Goal: Information Seeking & Learning: Learn about a topic

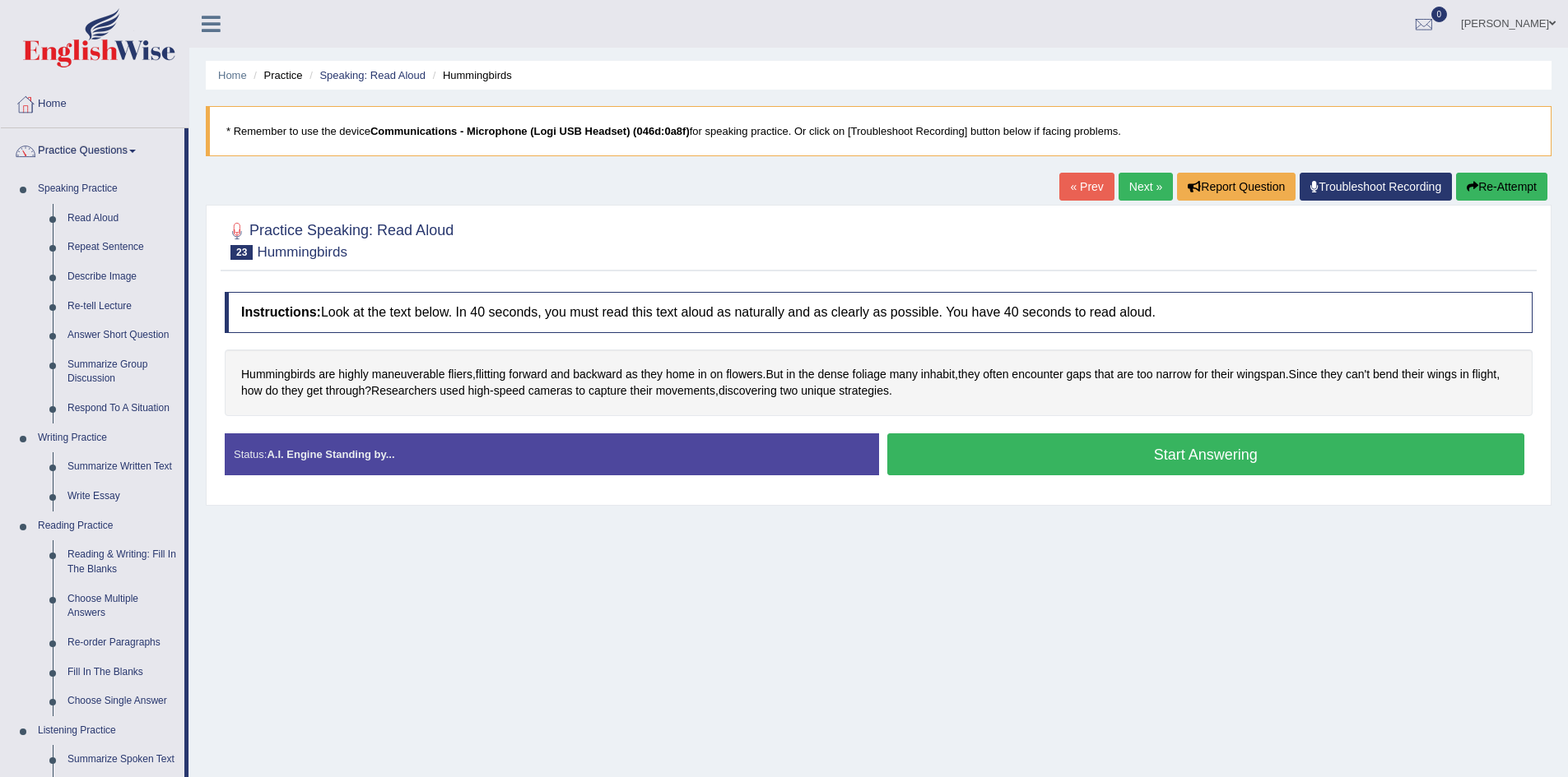
click at [830, 22] on span at bounding box center [1551, 23] width 6 height 11
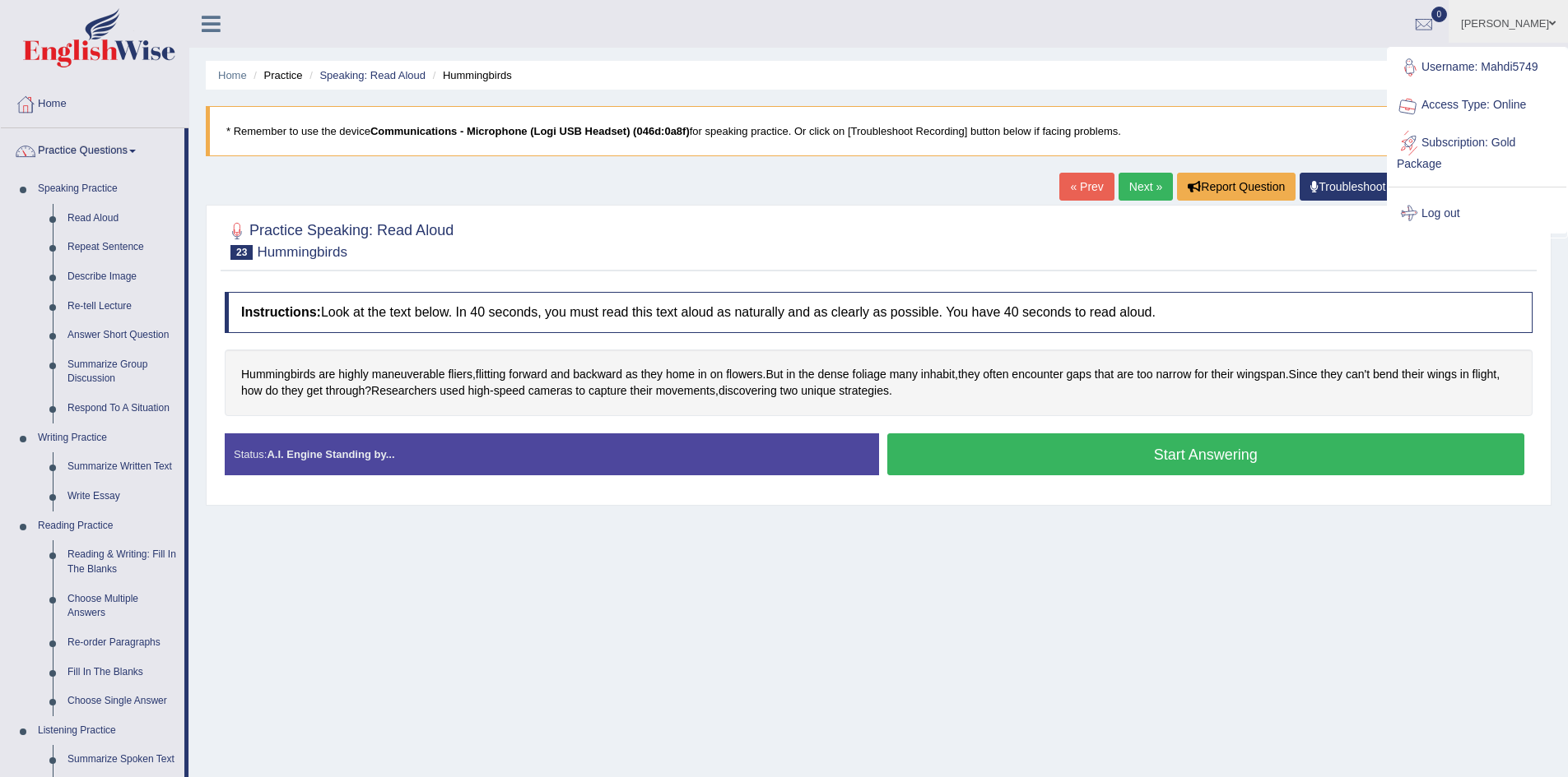
click at [830, 214] on link "Log out" at bounding box center [1477, 214] width 177 height 38
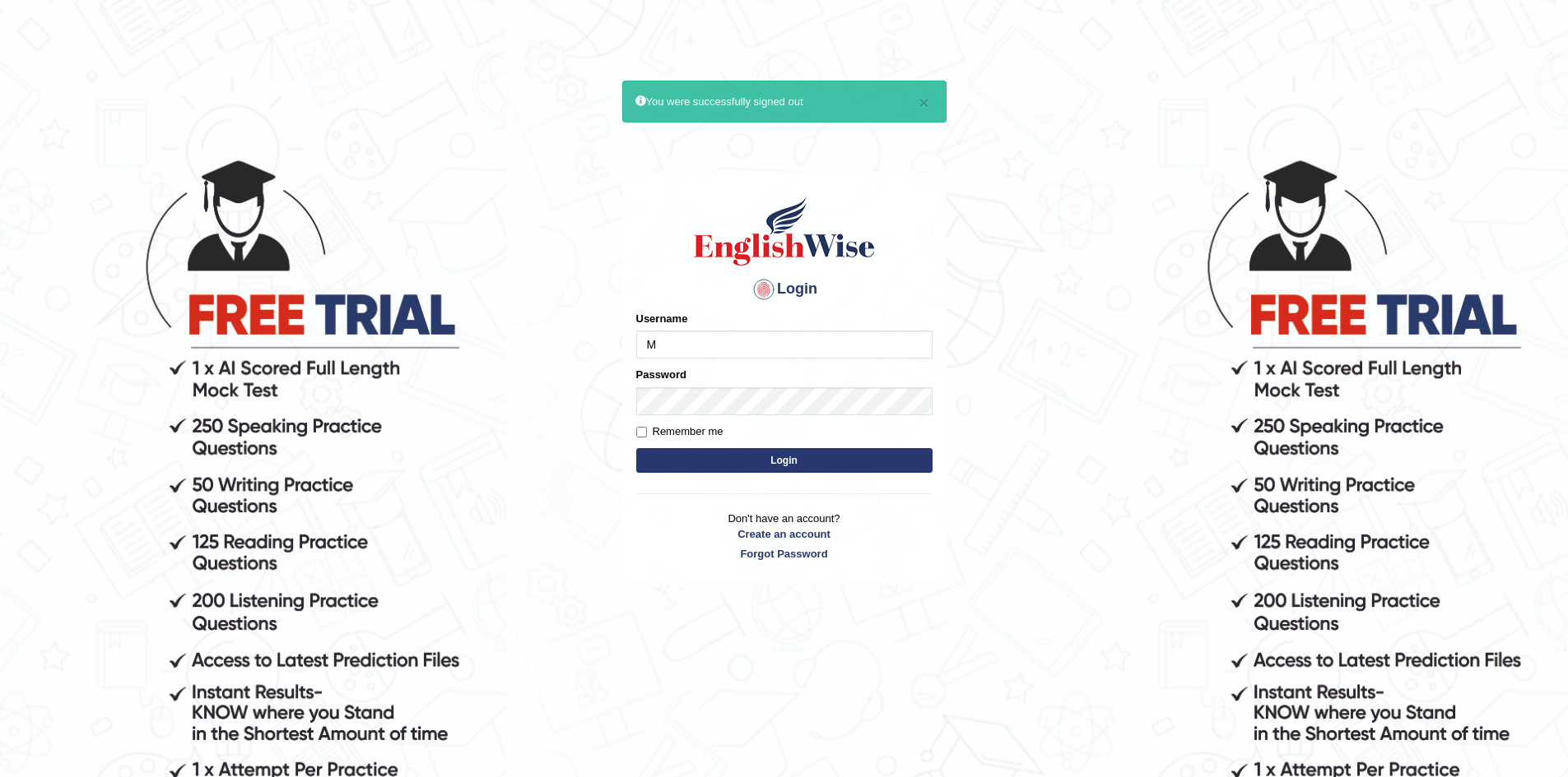
type input "Maha5096"
click at [711, 343] on input "Maha5096" at bounding box center [784, 345] width 296 height 28
click at [708, 386] on div "Password" at bounding box center [784, 391] width 296 height 48
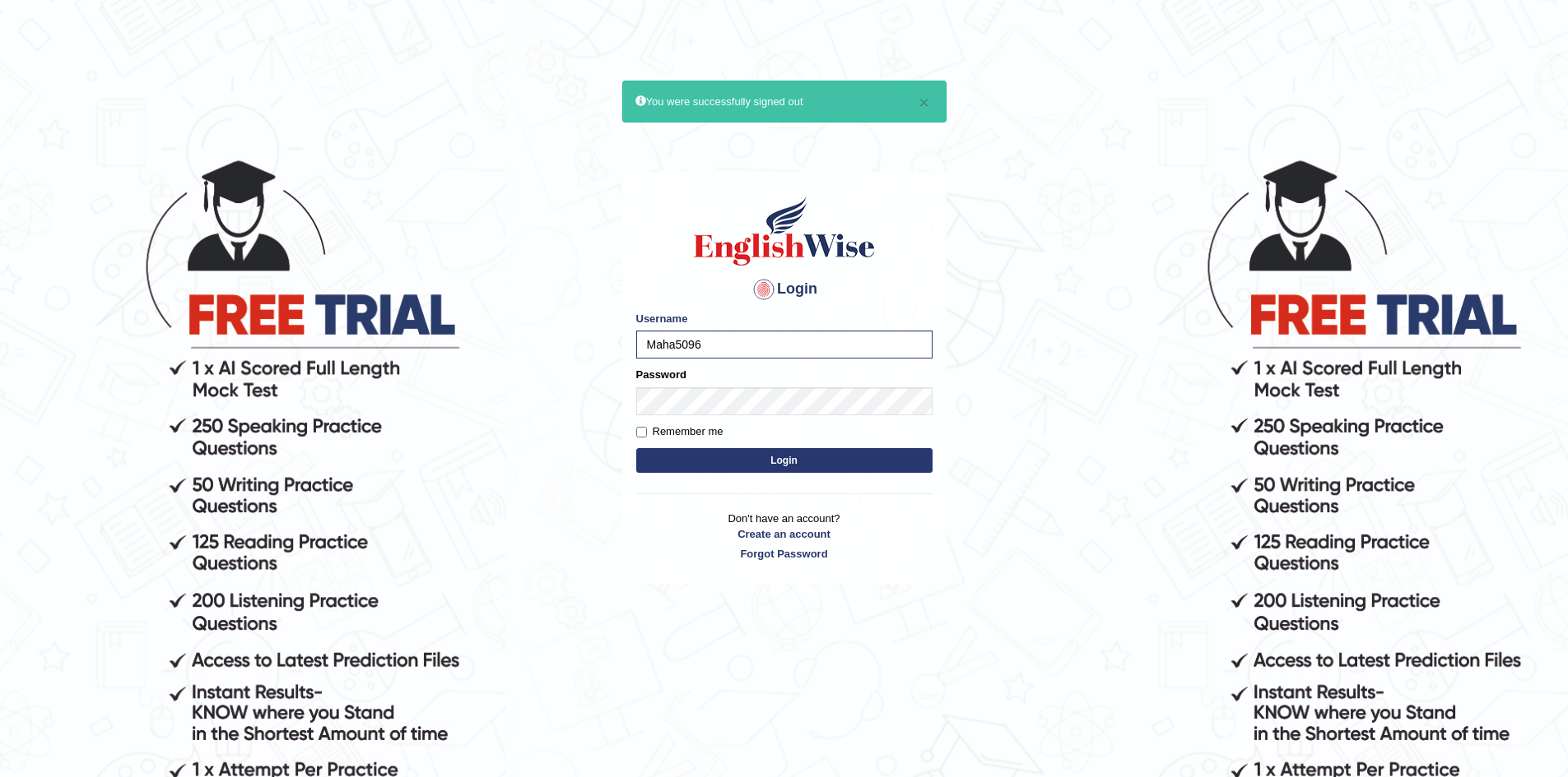
click at [756, 459] on button "Login" at bounding box center [784, 460] width 296 height 25
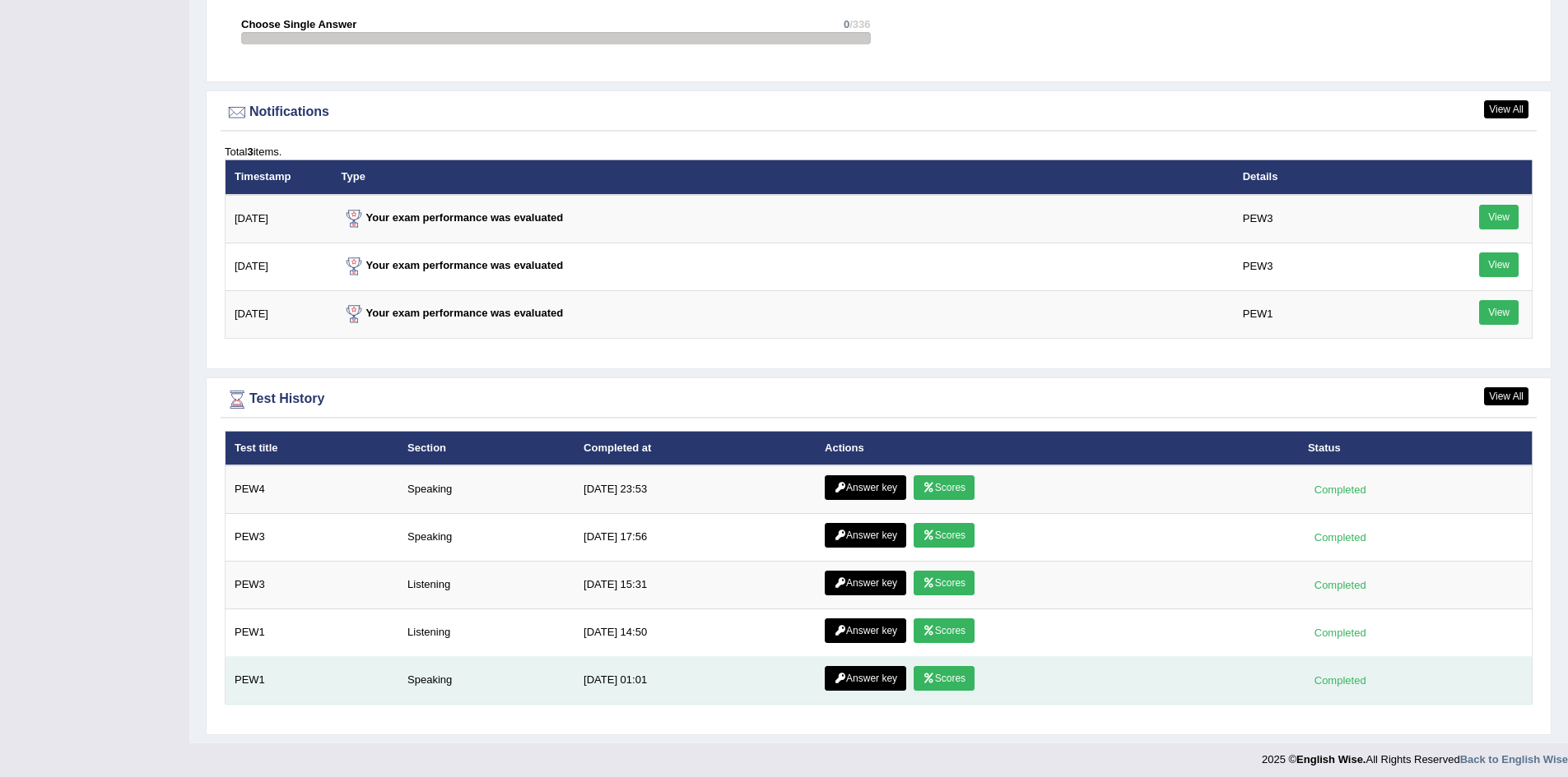
scroll to position [2036, 0]
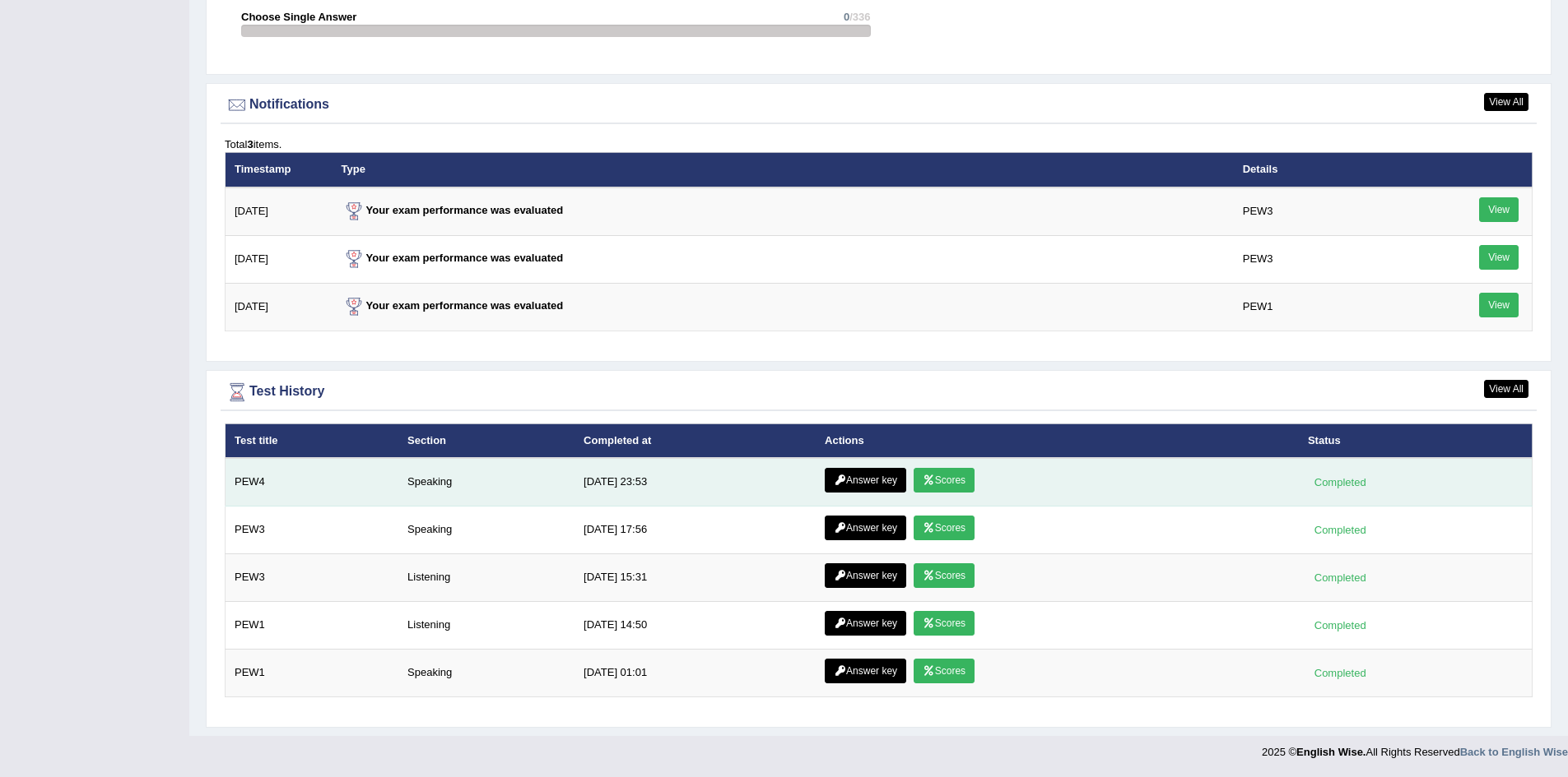
drag, startPoint x: 870, startPoint y: 482, endPoint x: 890, endPoint y: 485, distance: 20.2
click at [870, 482] on link "Answer key" at bounding box center [865, 481] width 82 height 25
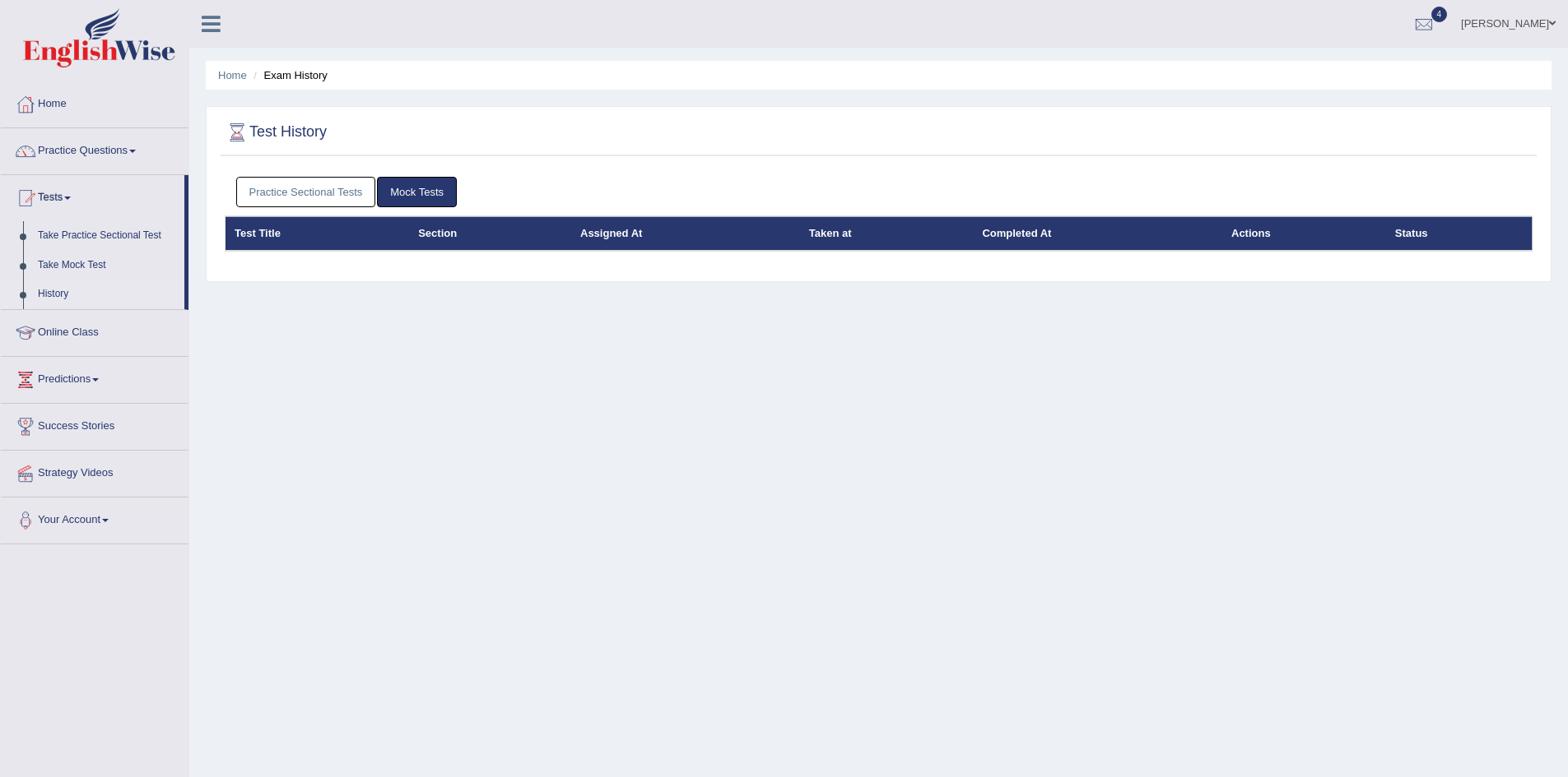
click at [287, 184] on link "Practice Sectional Tests" at bounding box center [306, 192] width 140 height 30
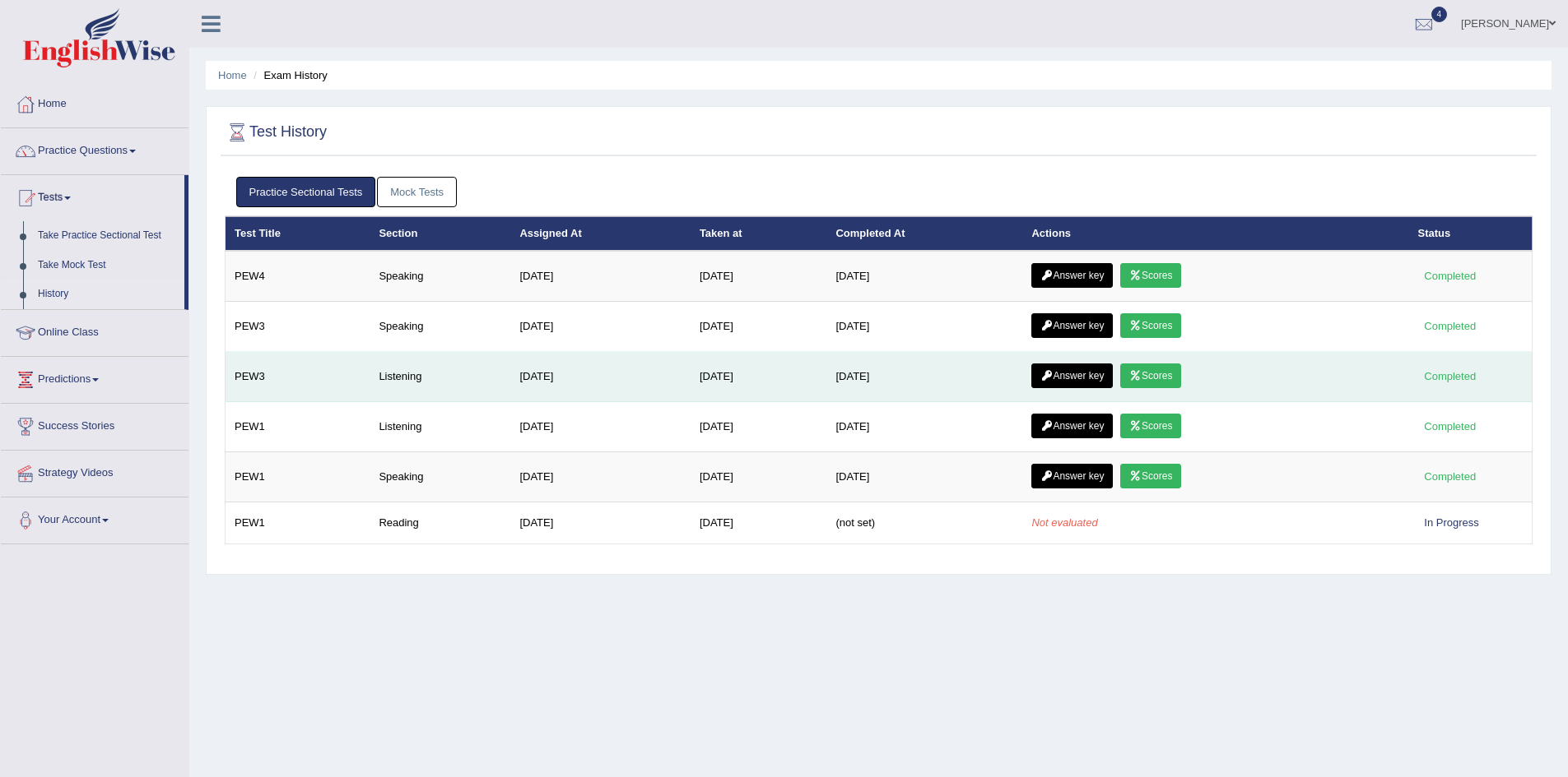
drag, startPoint x: 704, startPoint y: 379, endPoint x: 728, endPoint y: 377, distance: 24.1
click at [728, 377] on td "[DATE]" at bounding box center [759, 377] width 137 height 51
click at [1181, 374] on link "Scores" at bounding box center [1150, 376] width 61 height 25
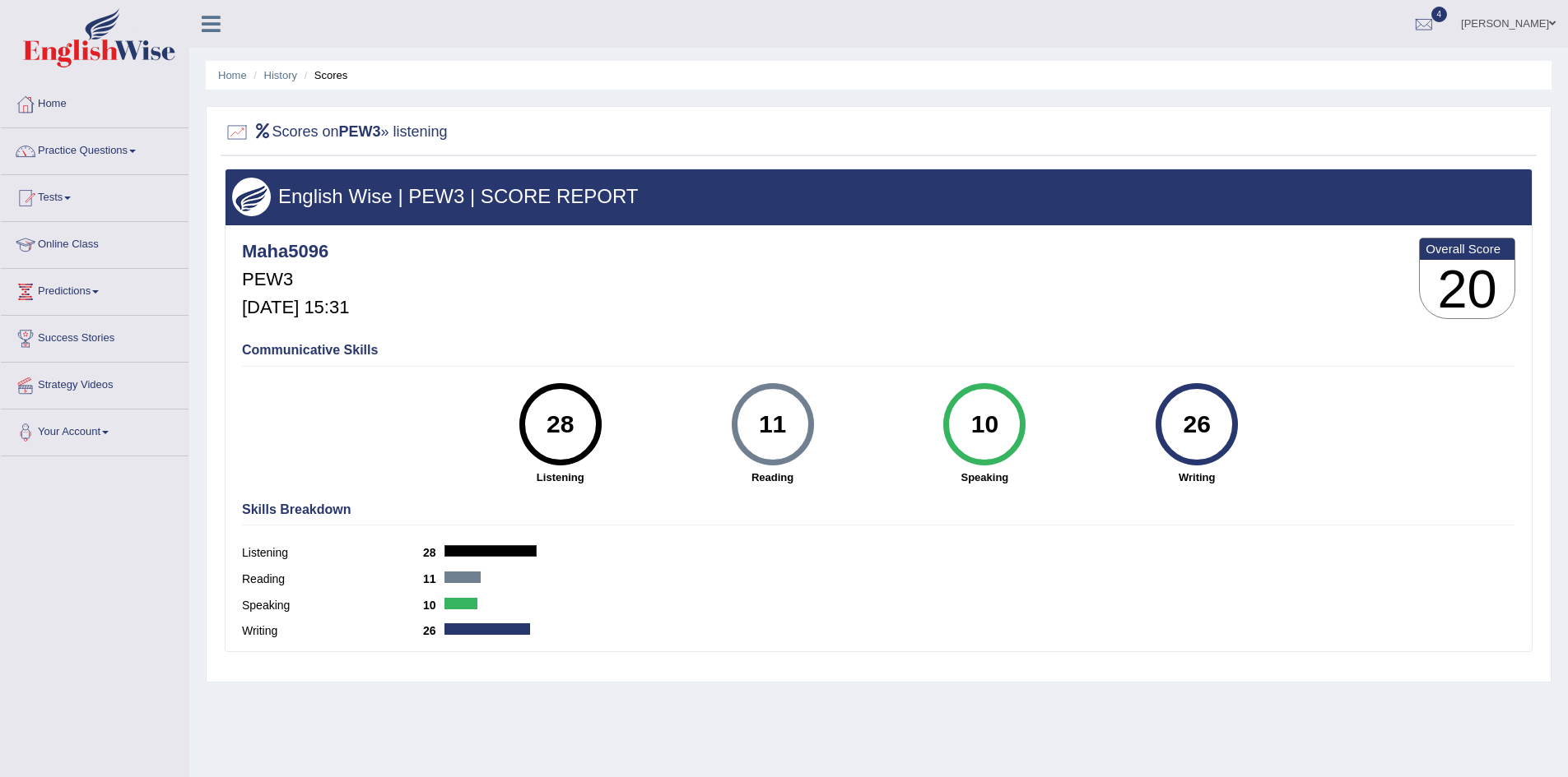
drag, startPoint x: 548, startPoint y: 428, endPoint x: 599, endPoint y: 425, distance: 51.1
click at [599, 425] on div "28" at bounding box center [560, 424] width 83 height 82
click at [608, 451] on div "28 Listening" at bounding box center [560, 434] width 212 height 102
click at [607, 450] on div "28 Listening" at bounding box center [560, 434] width 212 height 102
click at [282, 74] on link "History" at bounding box center [280, 75] width 33 height 12
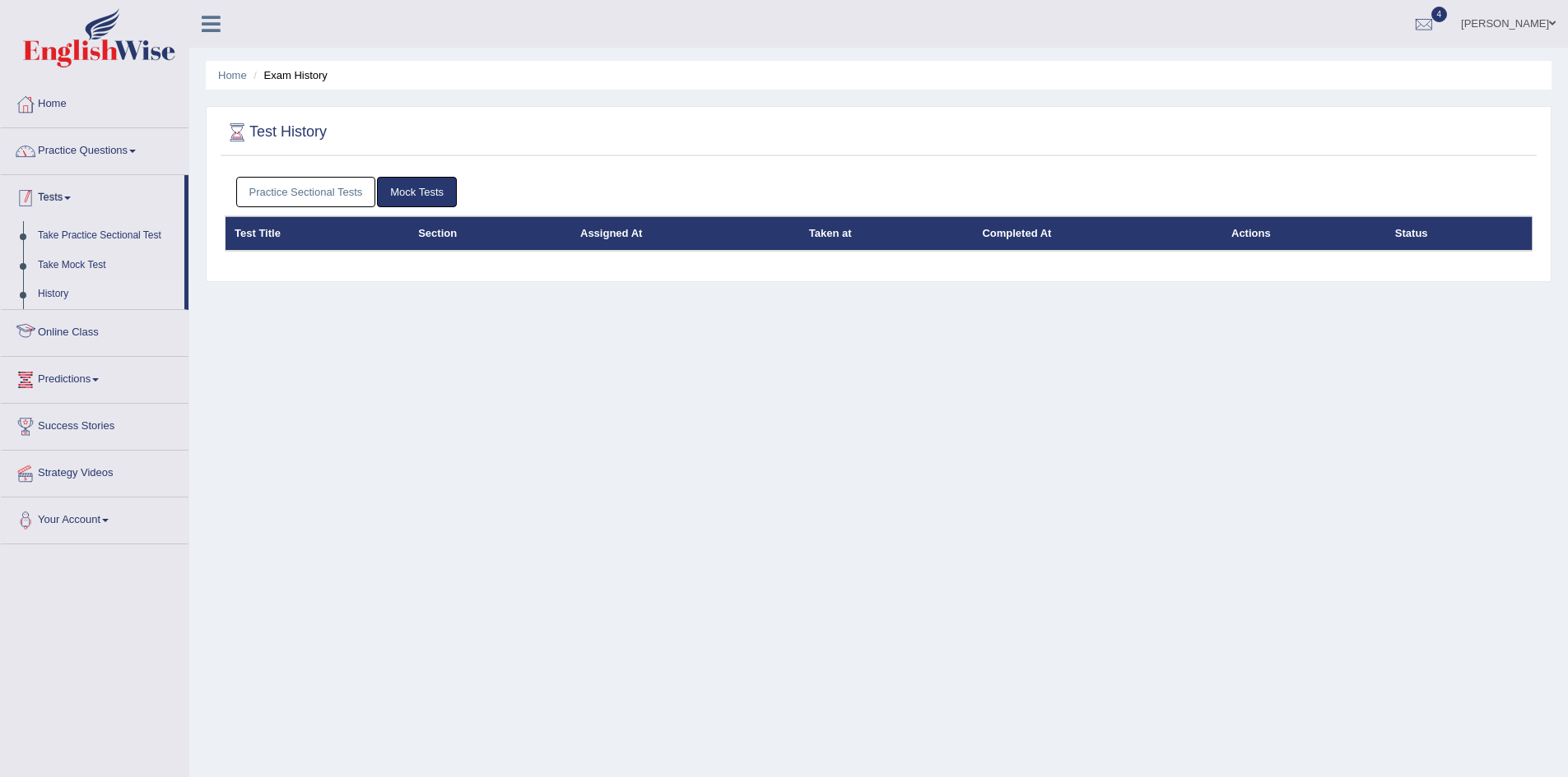
click at [107, 153] on link "Practice Questions" at bounding box center [94, 149] width 187 height 41
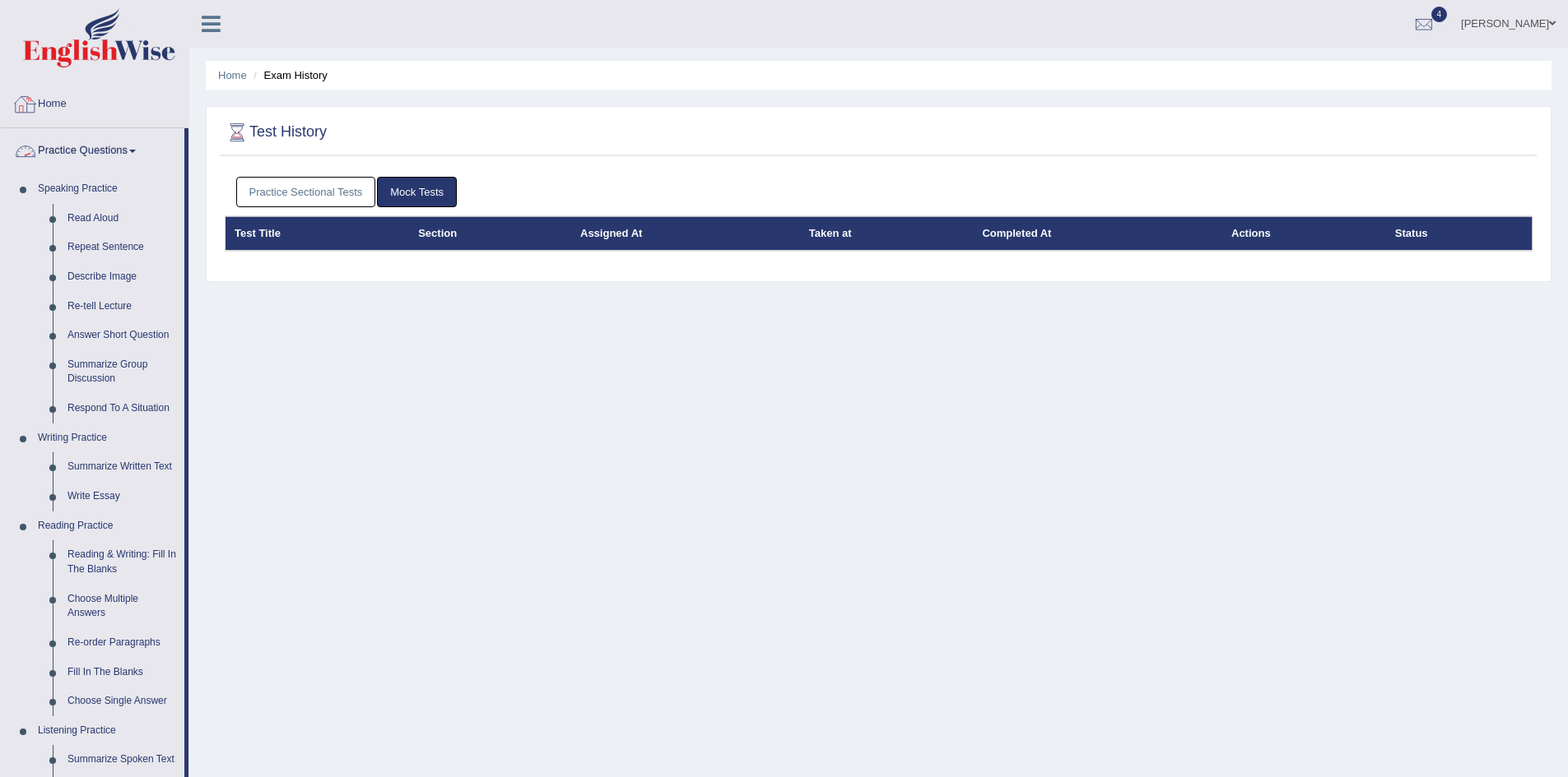
click at [97, 148] on link "Practice Questions" at bounding box center [92, 149] width 184 height 41
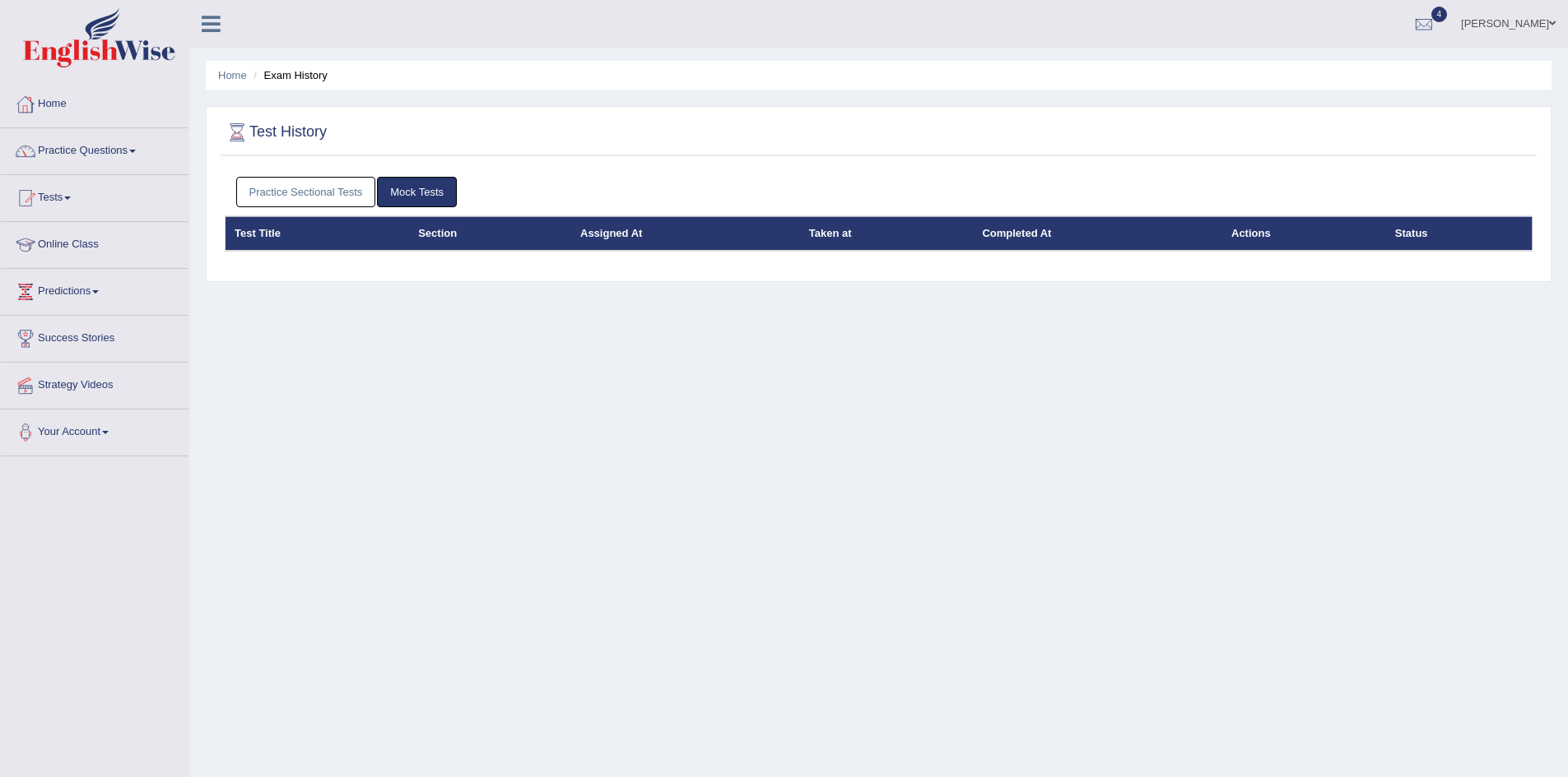
click at [42, 82] on link "Home" at bounding box center [94, 102] width 187 height 41
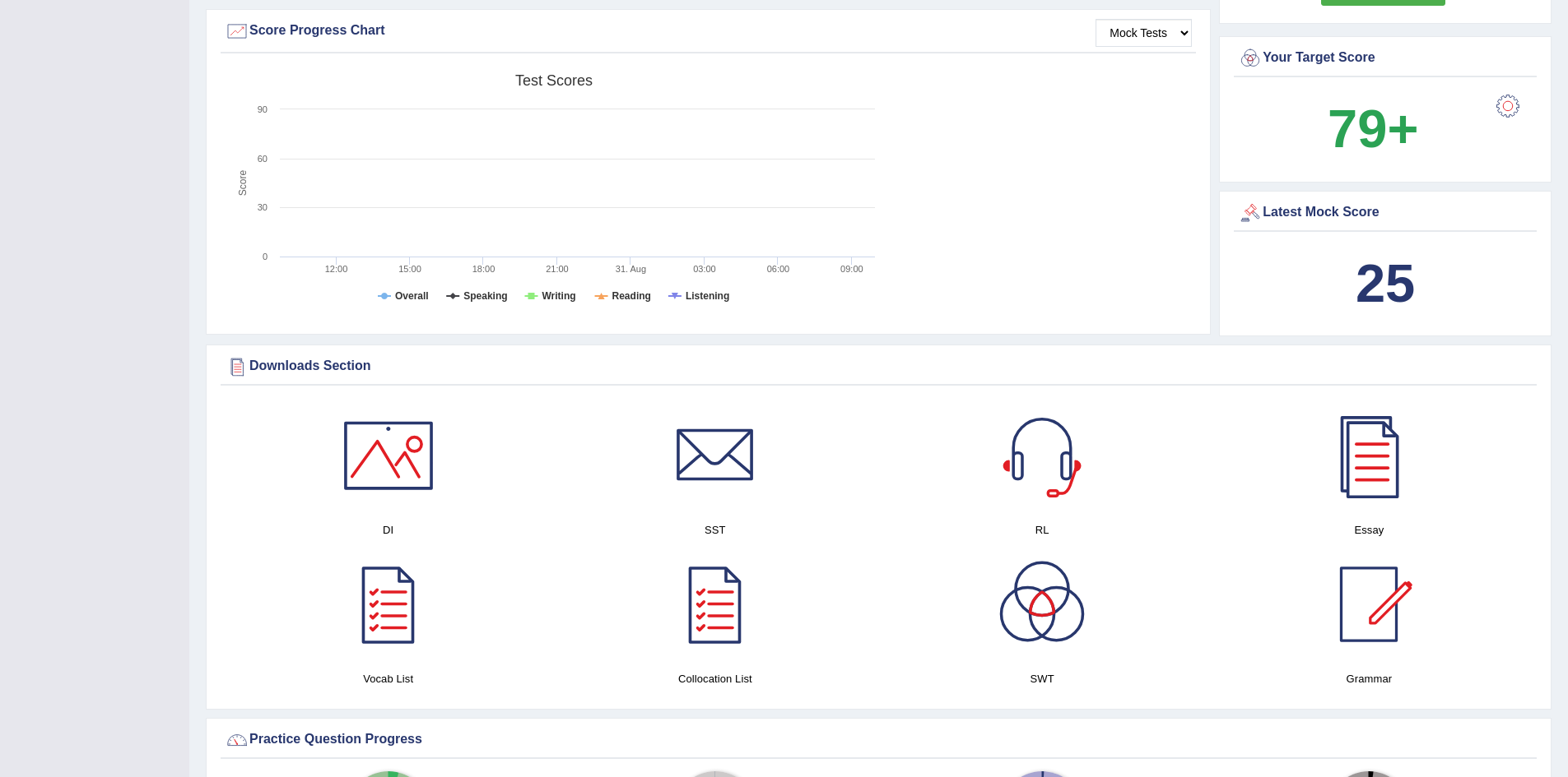
scroll to position [576, 0]
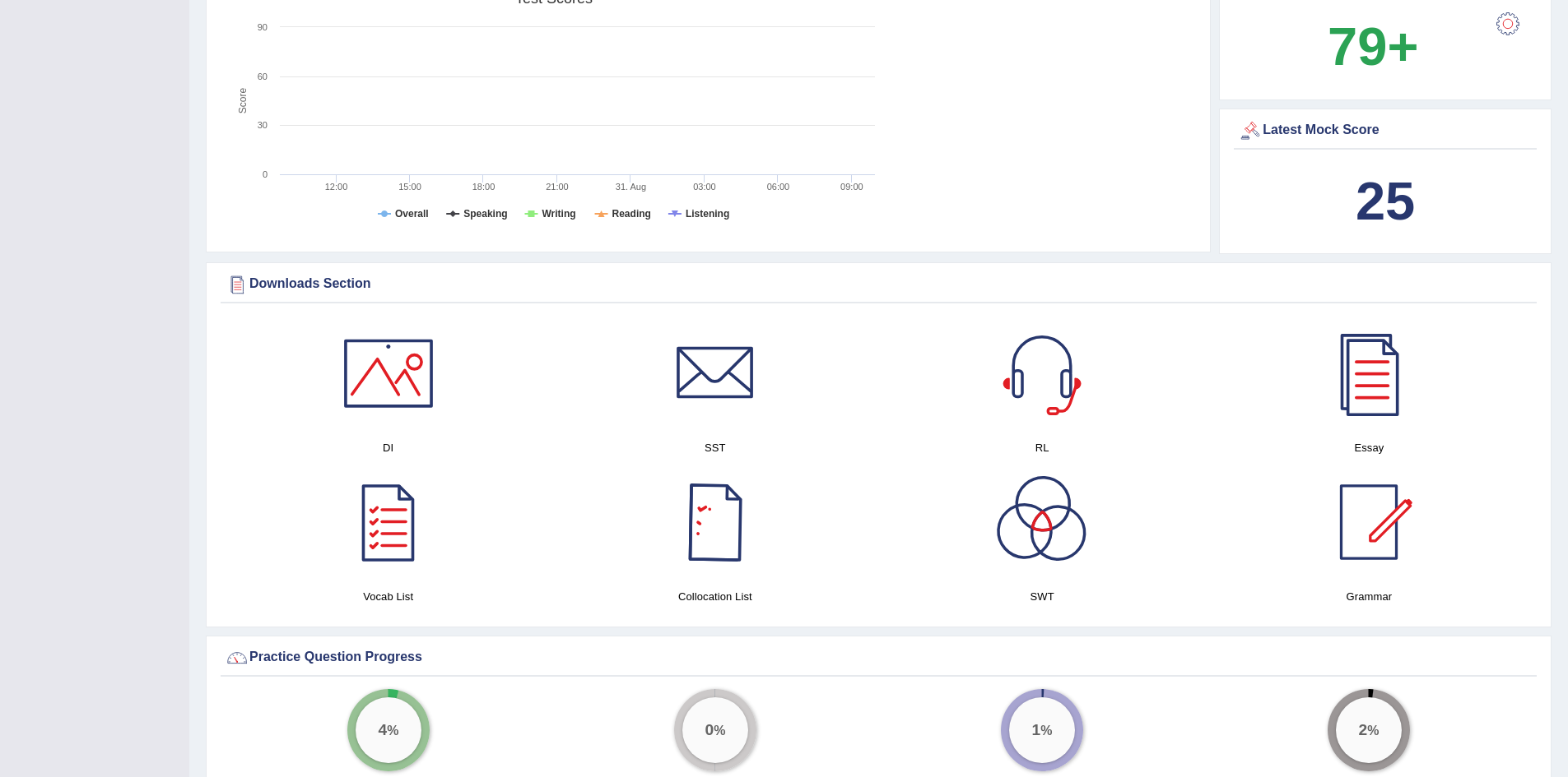
click at [1050, 512] on div at bounding box center [1042, 522] width 115 height 115
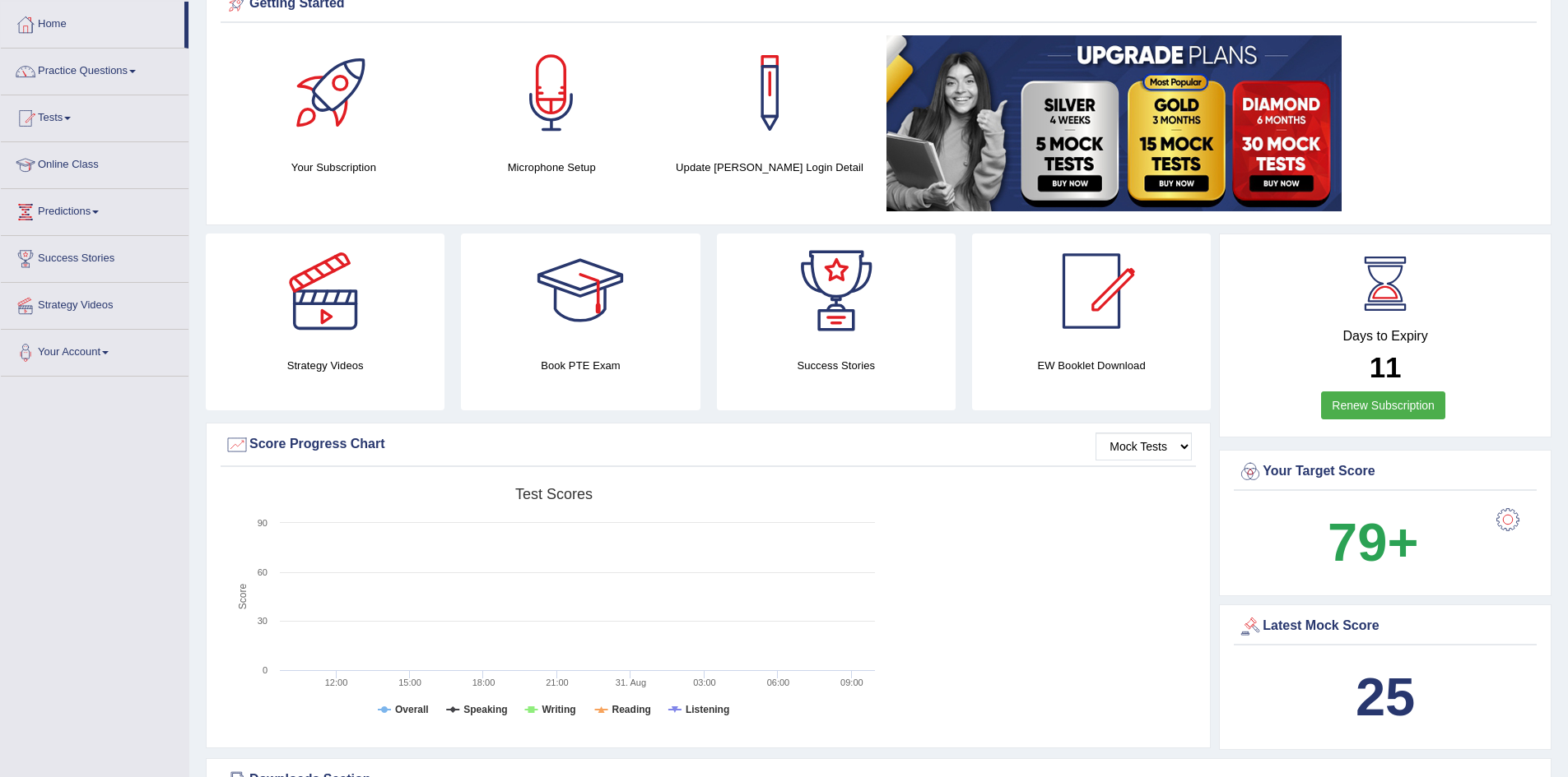
scroll to position [0, 0]
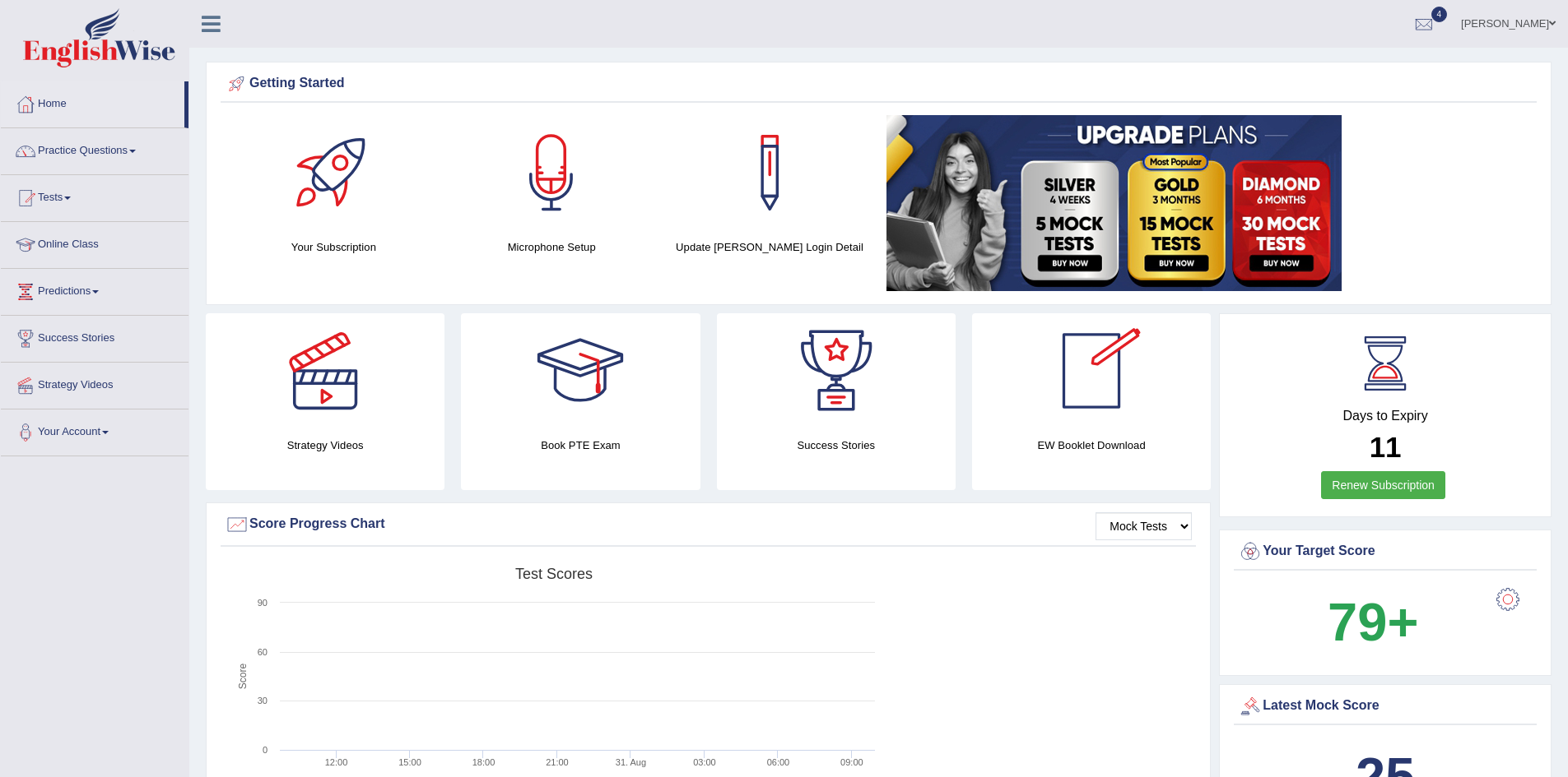
click at [1084, 354] on div at bounding box center [1091, 371] width 115 height 115
click at [111, 126] on li "Home" at bounding box center [94, 105] width 187 height 47
click at [102, 158] on link "Practice Questions" at bounding box center [94, 149] width 187 height 41
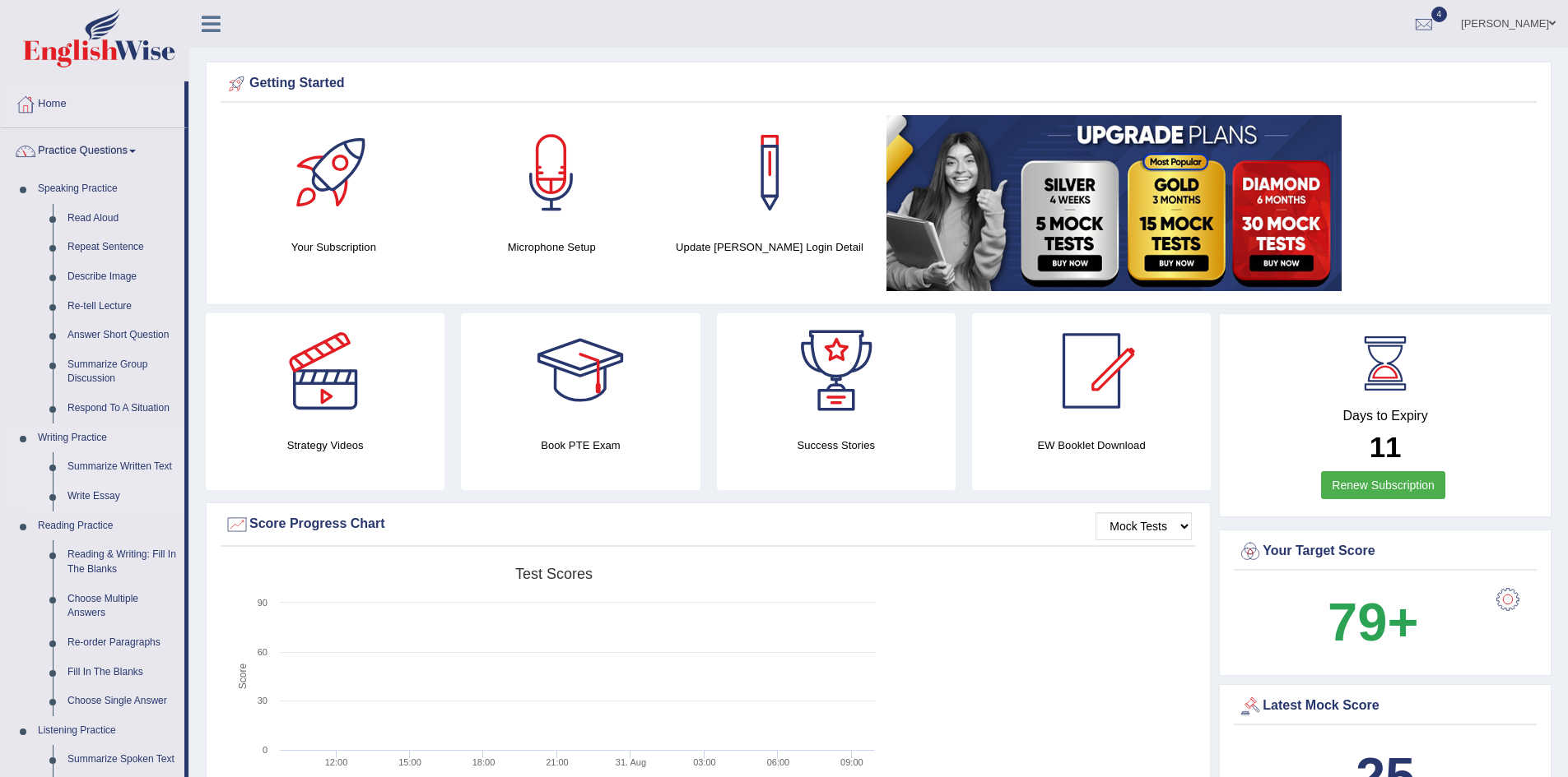
scroll to position [329, 0]
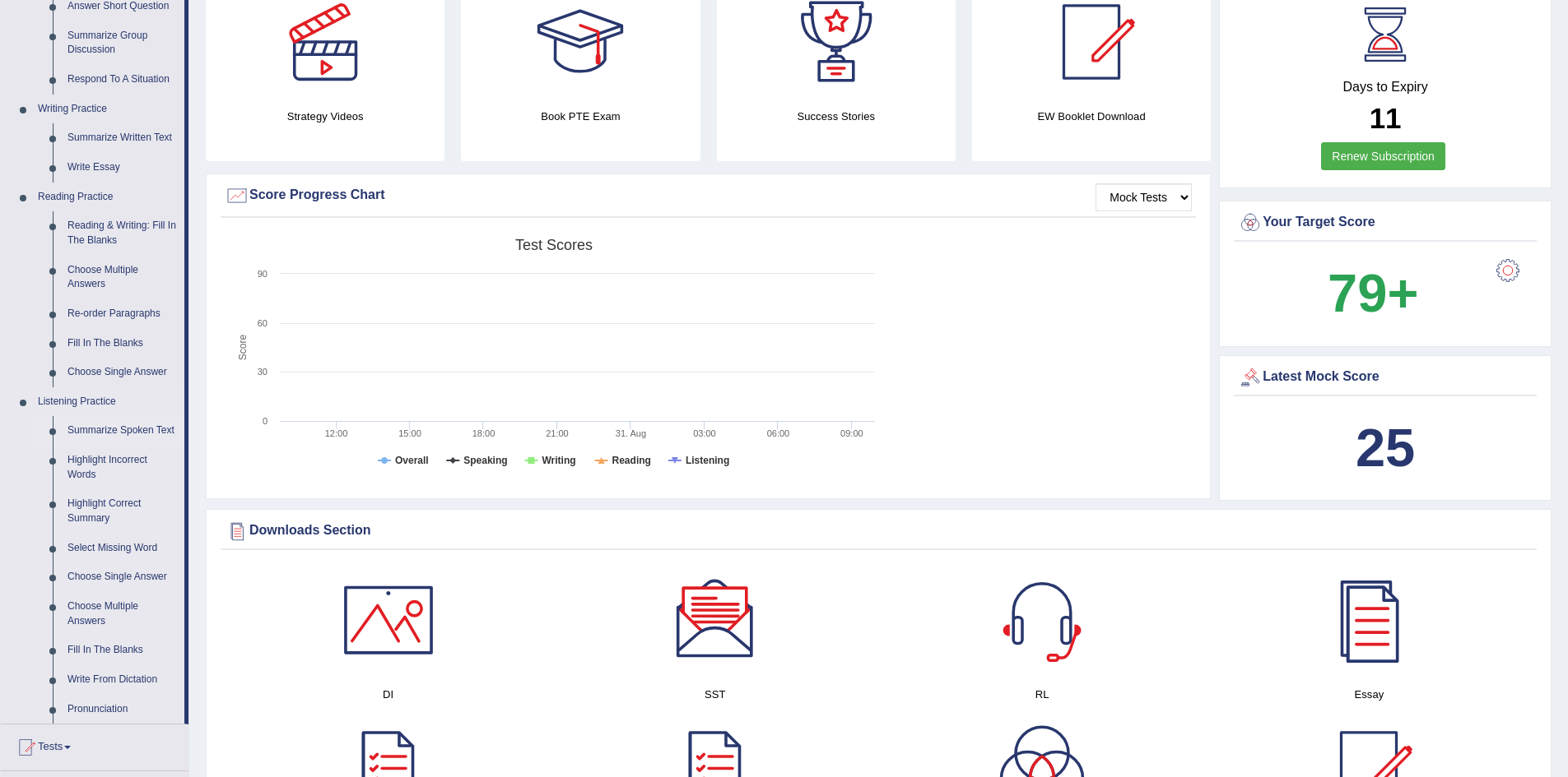
click at [96, 423] on link "Summarize Spoken Text" at bounding box center [122, 430] width 124 height 29
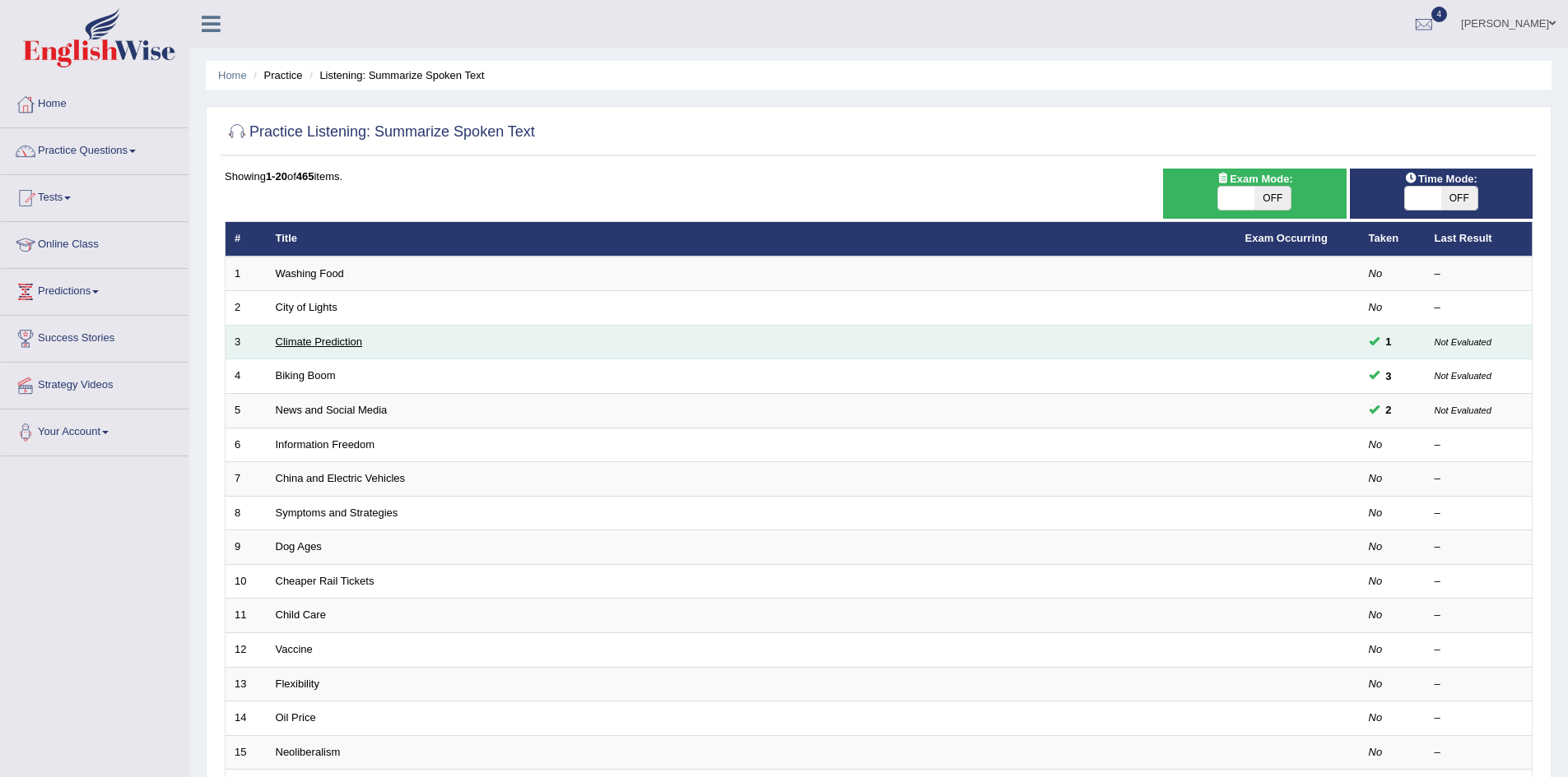
click at [307, 346] on link "Climate Prediction" at bounding box center [319, 341] width 87 height 12
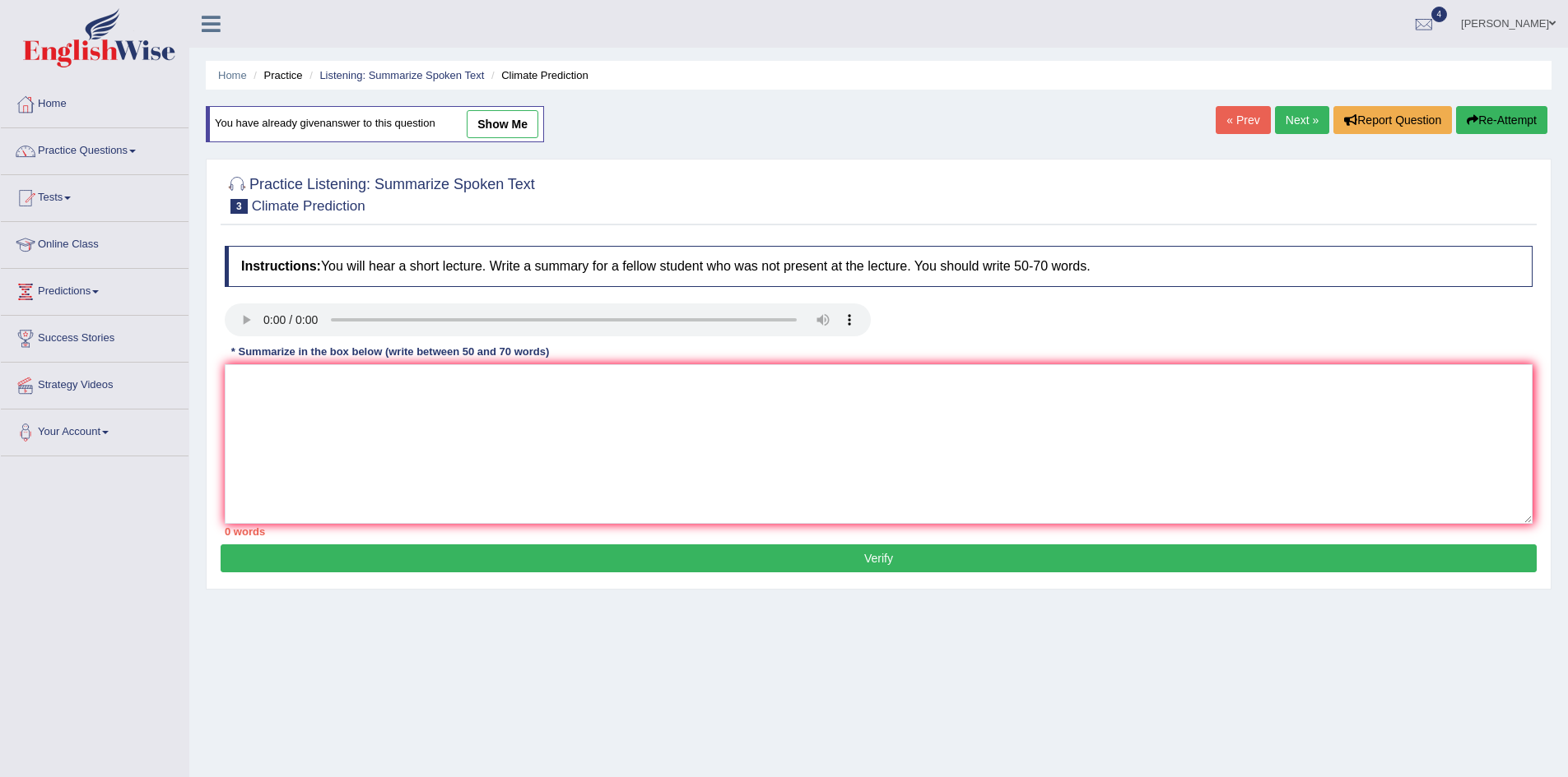
click at [497, 122] on link "show me" at bounding box center [502, 124] width 72 height 28
type textarea "The speaker provided a comprehensive overview of the industry, highlighting sev…"
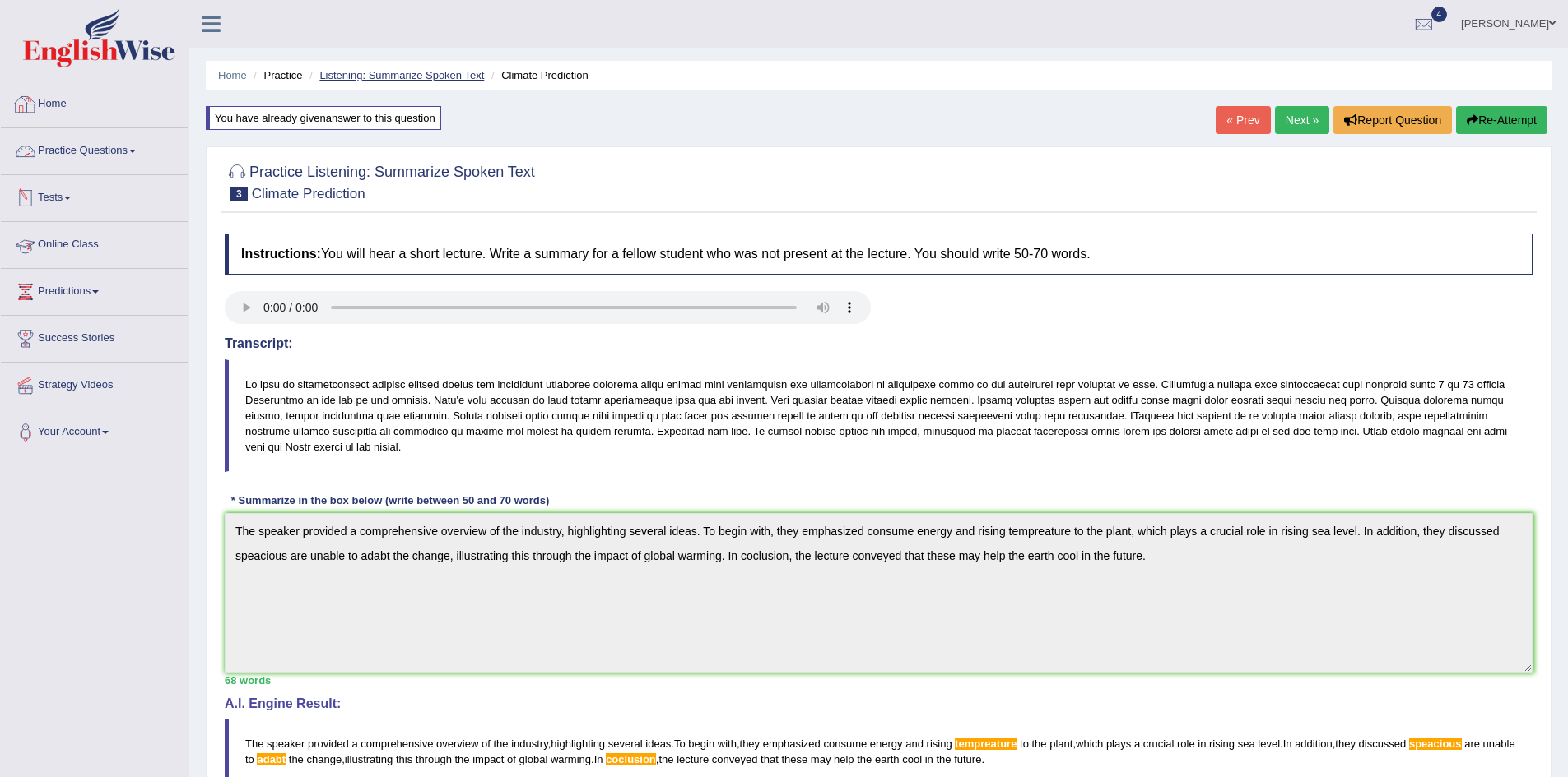
click at [469, 71] on link "Listening: Summarize Spoken Text" at bounding box center [401, 75] width 164 height 12
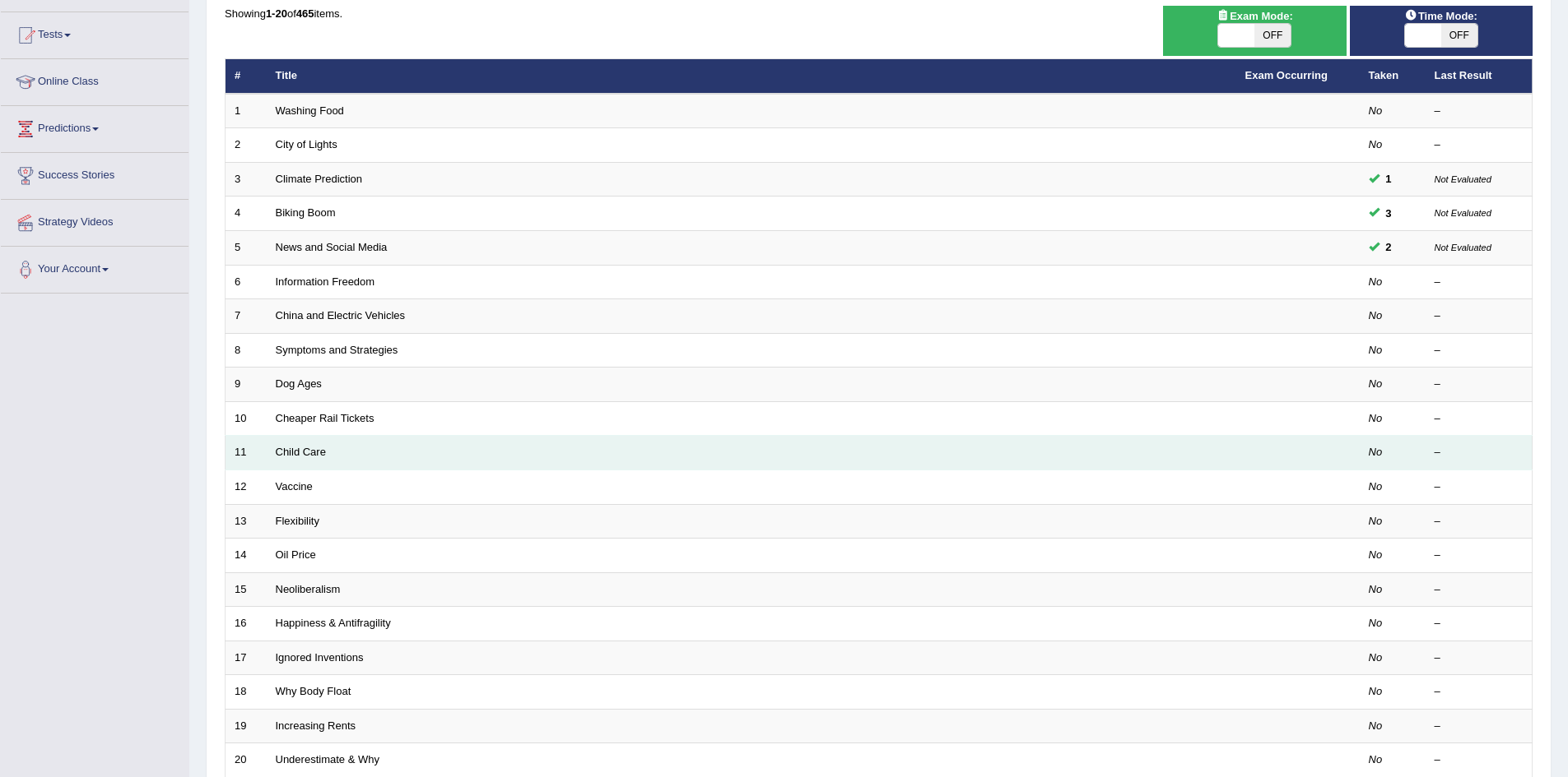
scroll to position [164, 0]
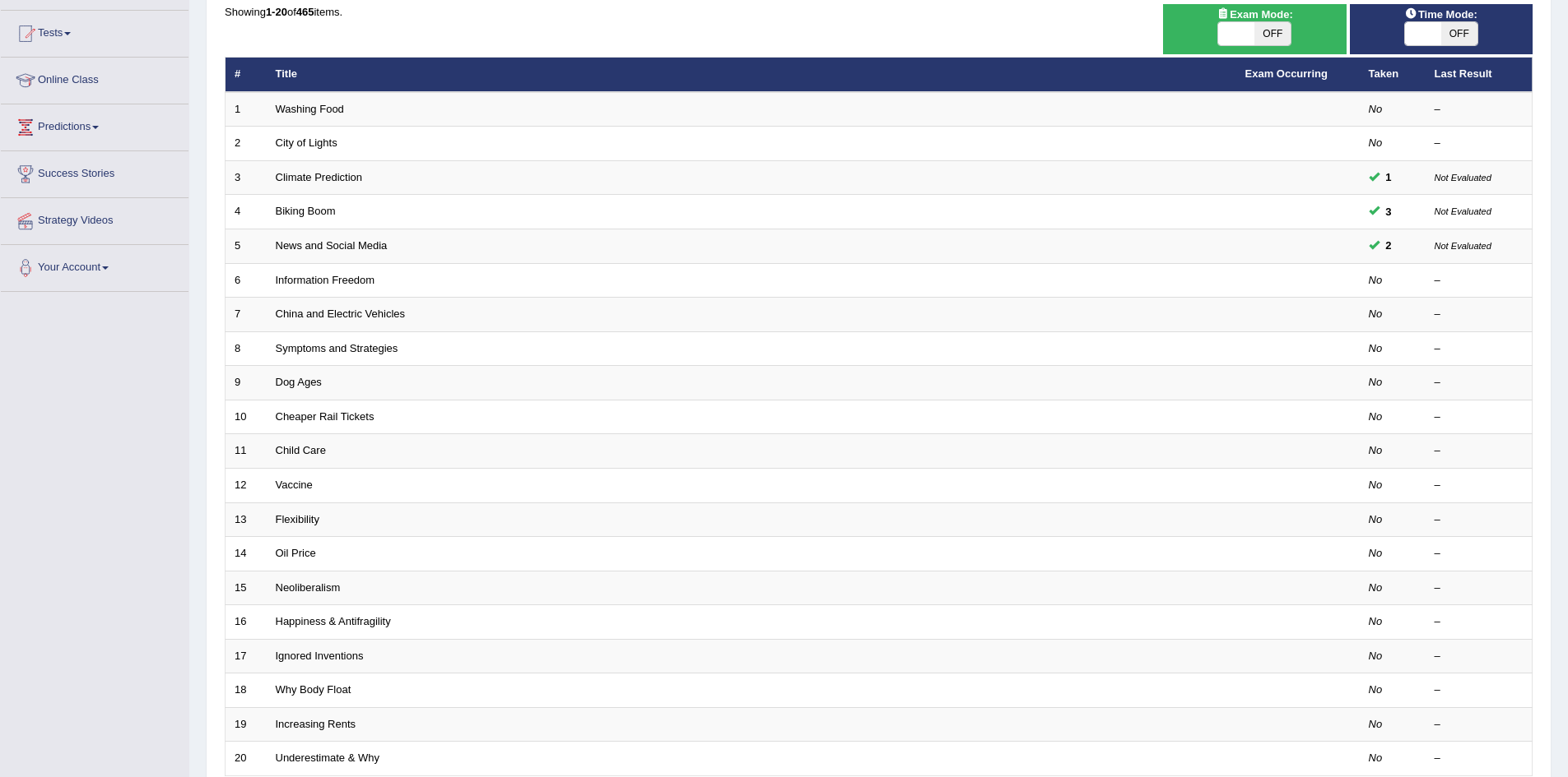
click at [1425, 39] on span at bounding box center [1422, 34] width 36 height 23
checkbox input "true"
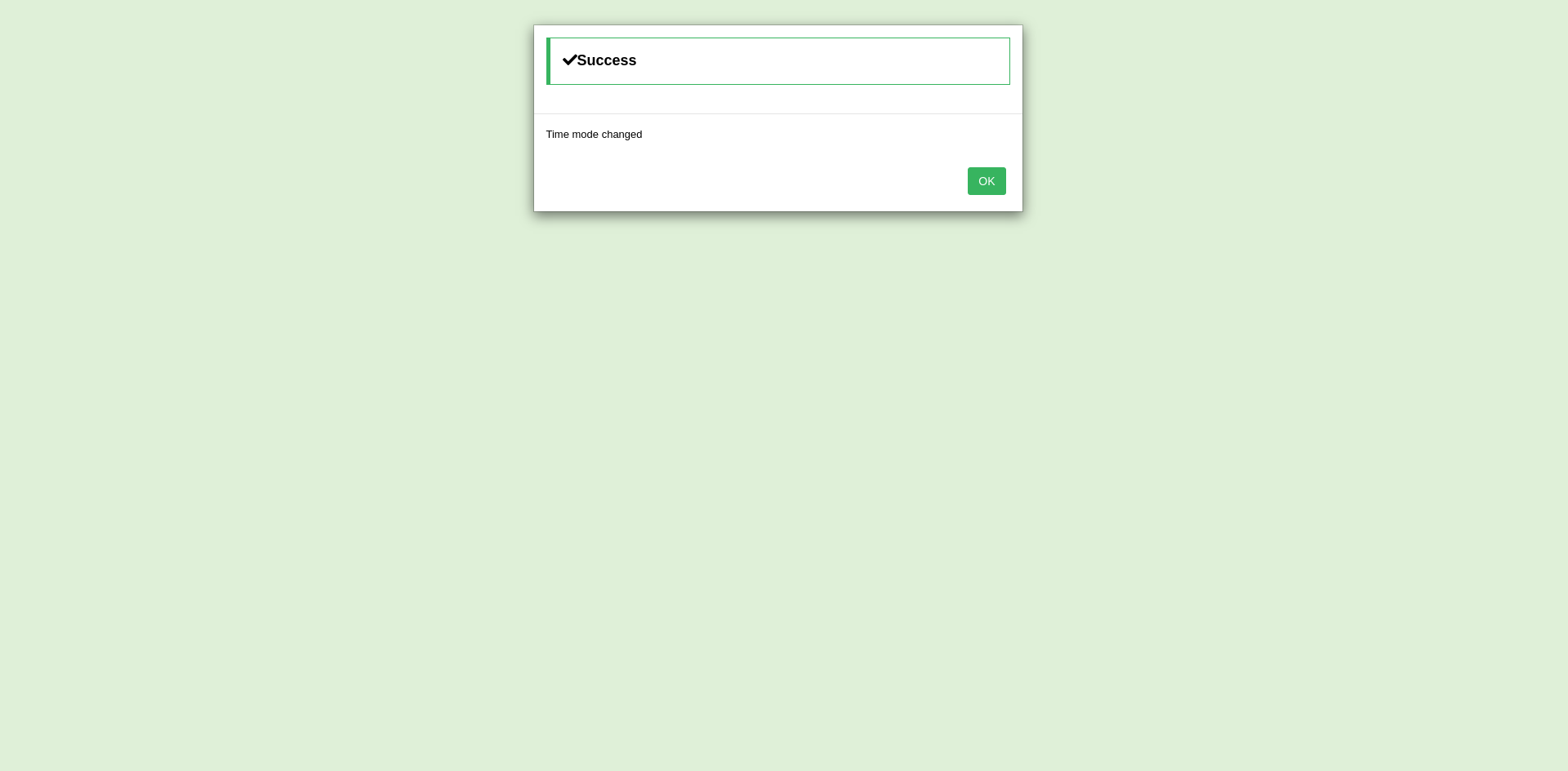
click at [966, 173] on div "OK" at bounding box center [778, 182] width 489 height 57
click at [972, 174] on button "OK" at bounding box center [986, 181] width 38 height 28
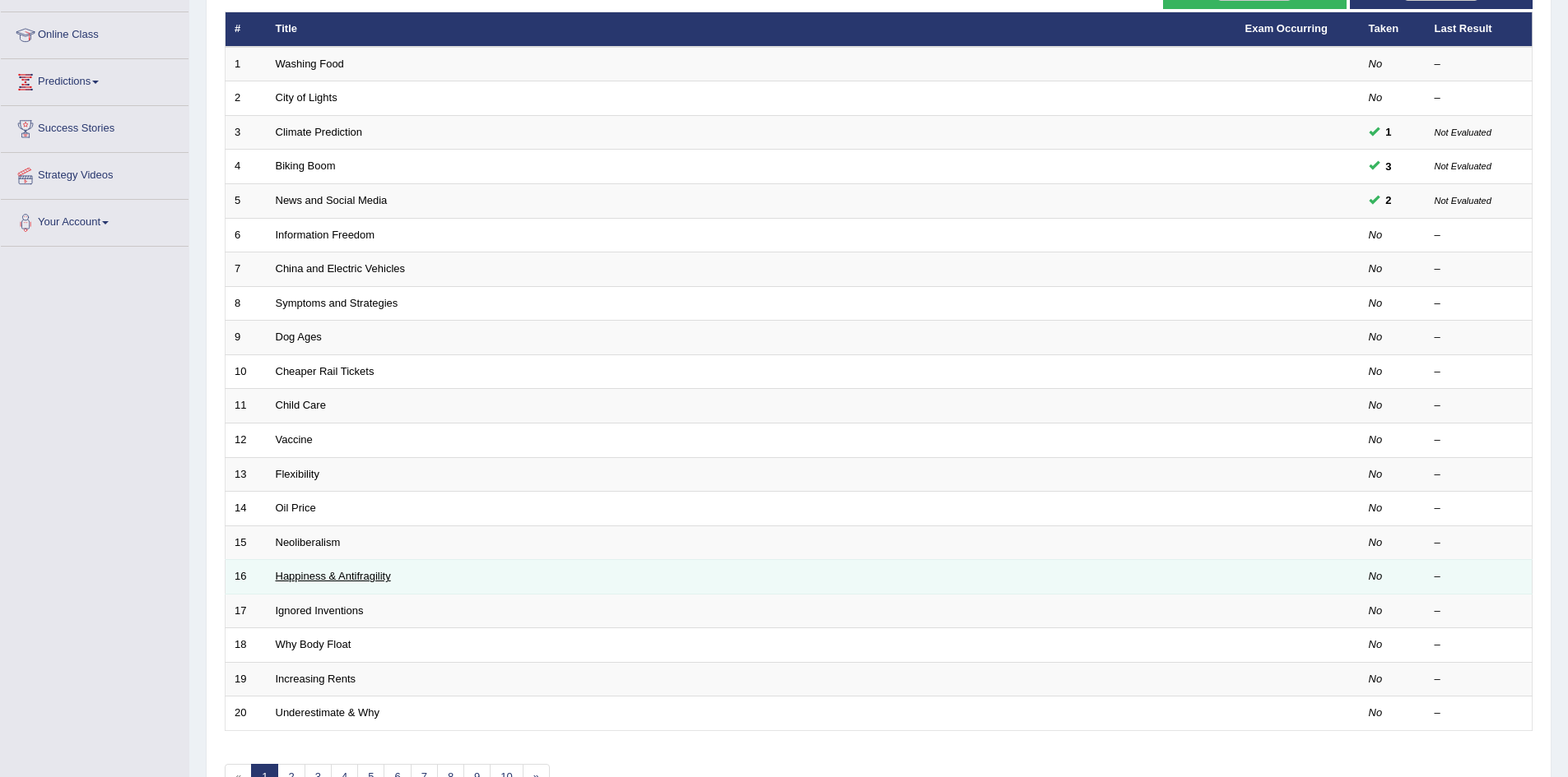
scroll to position [247, 0]
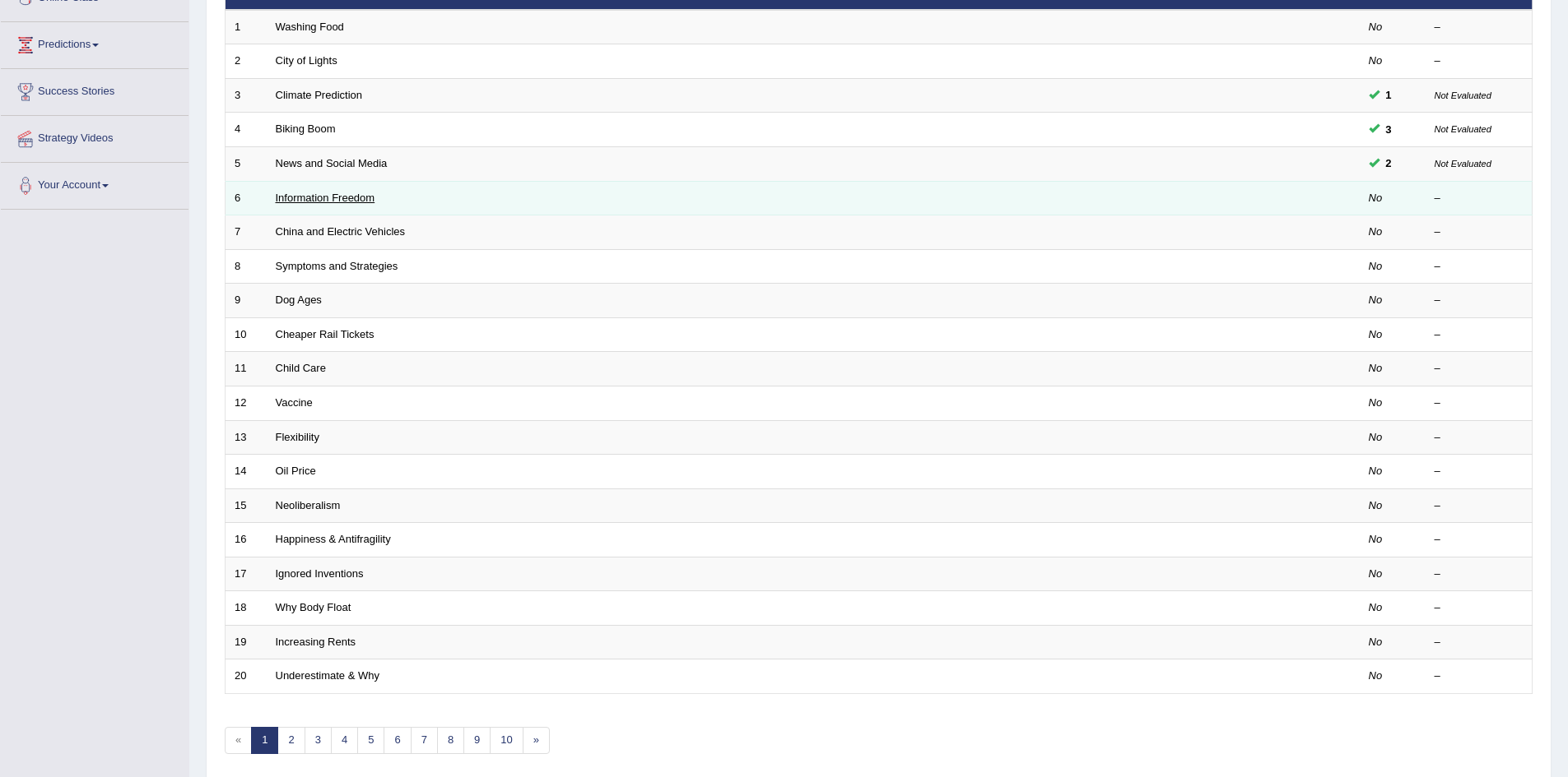
click at [319, 195] on link "Information Freedom" at bounding box center [326, 198] width 99 height 12
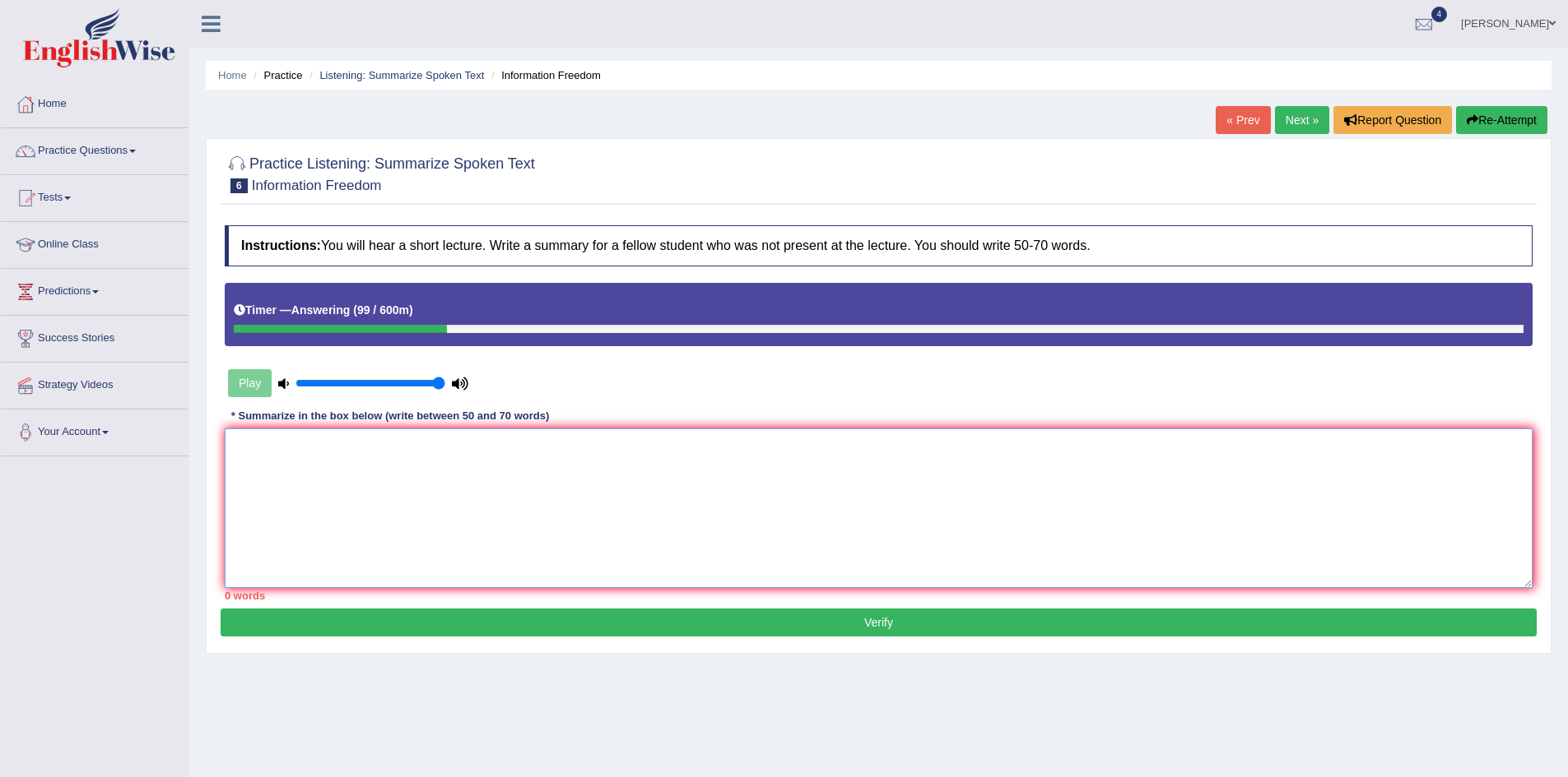
click at [473, 463] on textarea at bounding box center [879, 508] width 1308 height 160
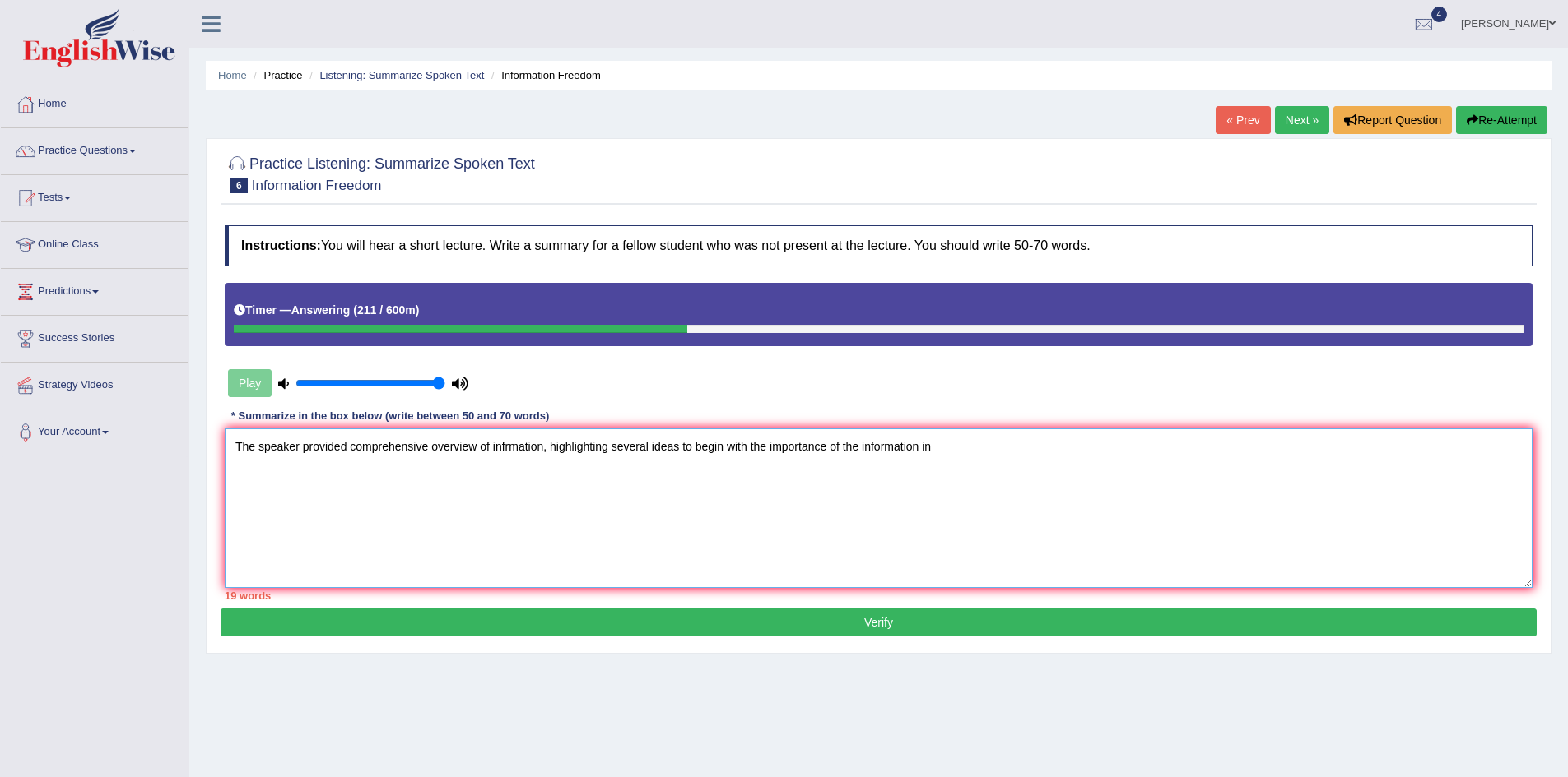
drag, startPoint x: 725, startPoint y: 448, endPoint x: 936, endPoint y: 450, distance: 211.0
click at [936, 450] on textarea "The speaker provided comprehensive overview of infrmation, highlighting several…" at bounding box center [879, 508] width 1308 height 160
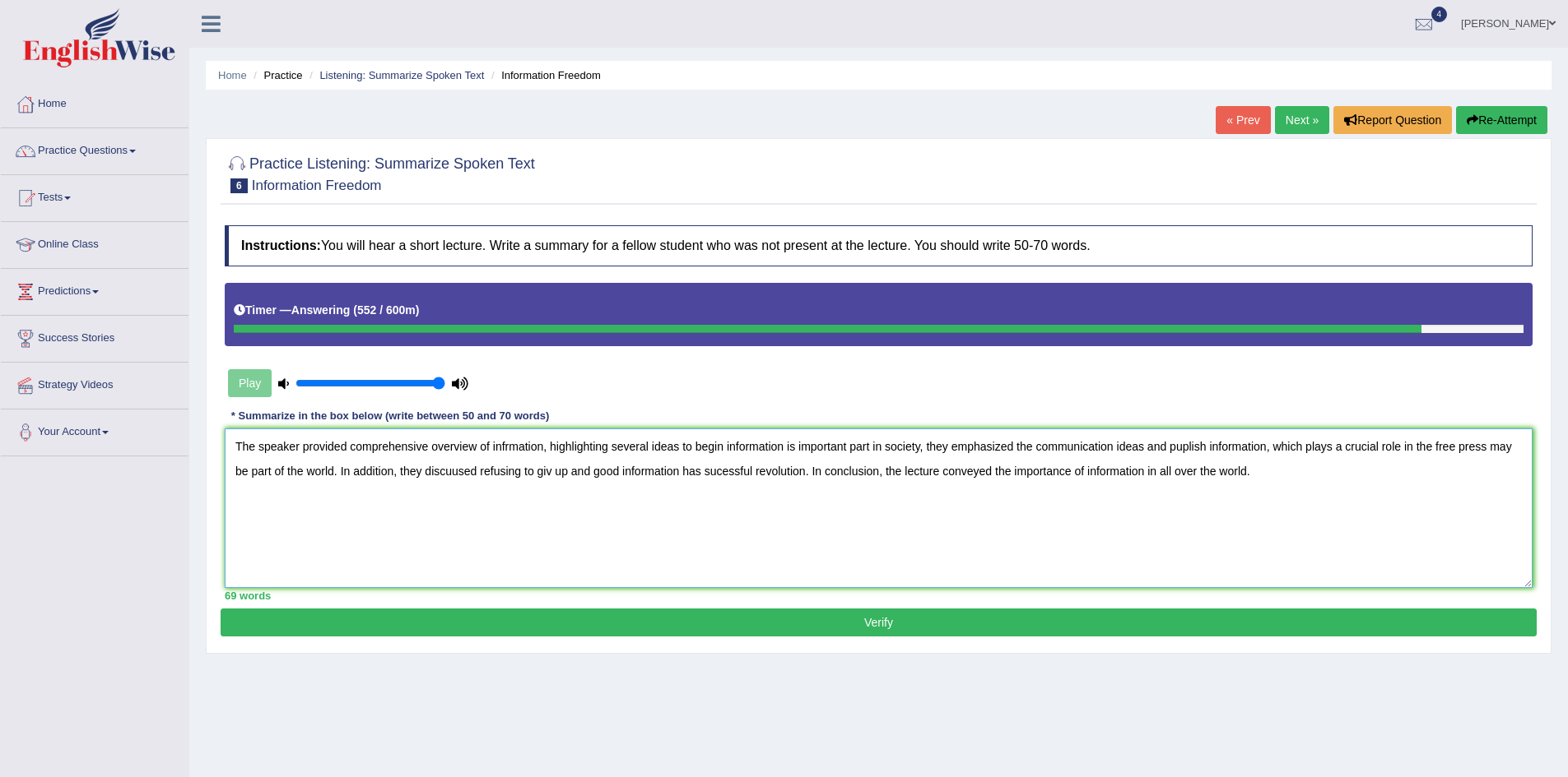
type textarea "The speaker provided comprehensive overview of infrmation, highlighting several…"
click at [899, 612] on button "Verify" at bounding box center [879, 623] width 1316 height 28
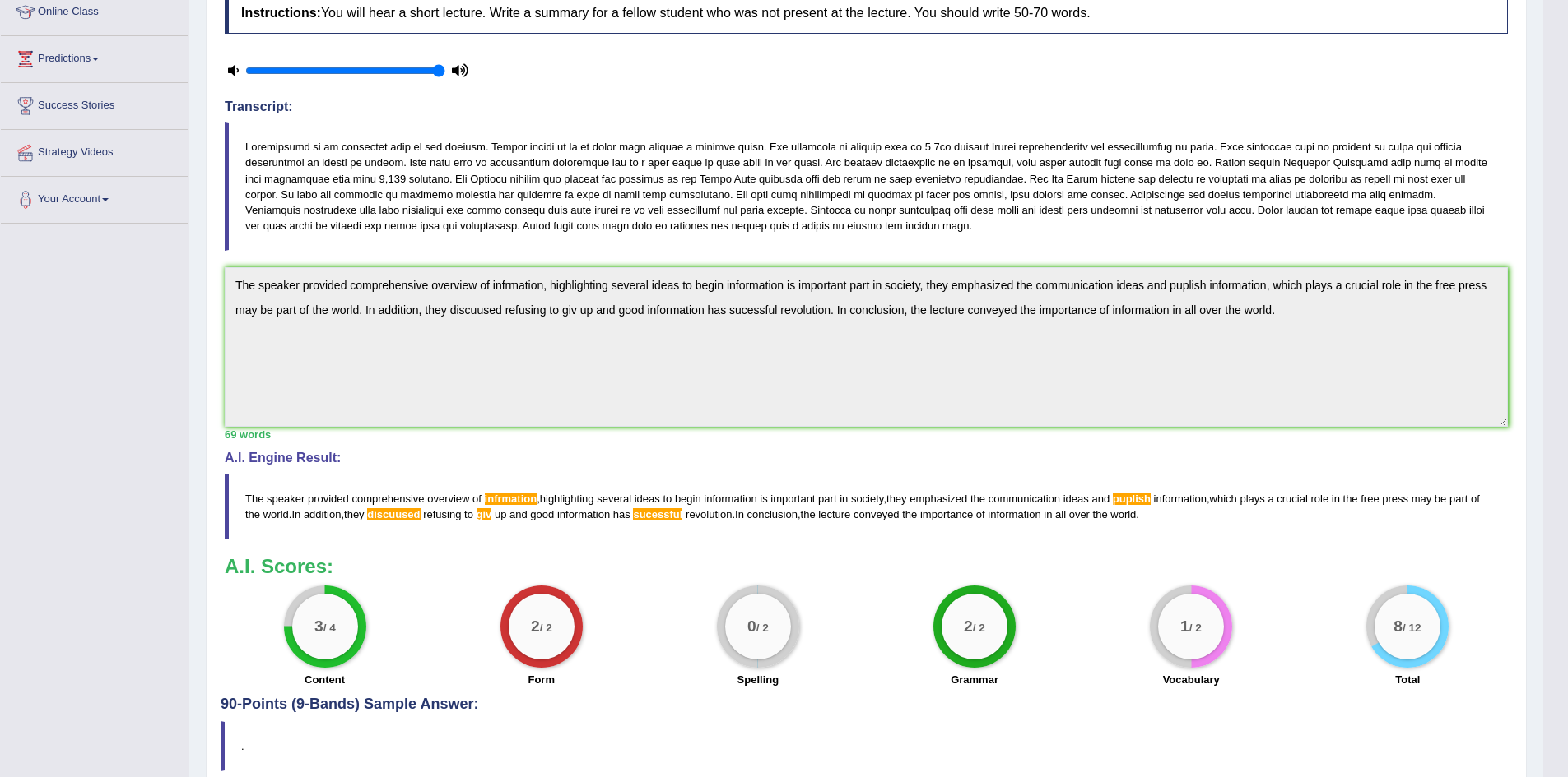
scroll to position [307, 0]
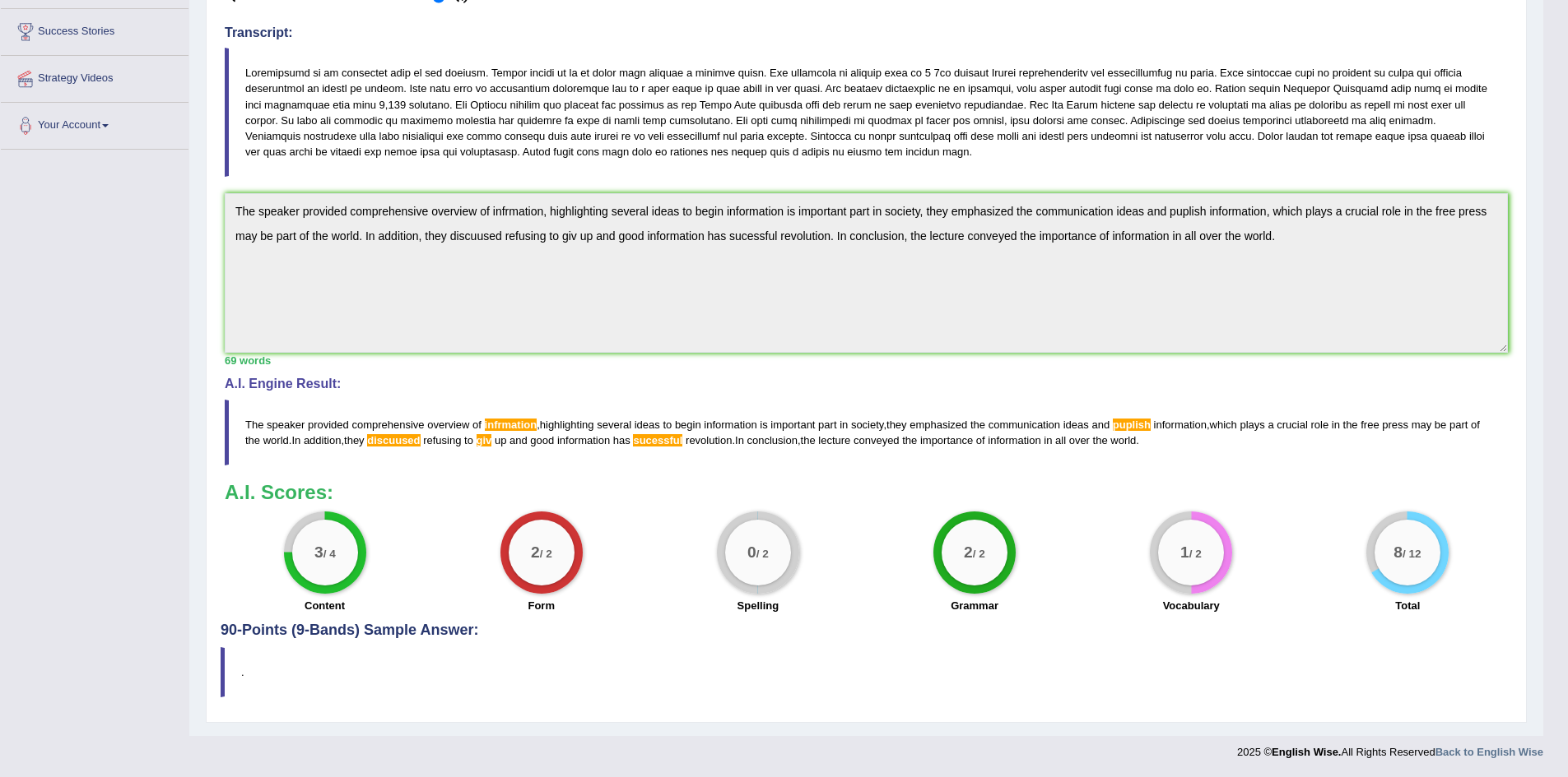
click at [1131, 427] on span "puplish" at bounding box center [1131, 425] width 38 height 12
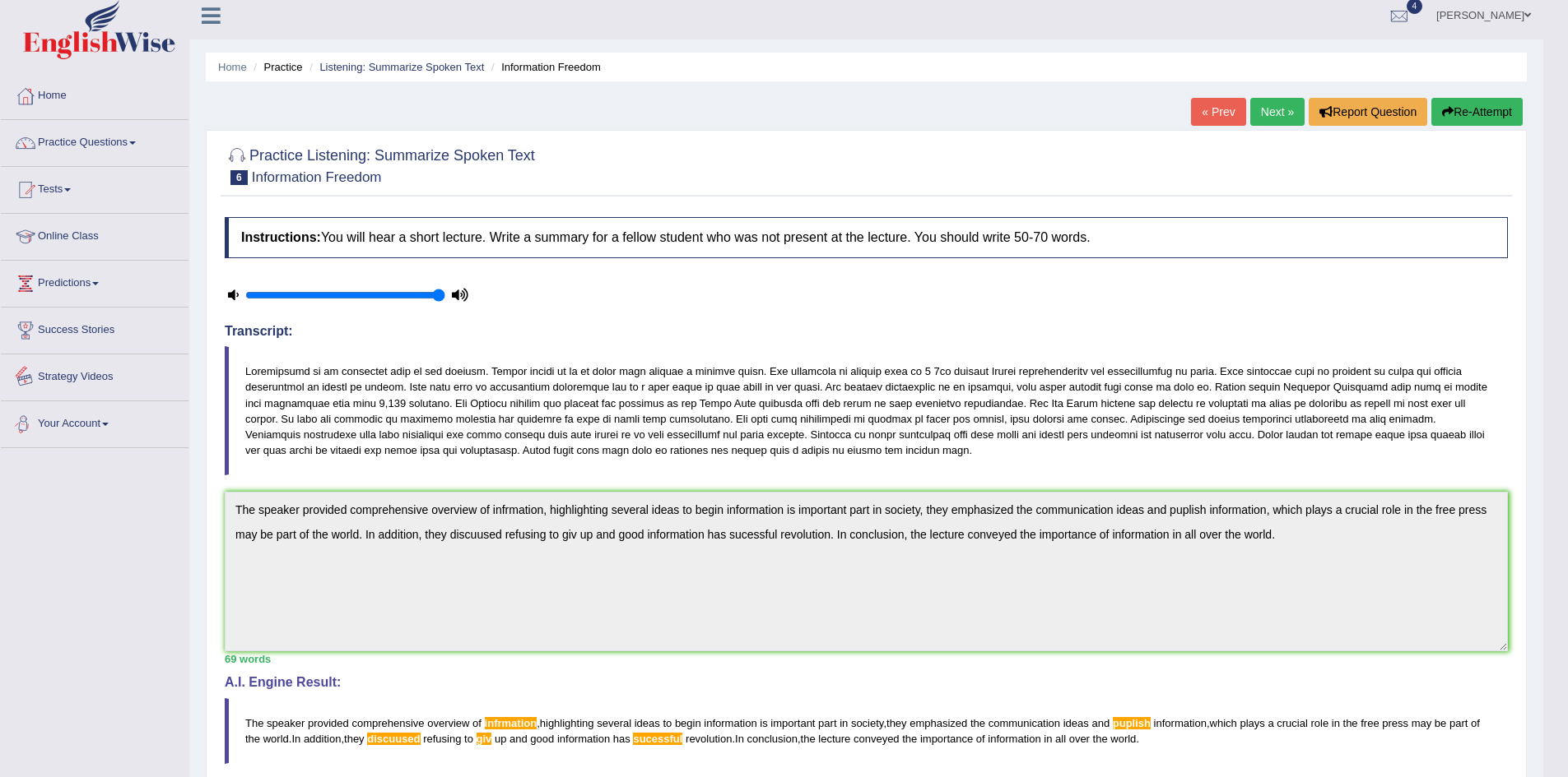
scroll to position [0, 0]
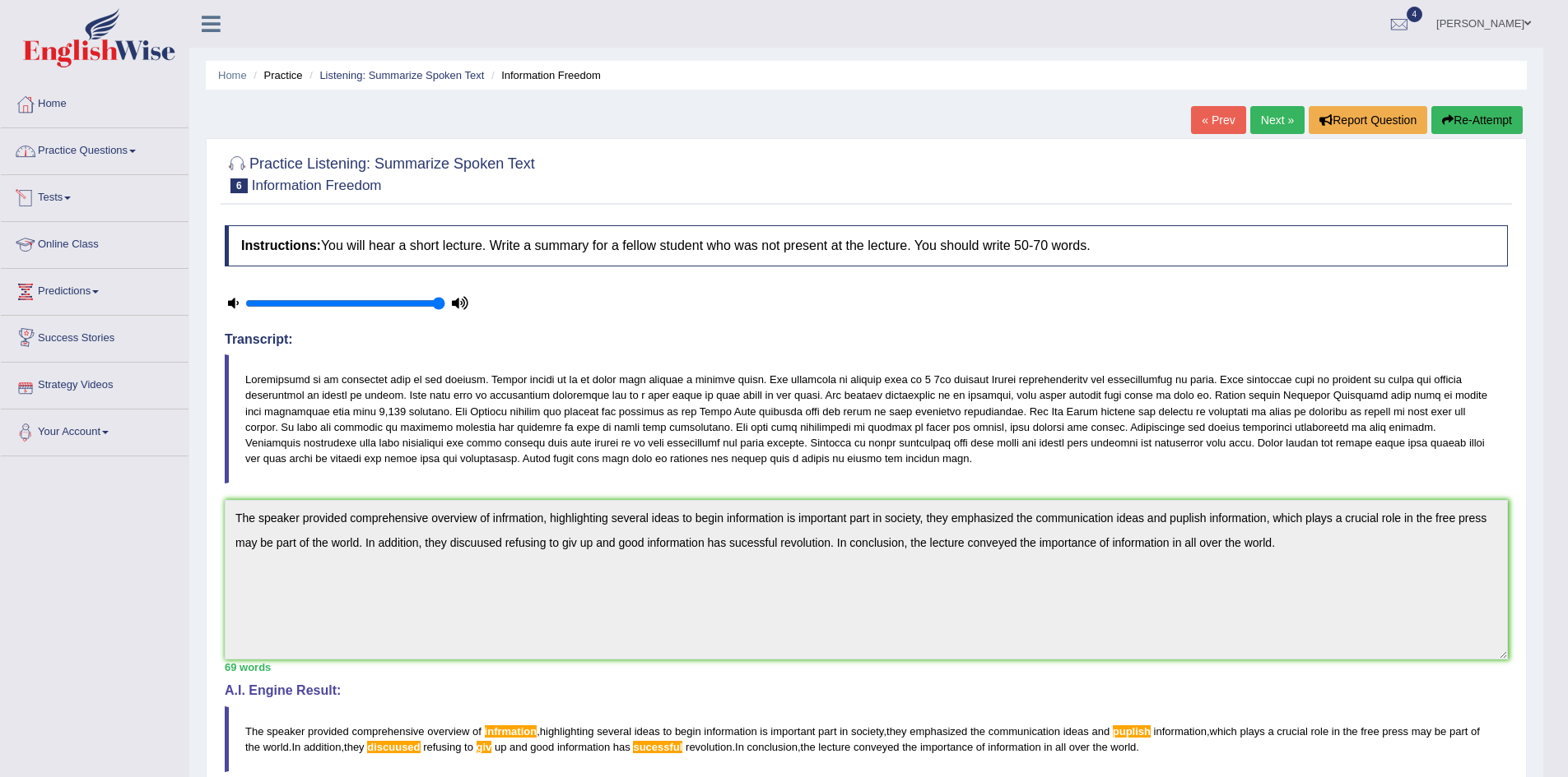
click at [105, 164] on link "Practice Questions" at bounding box center [94, 149] width 187 height 41
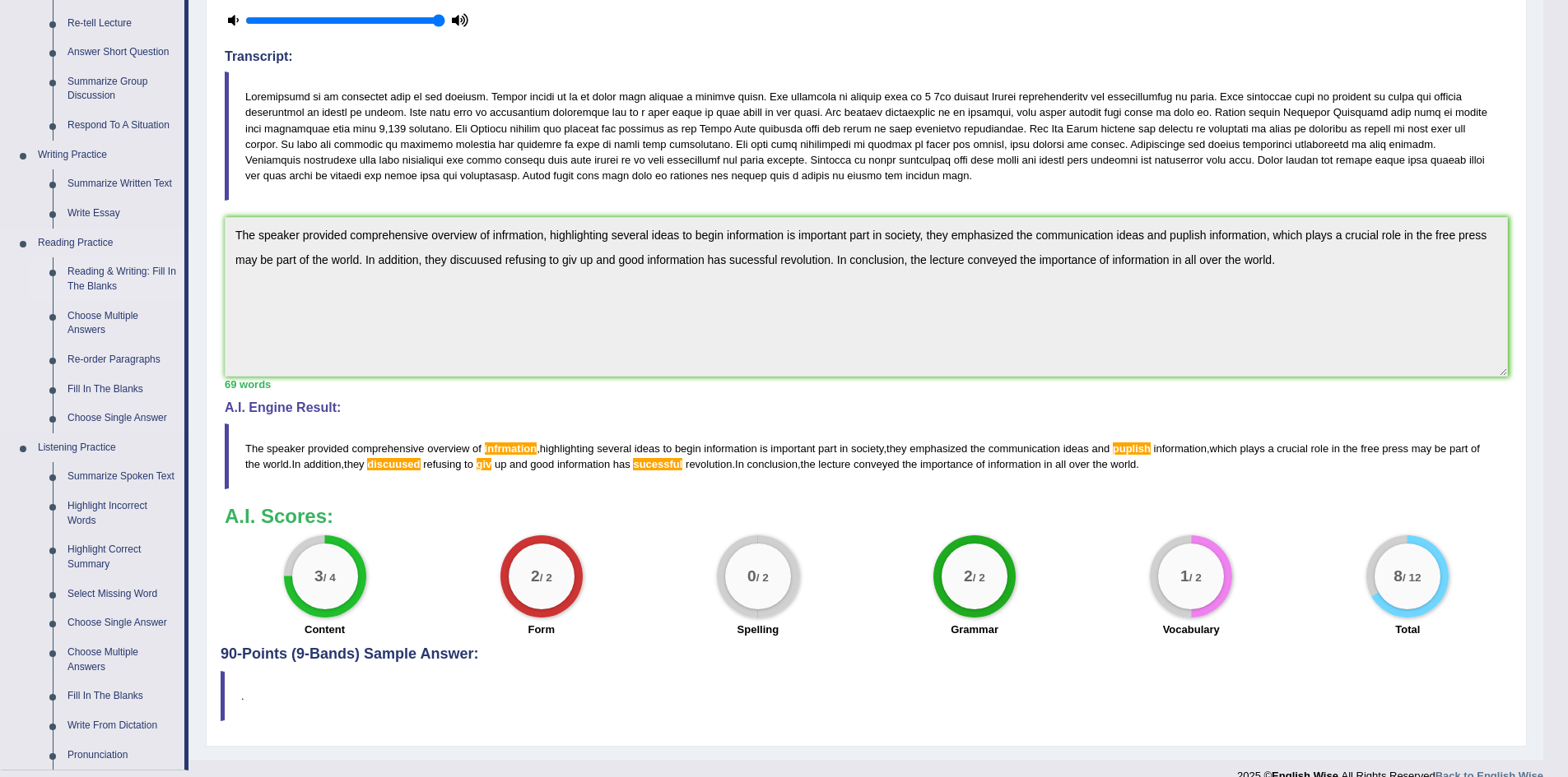
scroll to position [559, 0]
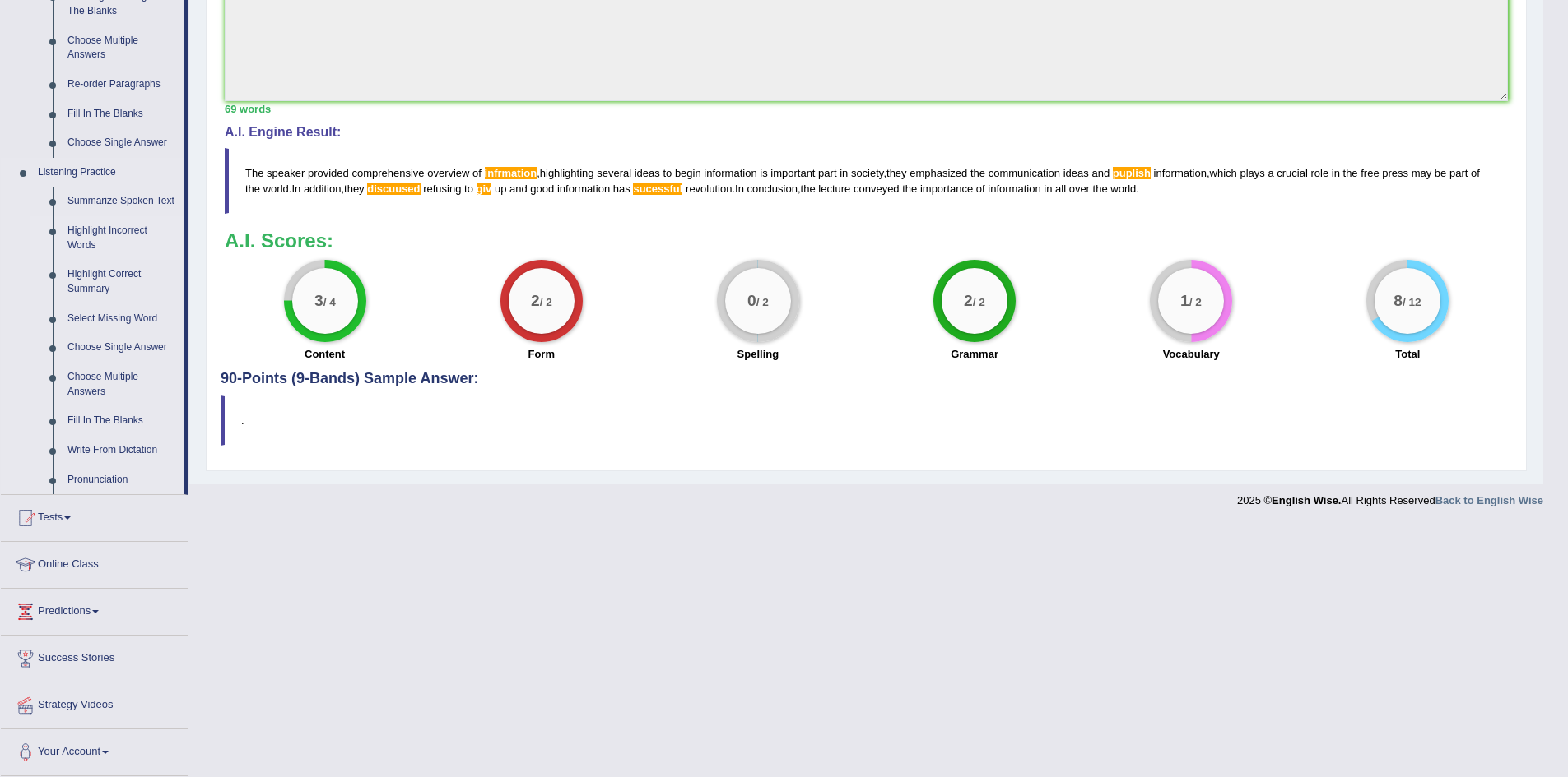
click at [99, 229] on link "Highlight Incorrect Words" at bounding box center [122, 238] width 124 height 43
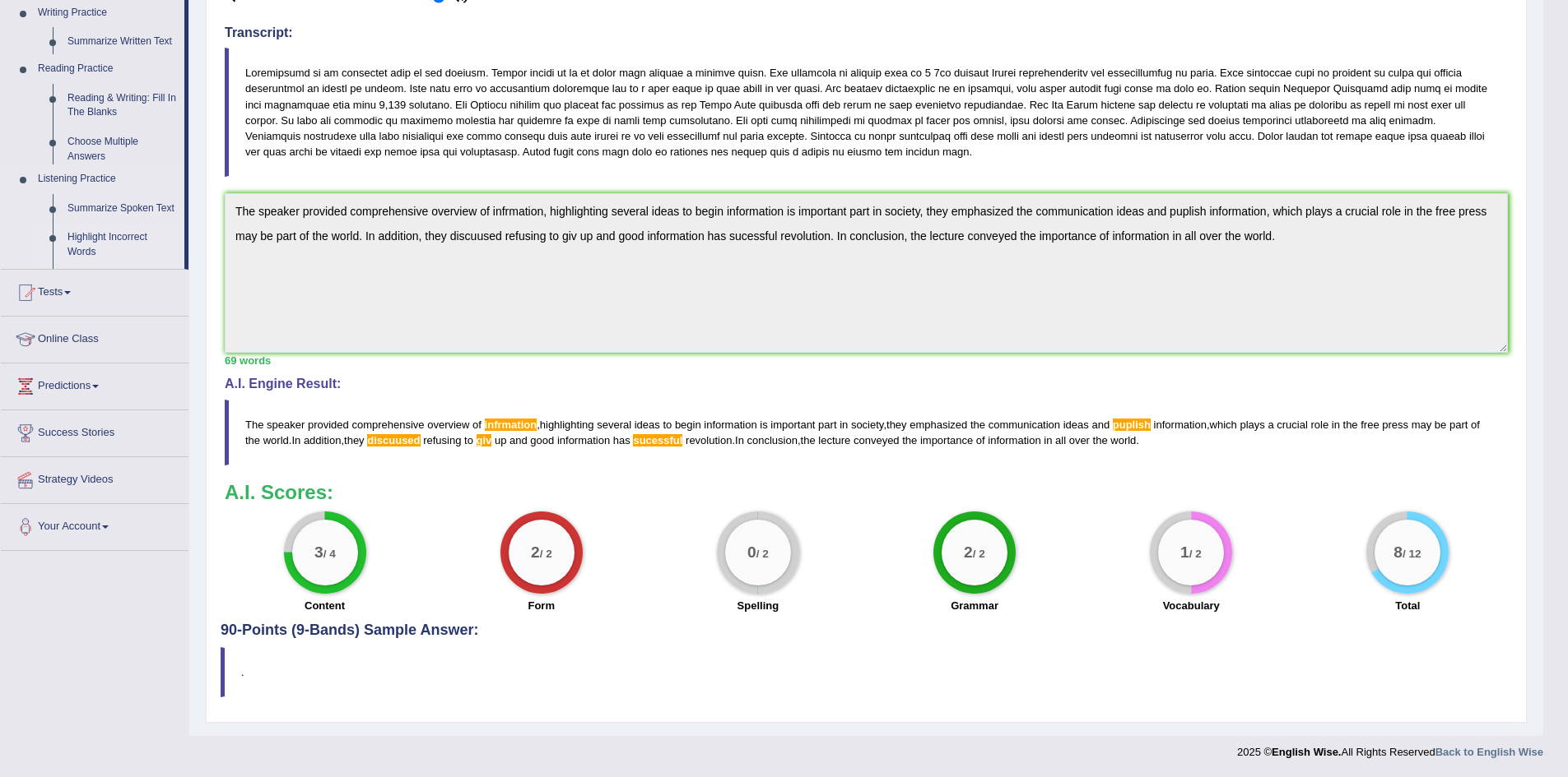
scroll to position [307, 0]
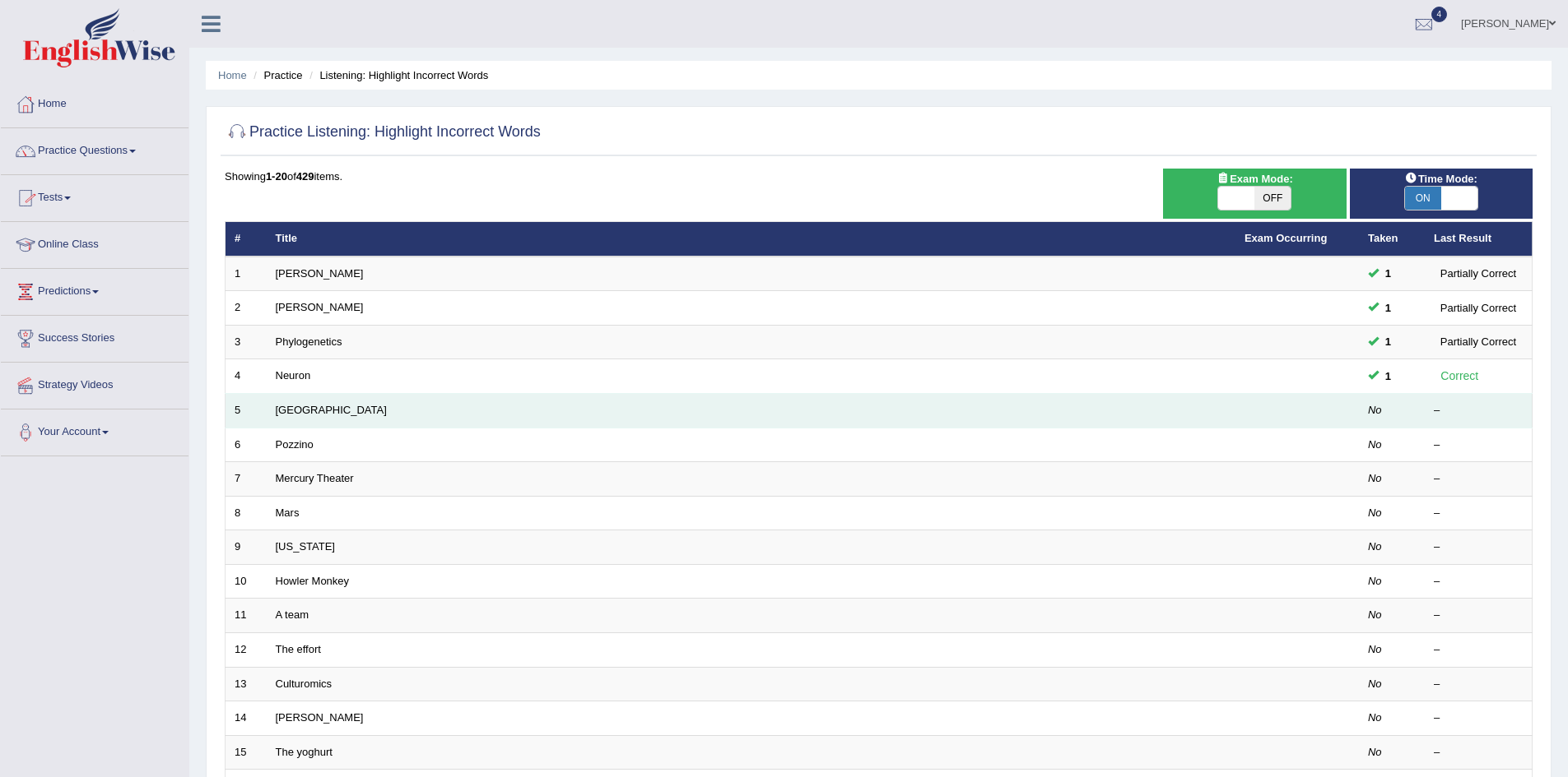
click at [283, 420] on td "Harvard" at bounding box center [751, 411] width 969 height 35
click at [286, 417] on td "[GEOGRAPHIC_DATA]" at bounding box center [751, 411] width 969 height 35
click at [299, 406] on link "[GEOGRAPHIC_DATA]" at bounding box center [331, 410] width 111 height 12
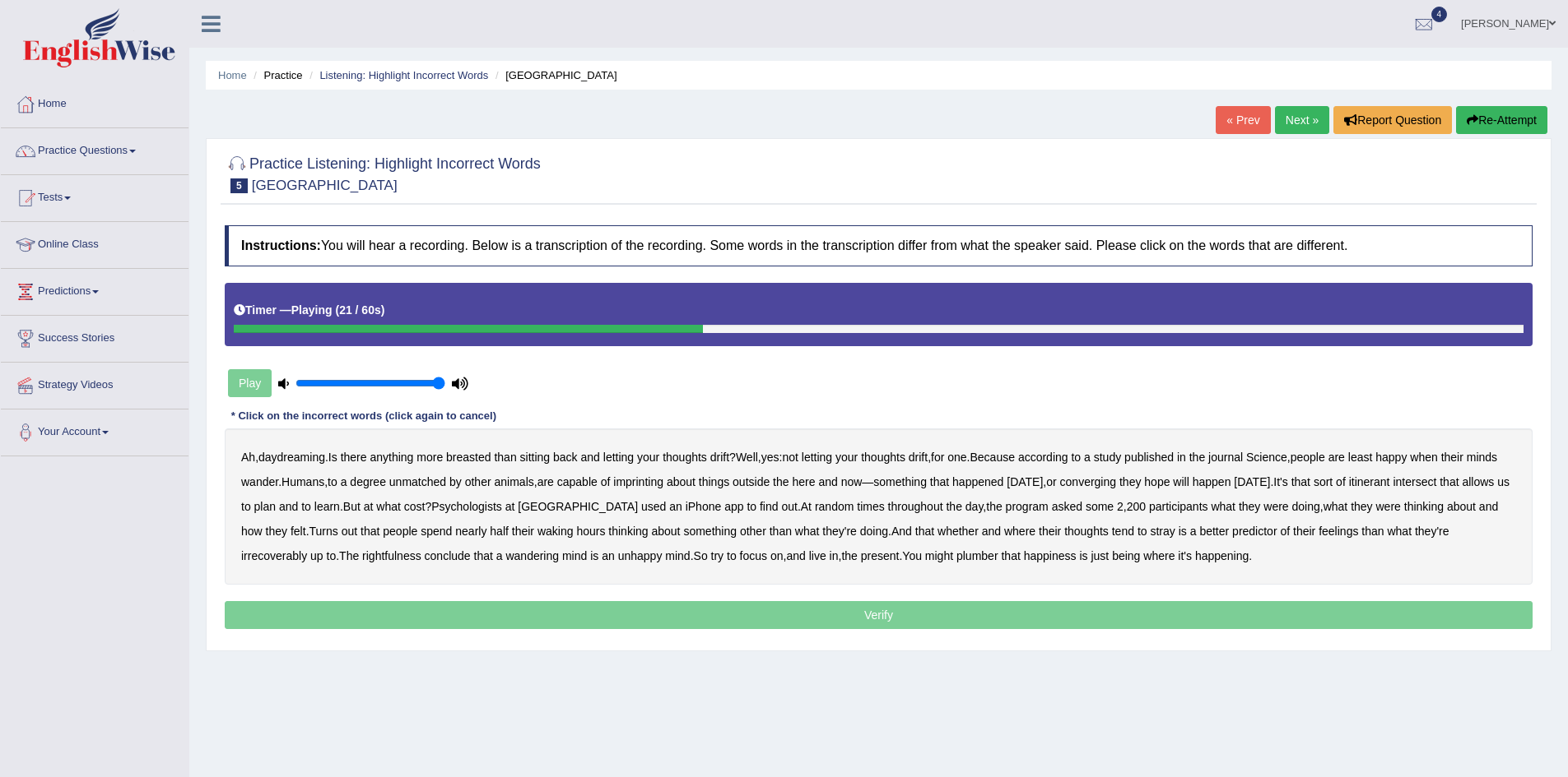
click at [1117, 482] on b "converging" at bounding box center [1089, 482] width 57 height 13
click at [340, 505] on b "learn" at bounding box center [327, 506] width 26 height 13
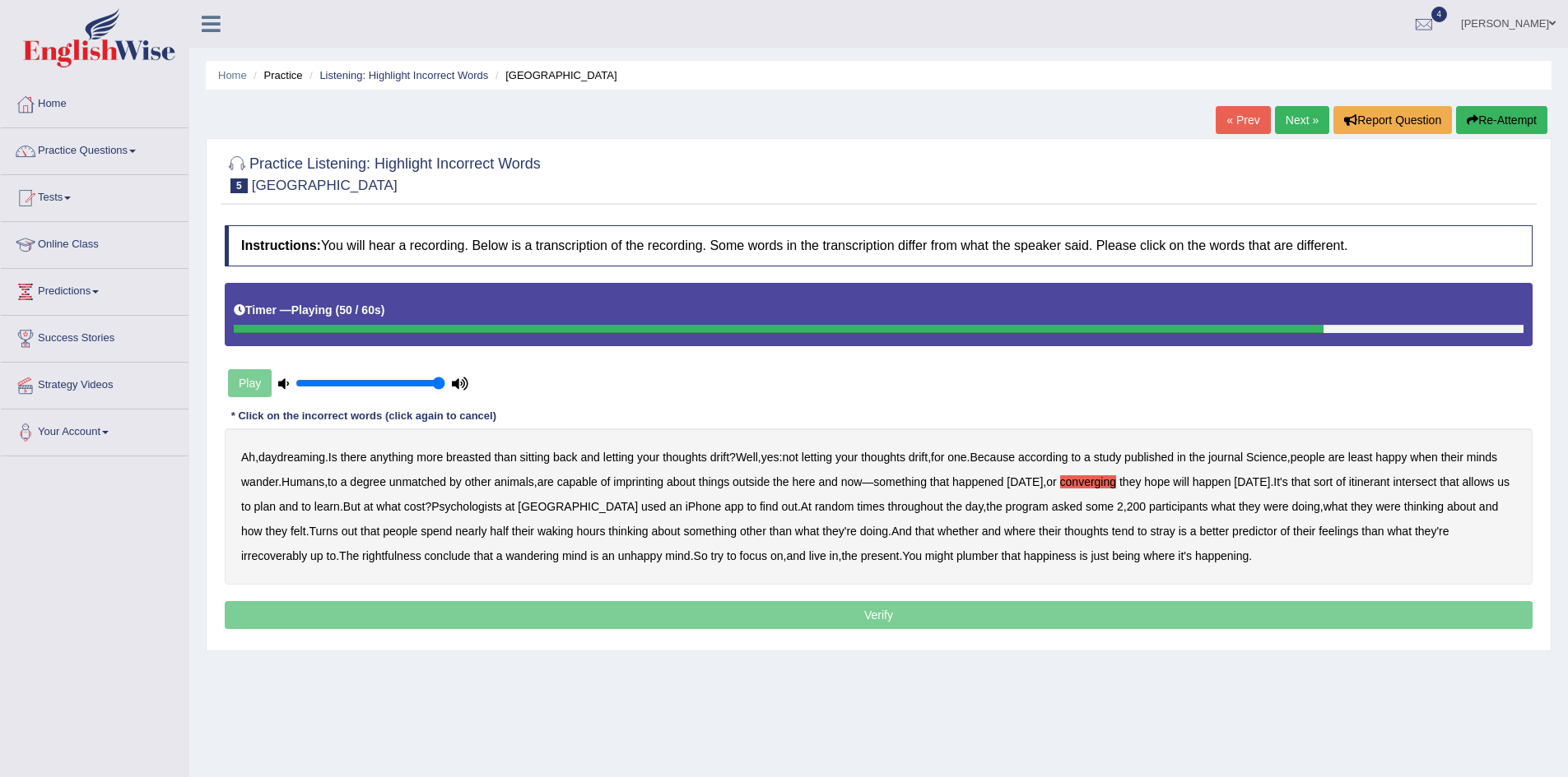
click at [285, 554] on b "irrecoverably" at bounding box center [274, 556] width 66 height 13
click at [374, 554] on b "rightfulness" at bounding box center [391, 556] width 59 height 13
drag, startPoint x: 962, startPoint y: 555, endPoint x: 983, endPoint y: 561, distance: 21.8
click at [973, 560] on div "Ah , daydreaming . Is there anything more breasted than sitting back and lettin…" at bounding box center [879, 506] width 1308 height 156
click at [983, 561] on b "plumber" at bounding box center [977, 556] width 42 height 13
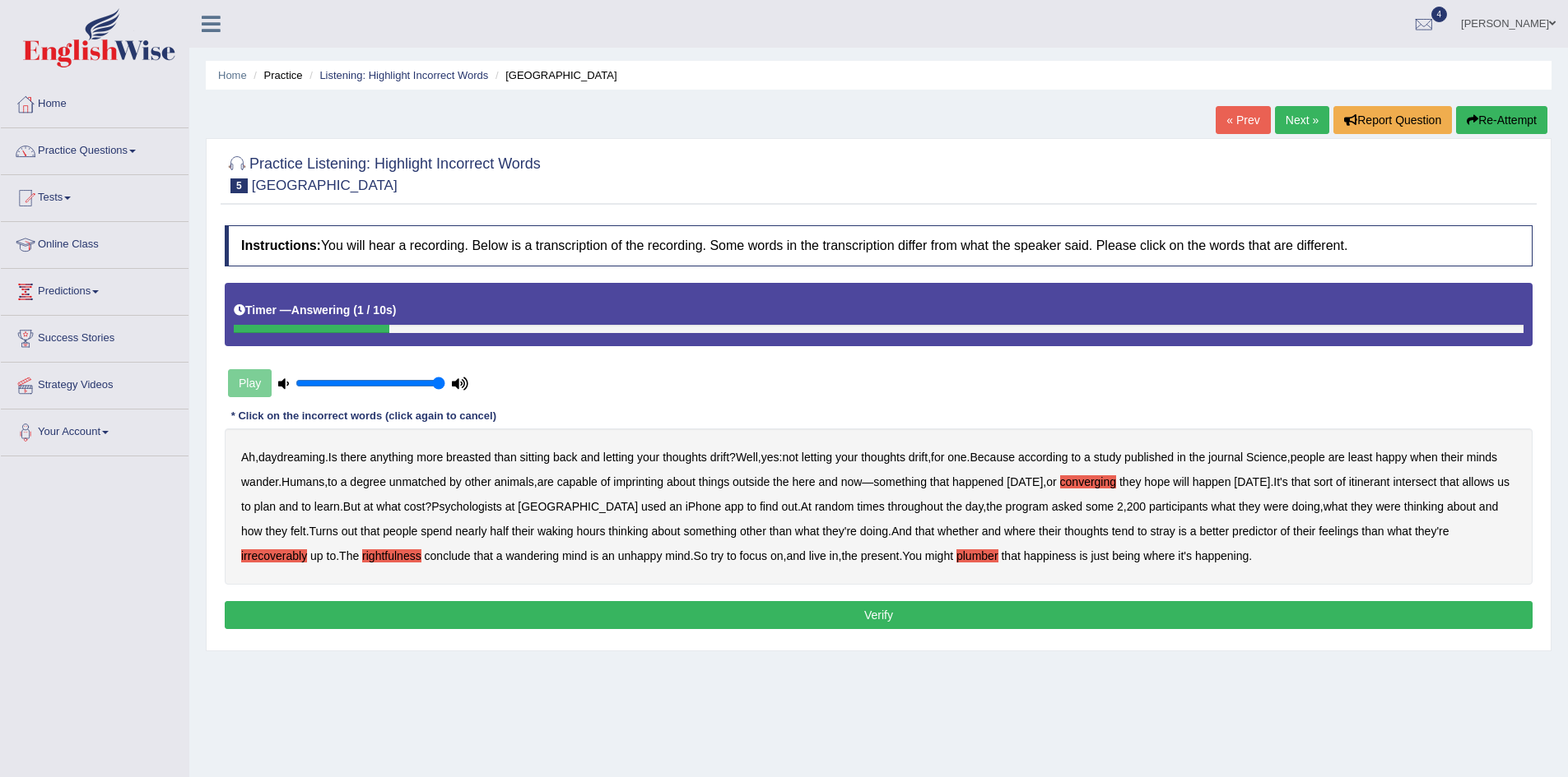
click at [812, 616] on button "Verify" at bounding box center [879, 616] width 1308 height 28
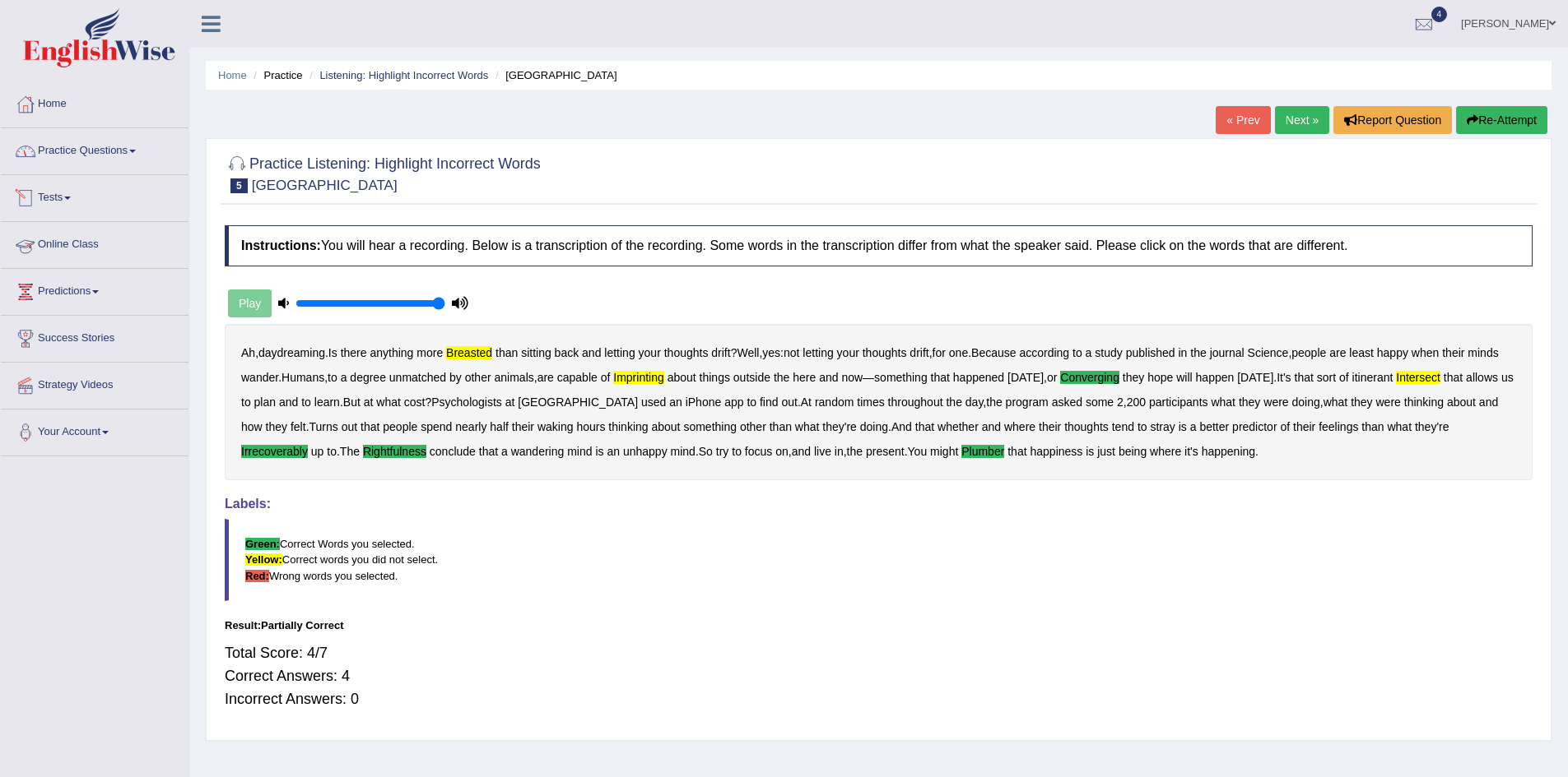
click at [101, 153] on link "Practice Questions" at bounding box center [94, 149] width 187 height 41
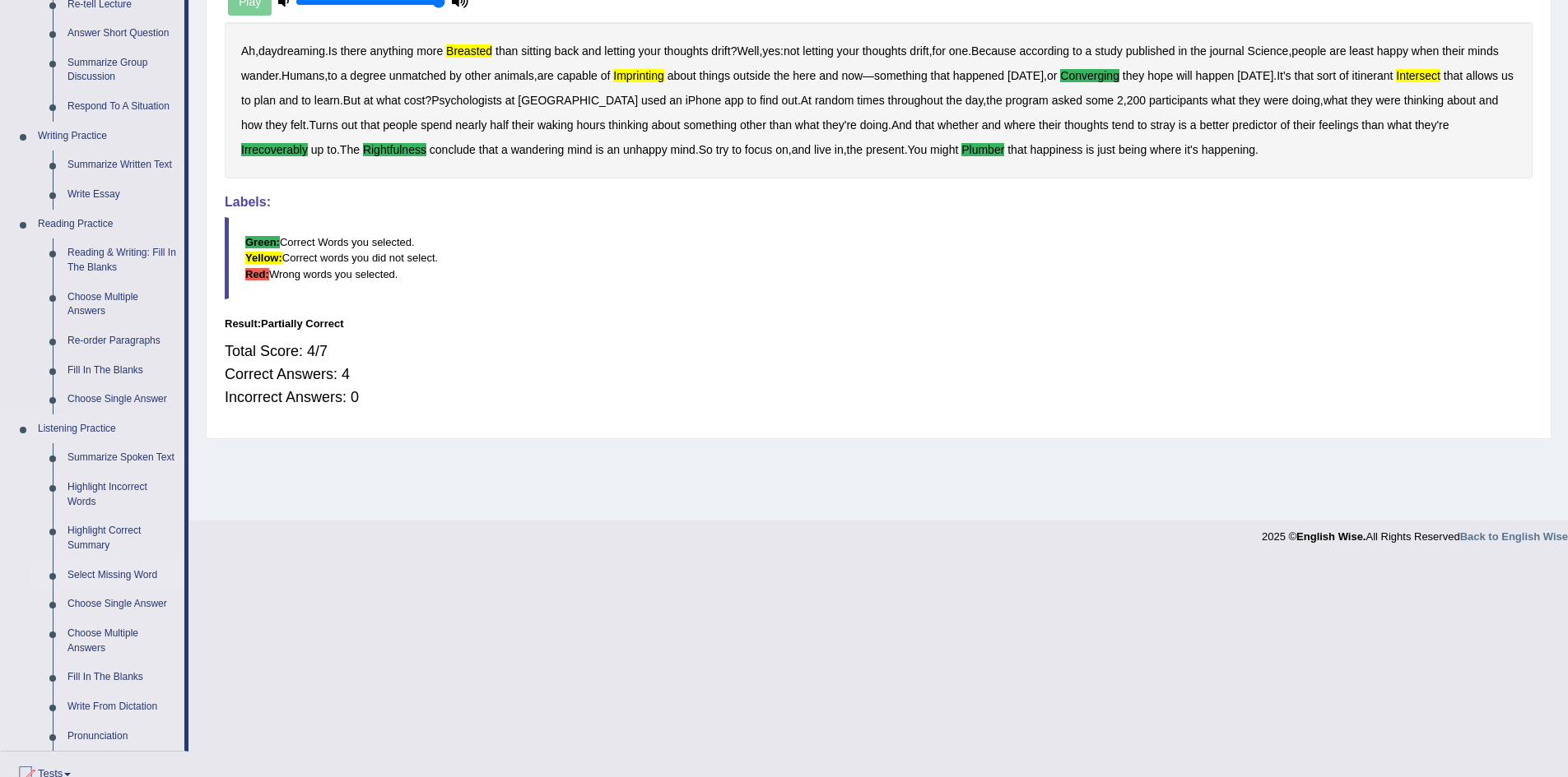
scroll to position [329, 0]
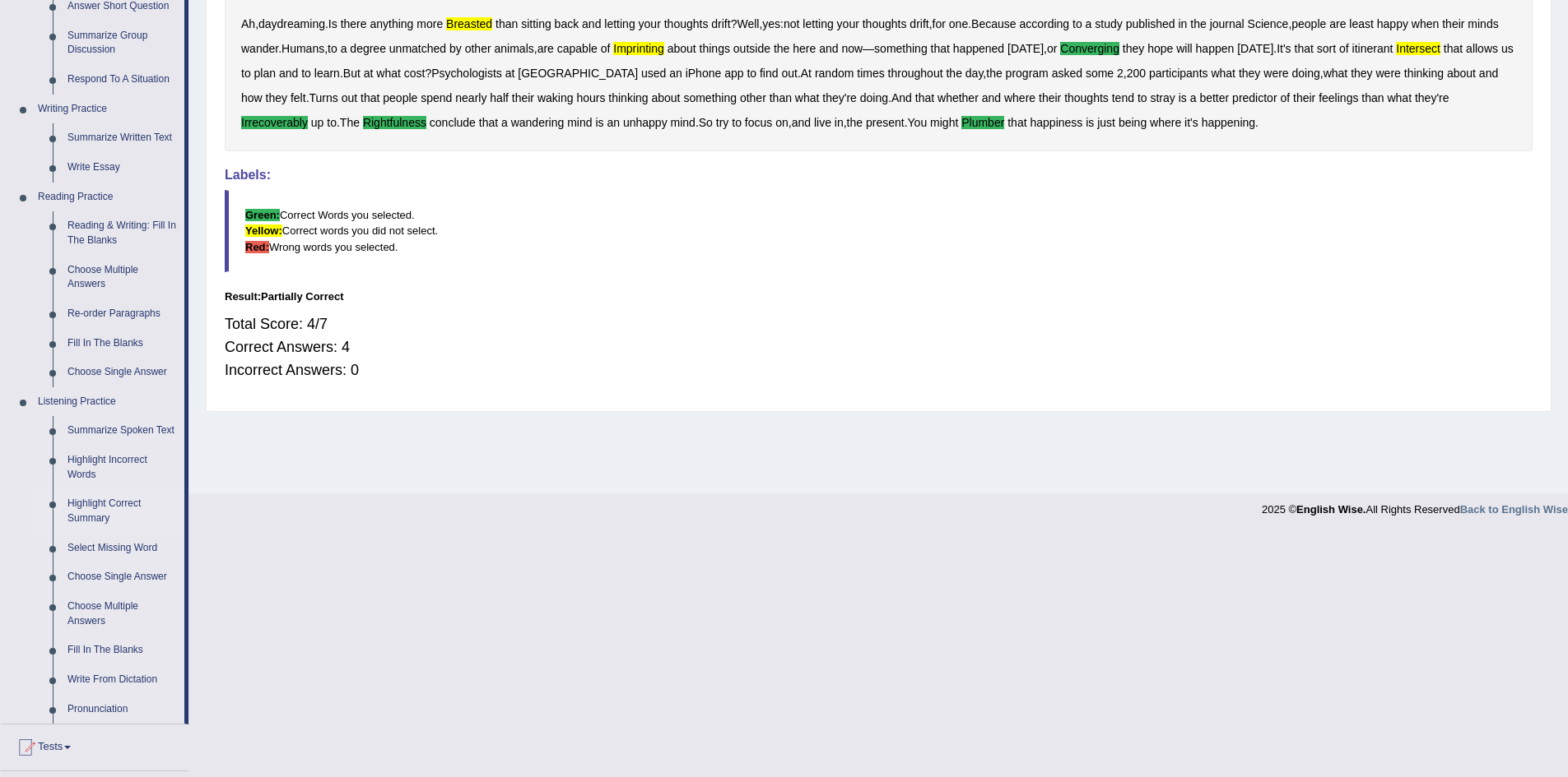
click at [93, 515] on link "Highlight Correct Summary" at bounding box center [122, 511] width 124 height 43
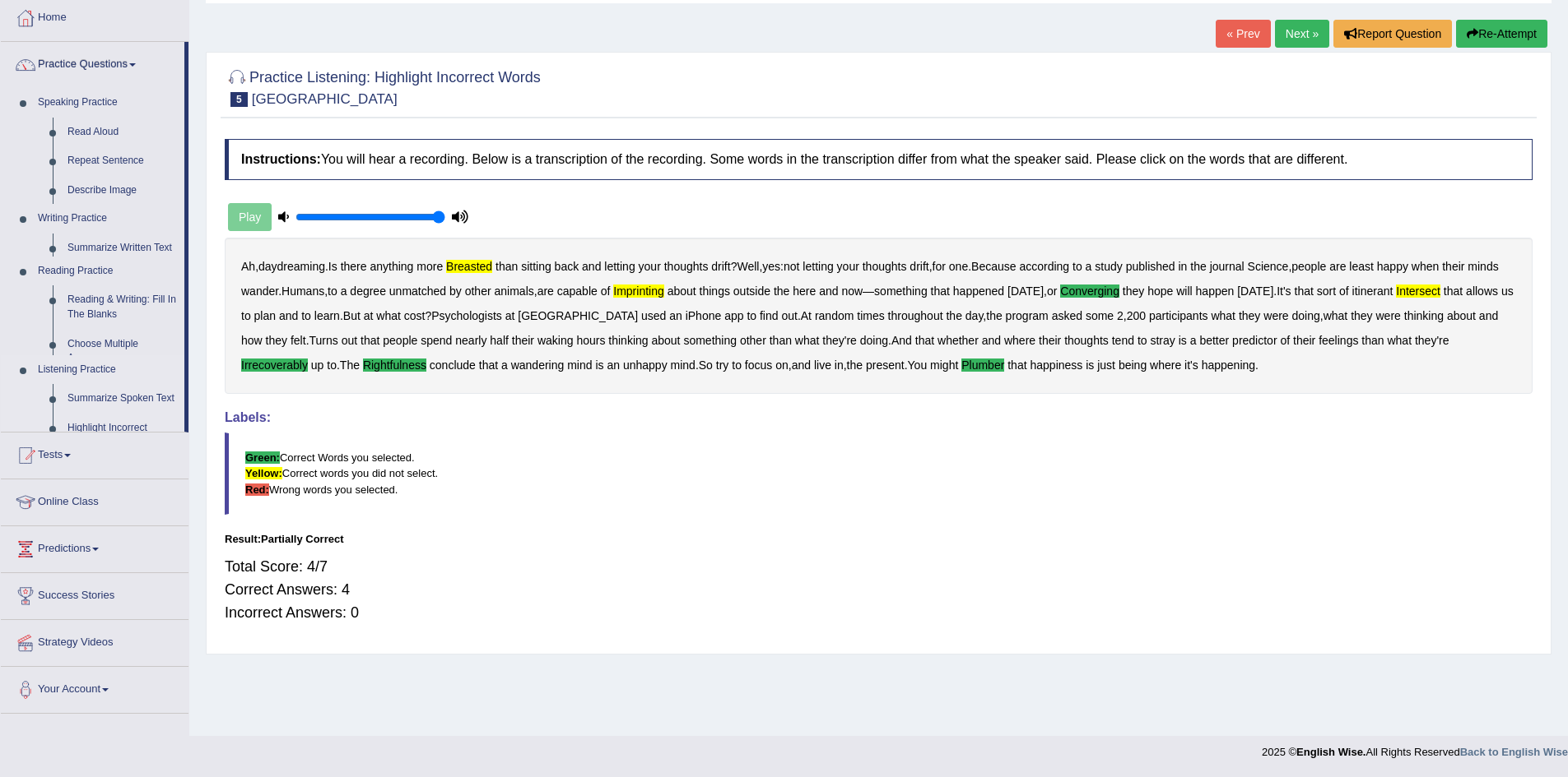
scroll to position [86, 0]
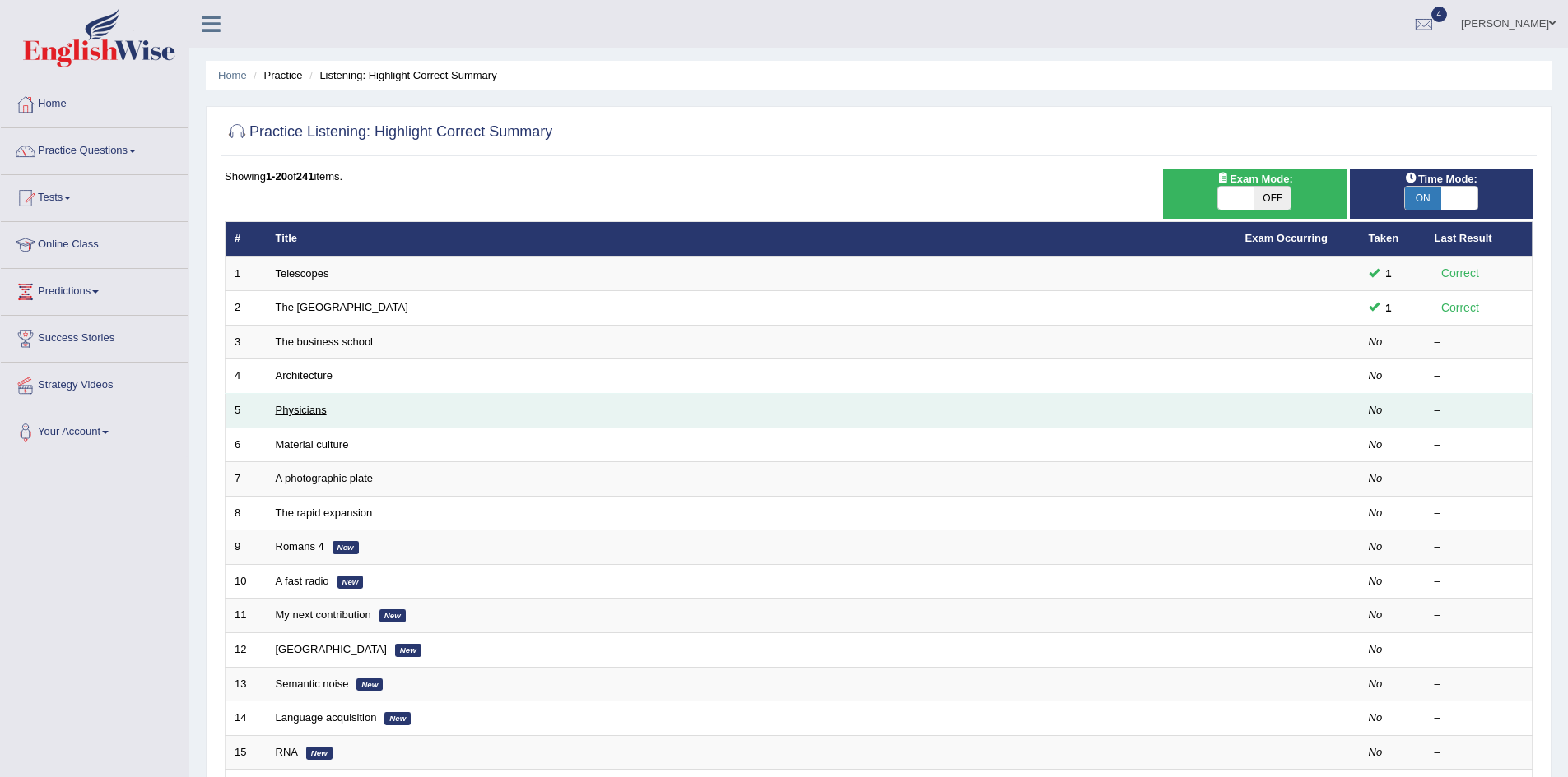
click at [292, 408] on link "Physicians" at bounding box center [302, 410] width 51 height 12
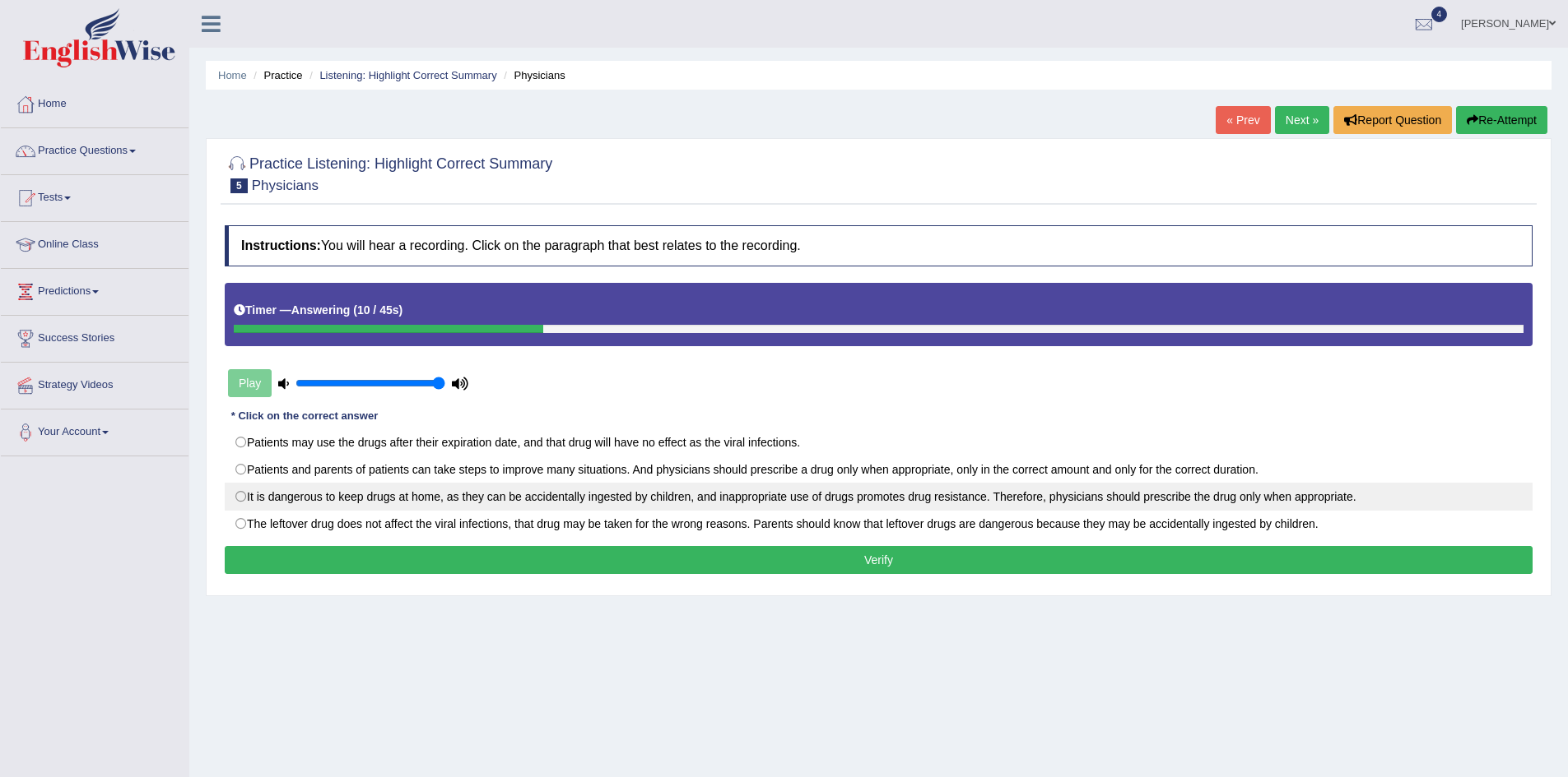
click at [650, 495] on label "It is dangerous to keep drugs at home, as they can be accidentally ingested by …" at bounding box center [879, 497] width 1308 height 28
radio input "true"
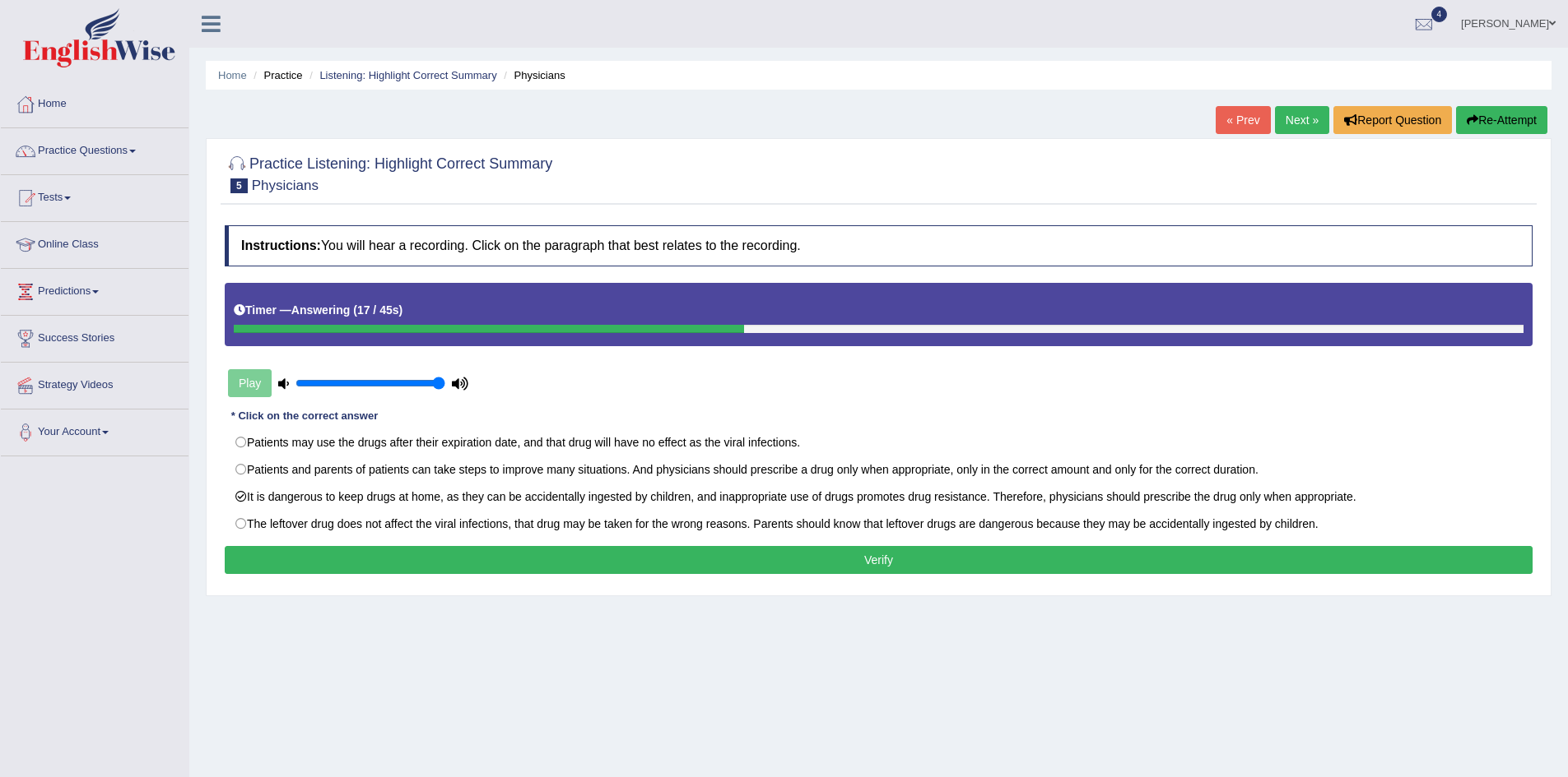
click at [909, 557] on button "Verify" at bounding box center [879, 561] width 1308 height 28
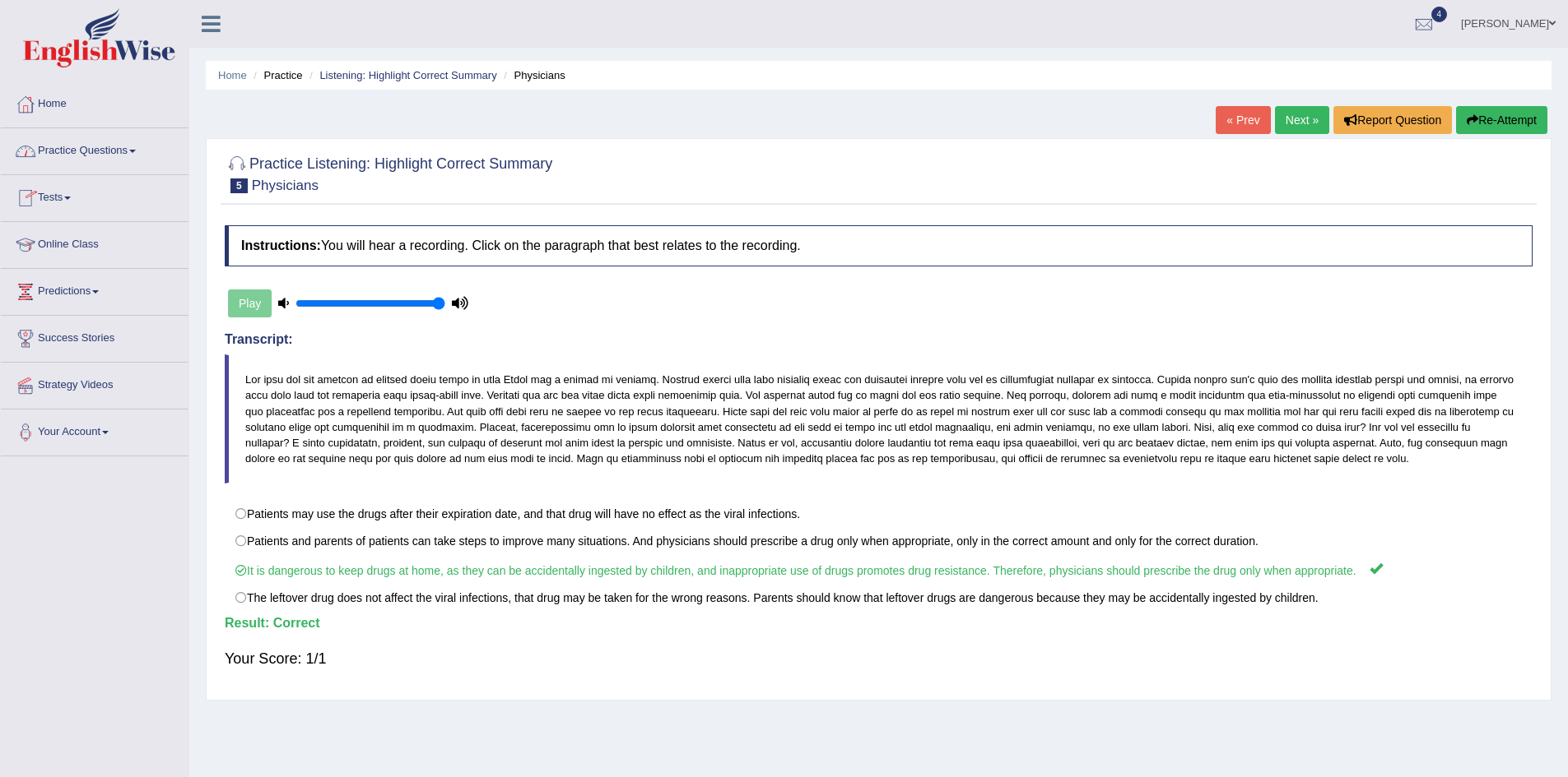
click at [59, 150] on link "Practice Questions" at bounding box center [94, 149] width 187 height 41
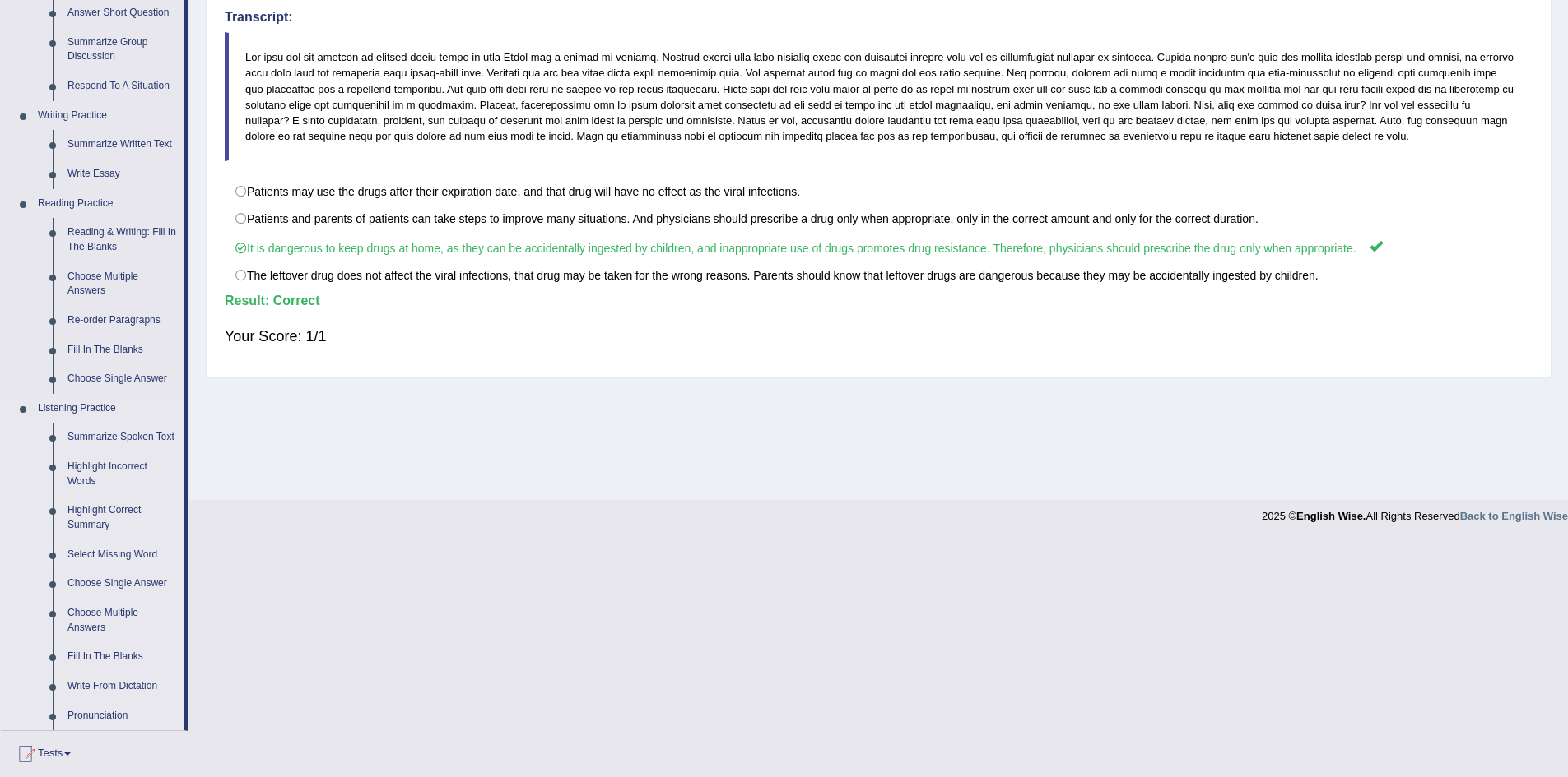
scroll to position [412, 0]
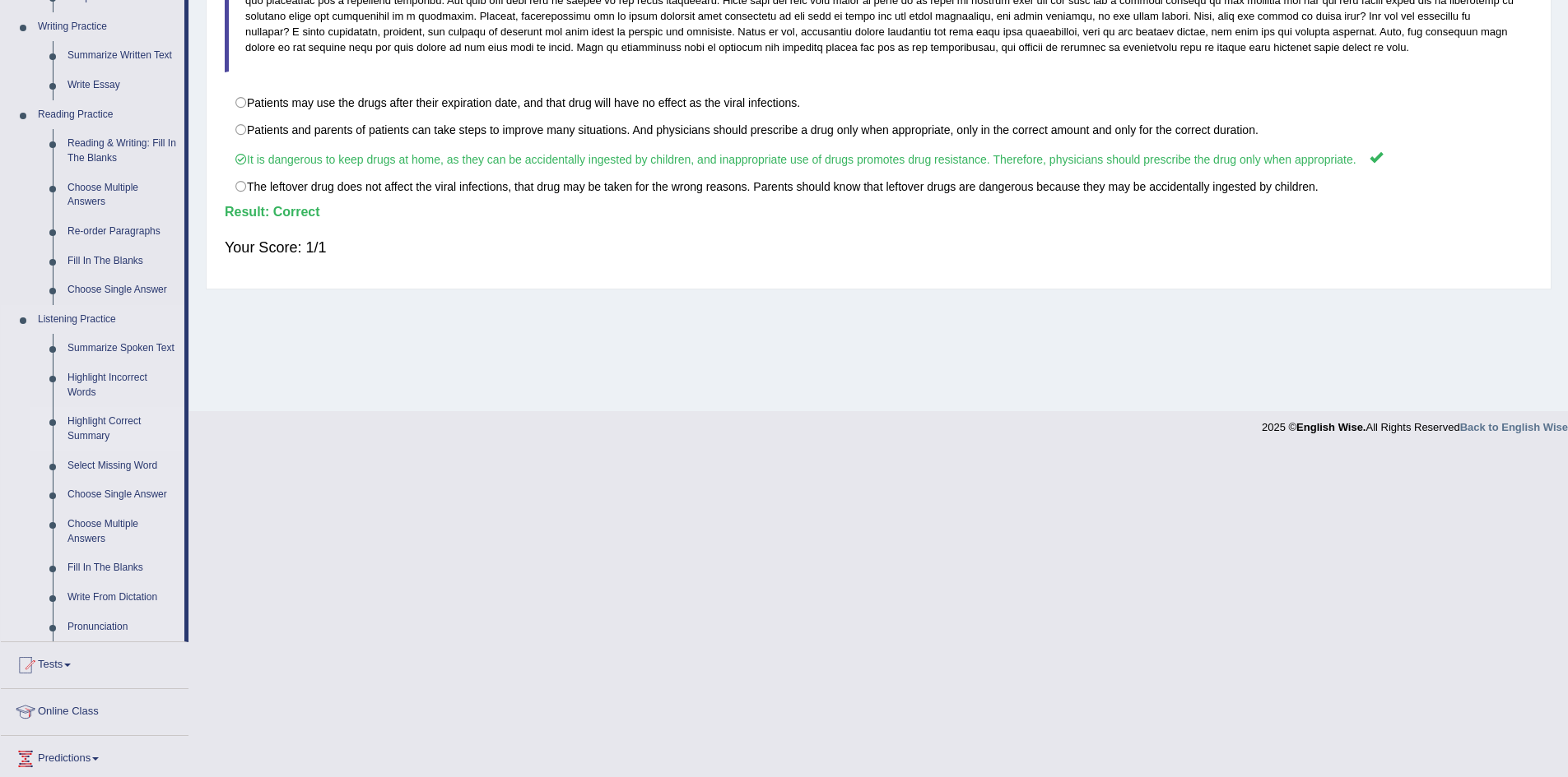
click at [95, 425] on link "Highlight Correct Summary" at bounding box center [122, 428] width 124 height 43
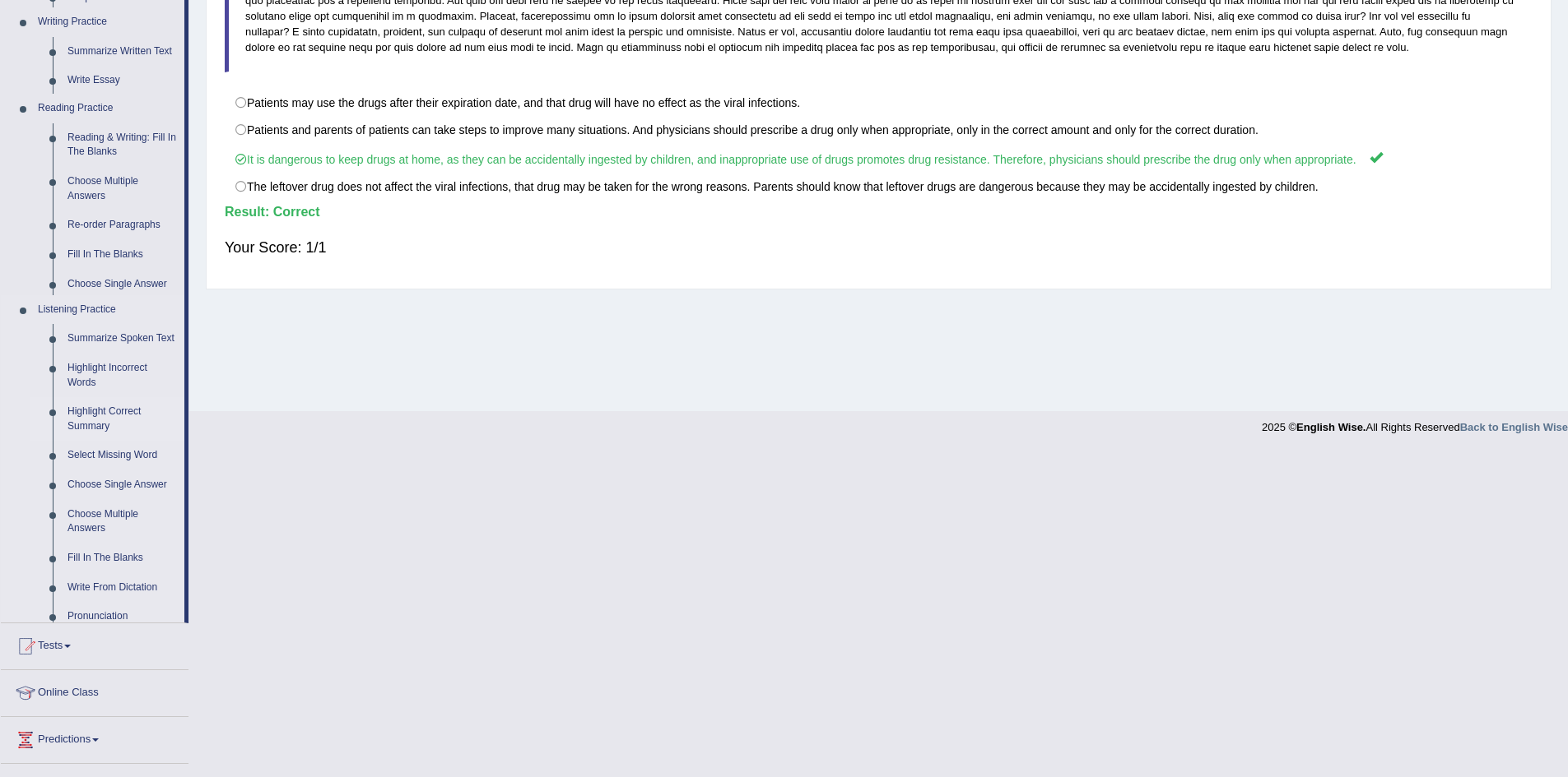
scroll to position [86, 0]
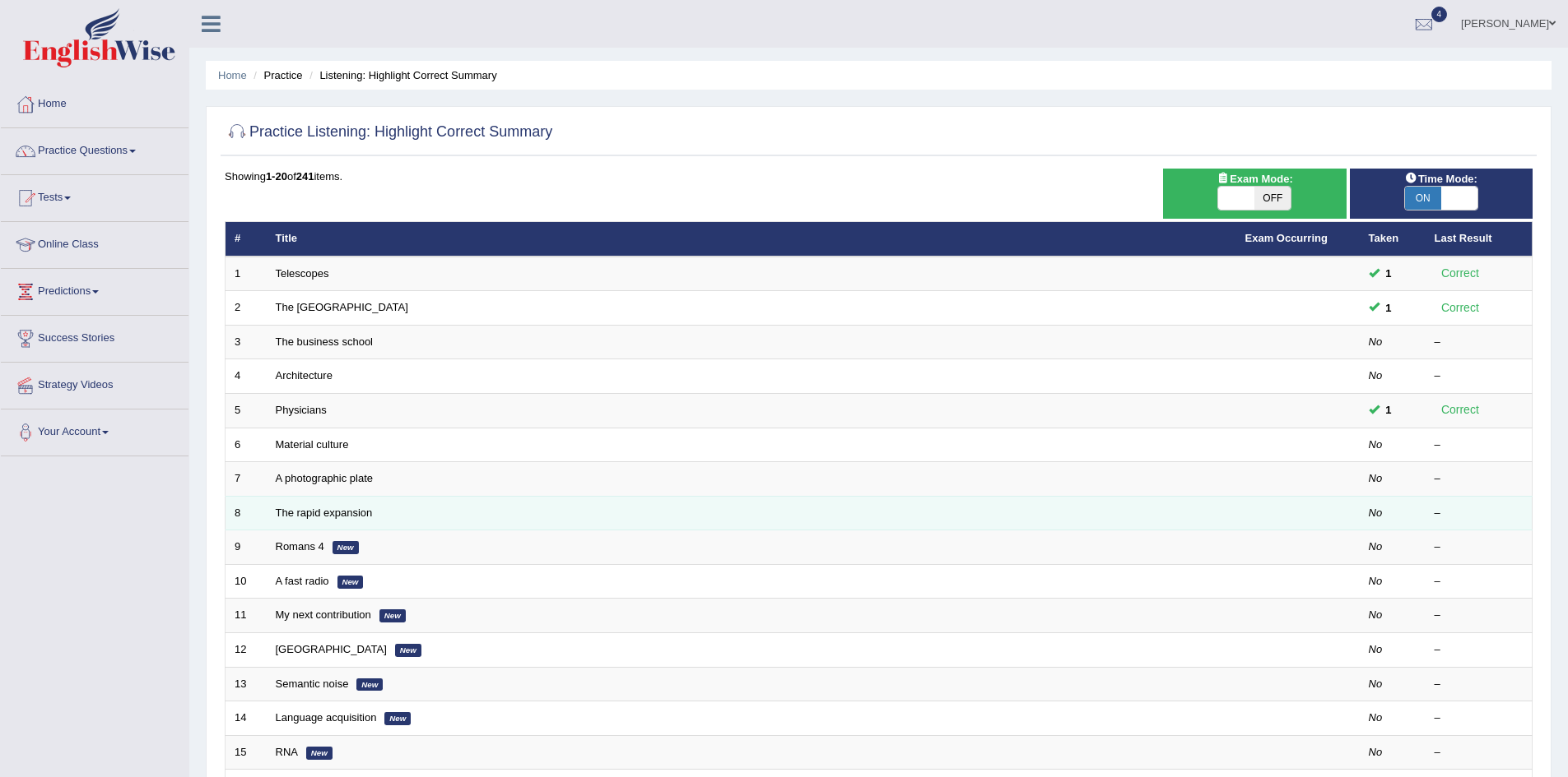
click at [594, 513] on td "The rapid expansion" at bounding box center [751, 513] width 970 height 35
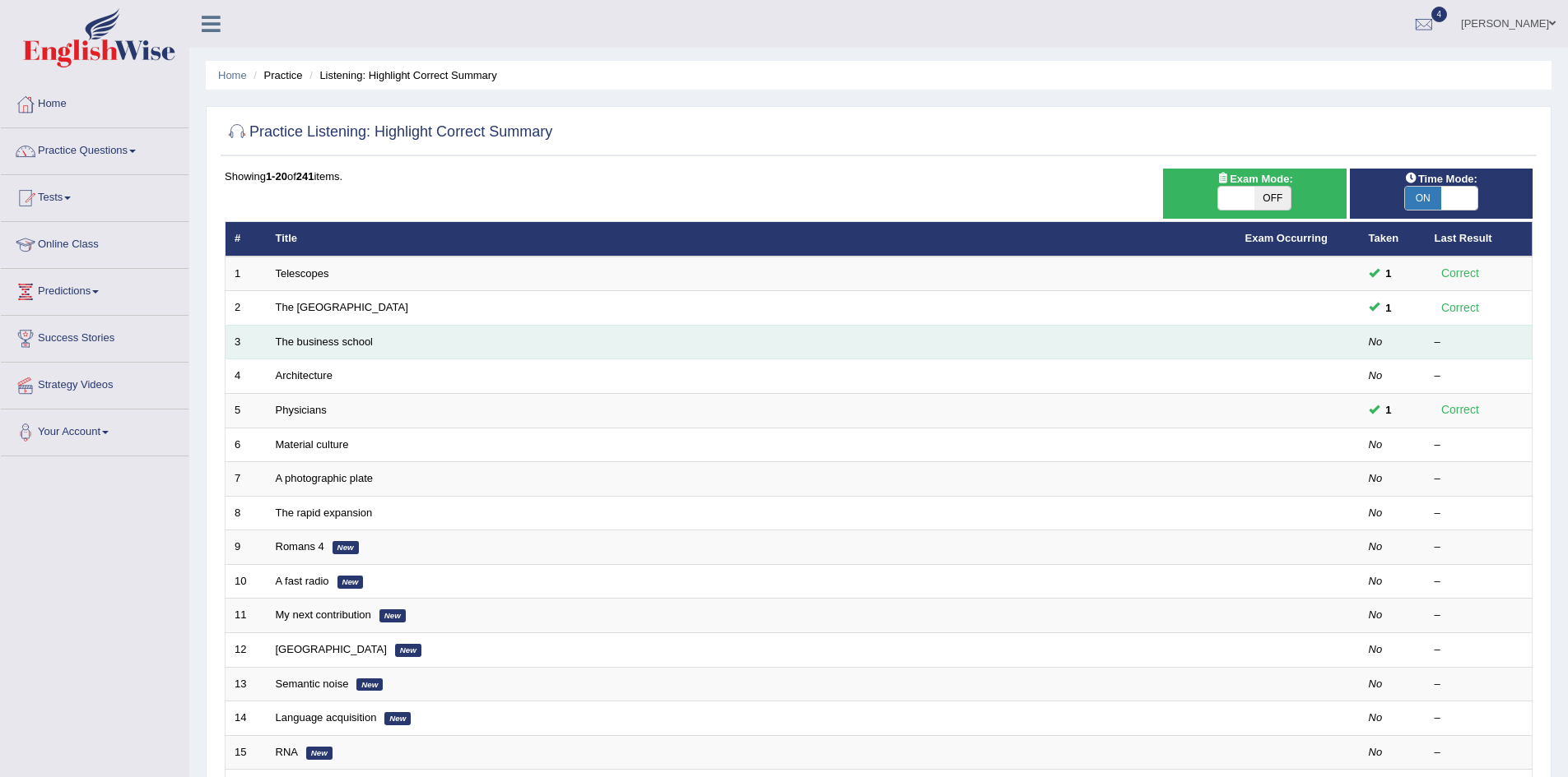
click at [329, 349] on td "The business school" at bounding box center [751, 341] width 970 height 35
click at [335, 342] on link "The business school" at bounding box center [325, 341] width 98 height 12
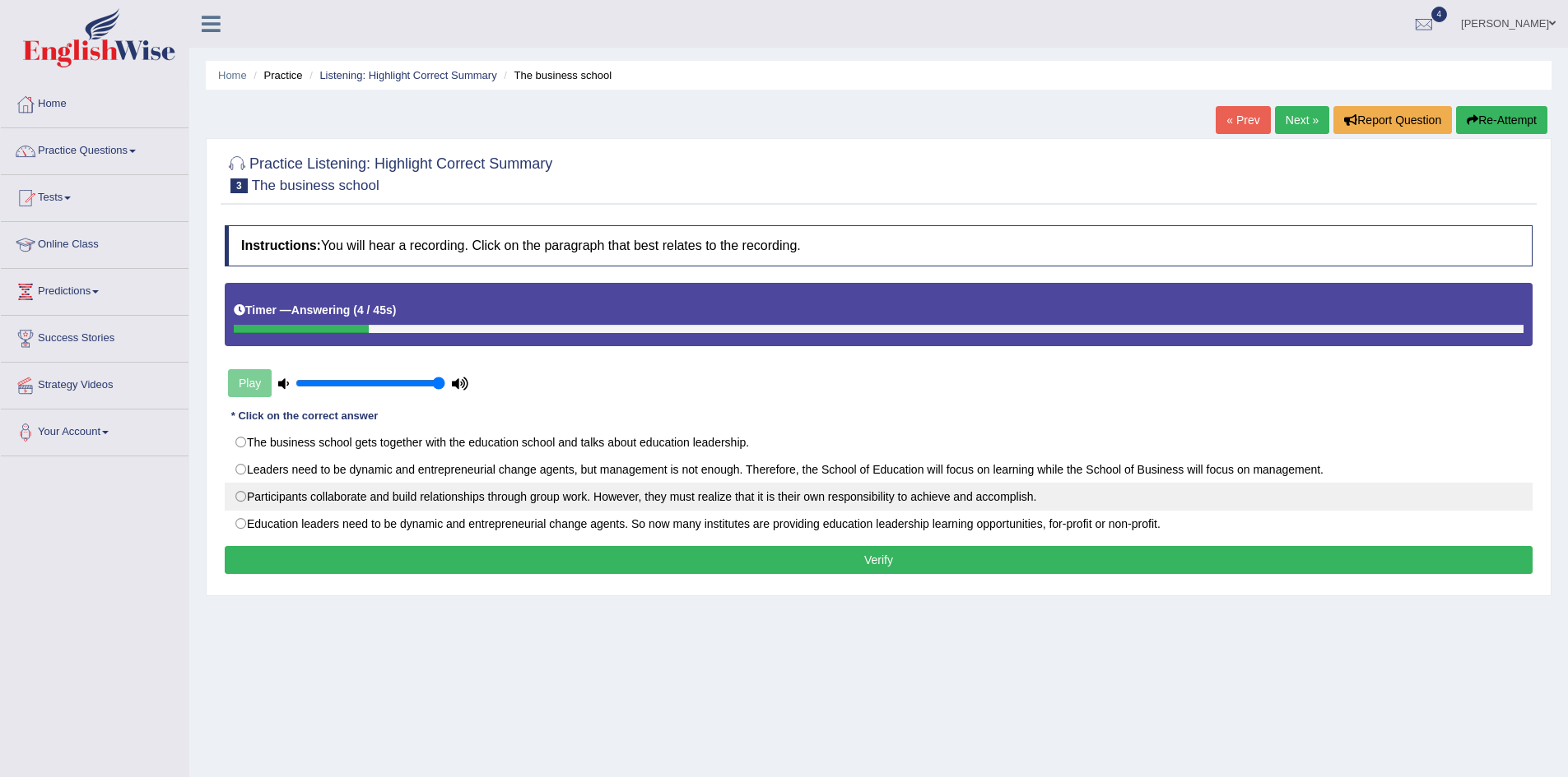
click at [699, 495] on label "Participants collaborate and build relationships through group work. However, t…" at bounding box center [879, 497] width 1308 height 28
radio input "true"
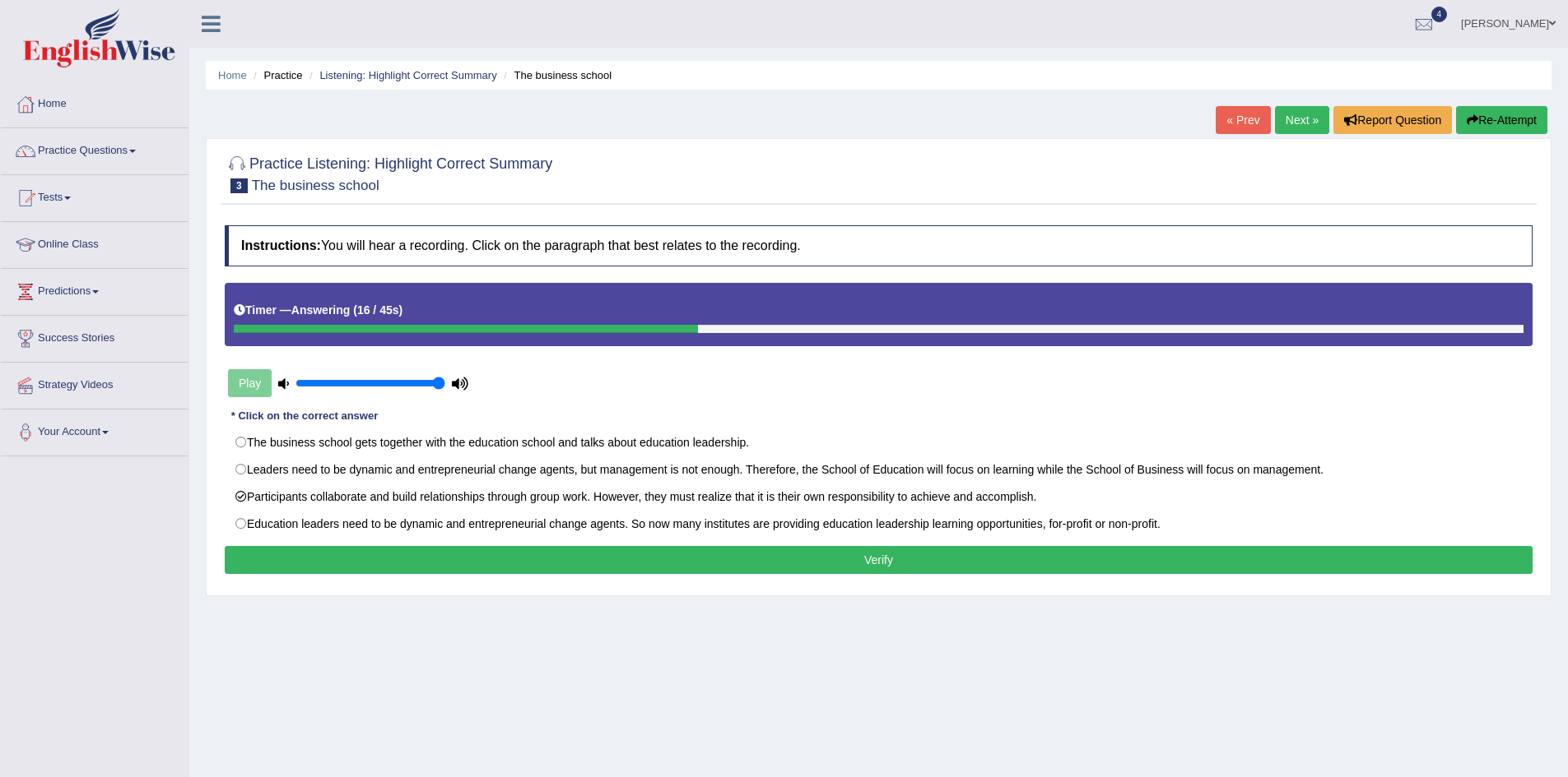
click at [892, 560] on button "Verify" at bounding box center [879, 561] width 1308 height 28
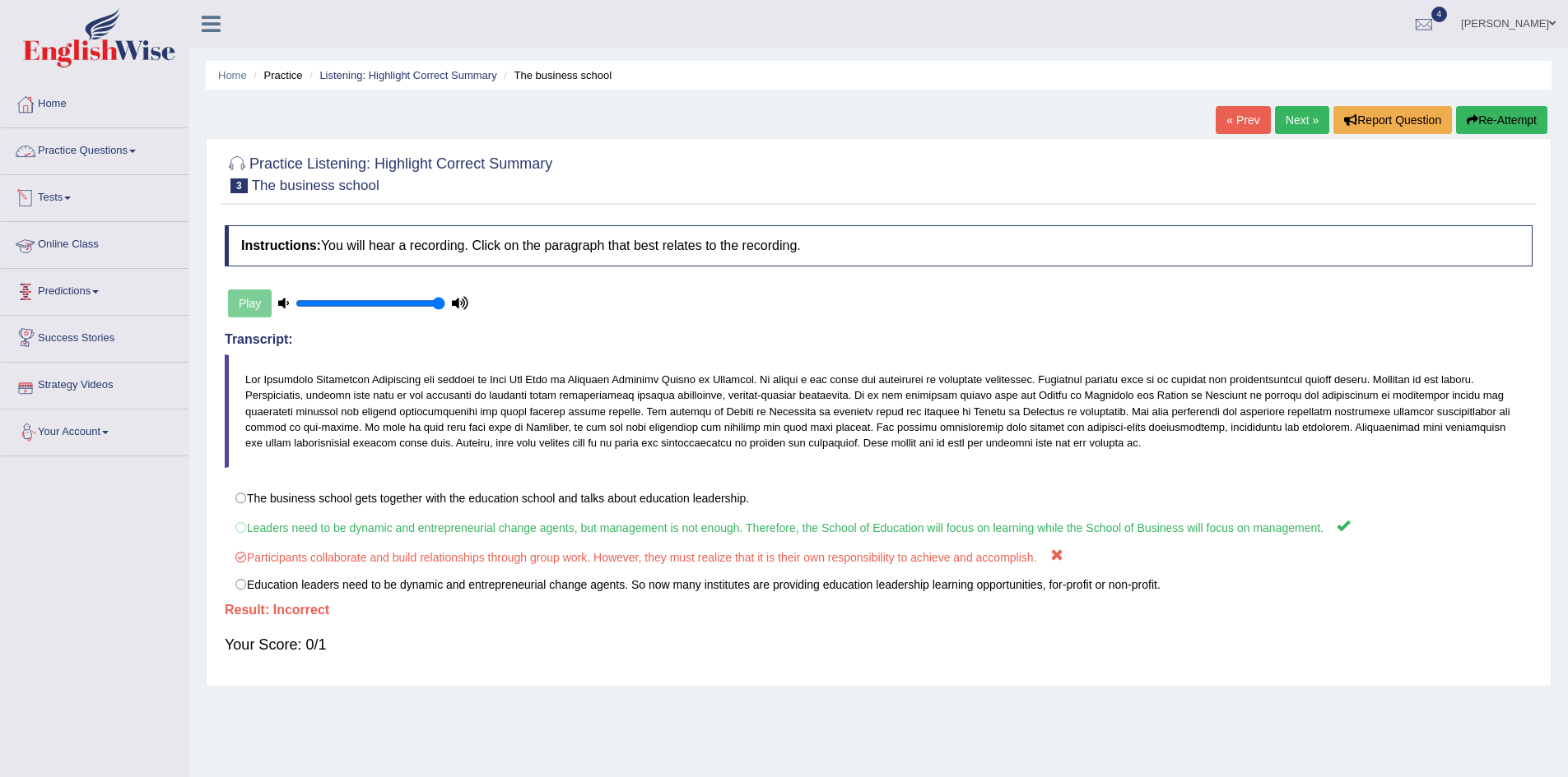
click at [64, 153] on link "Practice Questions" at bounding box center [94, 149] width 187 height 41
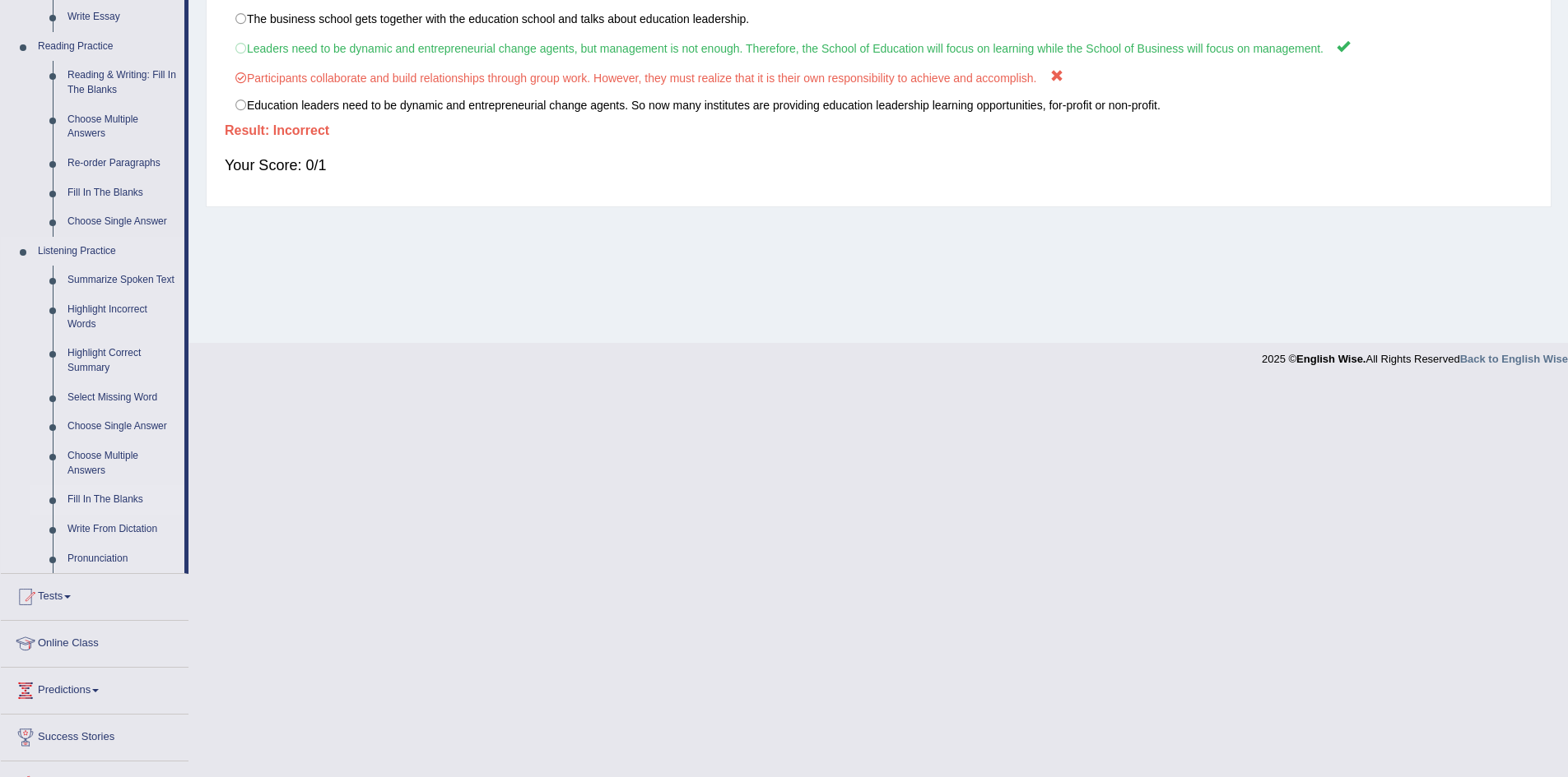
scroll to position [493, 0]
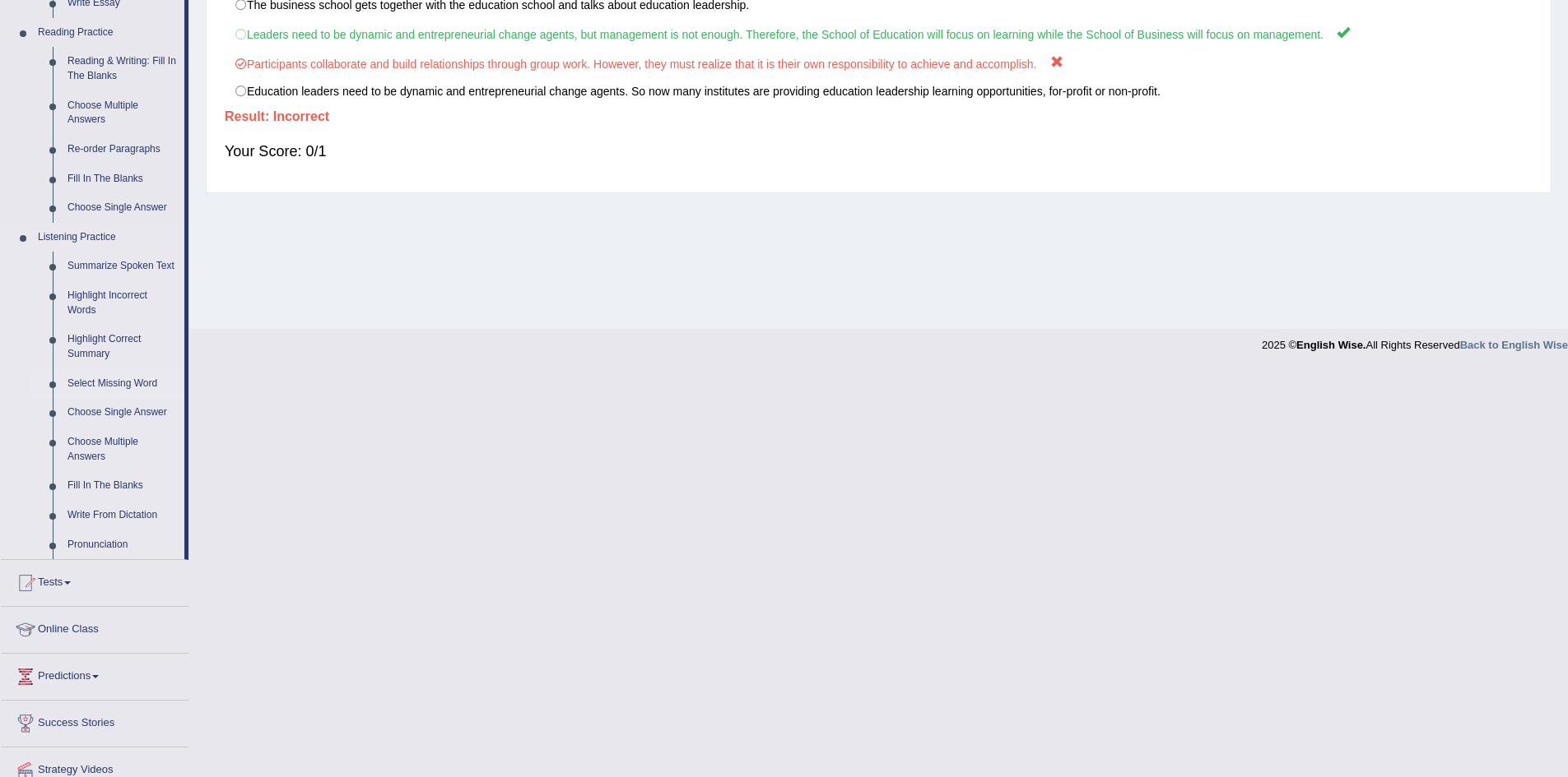
click at [104, 384] on link "Select Missing Word" at bounding box center [122, 383] width 124 height 29
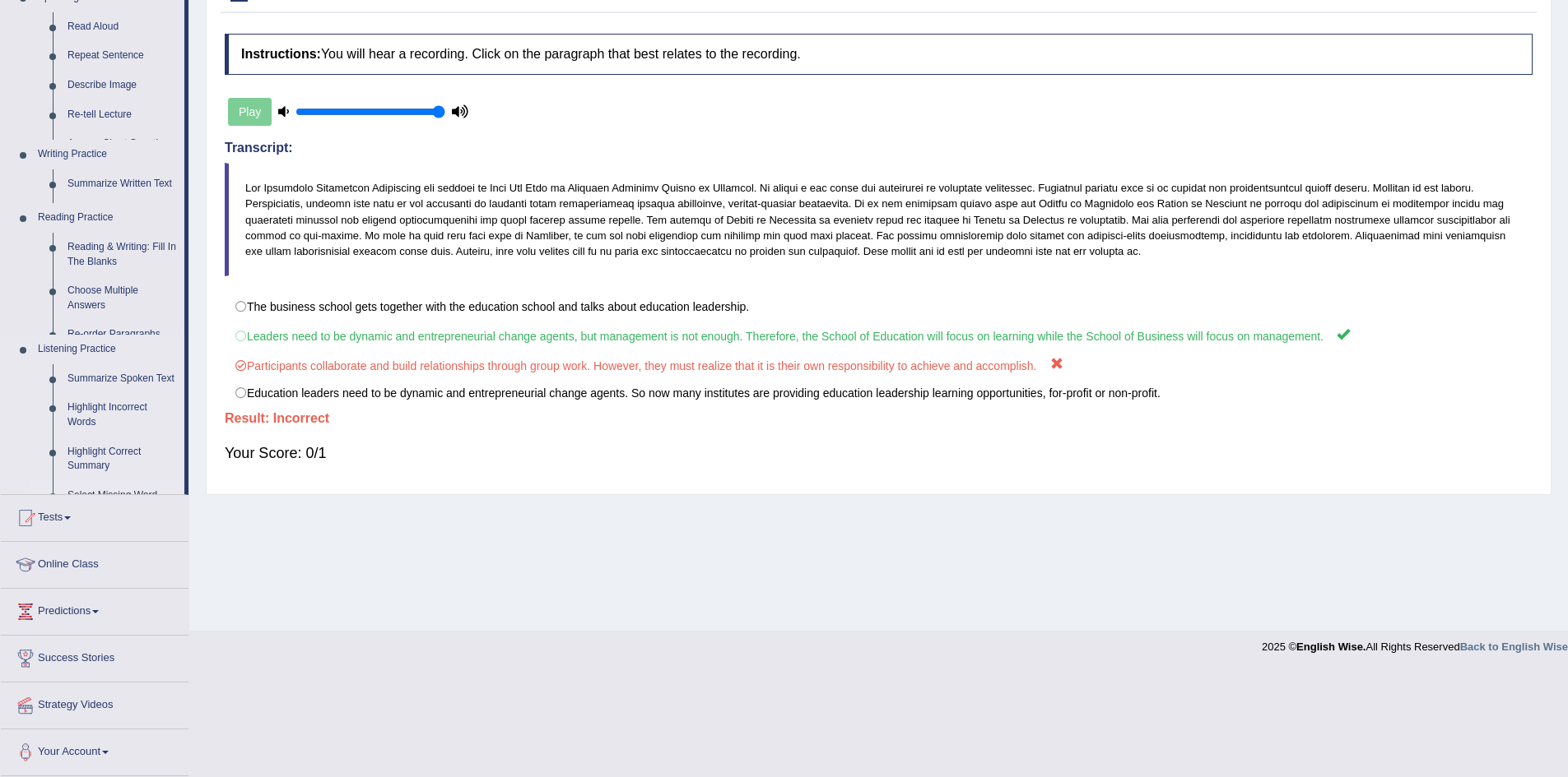
scroll to position [86, 0]
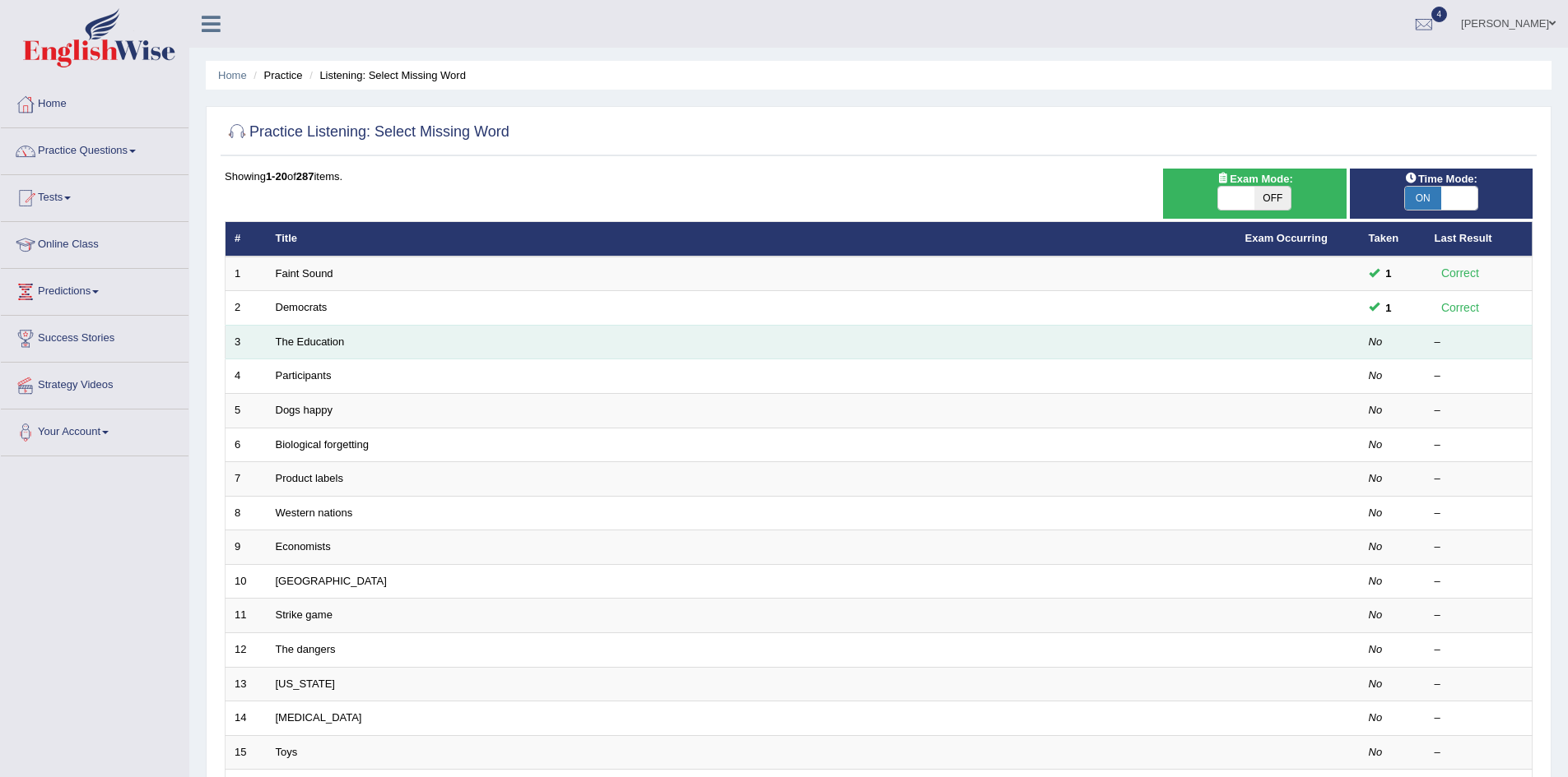
click at [332, 350] on td "The Education" at bounding box center [751, 341] width 970 height 35
click at [333, 346] on link "The Education" at bounding box center [311, 341] width 69 height 12
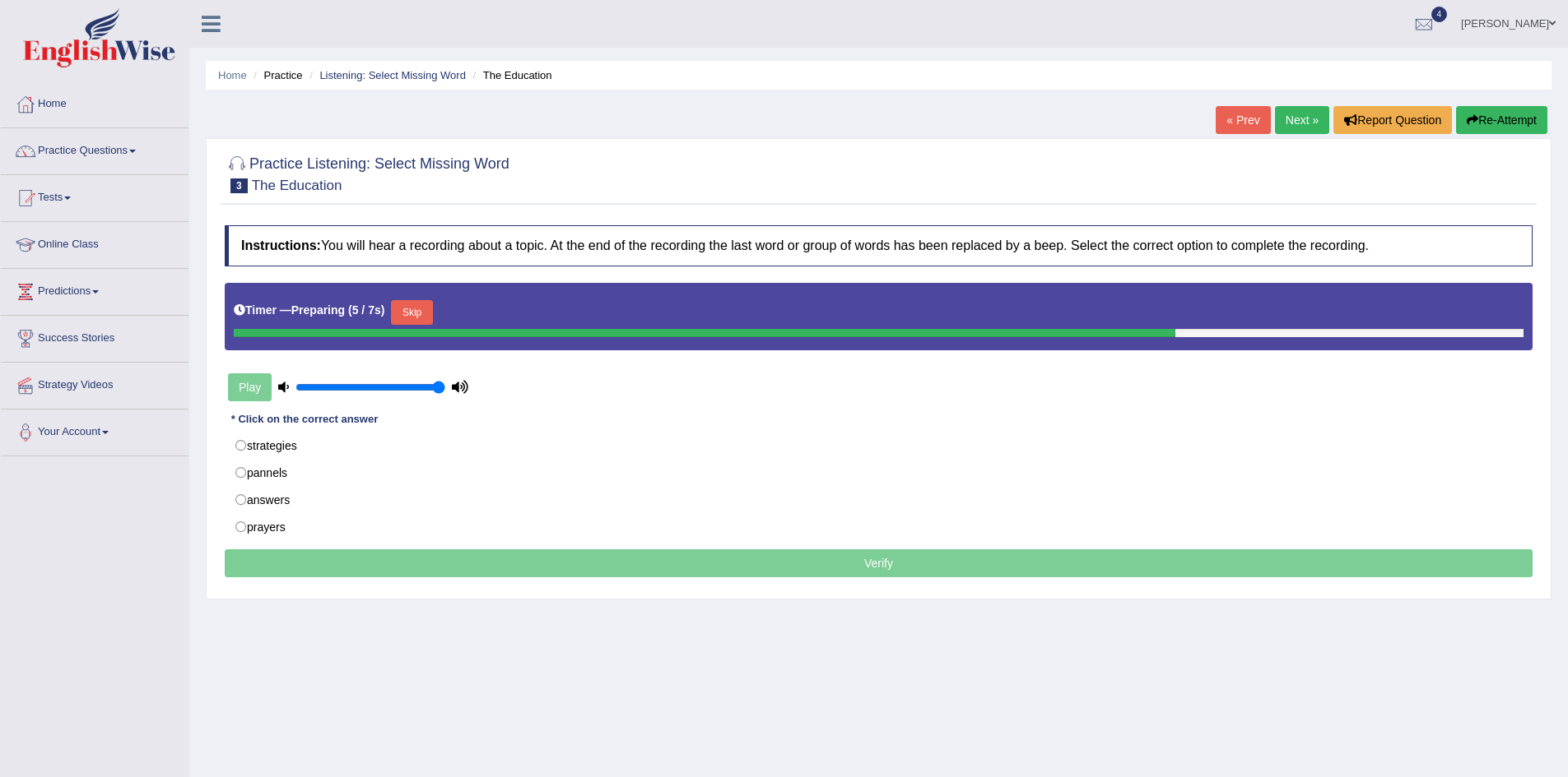
click at [407, 306] on button "Skip" at bounding box center [412, 313] width 41 height 25
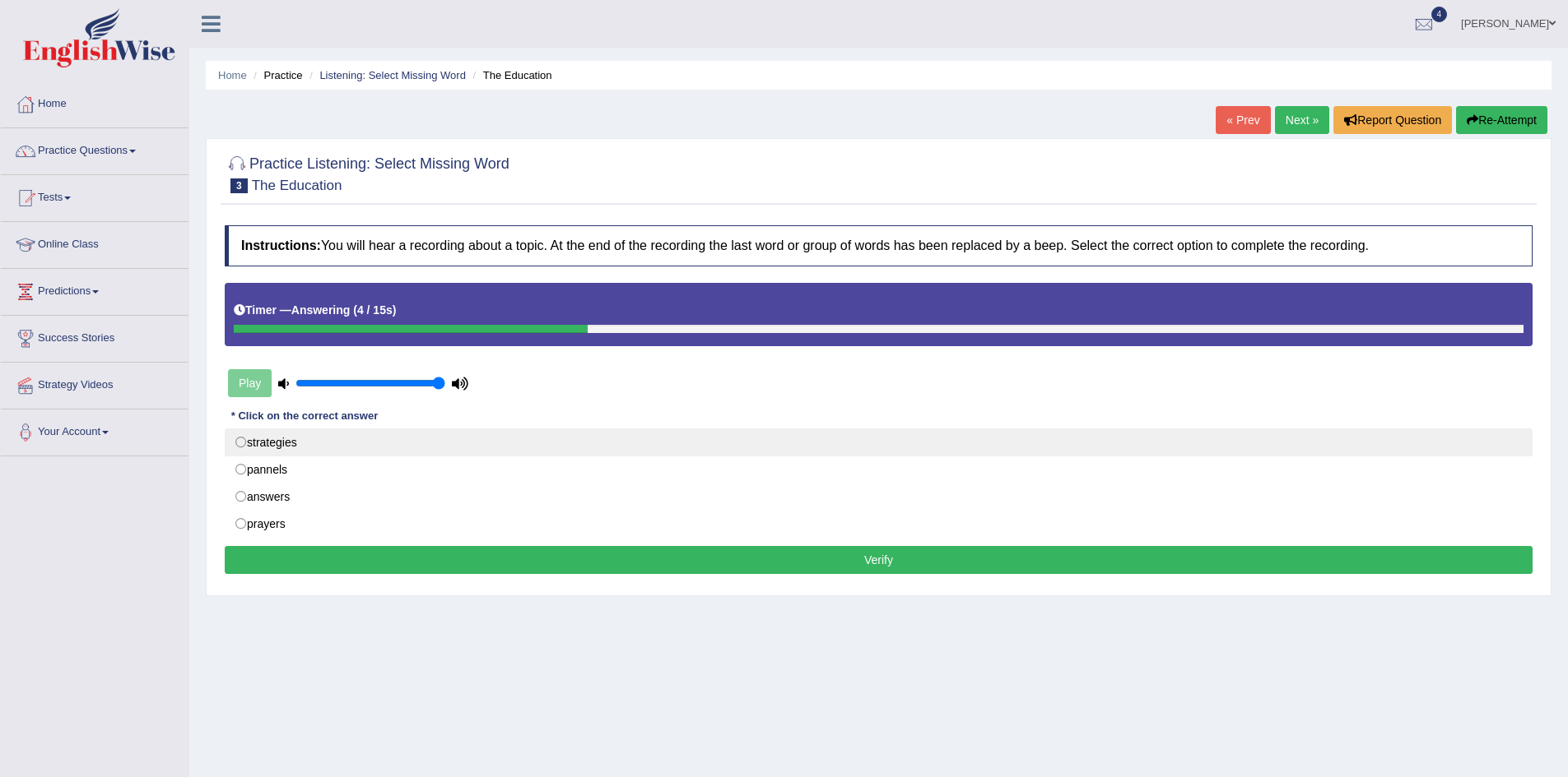
click at [301, 438] on label "strategies" at bounding box center [879, 443] width 1308 height 28
radio input "true"
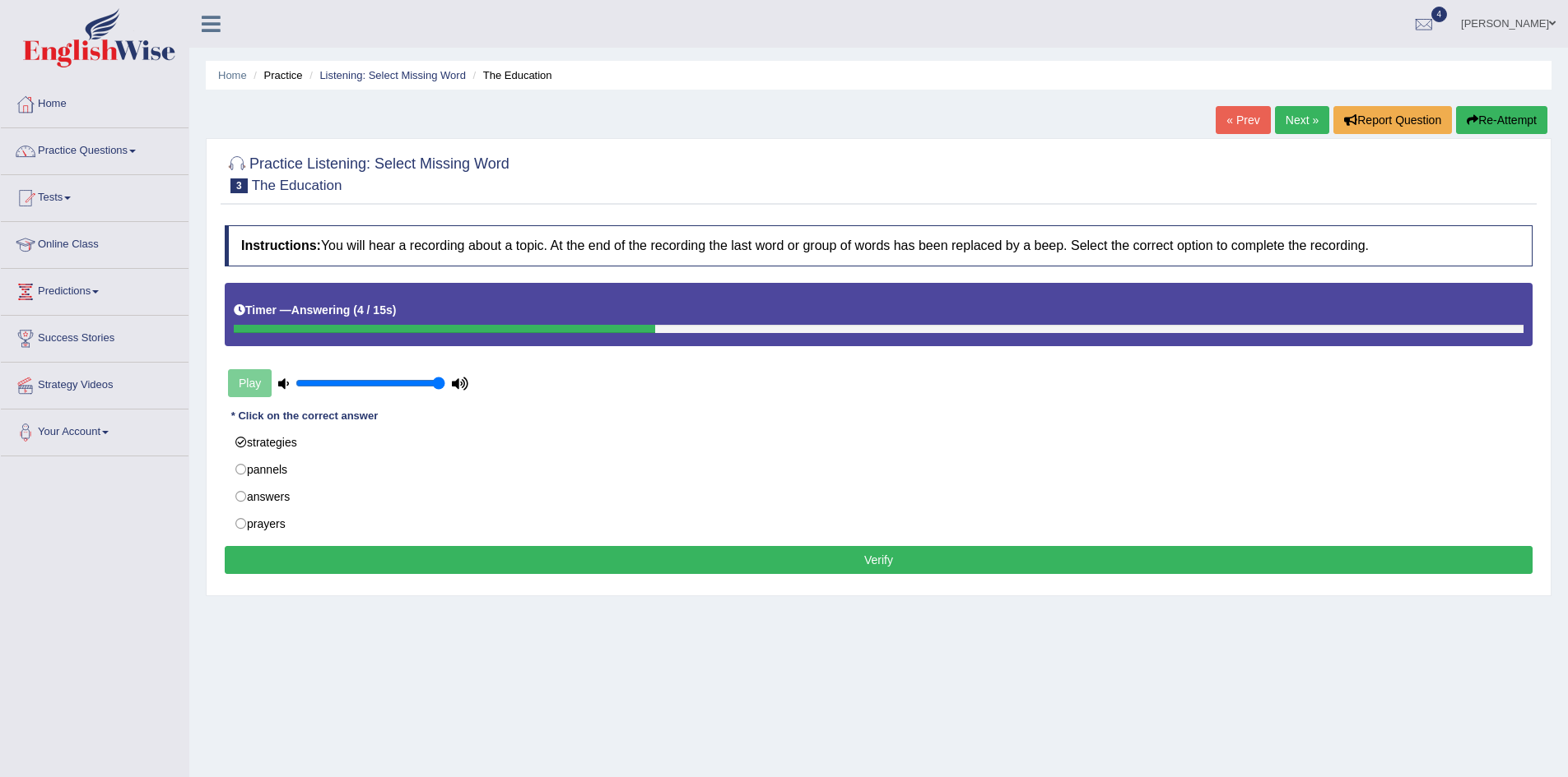
click at [805, 556] on button "Verify" at bounding box center [879, 561] width 1308 height 28
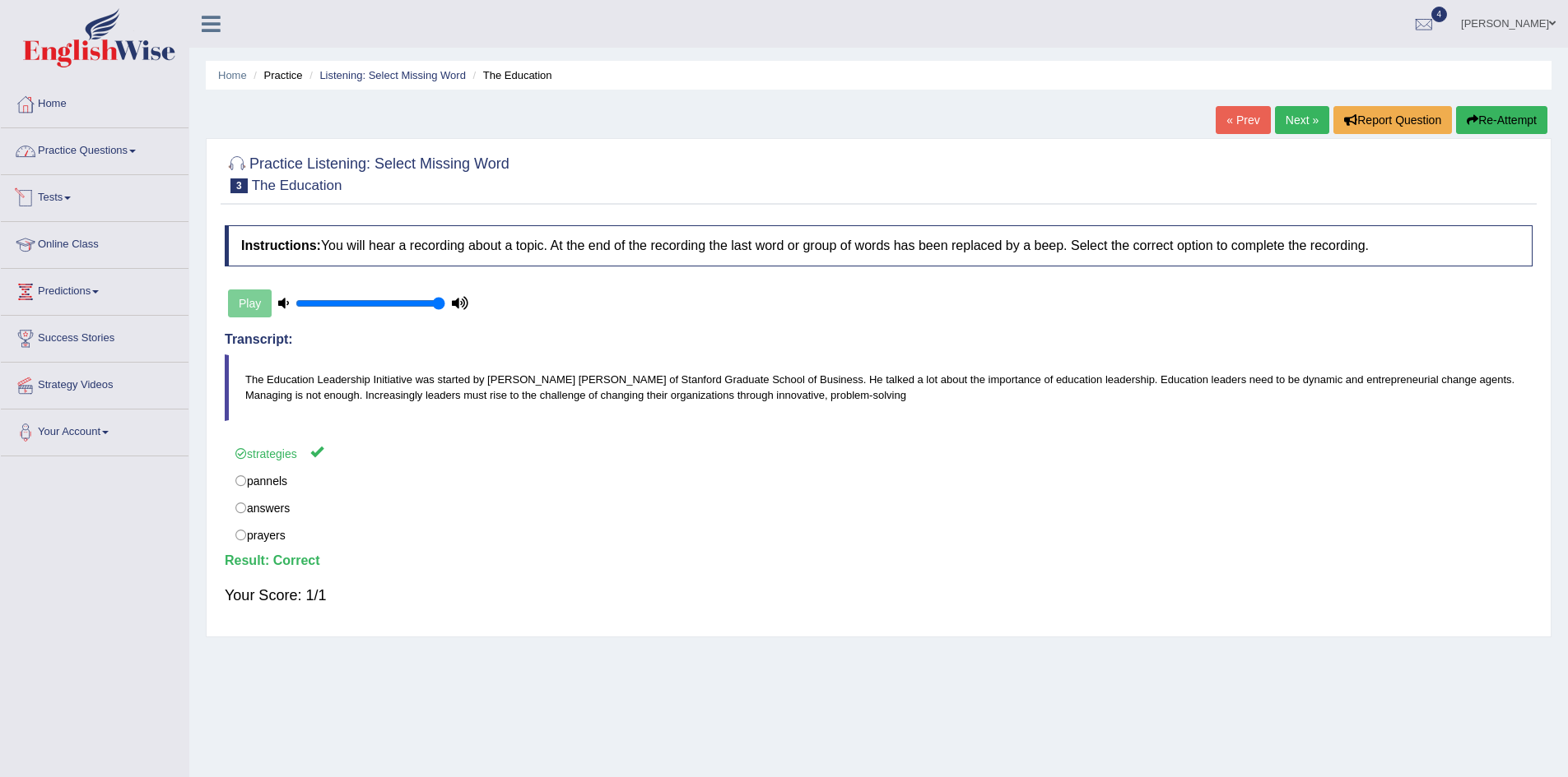
click at [107, 161] on link "Practice Questions" at bounding box center [94, 149] width 187 height 41
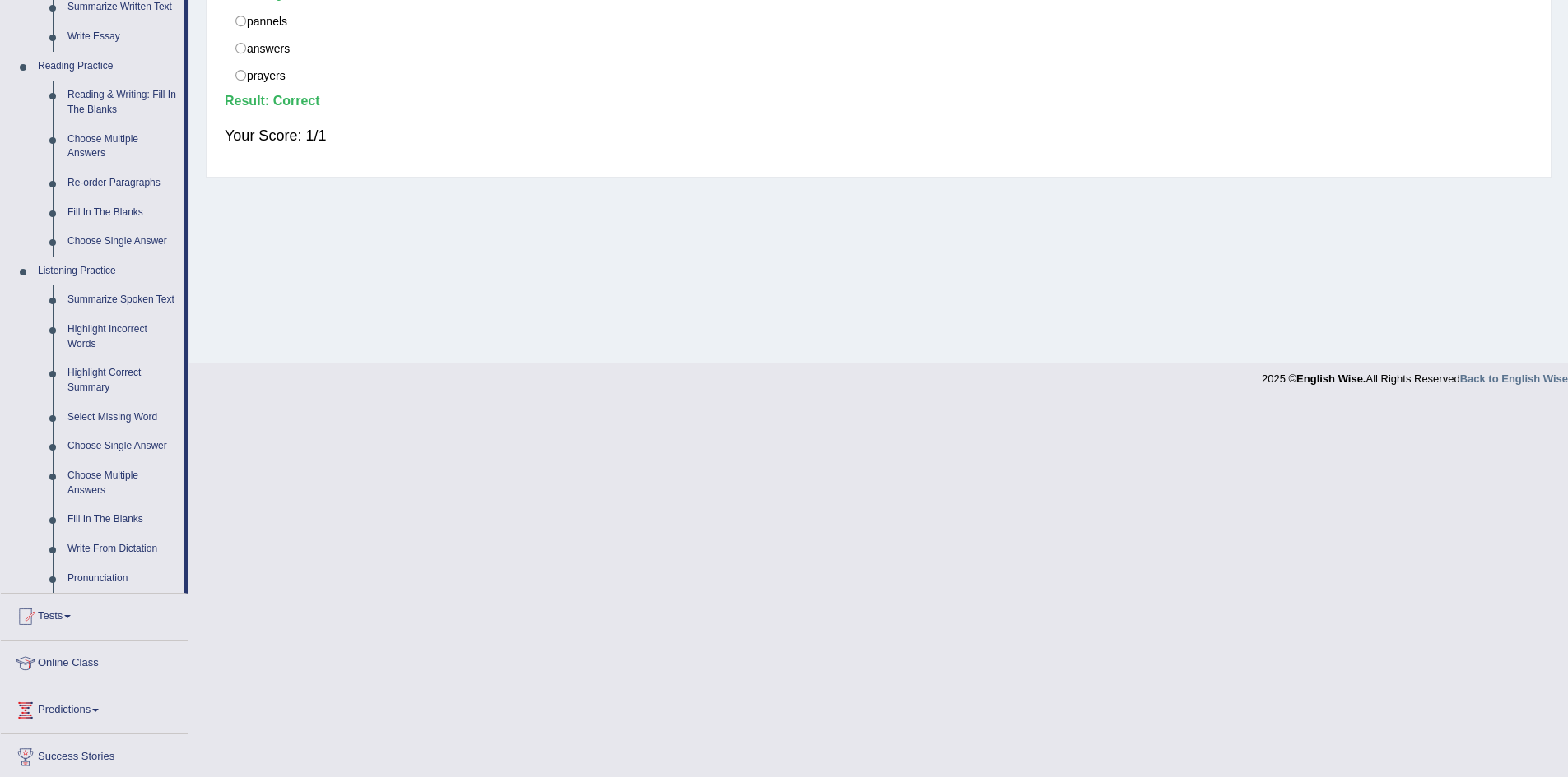
scroll to position [493, 0]
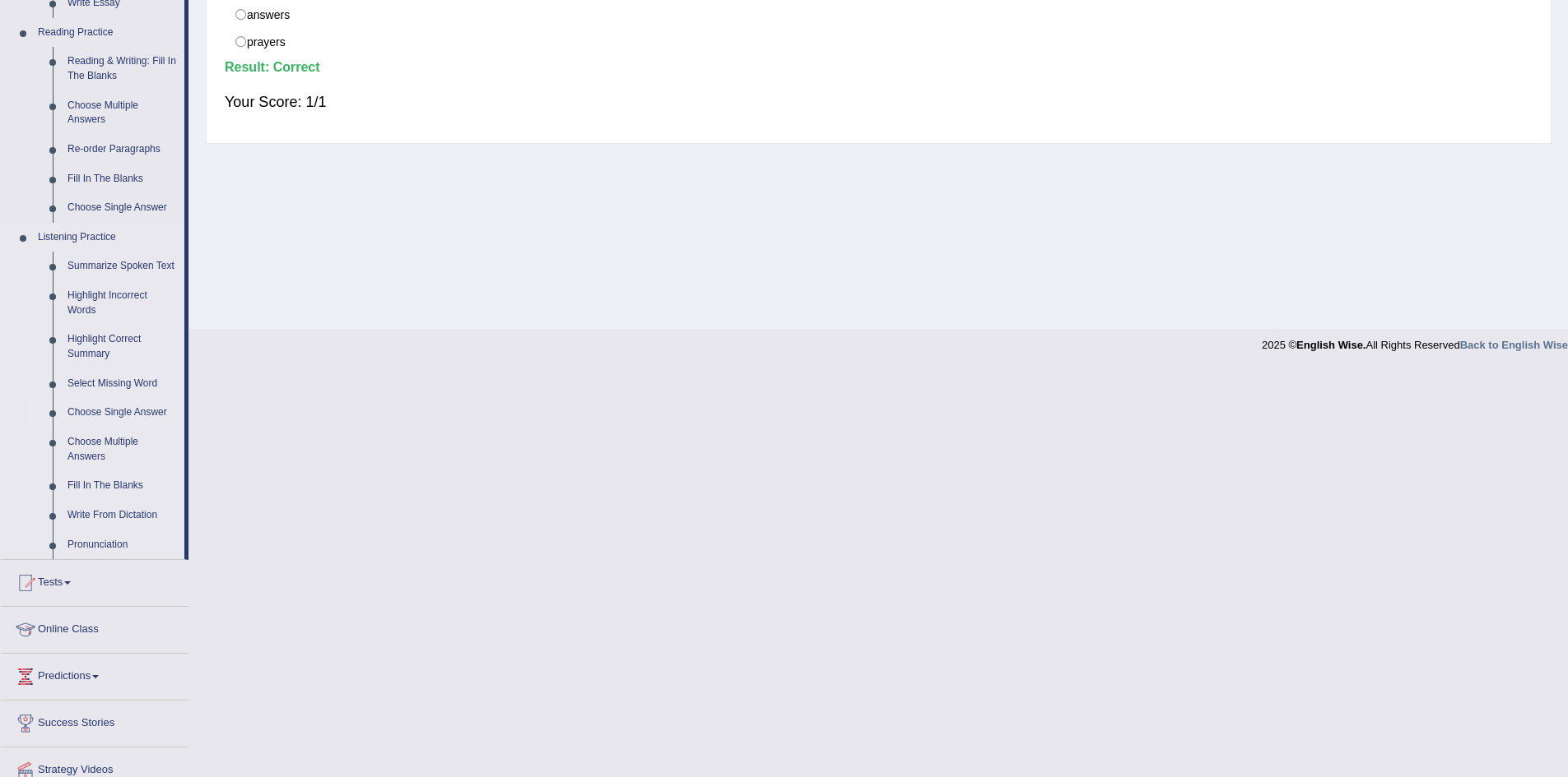
click at [112, 410] on link "Choose Single Answer" at bounding box center [122, 412] width 124 height 29
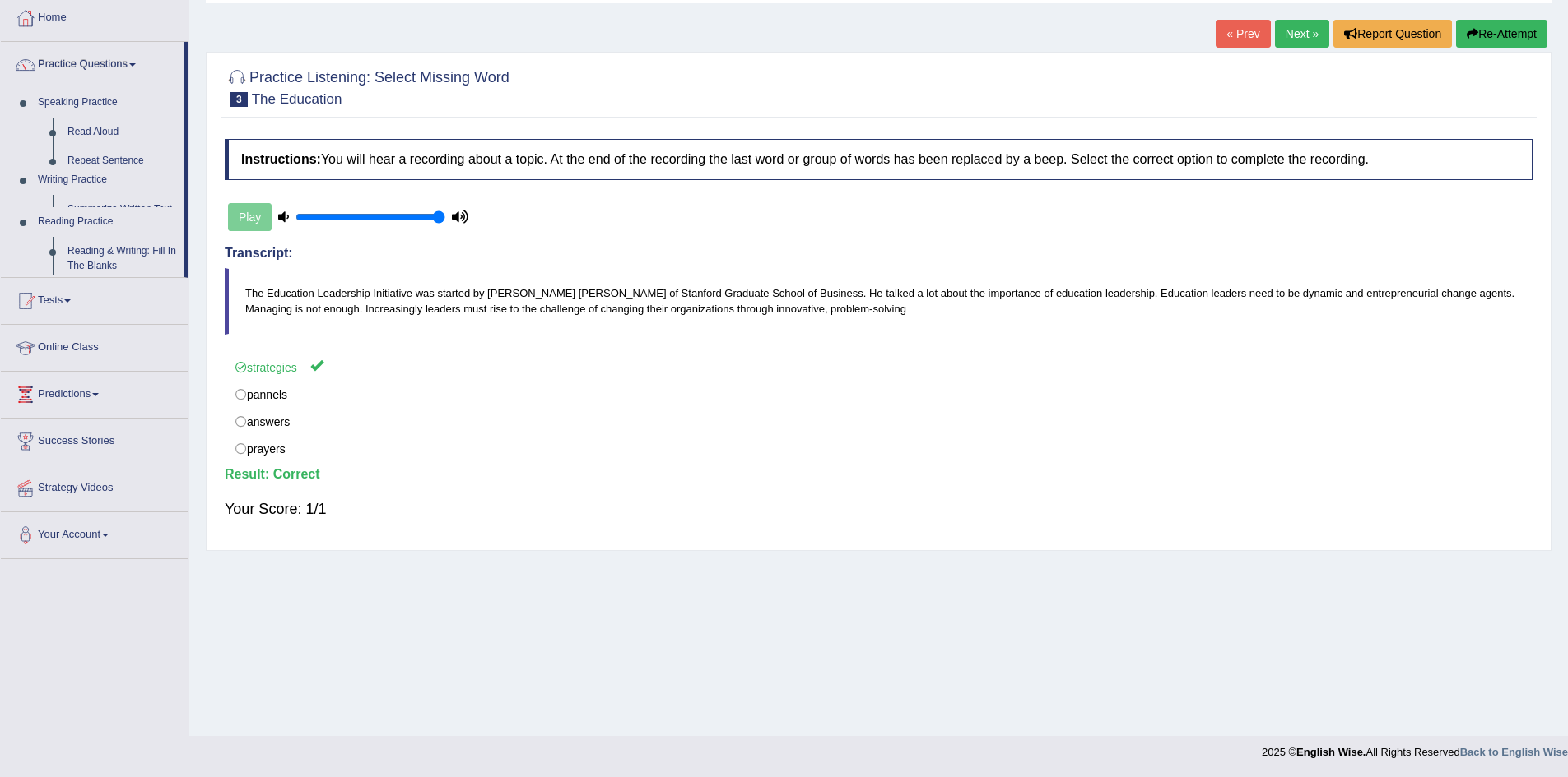
scroll to position [86, 0]
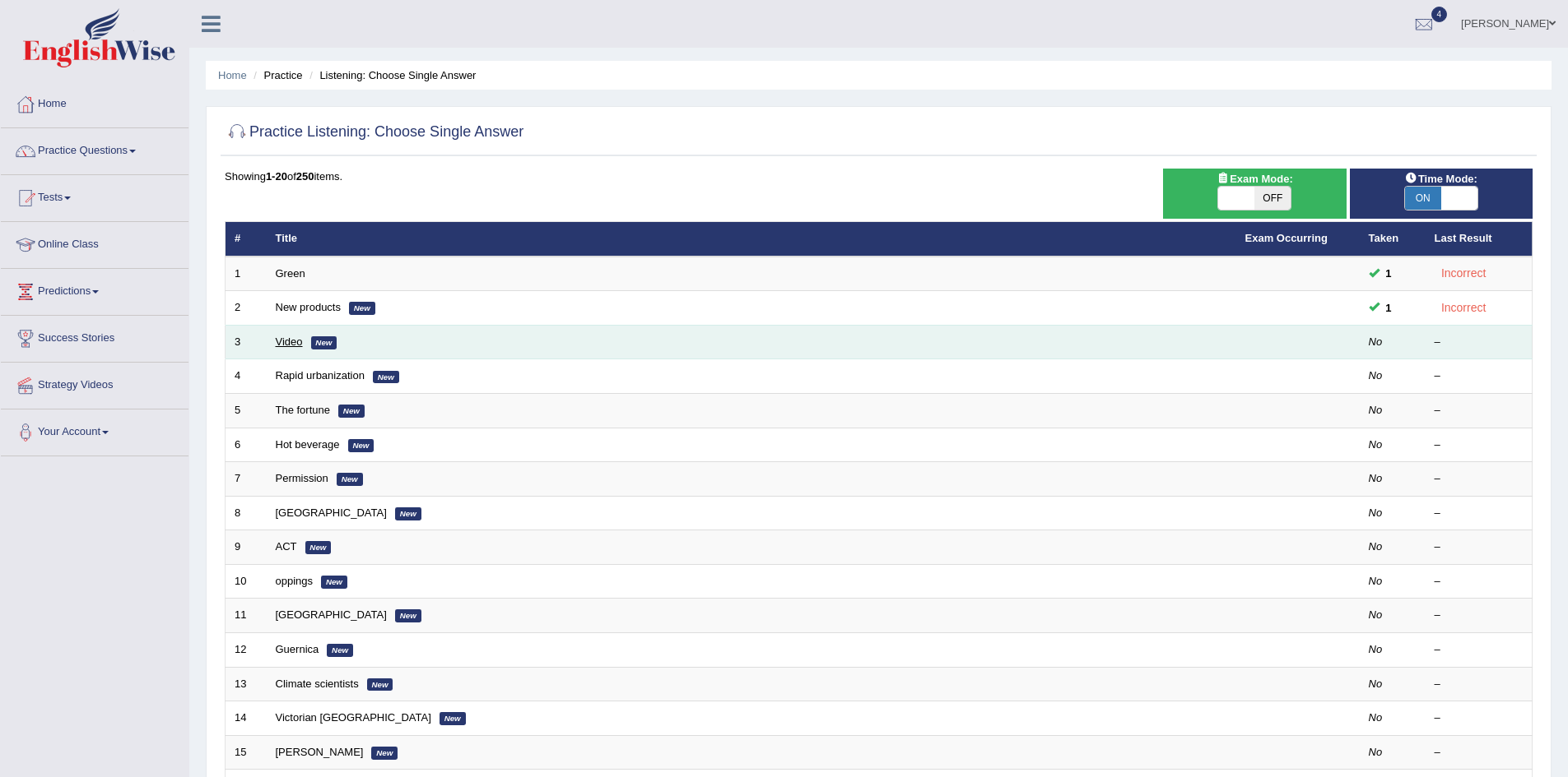
click at [277, 341] on link "Video" at bounding box center [289, 341] width 28 height 12
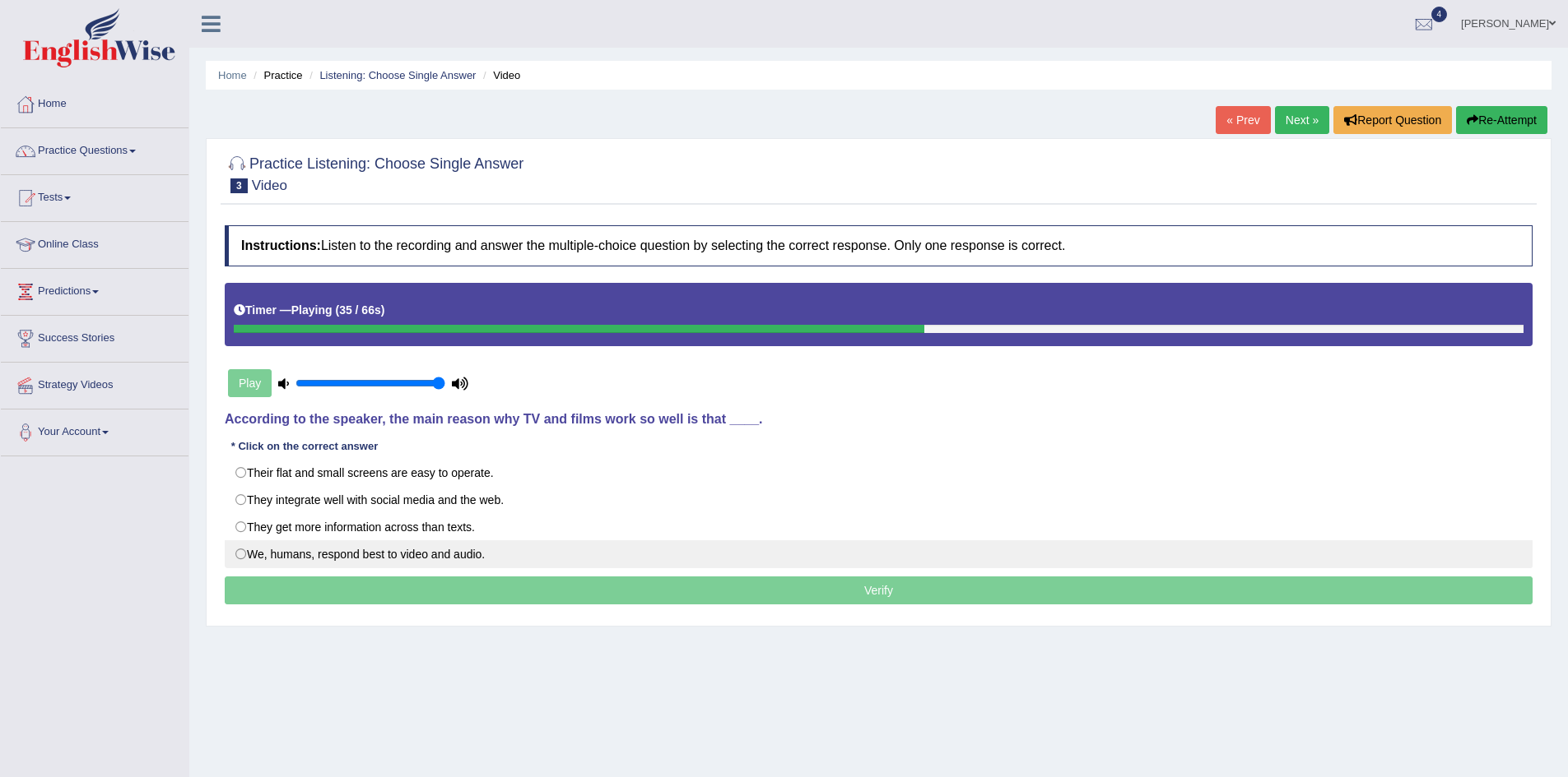
click at [460, 543] on label "We, humans, respond best to video and audio." at bounding box center [879, 554] width 1308 height 28
radio input "true"
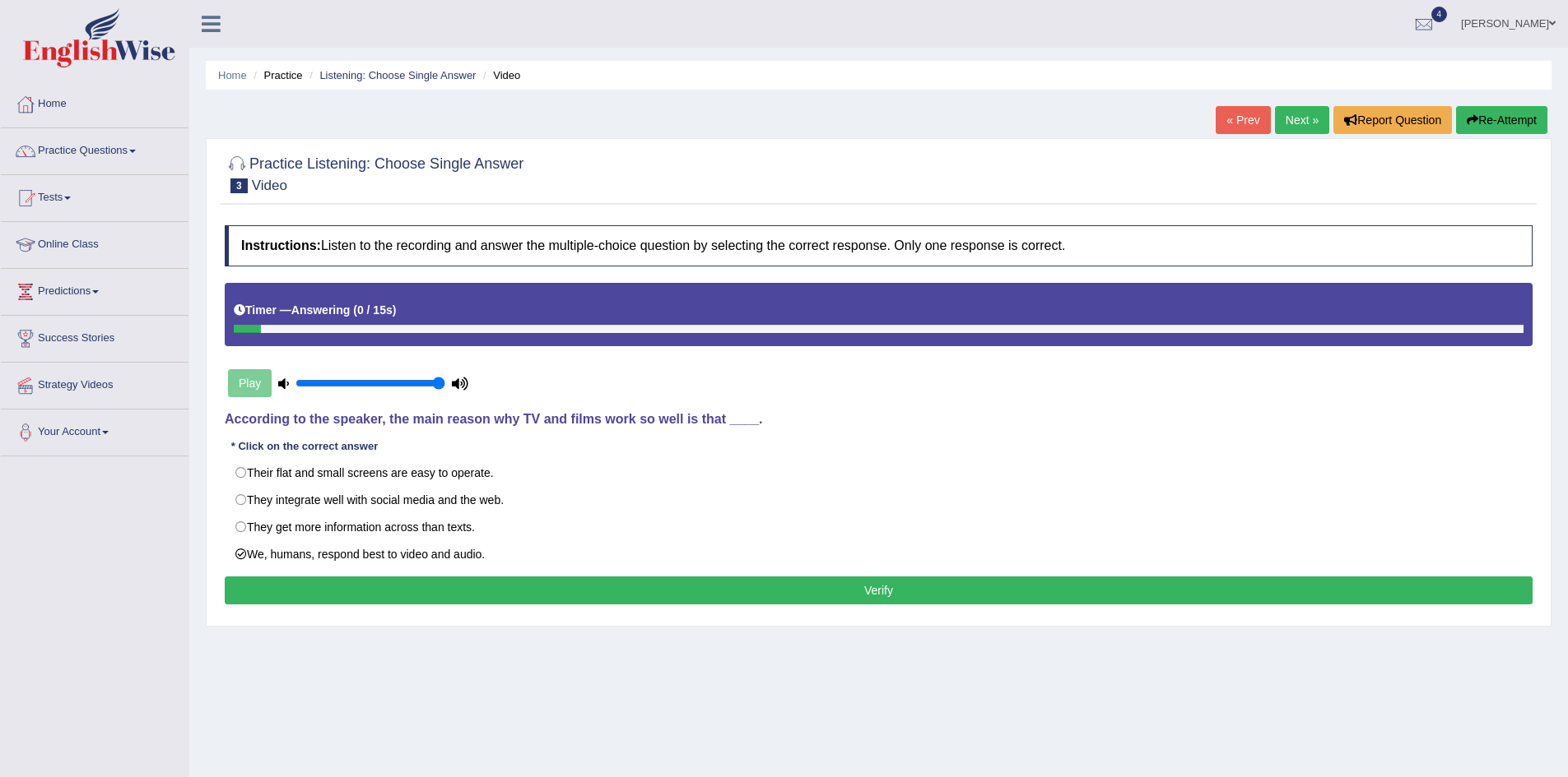
click at [864, 592] on button "Verify" at bounding box center [879, 591] width 1308 height 28
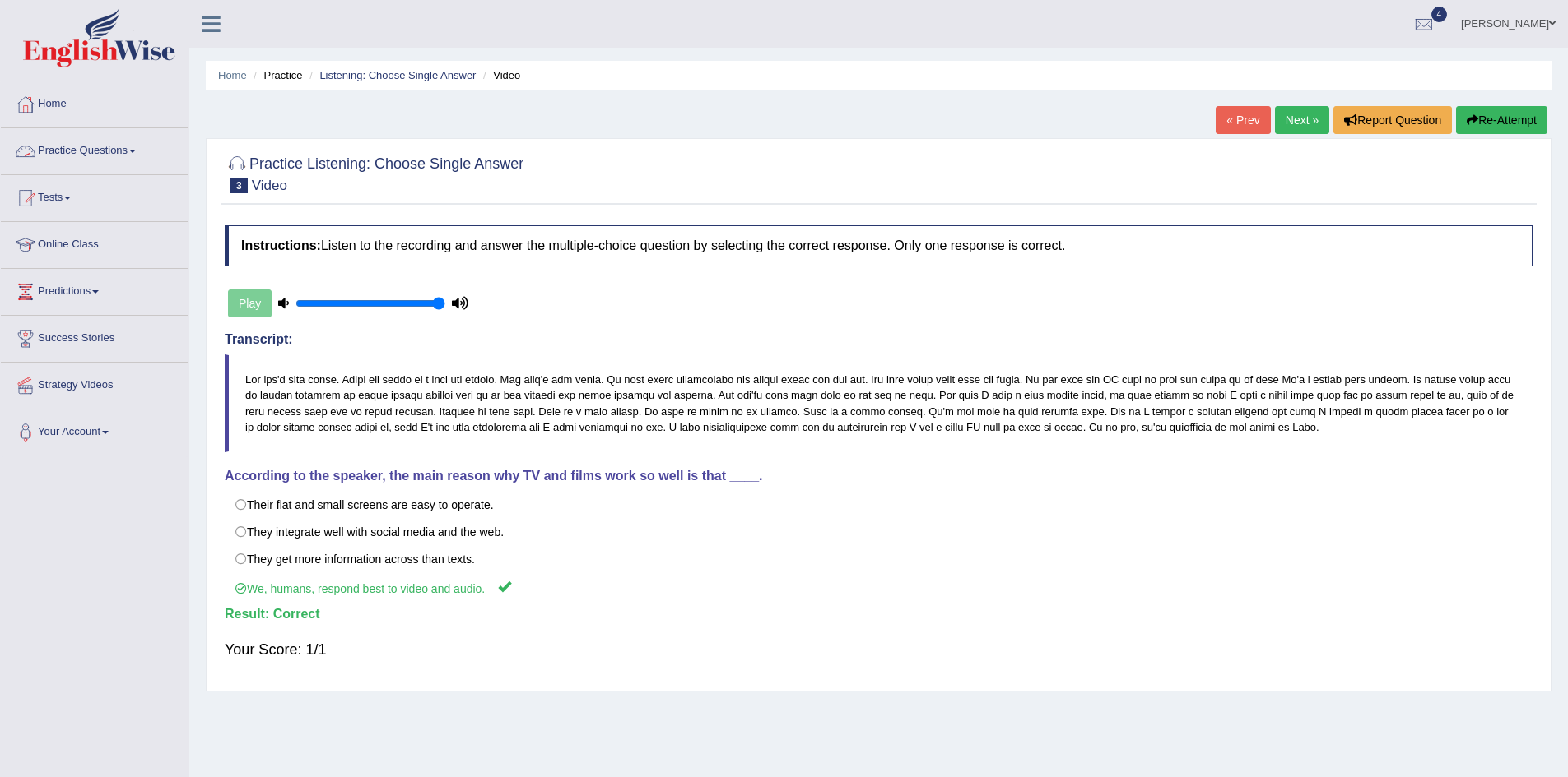
click at [105, 156] on link "Practice Questions" at bounding box center [94, 149] width 187 height 41
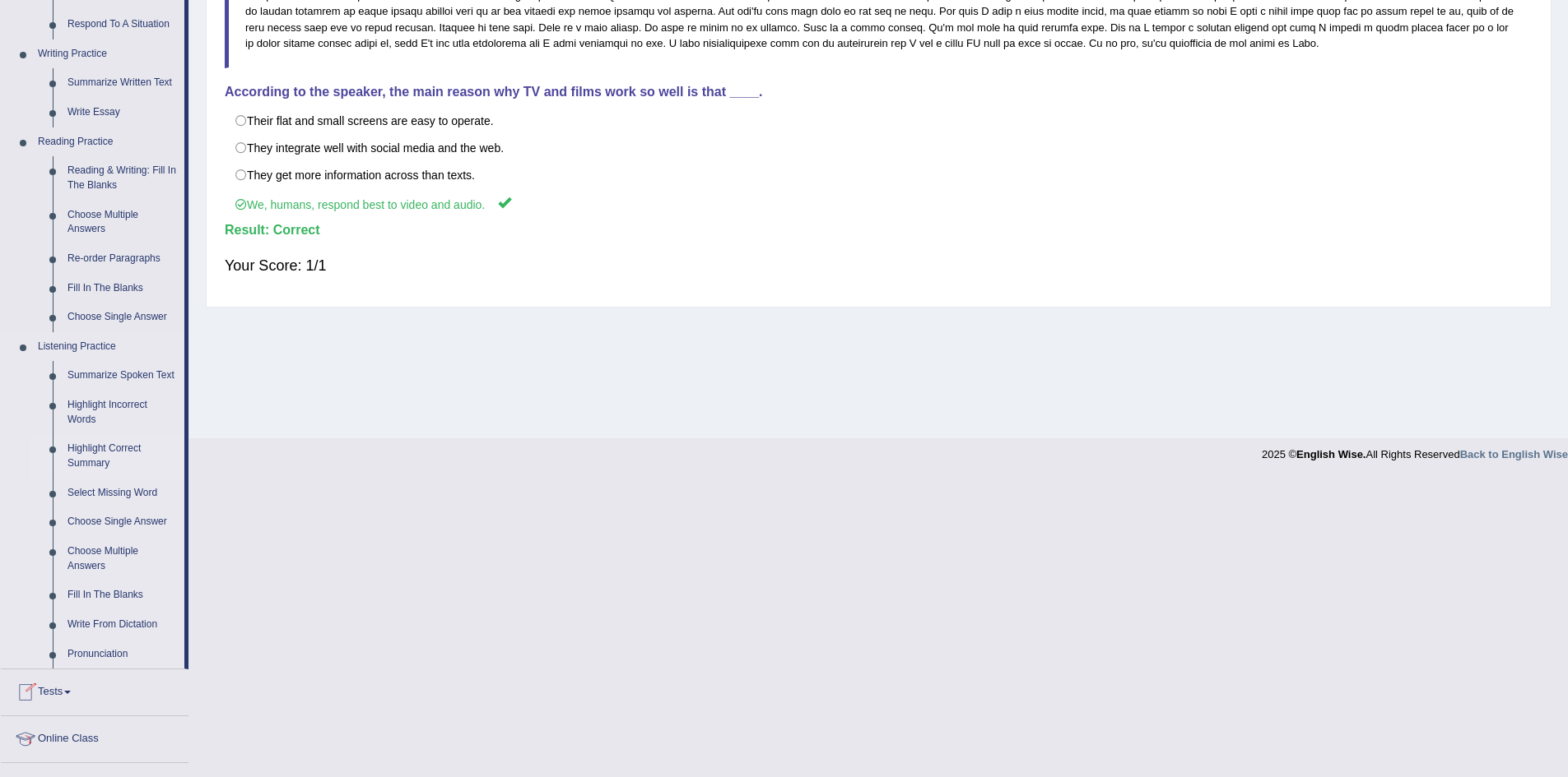
scroll to position [493, 0]
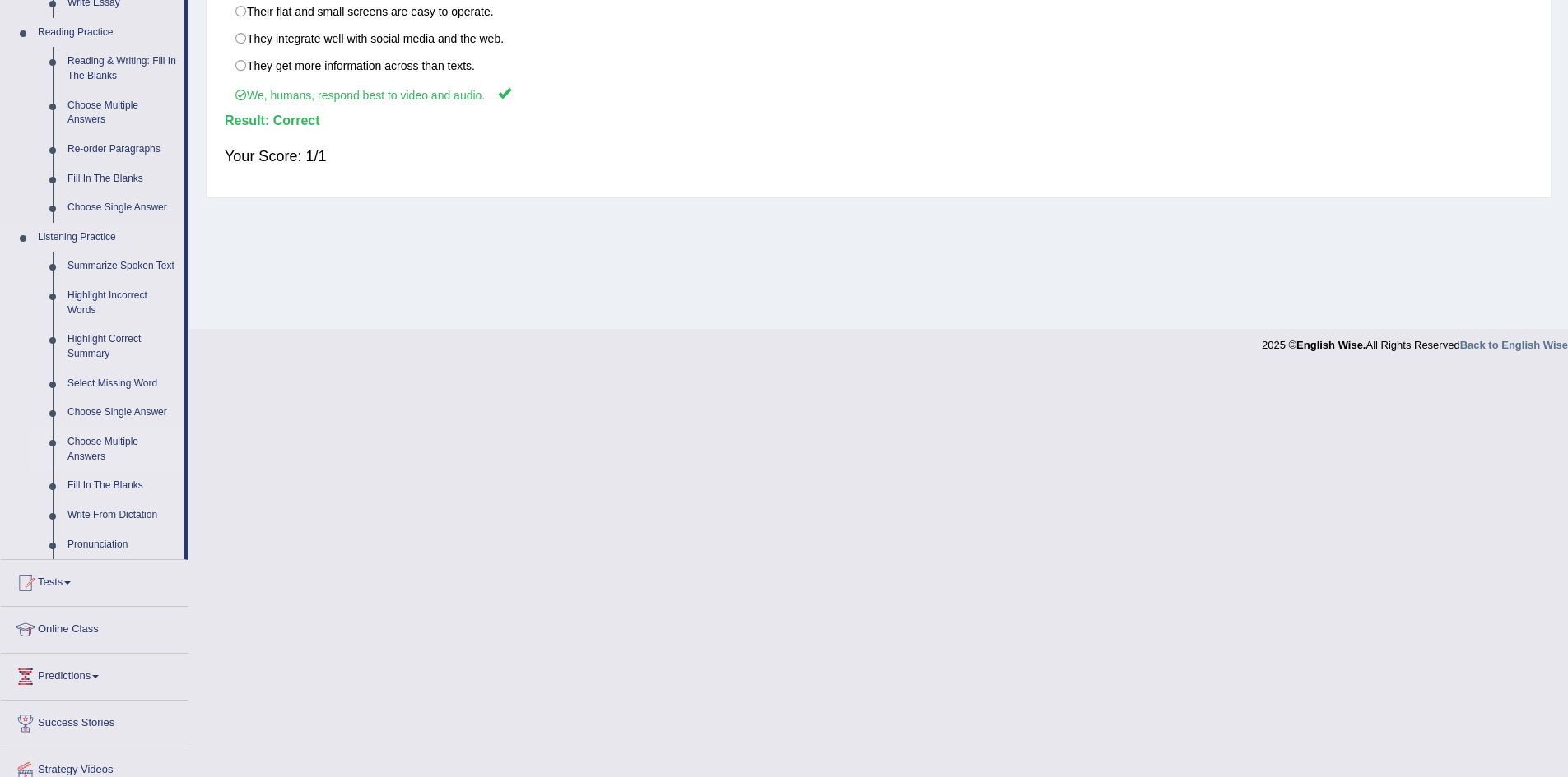
click at [95, 447] on link "Choose Multiple Answers" at bounding box center [122, 449] width 124 height 43
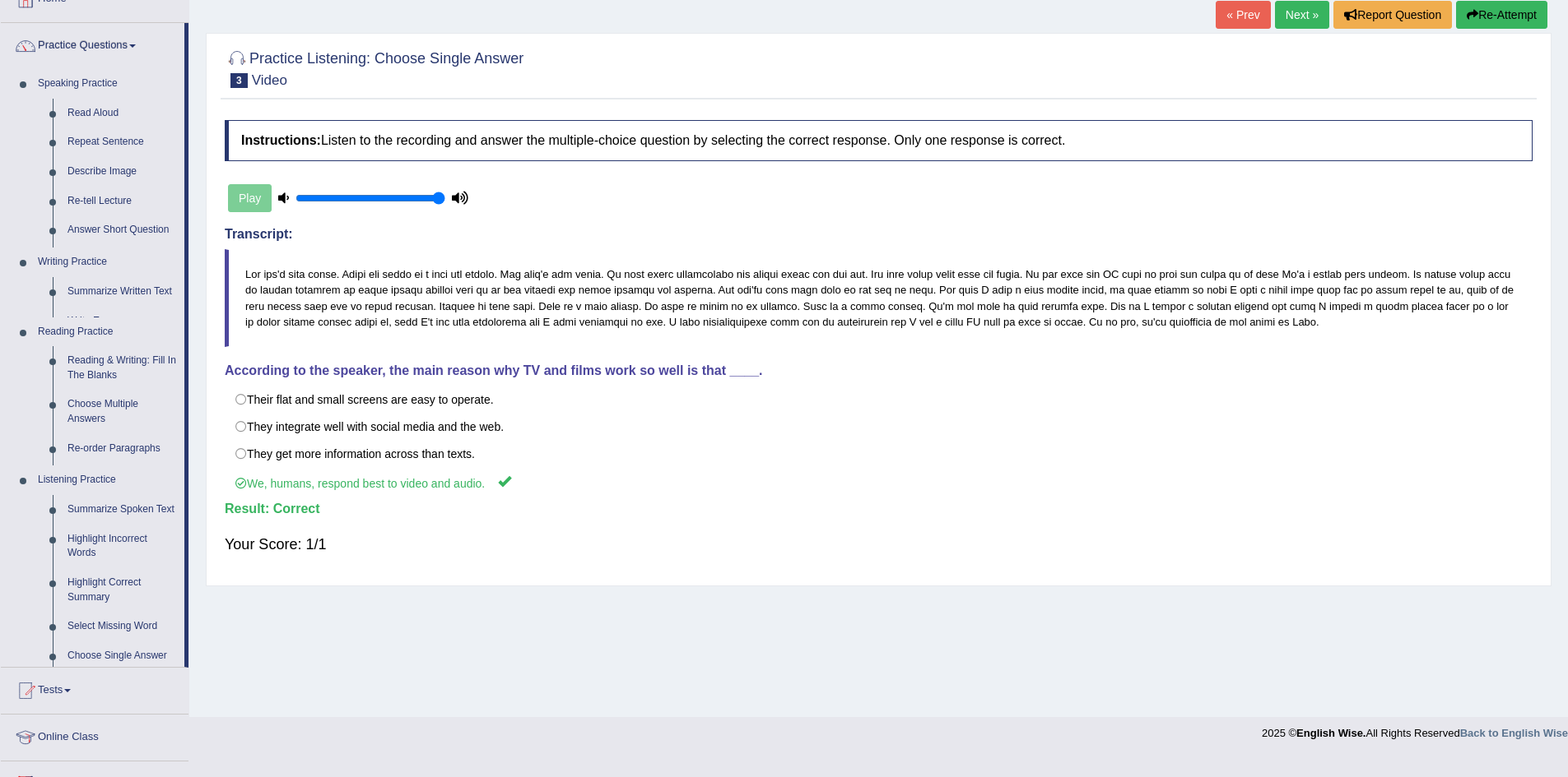
scroll to position [86, 0]
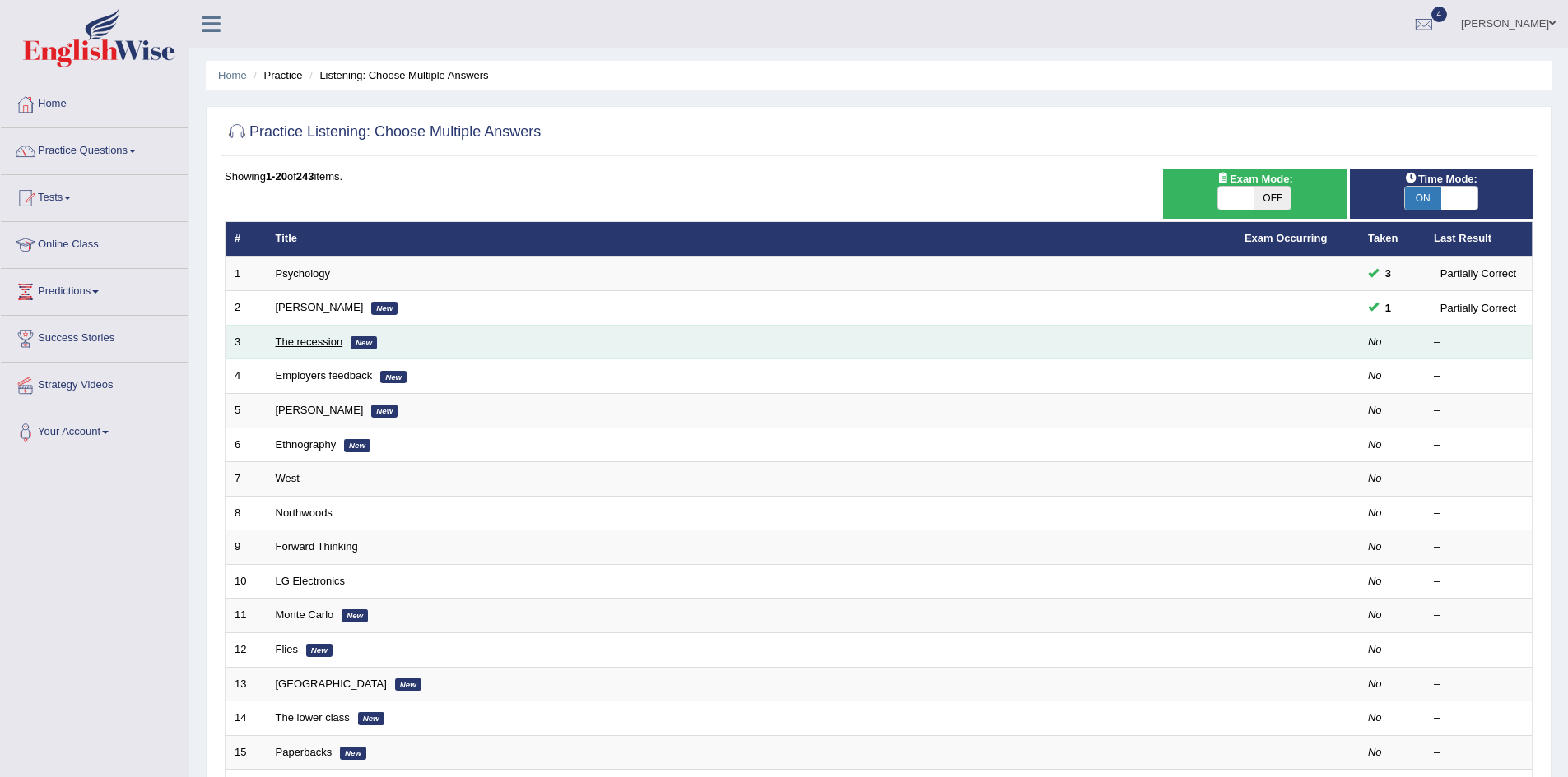
click at [327, 342] on link "The recession" at bounding box center [310, 341] width 67 height 12
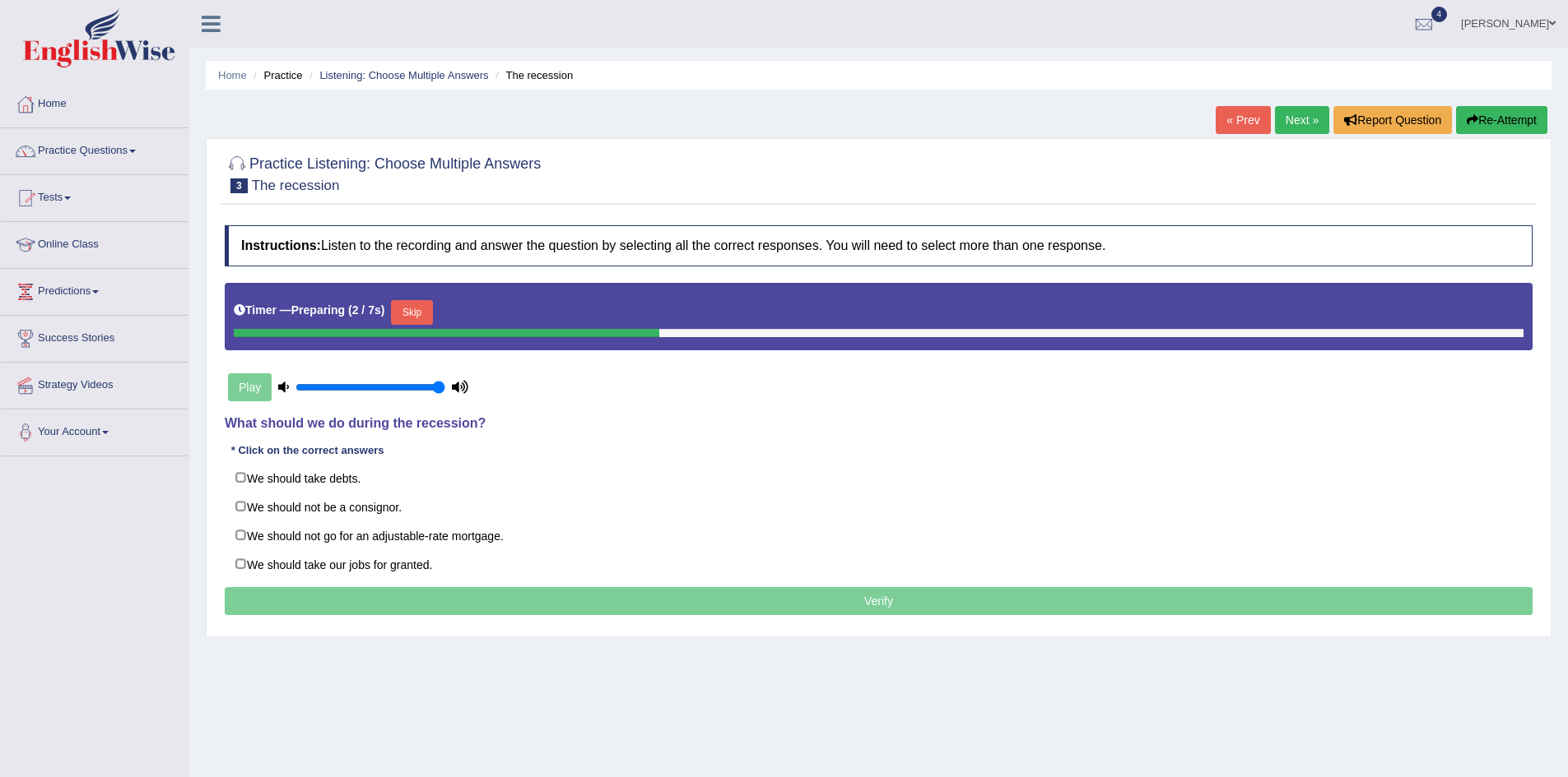
click at [427, 316] on button "Skip" at bounding box center [412, 313] width 41 height 25
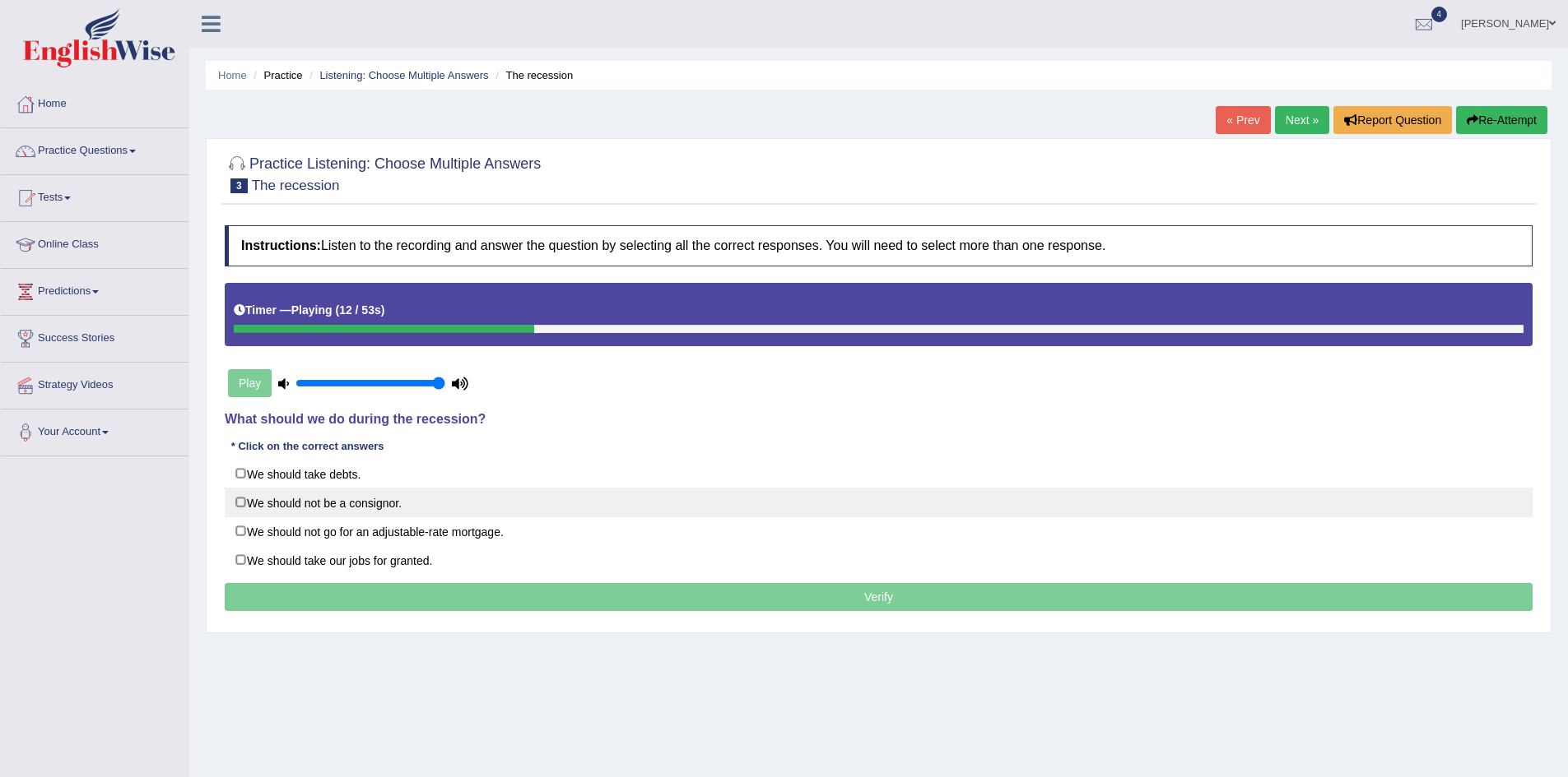
click at [351, 505] on label "We should not be a consignor." at bounding box center [879, 502] width 1308 height 29
checkbox input "true"
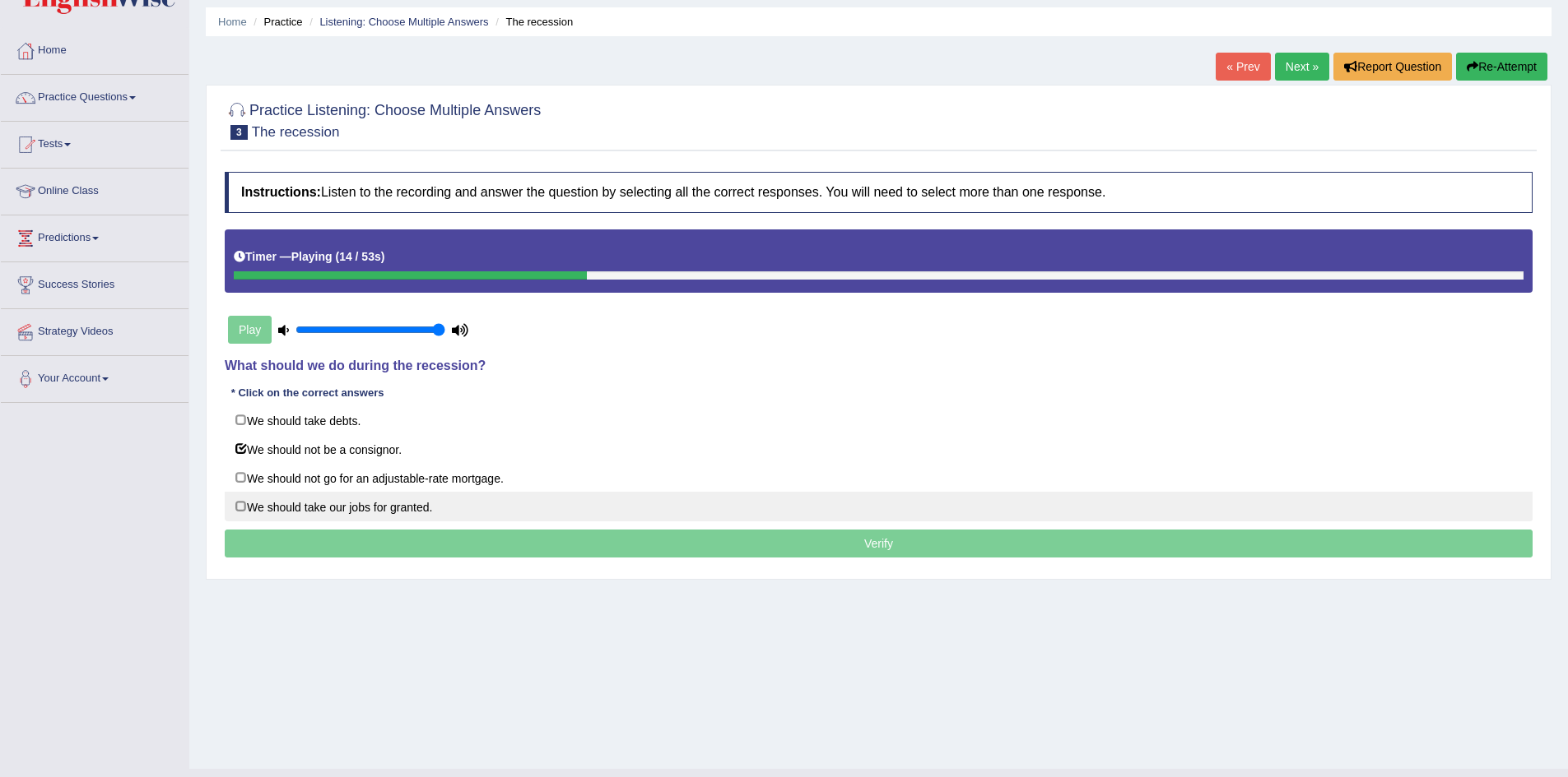
scroll to position [82, 0]
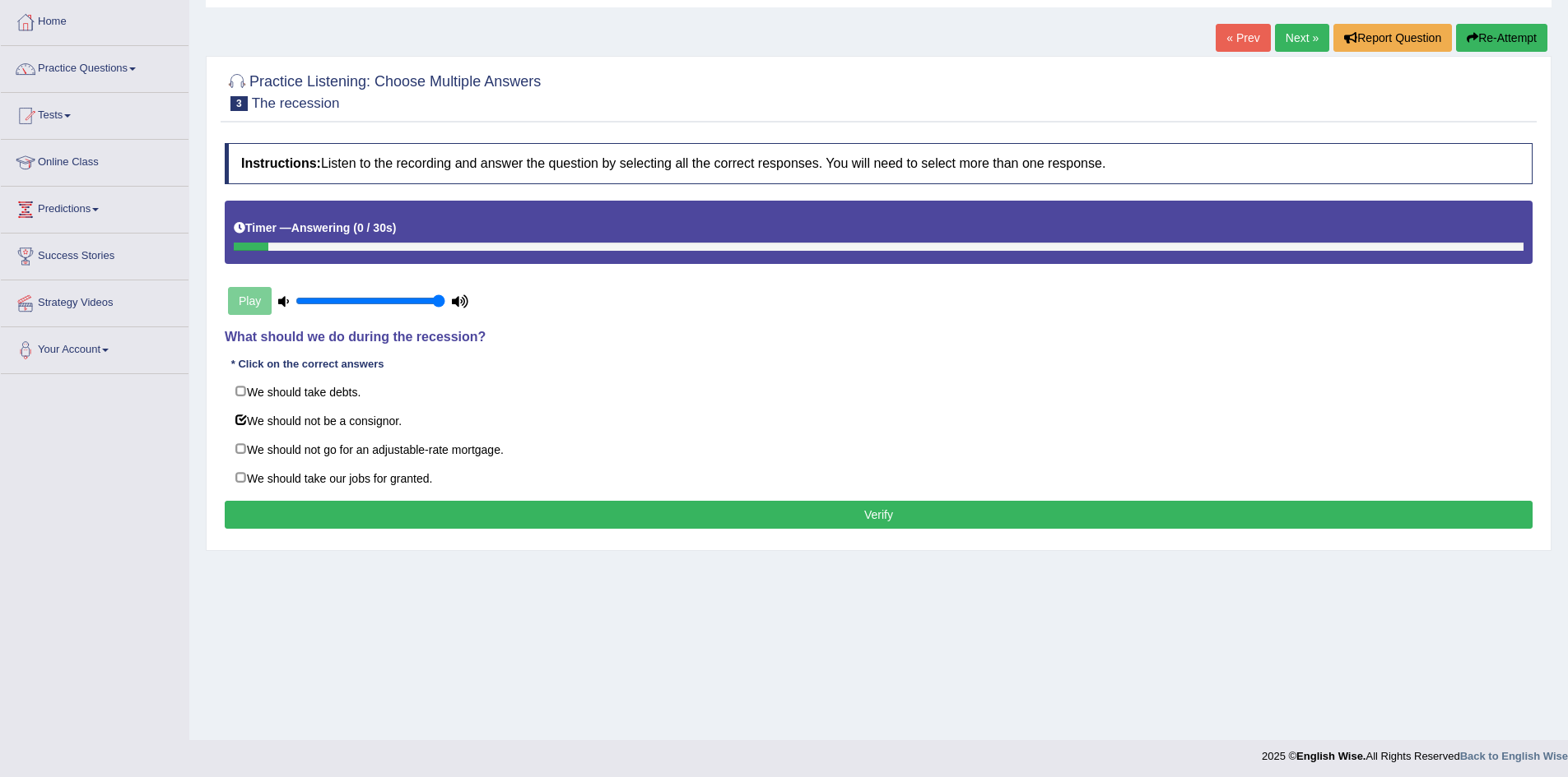
click at [834, 514] on button "Verify" at bounding box center [879, 515] width 1308 height 28
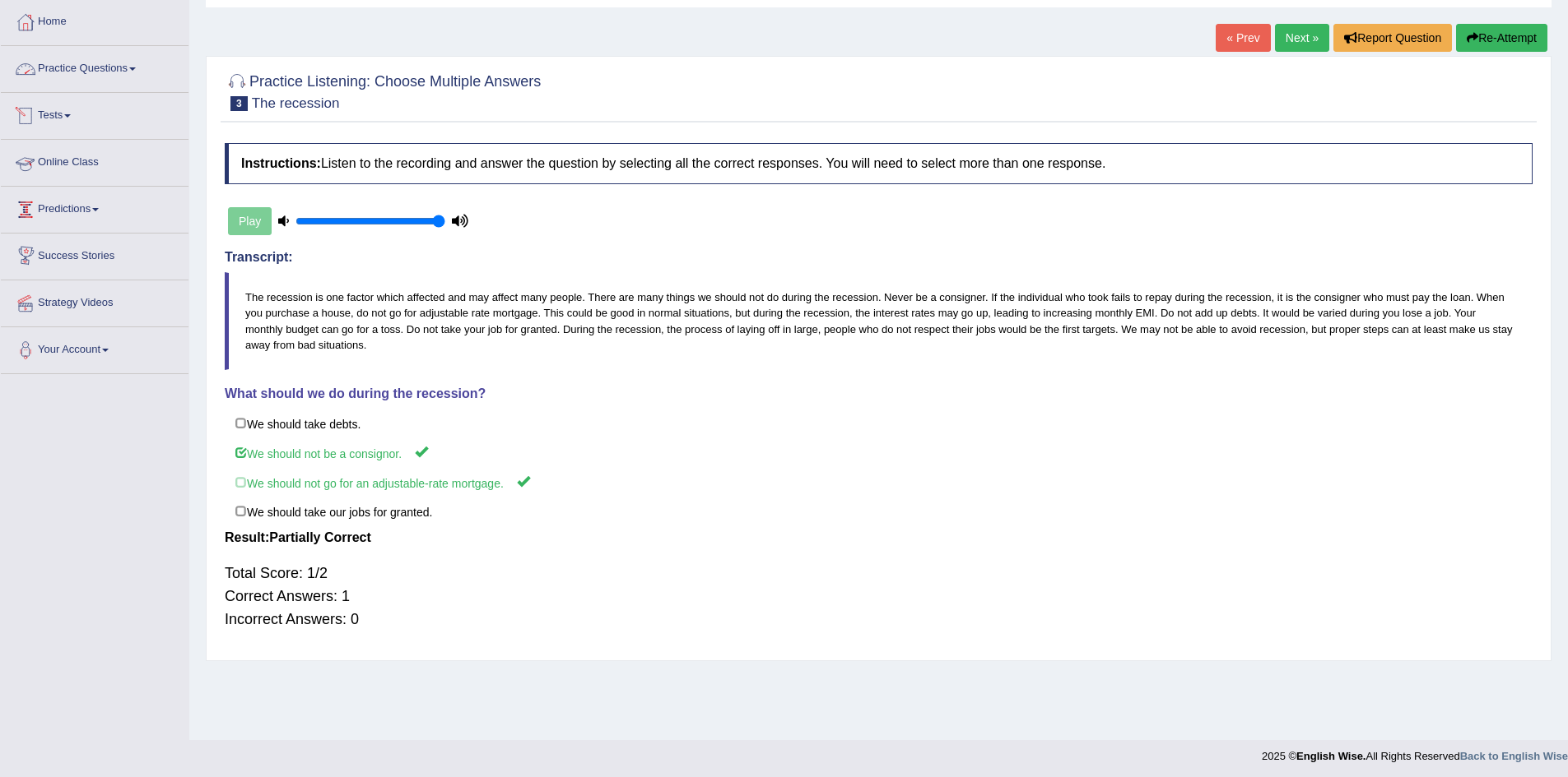
click at [98, 76] on link "Practice Questions" at bounding box center [94, 67] width 187 height 41
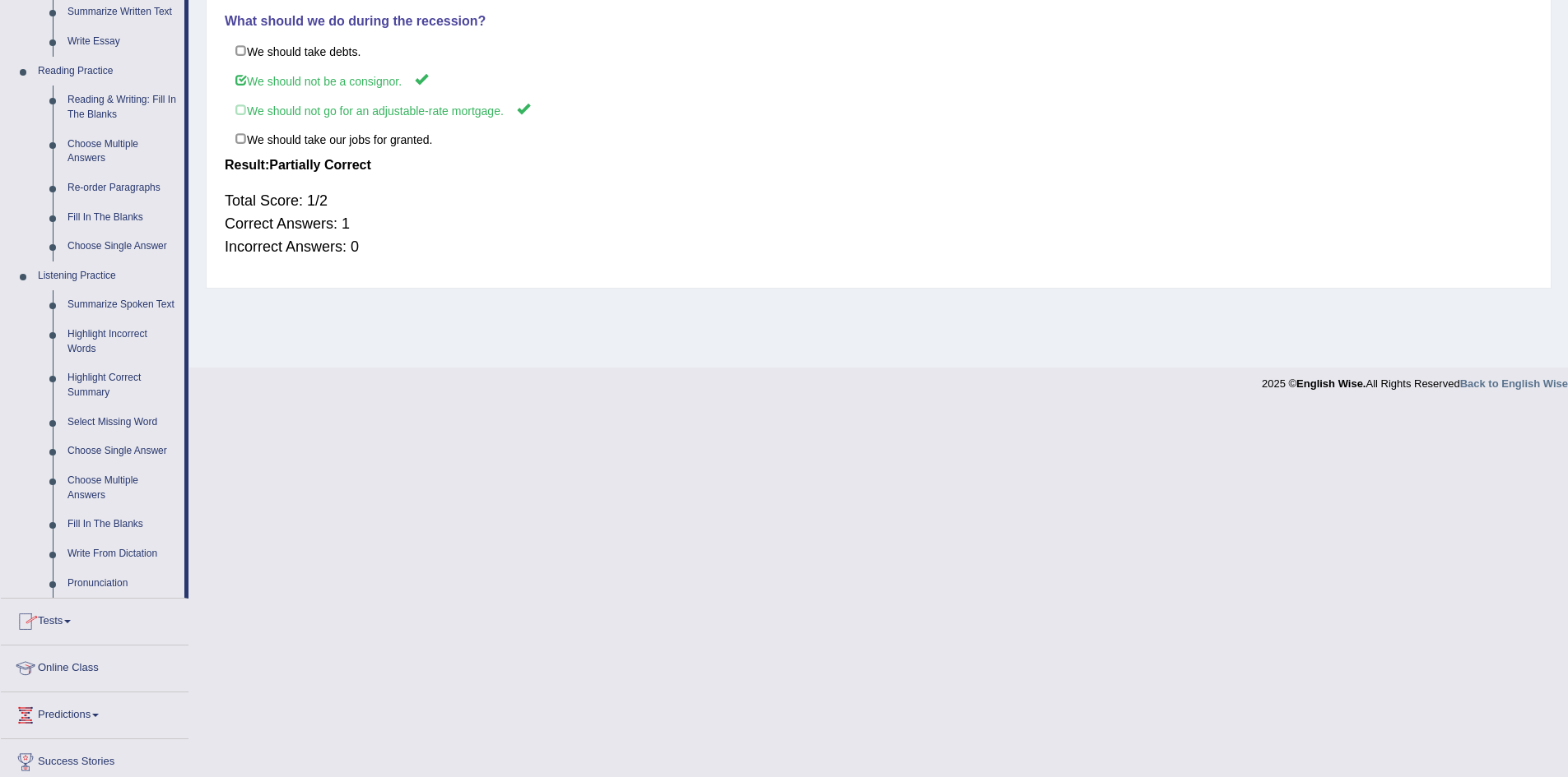
scroll to position [559, 0]
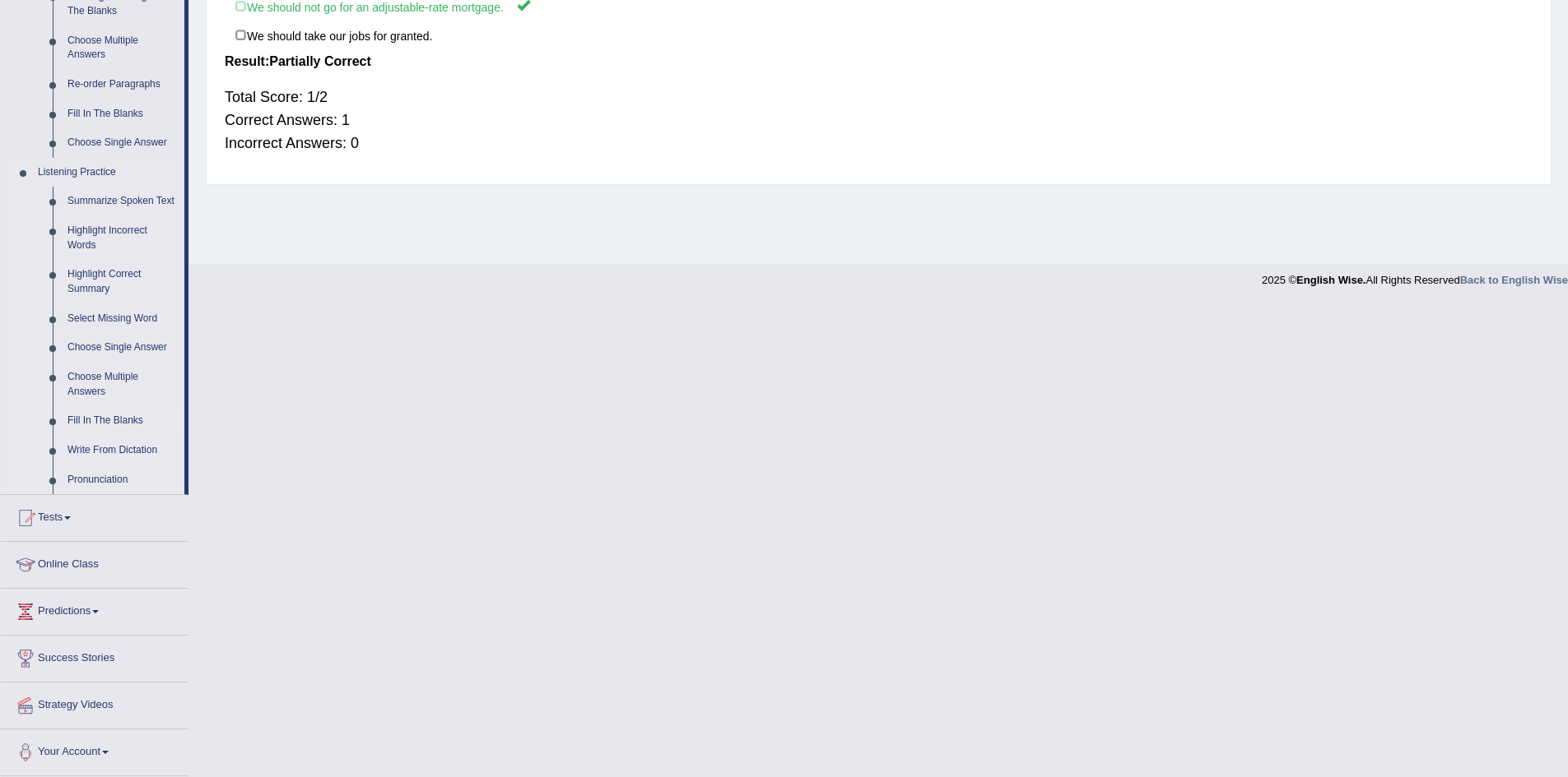
click at [97, 418] on link "Fill In The Blanks" at bounding box center [122, 420] width 124 height 29
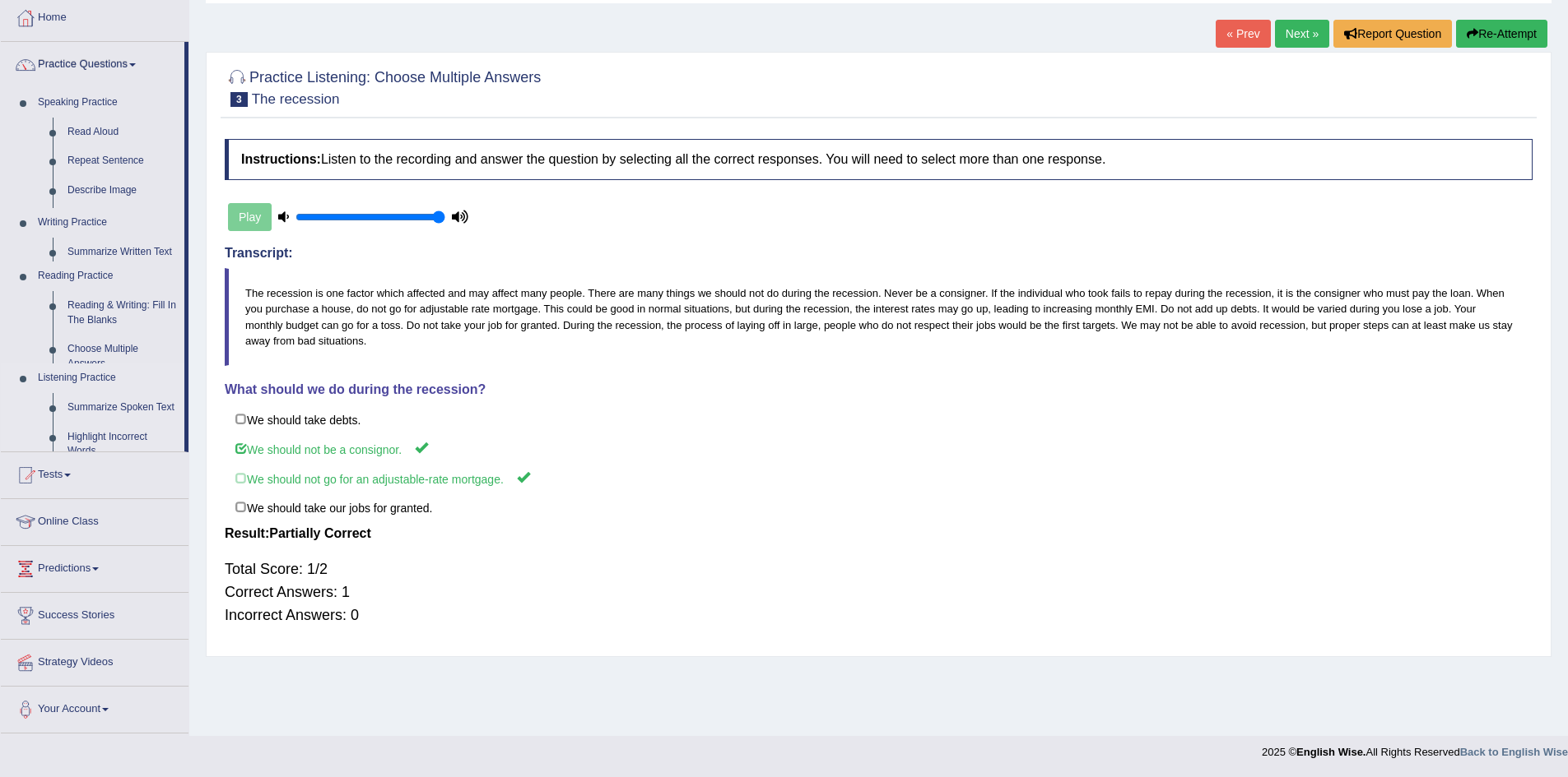
scroll to position [86, 0]
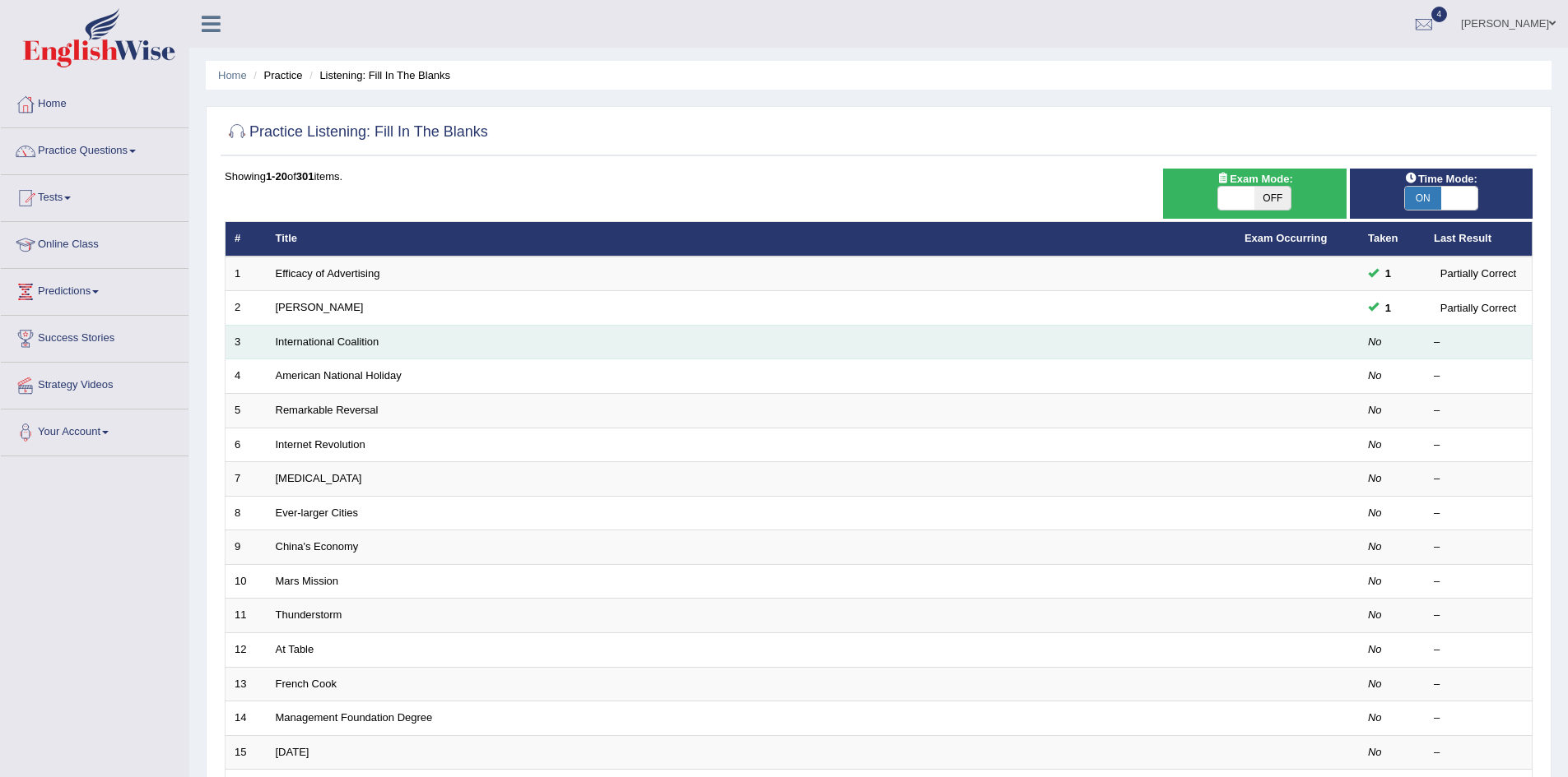
click at [380, 342] on td "International Coalition" at bounding box center [751, 341] width 969 height 35
click at [369, 341] on link "International Coalition" at bounding box center [327, 341] width 104 height 12
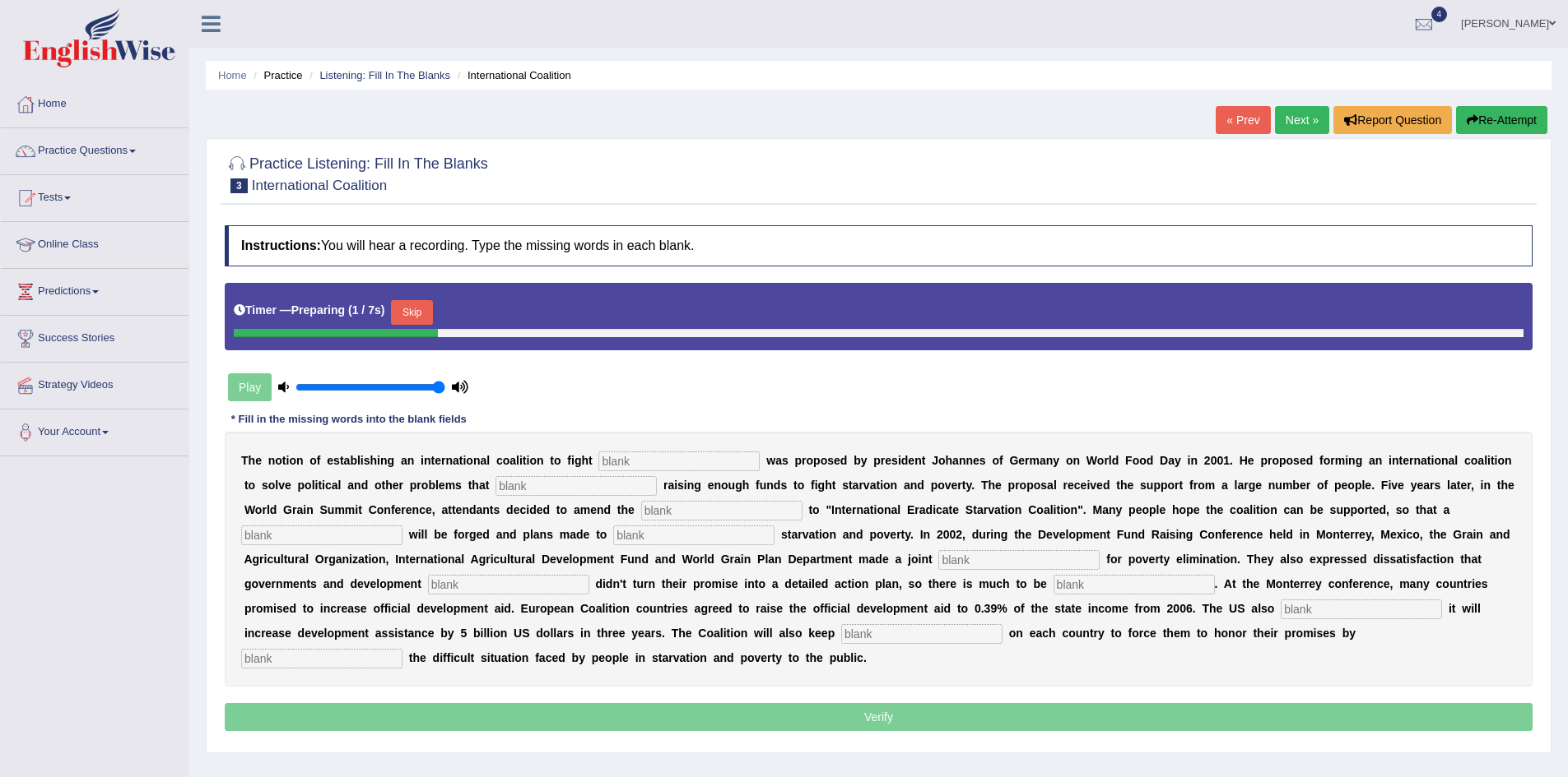
click at [630, 463] on input "text" at bounding box center [679, 461] width 162 height 20
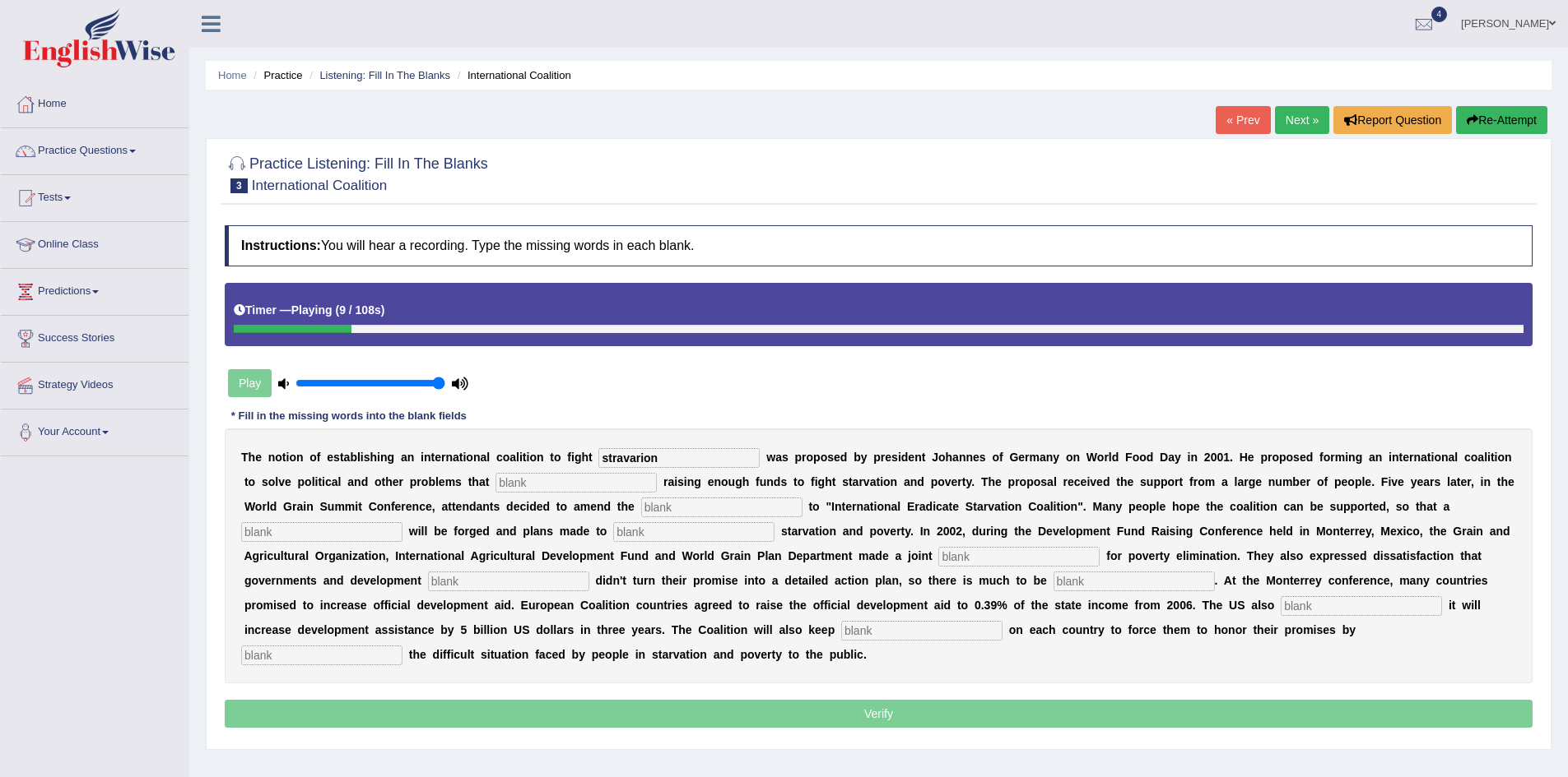
type input "stravarion"
click at [560, 483] on input "text" at bounding box center [576, 483] width 162 height 20
type input "abstract"
click at [719, 502] on input "text" at bounding box center [721, 507] width 162 height 20
click at [643, 511] on input "anfester" at bounding box center [721, 507] width 162 height 20
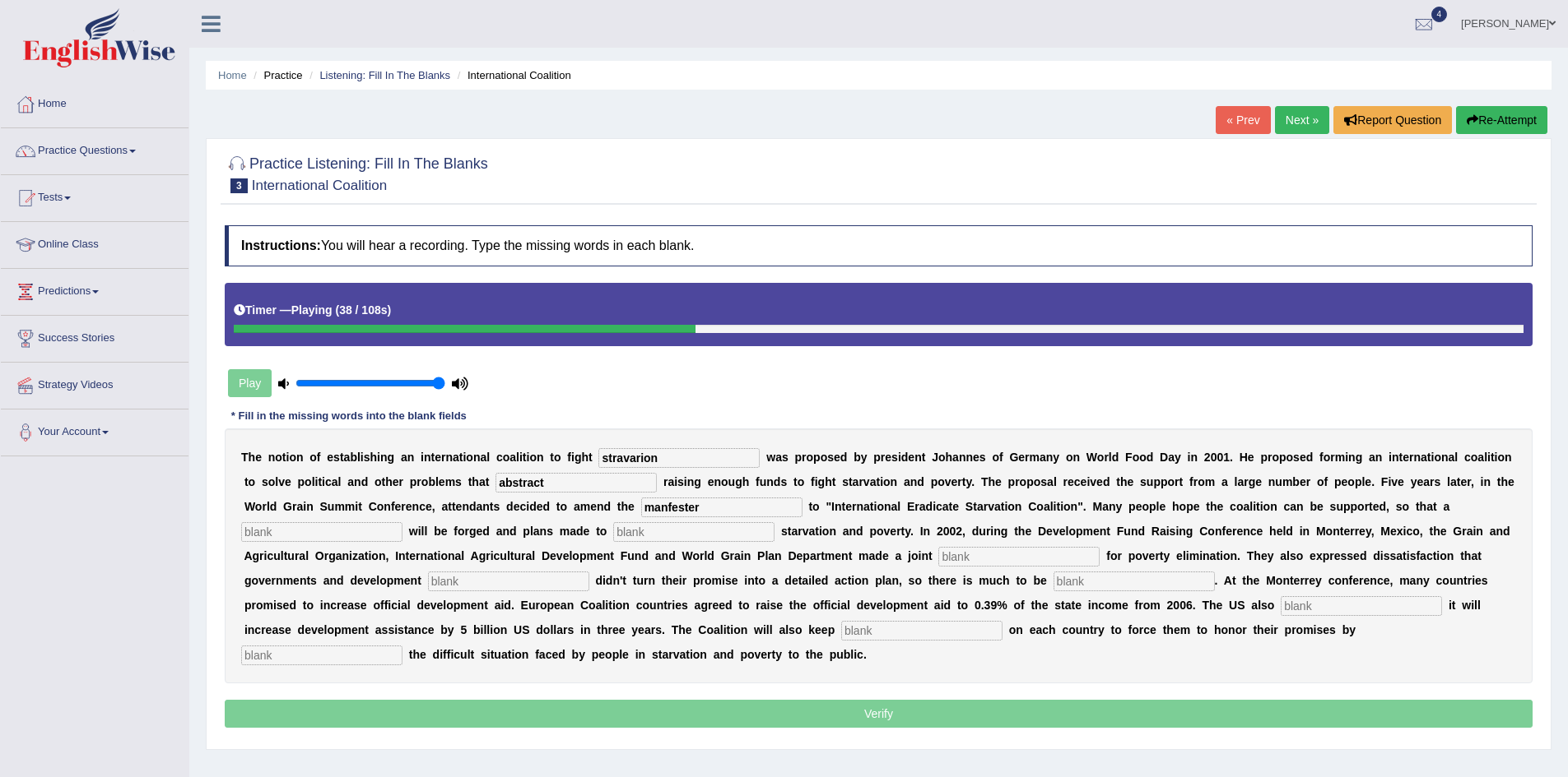
type input "manfester"
click at [351, 528] on input "text" at bounding box center [322, 532] width 162 height 20
type input "resolution"
click at [644, 538] on input "text" at bounding box center [694, 532] width 162 height 20
type input "illuminate"
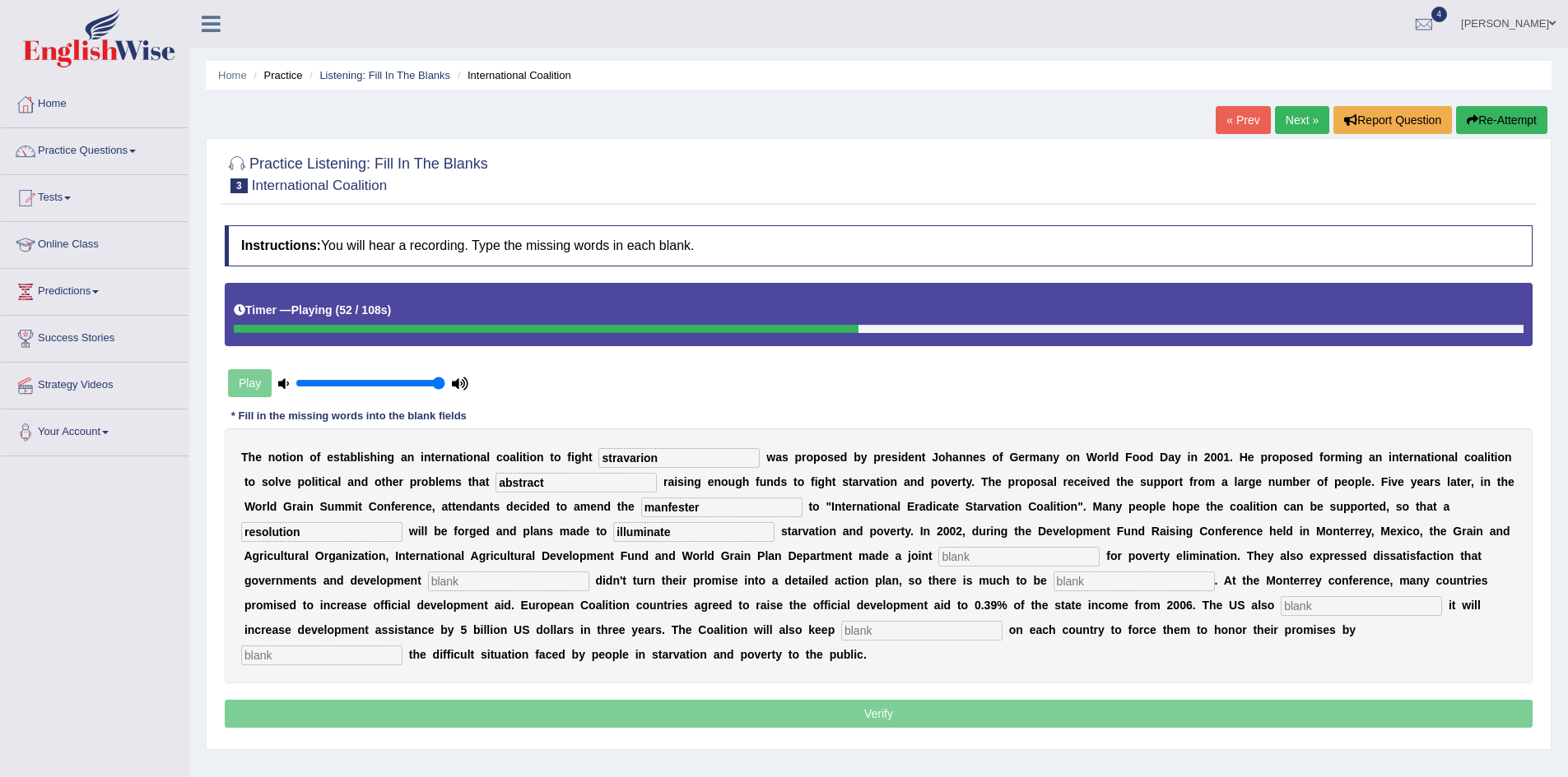
click at [954, 552] on input "text" at bounding box center [1019, 557] width 162 height 20
click at [949, 560] on input "aeal" at bounding box center [1019, 557] width 162 height 20
type input "abeal"
click at [442, 579] on input "text" at bounding box center [508, 582] width 162 height 20
type input "o"
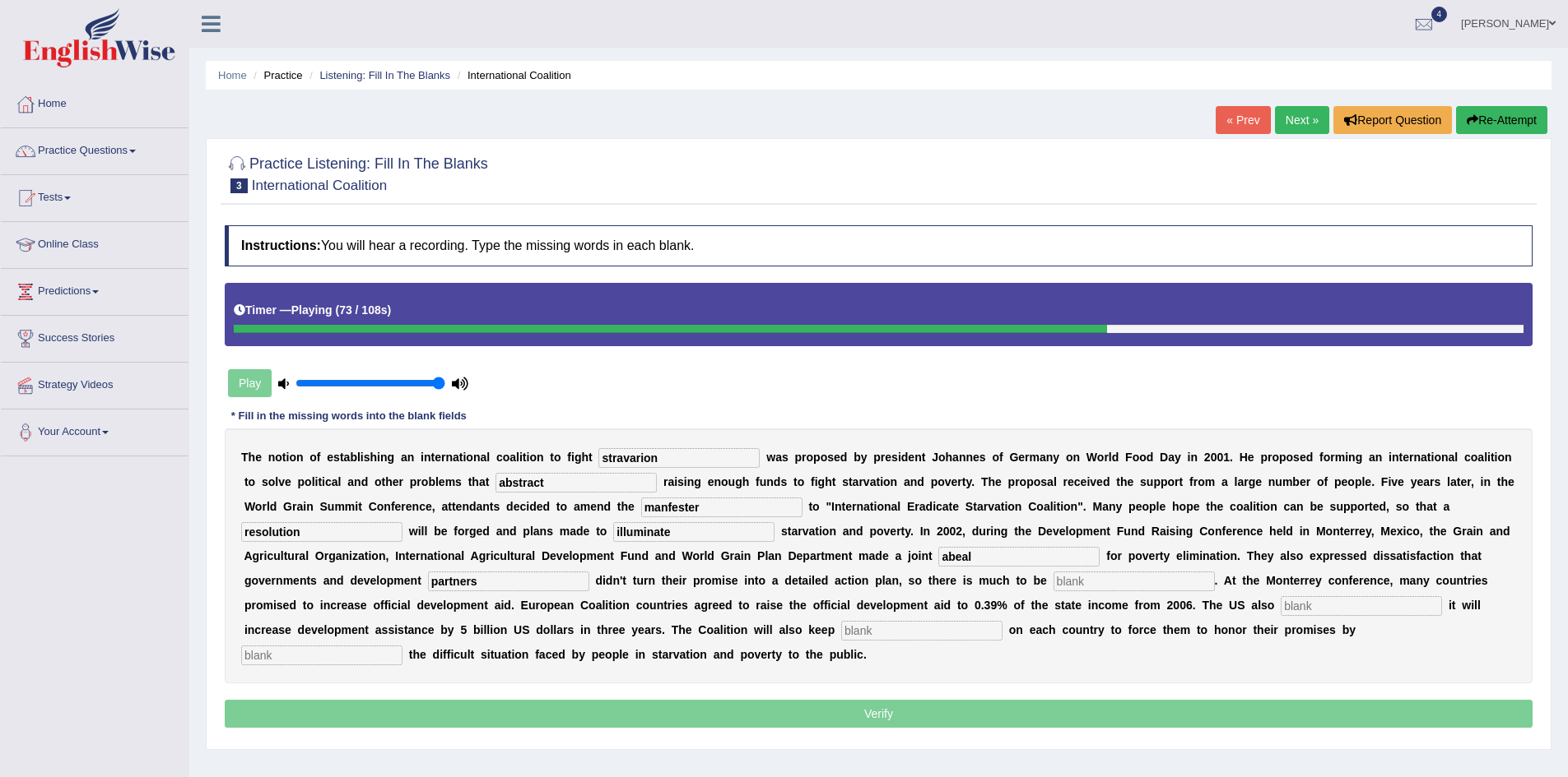
type input "partners"
click at [1117, 573] on input "text" at bounding box center [1134, 582] width 162 height 20
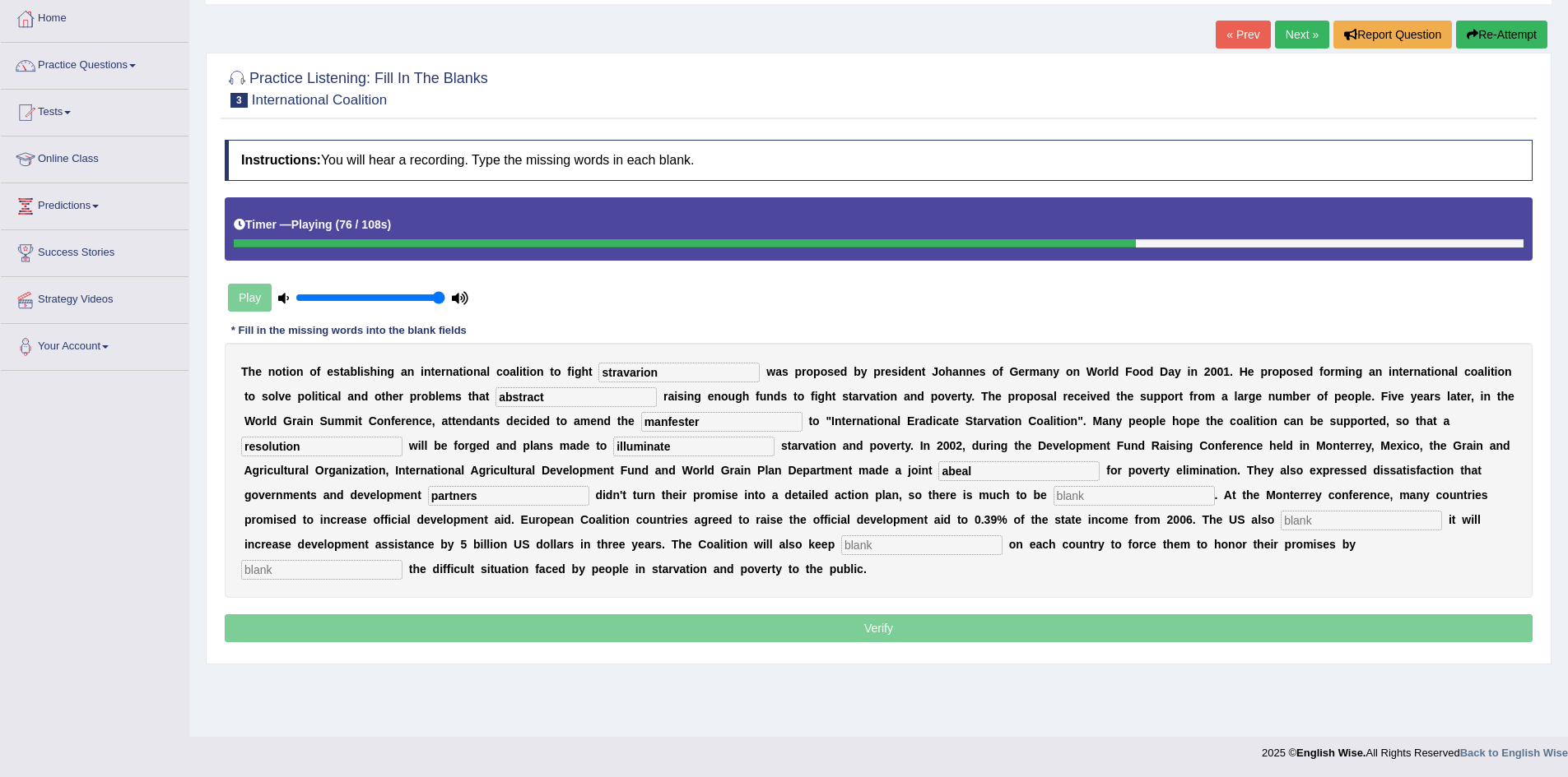
scroll to position [86, 0]
click at [1118, 498] on input "text" at bounding box center [1134, 495] width 162 height 20
click at [1307, 520] on input "text" at bounding box center [1361, 520] width 162 height 20
type input "announce"
click at [863, 542] on input "text" at bounding box center [922, 545] width 162 height 20
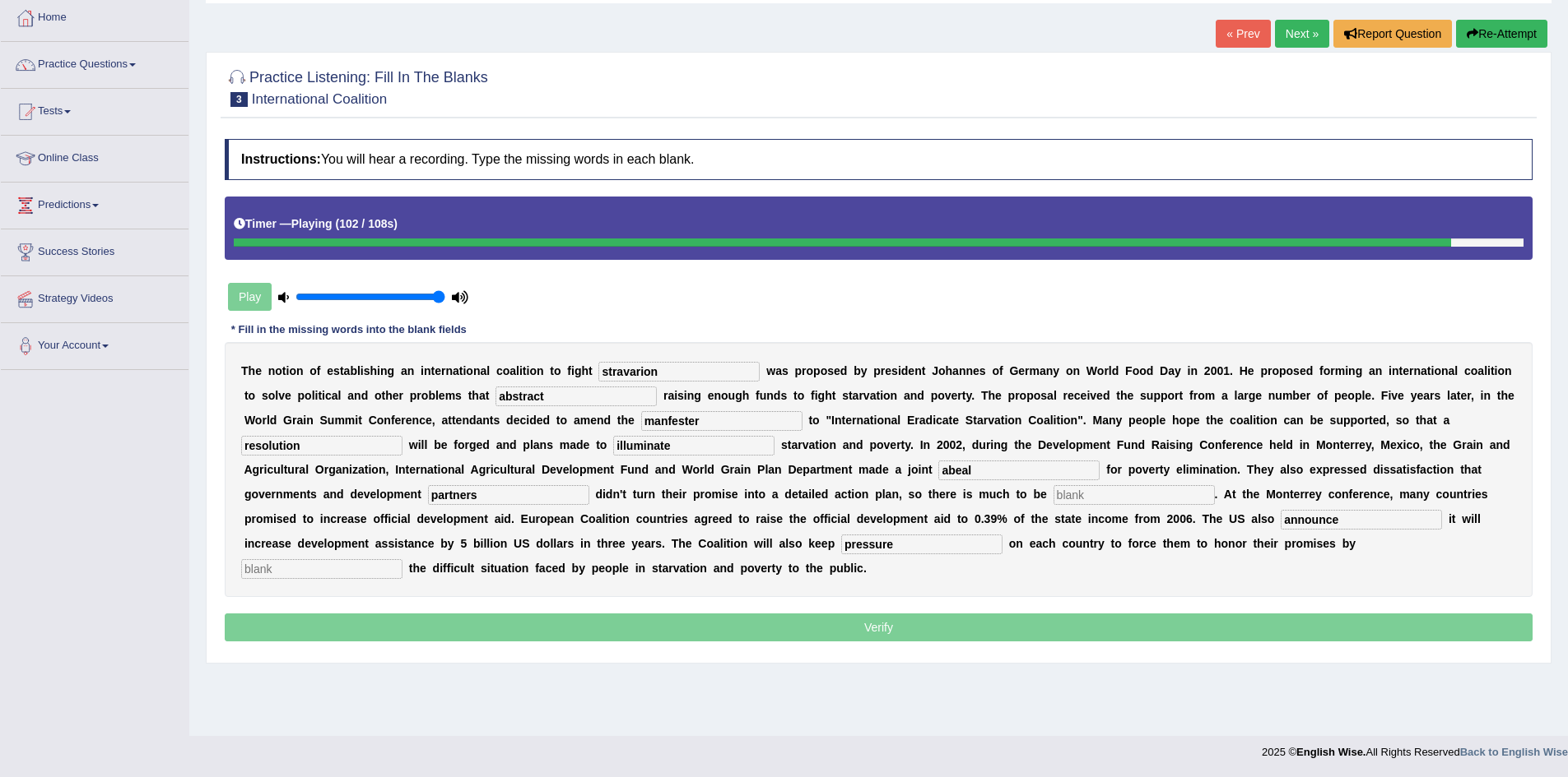
type input "pressure"
click at [363, 561] on input "text" at bounding box center [322, 569] width 162 height 20
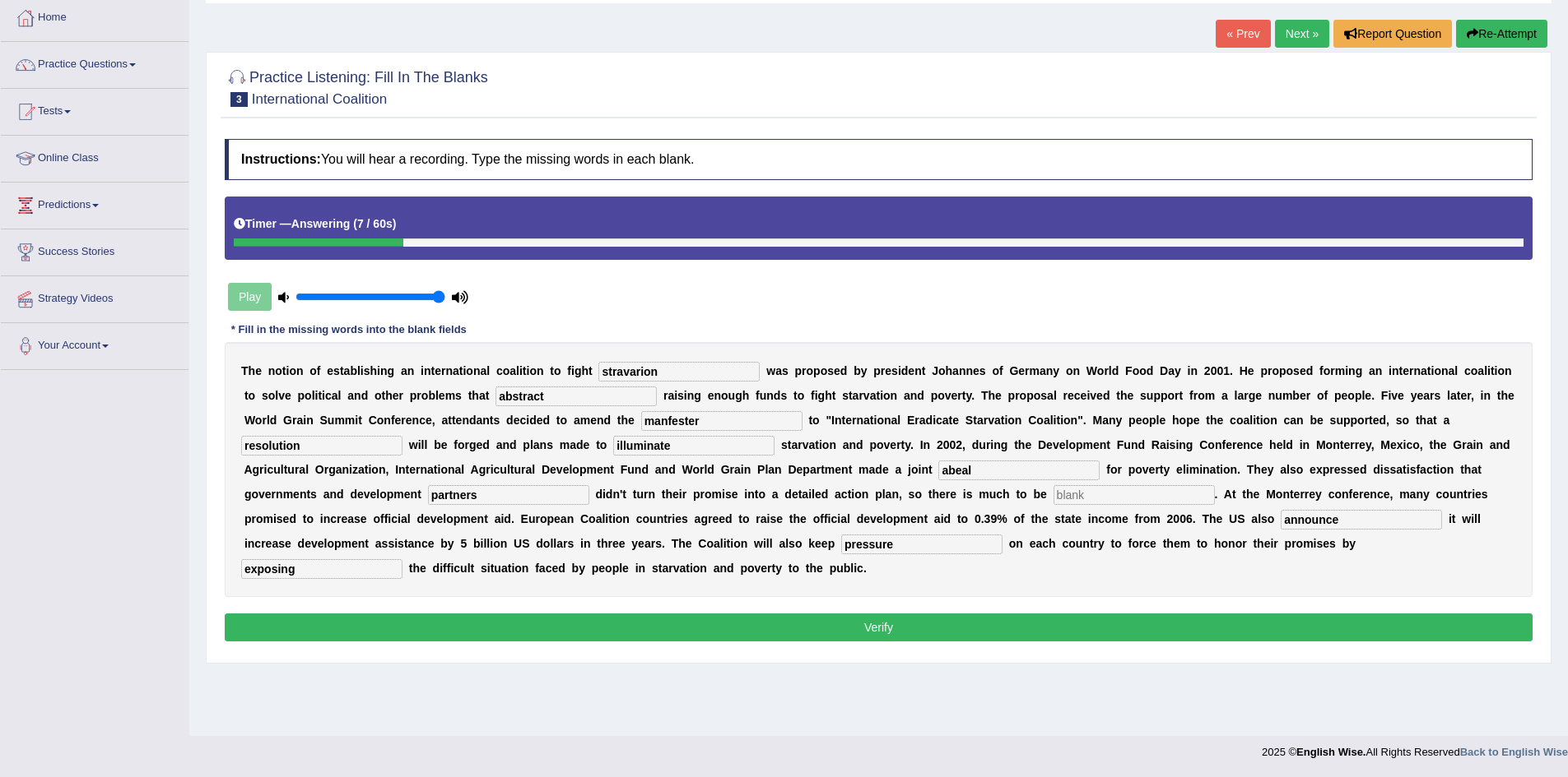
type input "exposing"
click at [641, 371] on input "stravarion" at bounding box center [679, 372] width 162 height 20
type input "stravation"
click at [513, 399] on input "abstract" at bounding box center [576, 396] width 162 height 20
click at [513, 398] on input "abstract" at bounding box center [576, 396] width 162 height 20
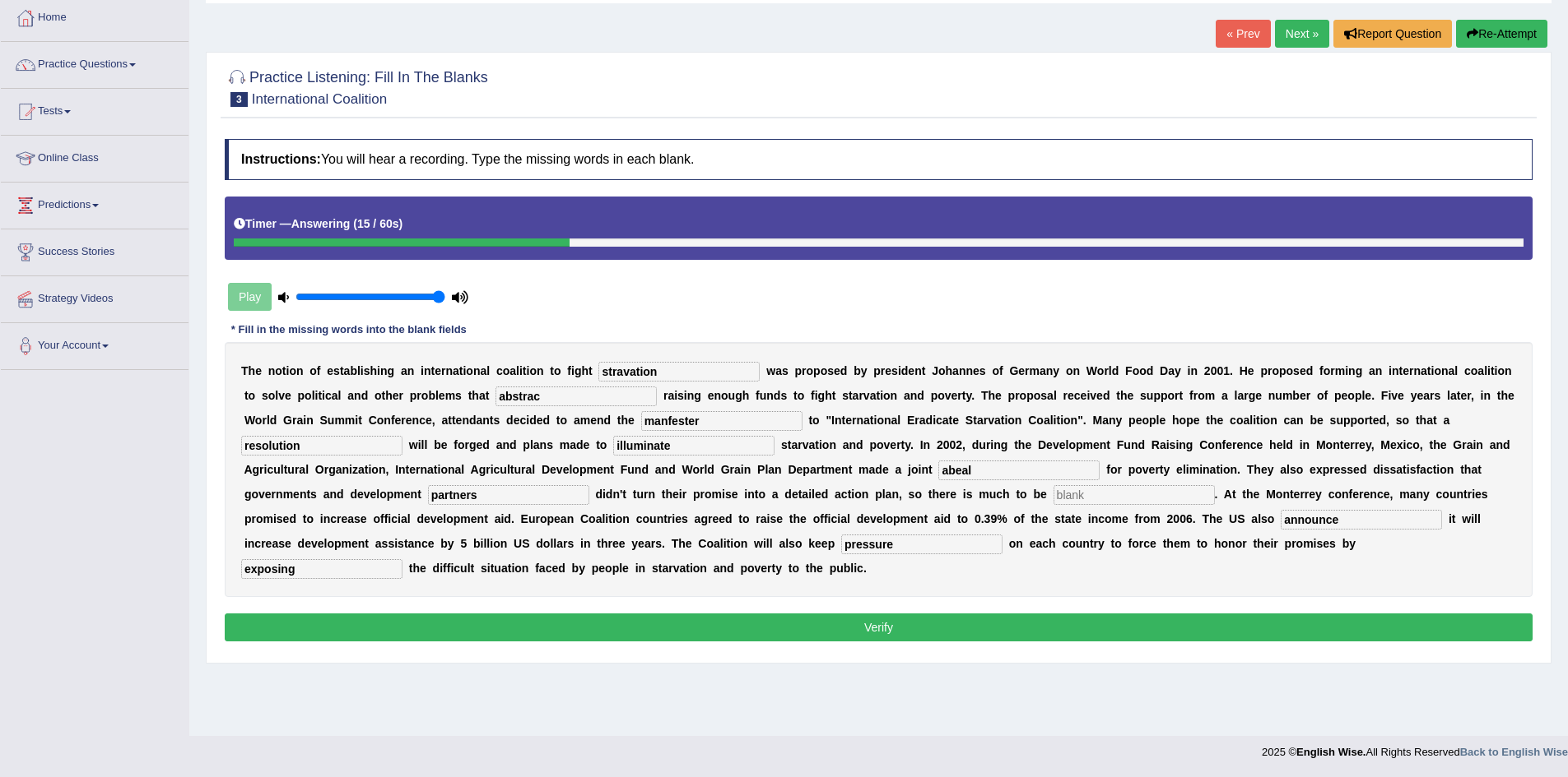
type input "abstract"
click at [654, 449] on input "illuminate" at bounding box center [694, 446] width 162 height 20
click at [678, 456] on div "T h e n o t i o n o f e s t a b l i s h i n g a n i n t e r n a t i o n a l c o…" at bounding box center [879, 470] width 1308 height 255
click at [681, 443] on input "illuminate" at bounding box center [694, 446] width 162 height 20
drag, startPoint x: 672, startPoint y: 448, endPoint x: 603, endPoint y: 443, distance: 69.2
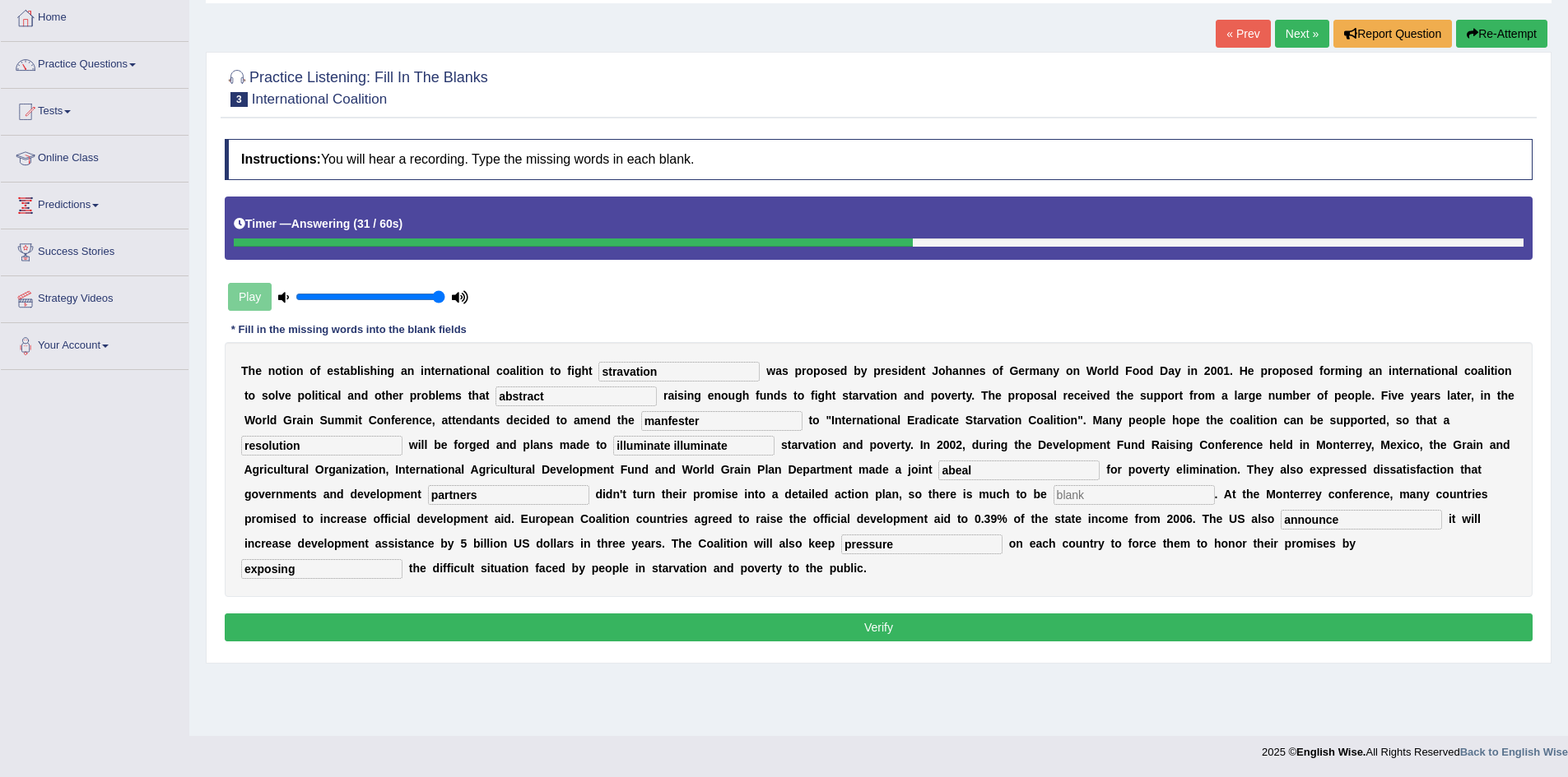
click at [603, 443] on div "T h e n o t i o n o f e s t a b l i s h i n g a n i n t e r n a t i o n a l c o…" at bounding box center [879, 470] width 1308 height 255
type input "illuminate"
click at [983, 473] on input "abeal" at bounding box center [1019, 470] width 162 height 20
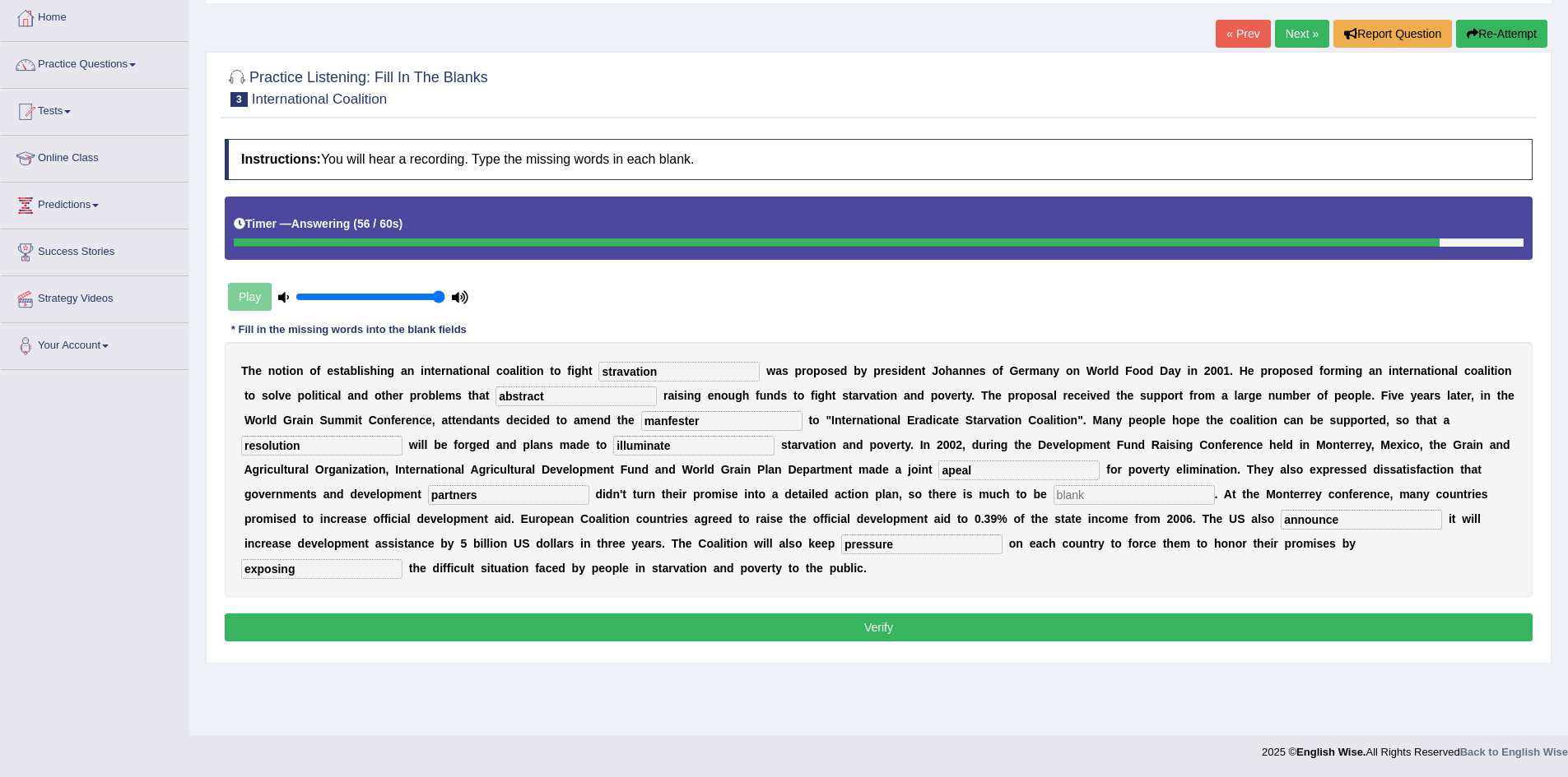
type input "apeal"
click at [875, 632] on button "Verify" at bounding box center [879, 628] width 1308 height 28
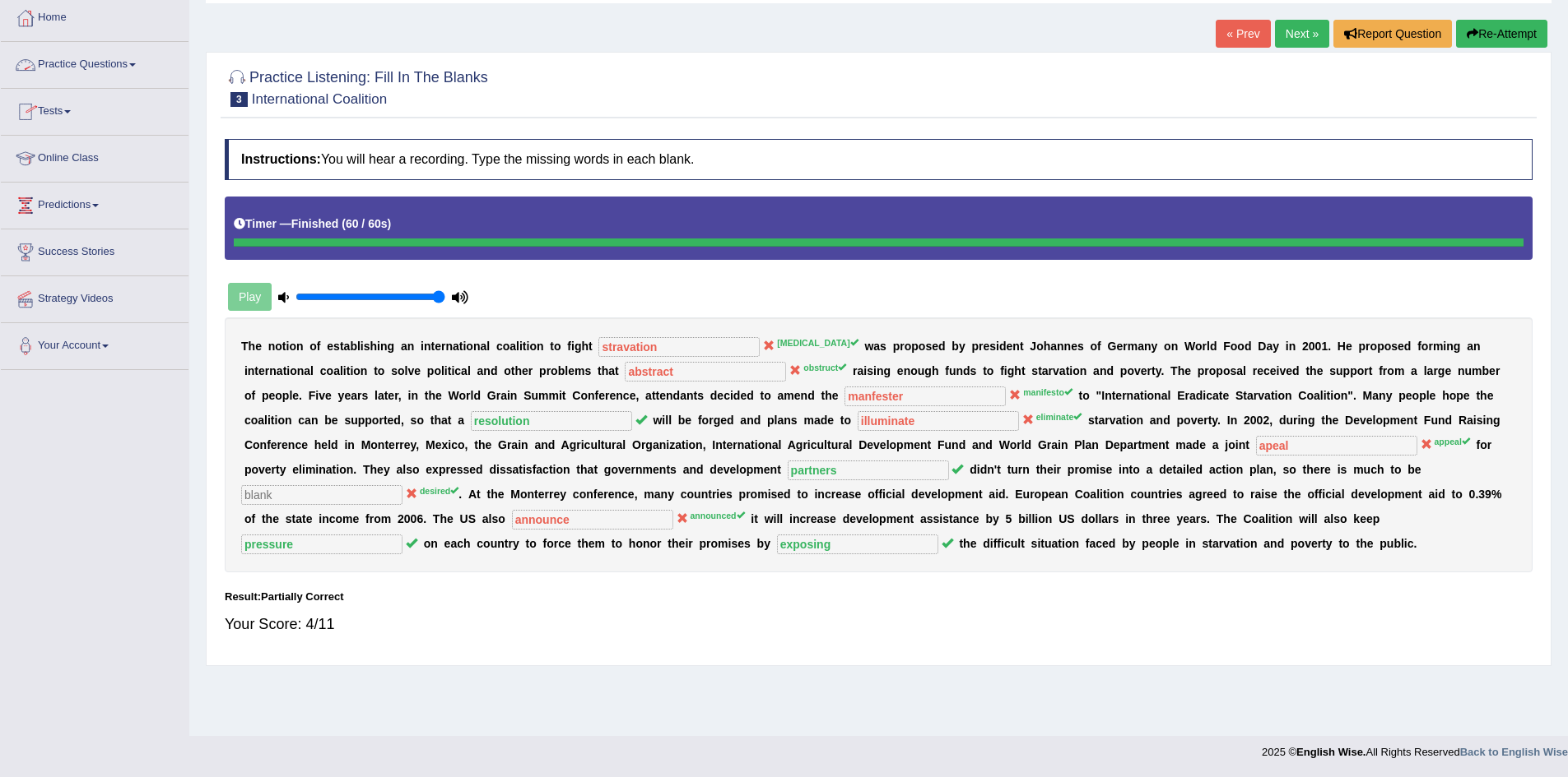
click at [92, 66] on link "Practice Questions" at bounding box center [94, 62] width 187 height 41
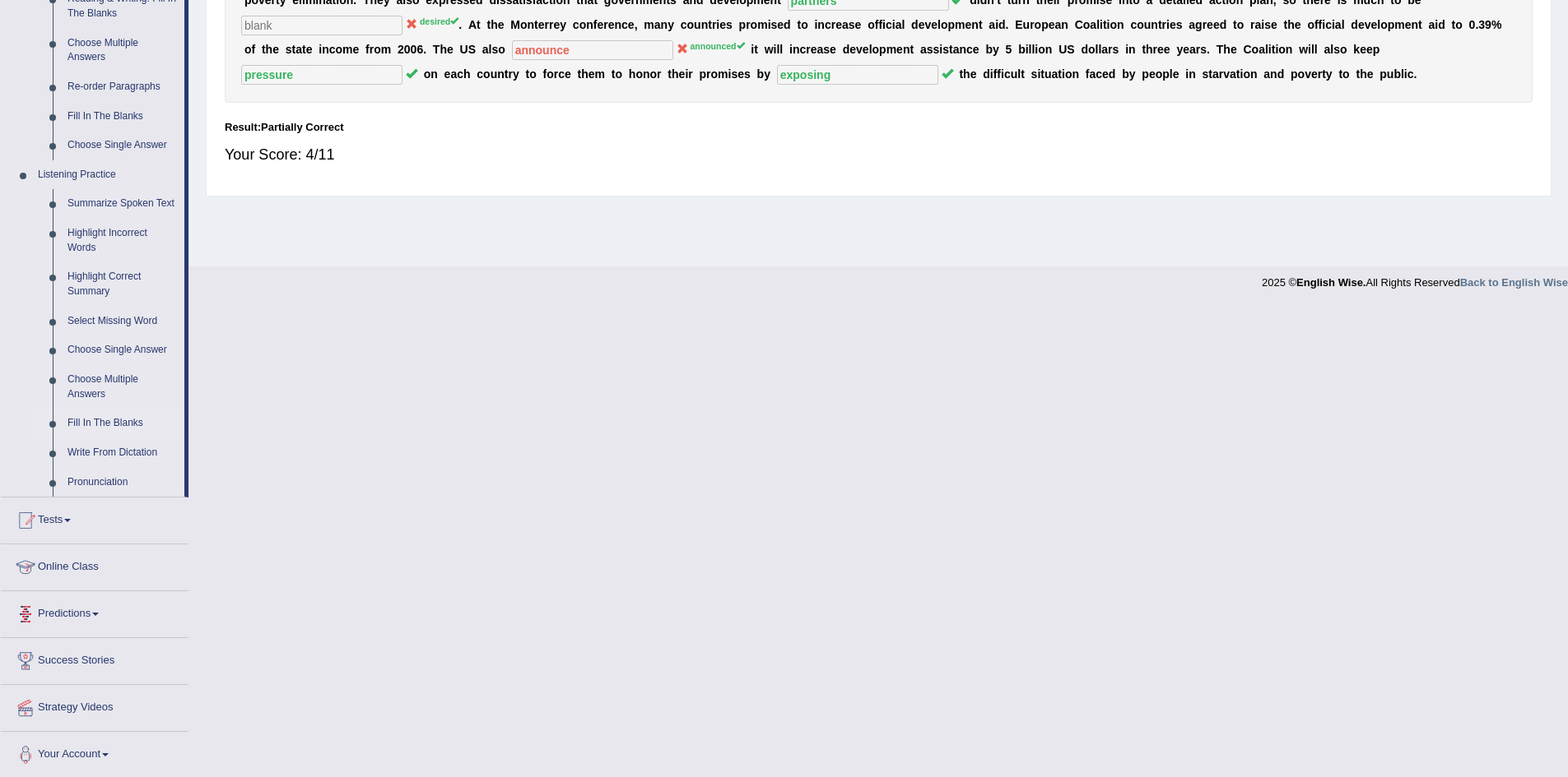
scroll to position [559, 0]
click at [106, 448] on link "Write From Dictation" at bounding box center [122, 451] width 124 height 29
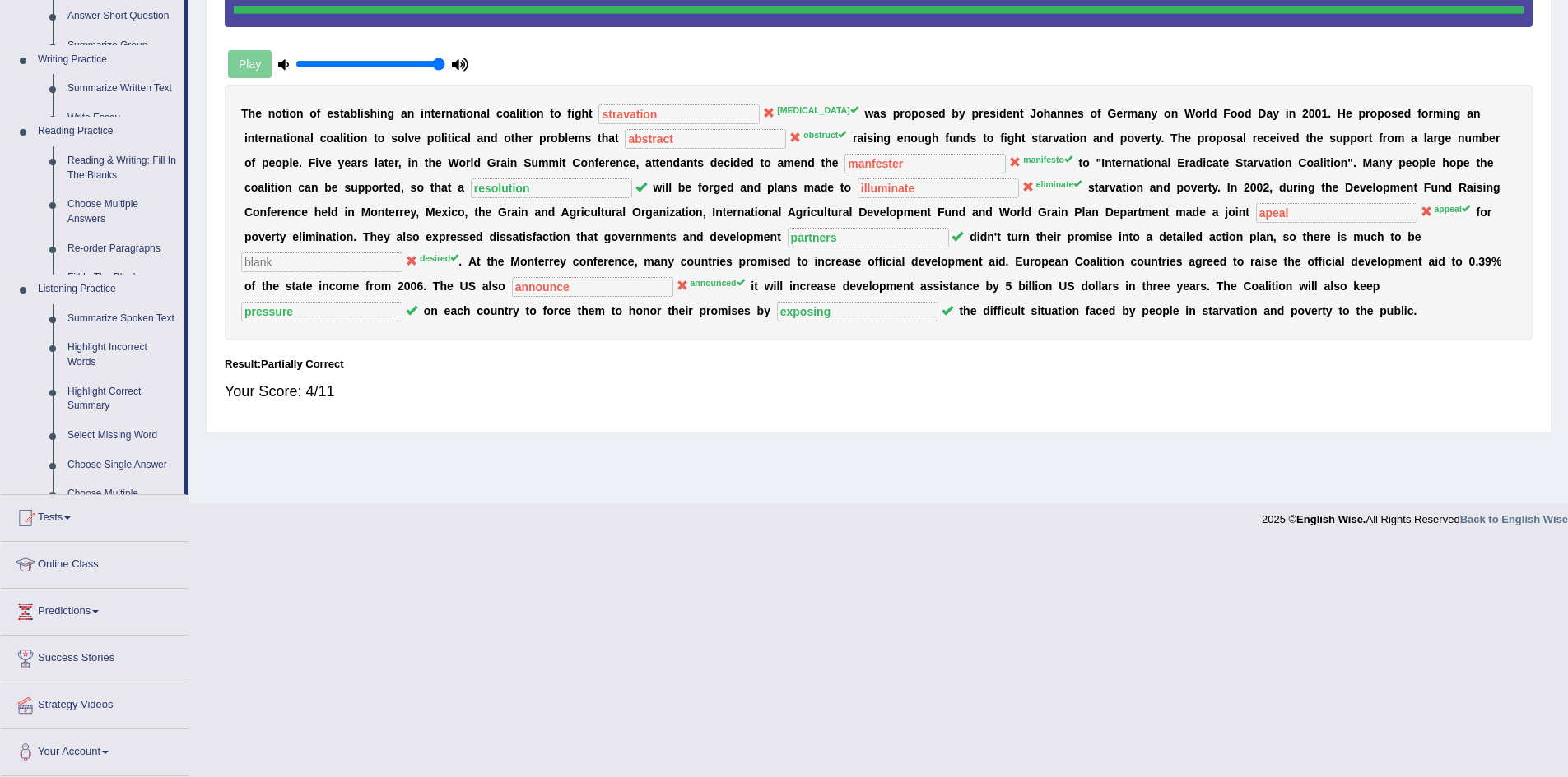
scroll to position [151, 0]
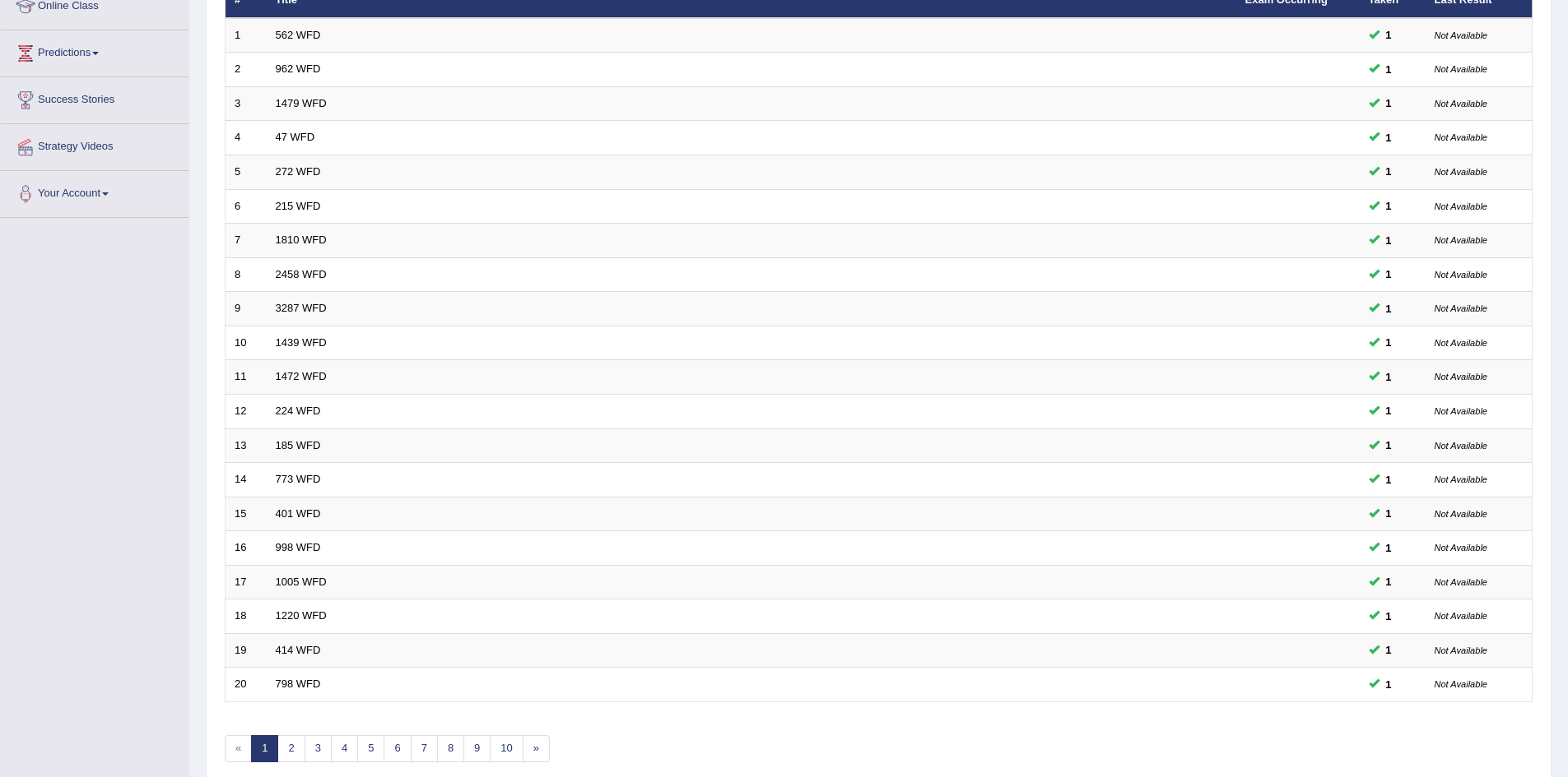
scroll to position [312, 0]
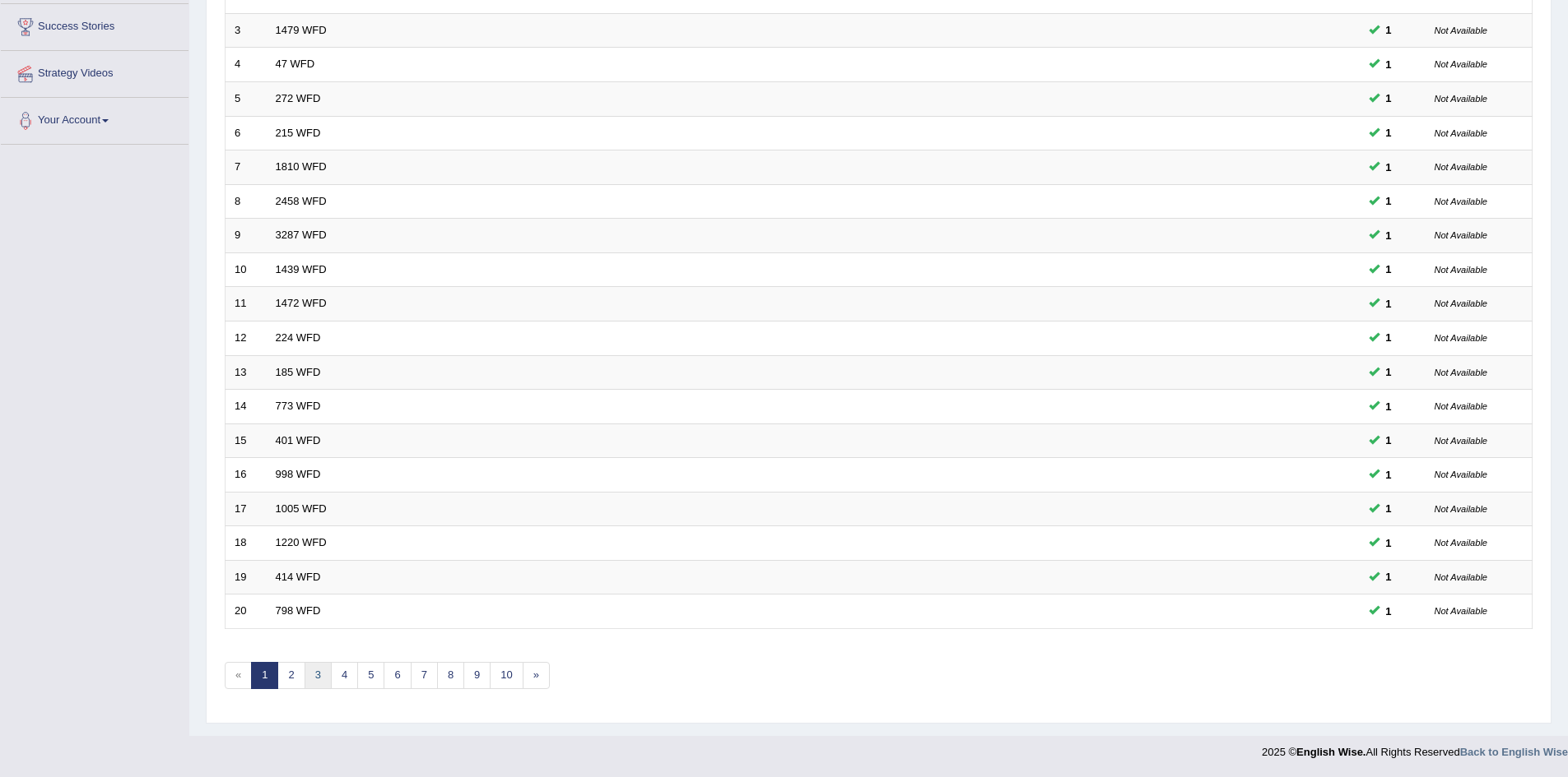
click at [311, 679] on link "3" at bounding box center [318, 676] width 28 height 27
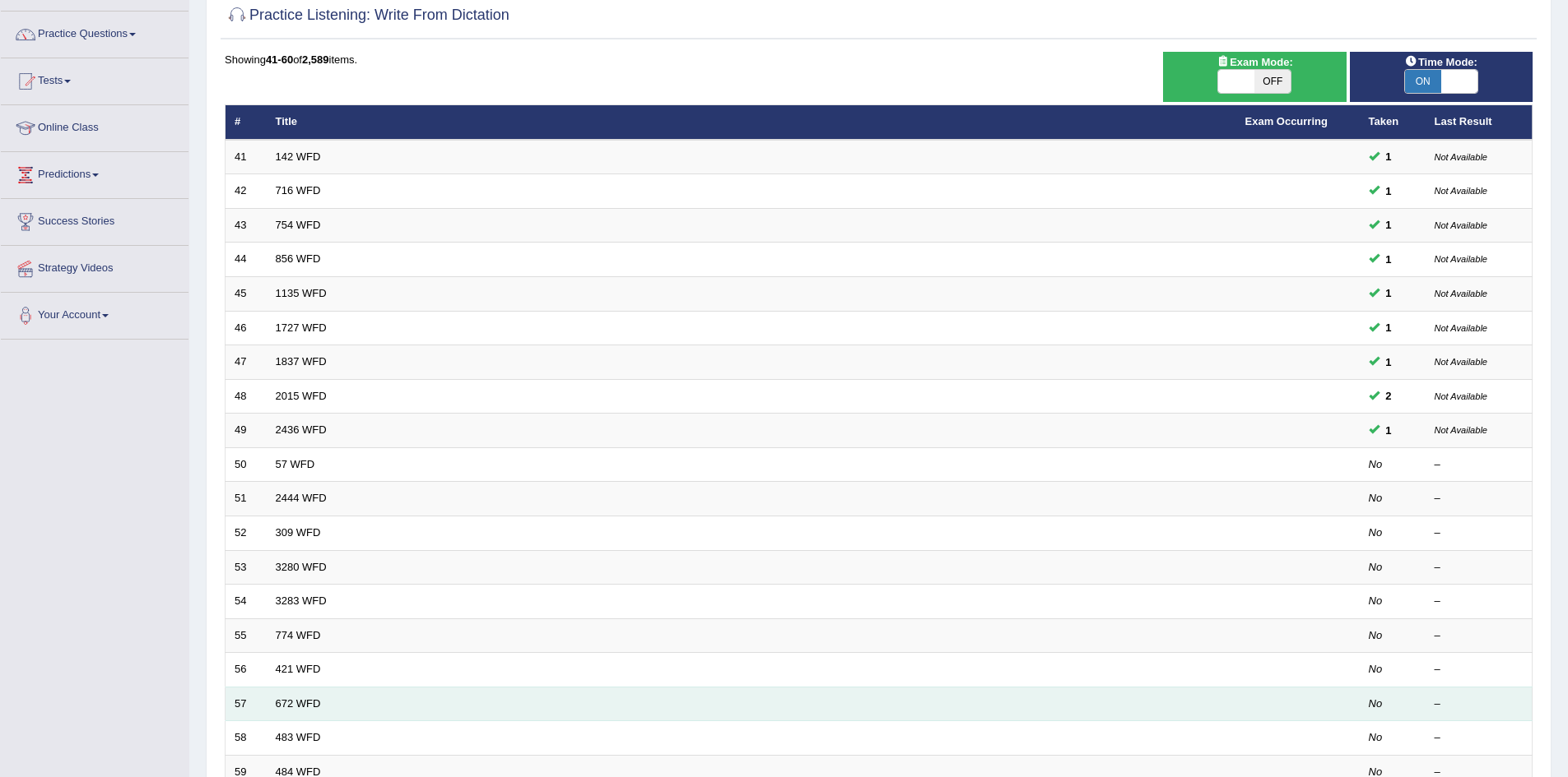
scroll to position [312, 0]
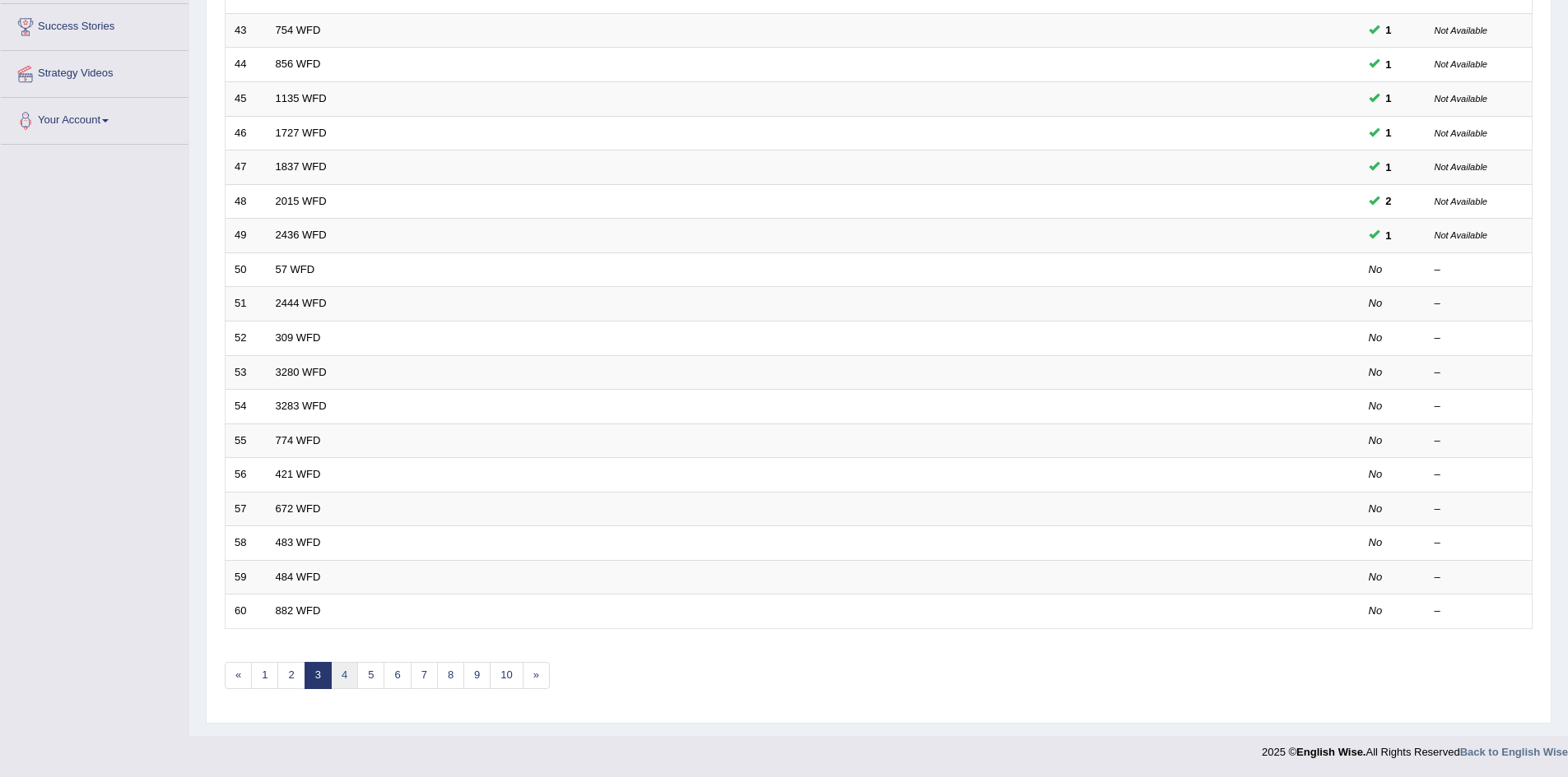
click at [355, 669] on link "4" at bounding box center [344, 676] width 28 height 27
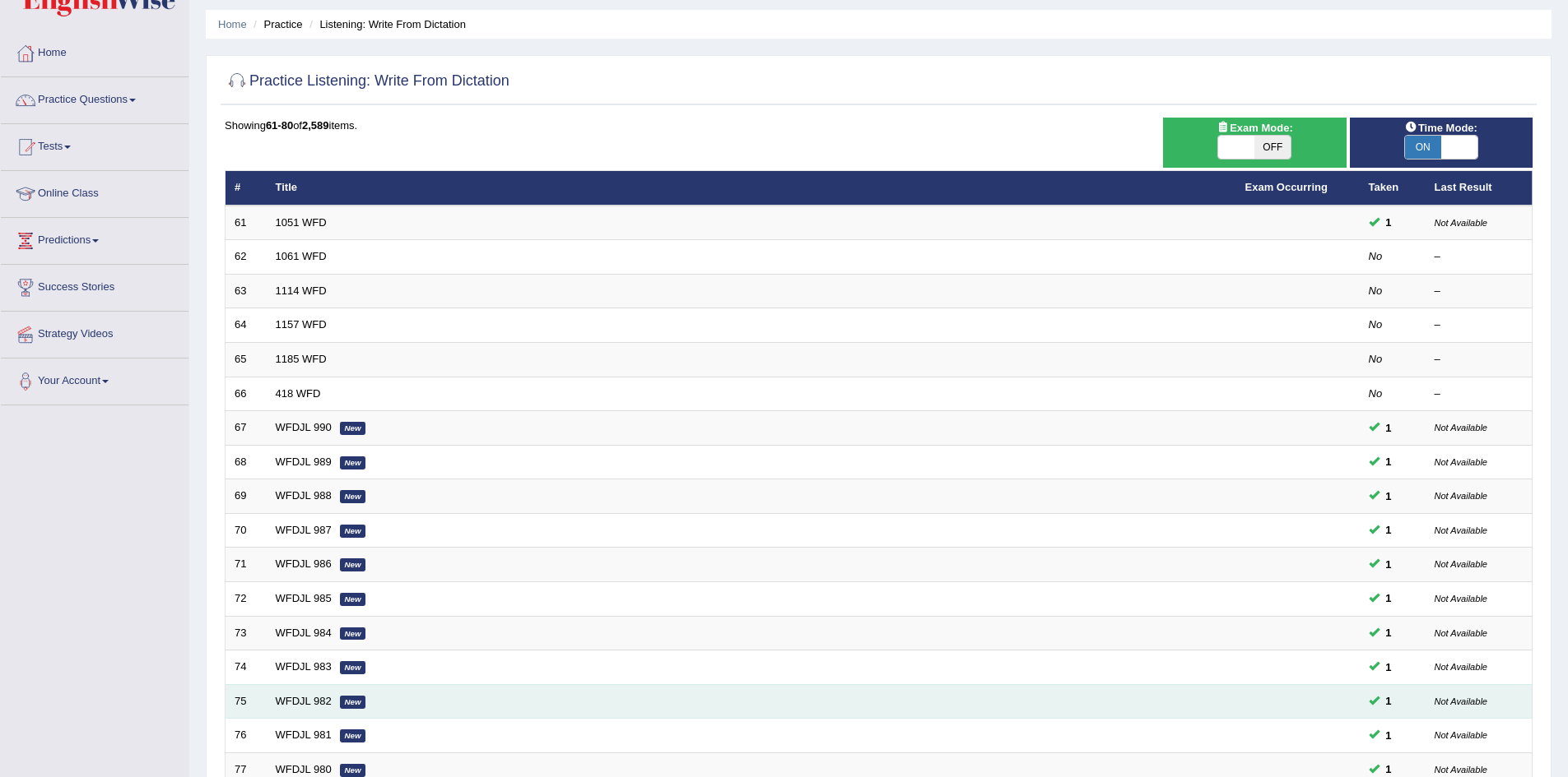
scroll to position [312, 0]
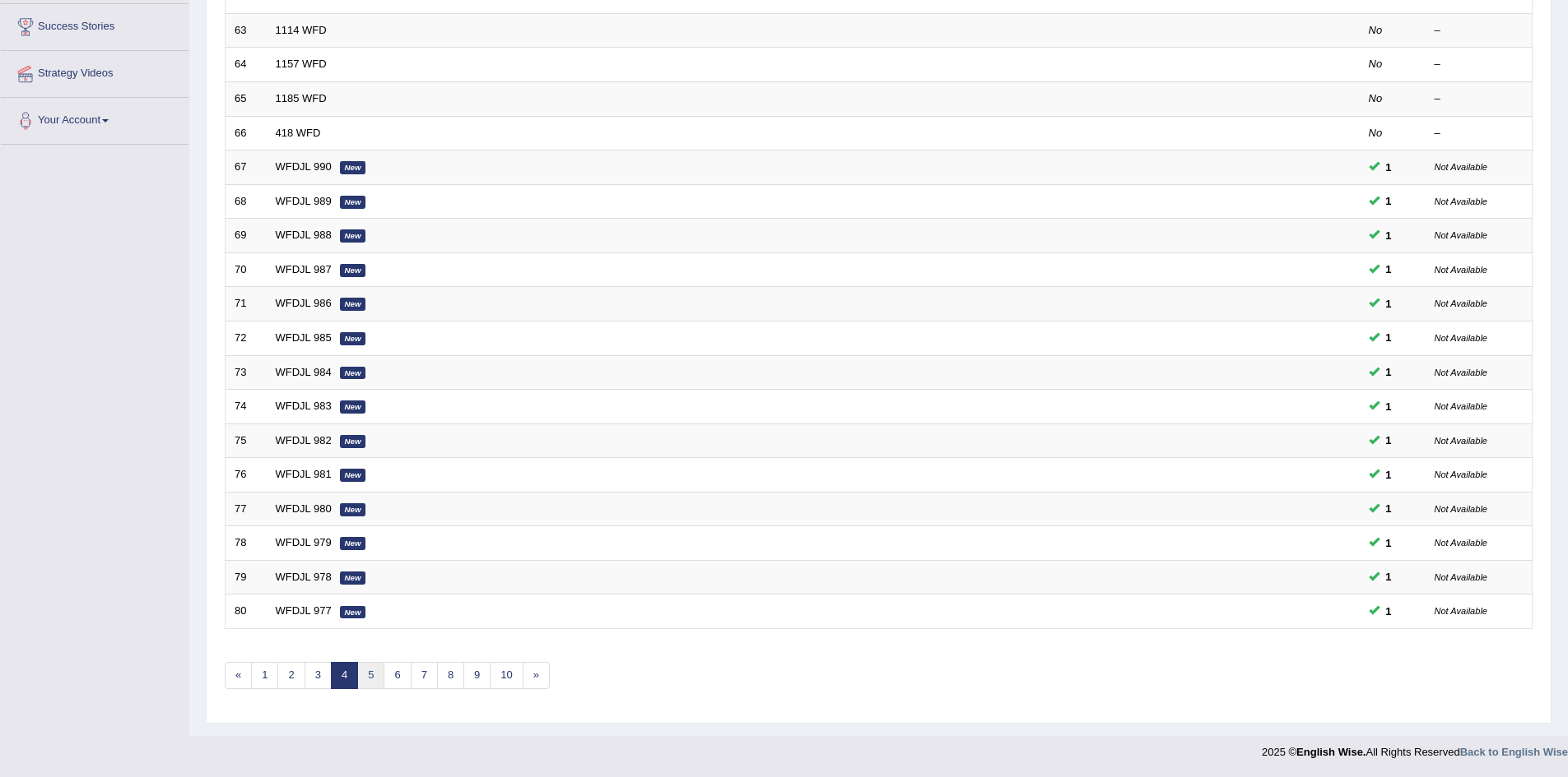
click at [370, 671] on link "5" at bounding box center [371, 676] width 28 height 27
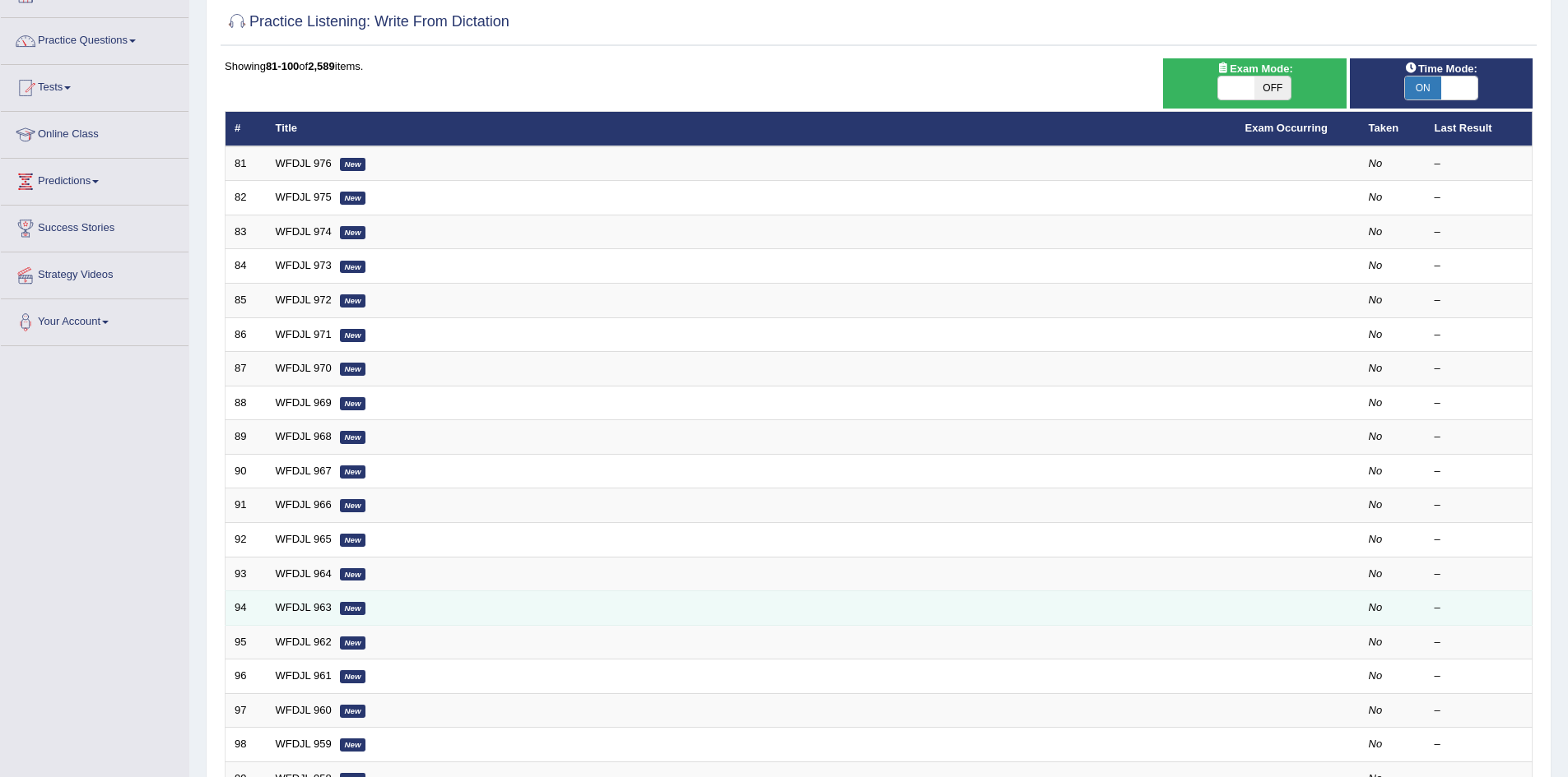
scroll to position [312, 0]
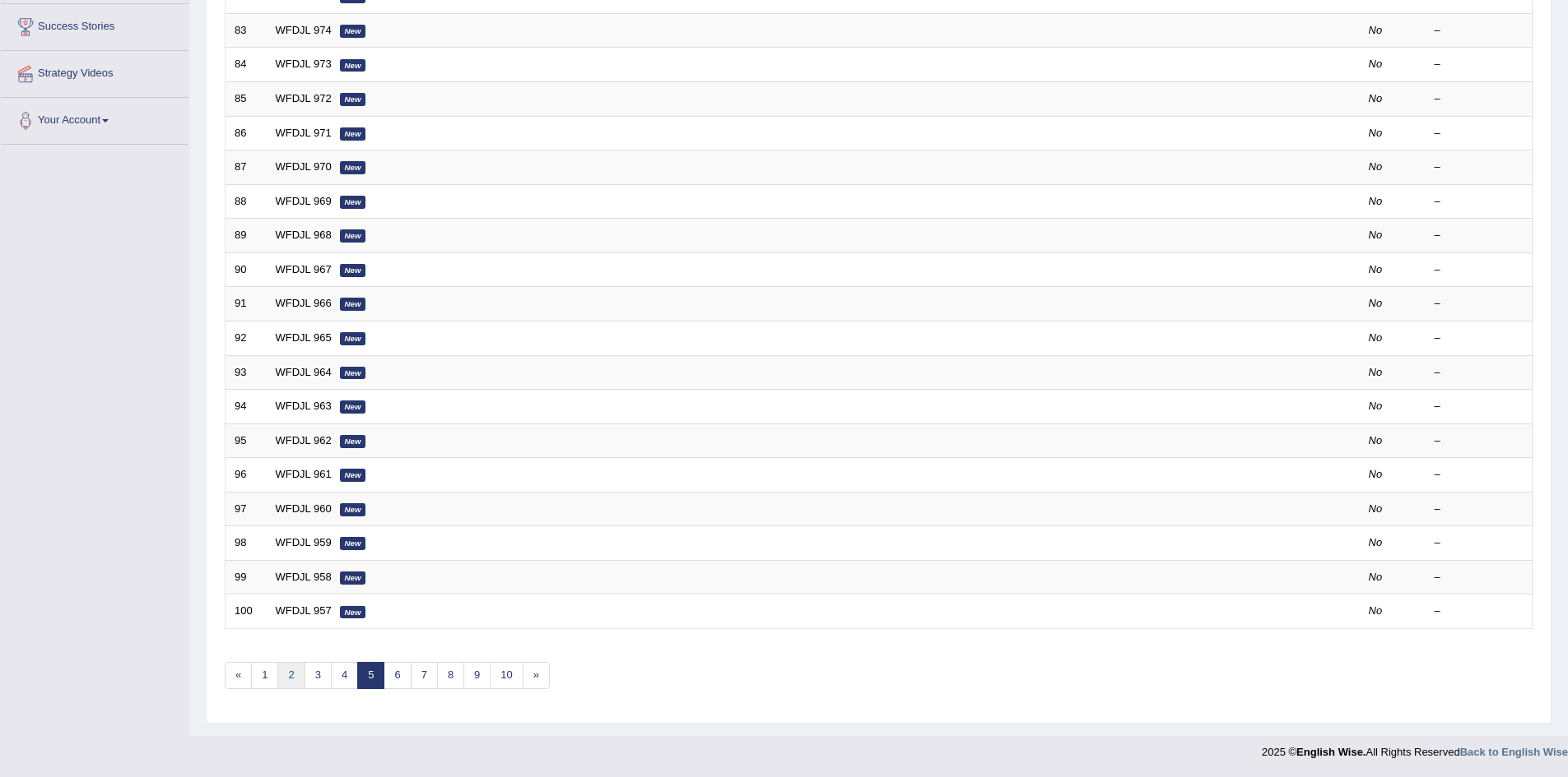
click at [296, 675] on link "2" at bounding box center [291, 676] width 28 height 27
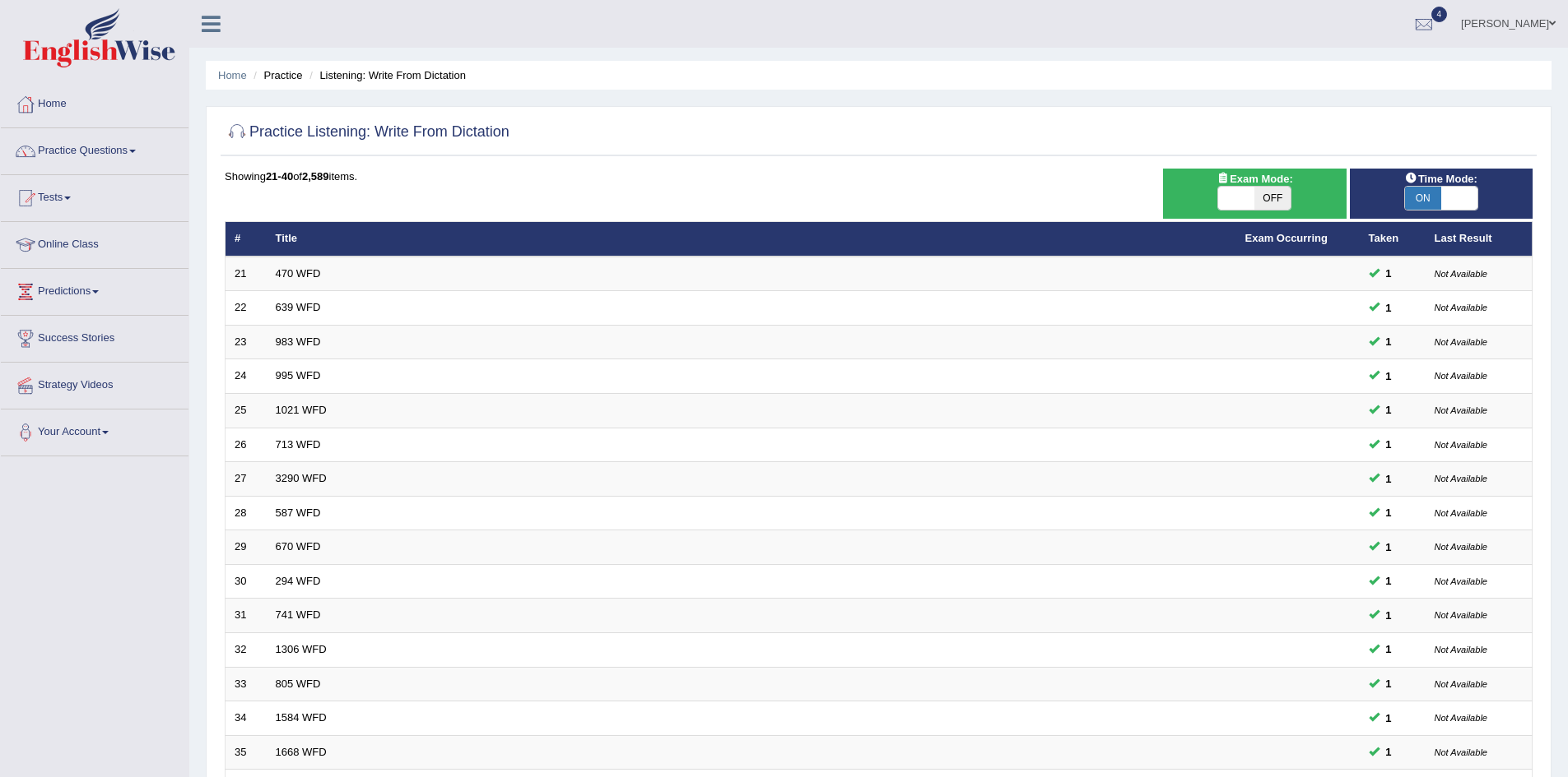
click at [1444, 197] on span at bounding box center [1459, 199] width 36 height 23
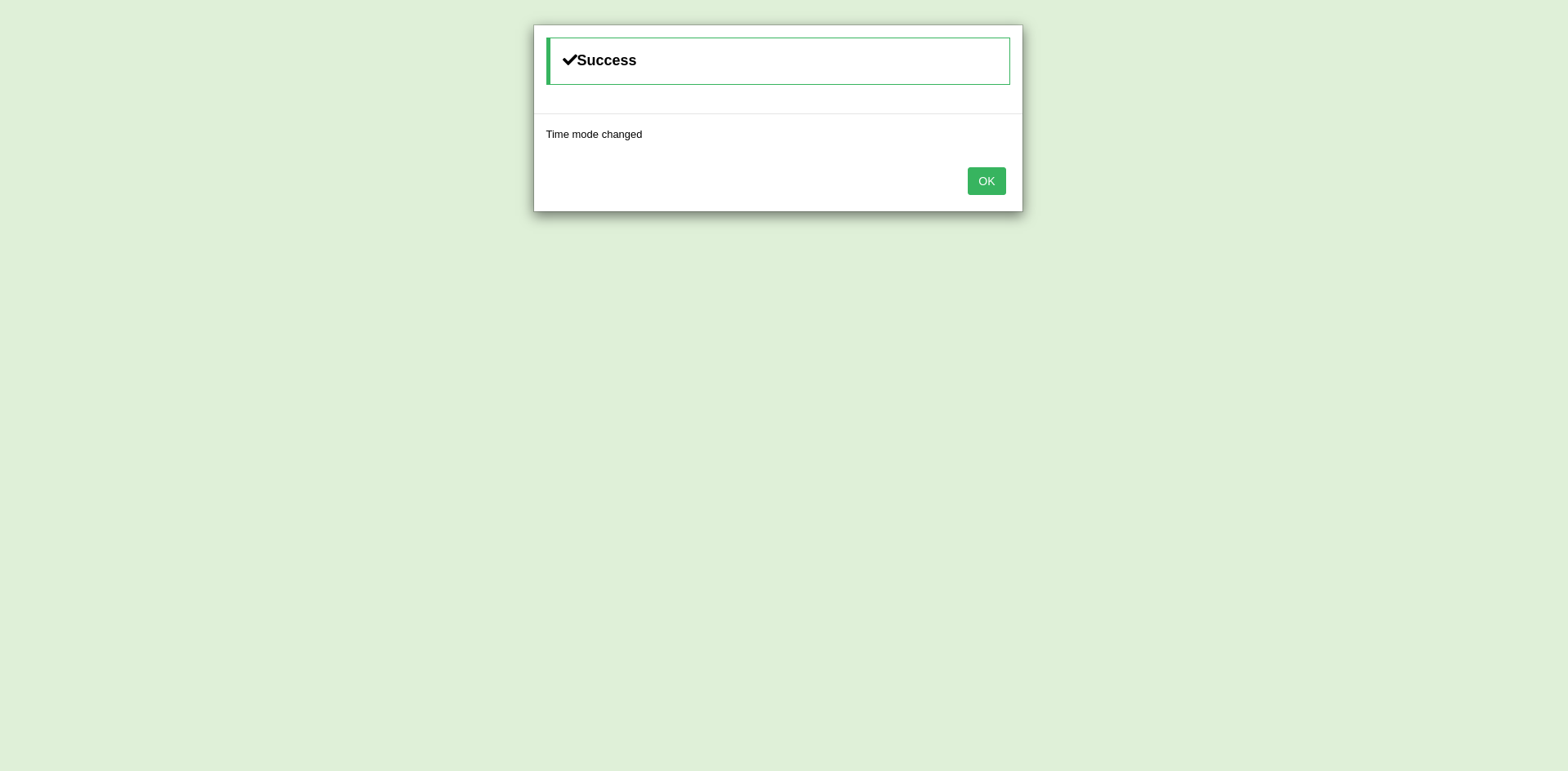
click at [987, 173] on button "OK" at bounding box center [986, 181] width 38 height 28
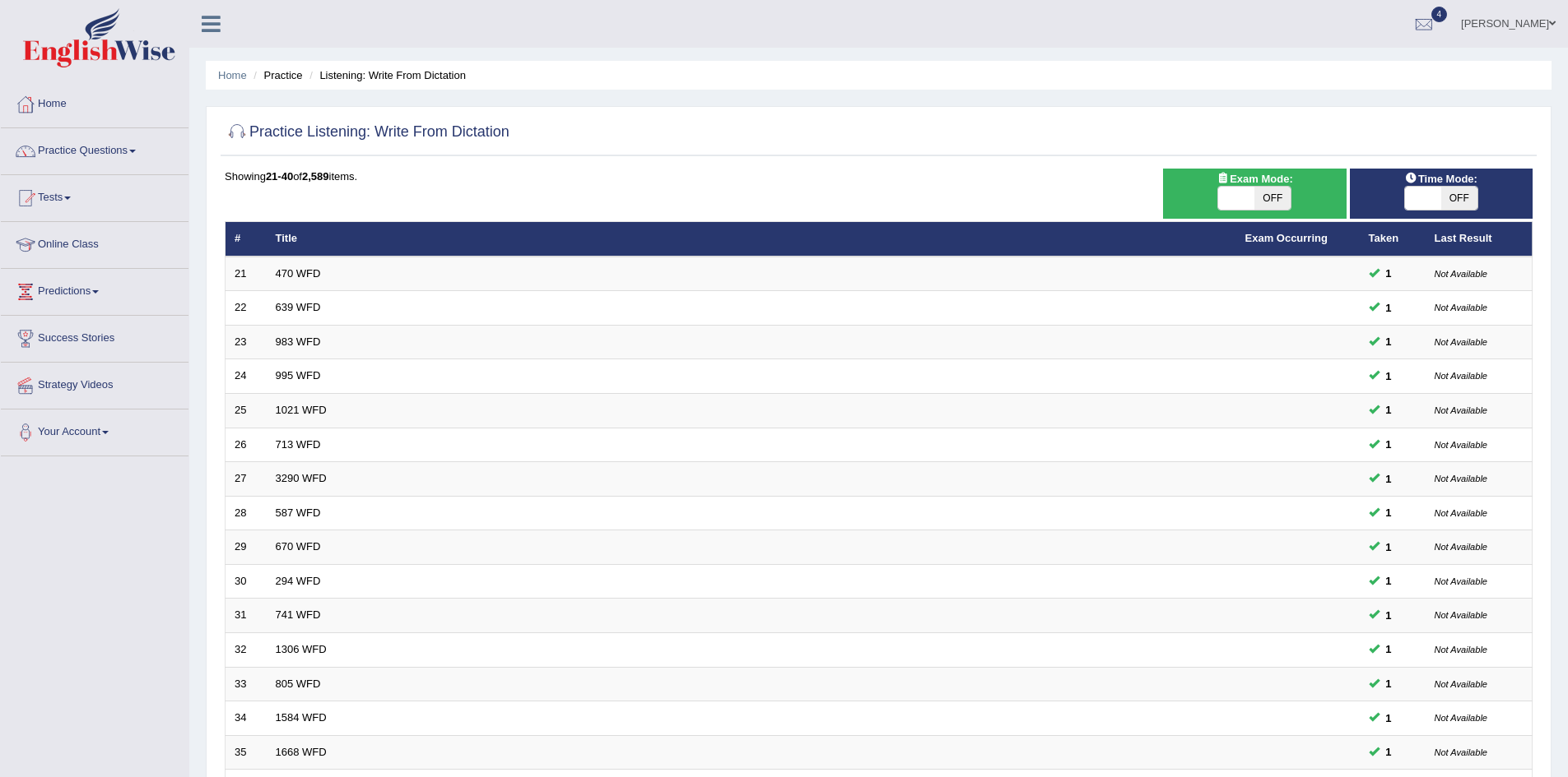
click at [1457, 190] on span "OFF" at bounding box center [1459, 199] width 36 height 23
checkbox input "true"
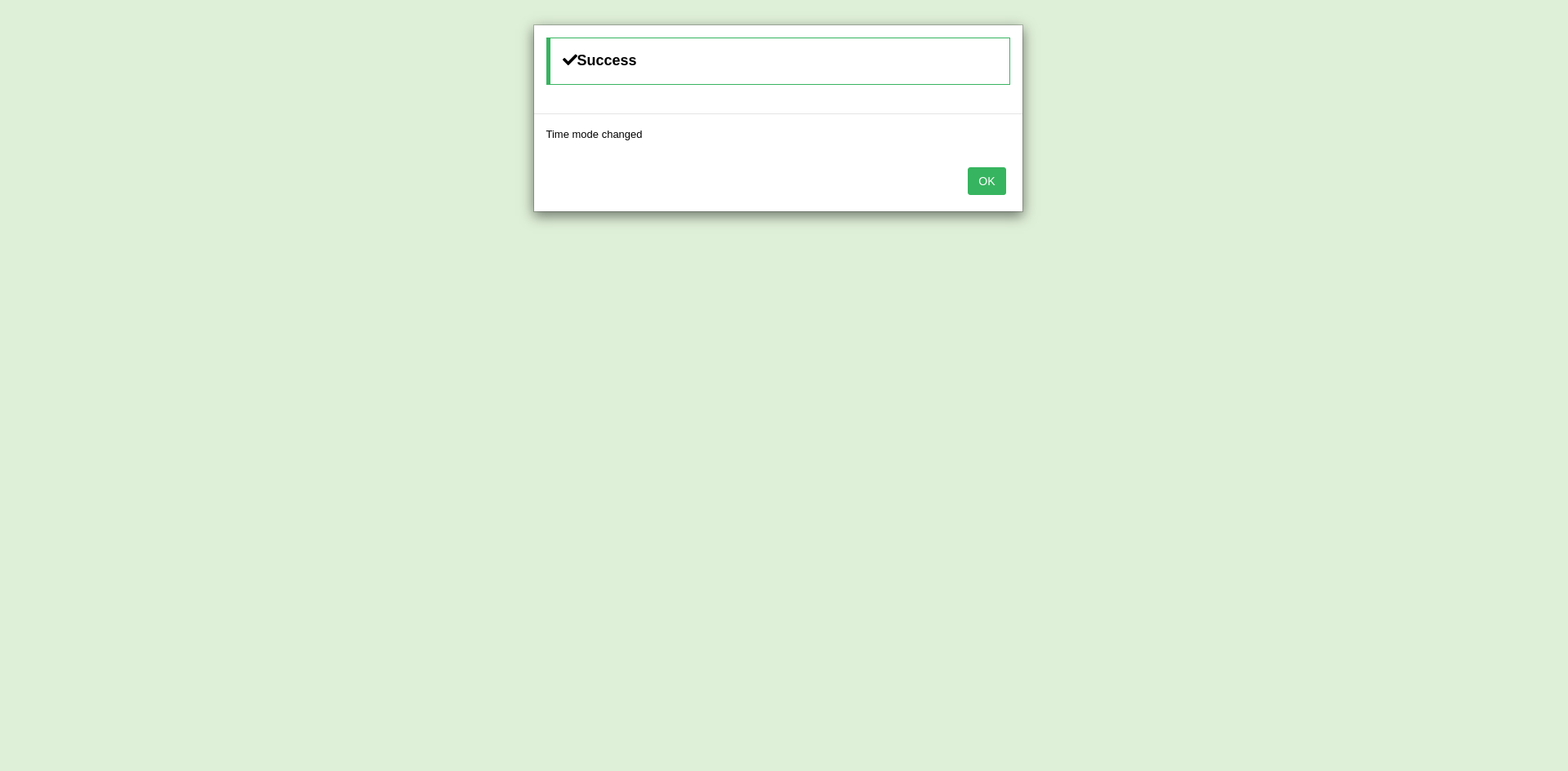
click at [998, 180] on button "OK" at bounding box center [986, 181] width 38 height 28
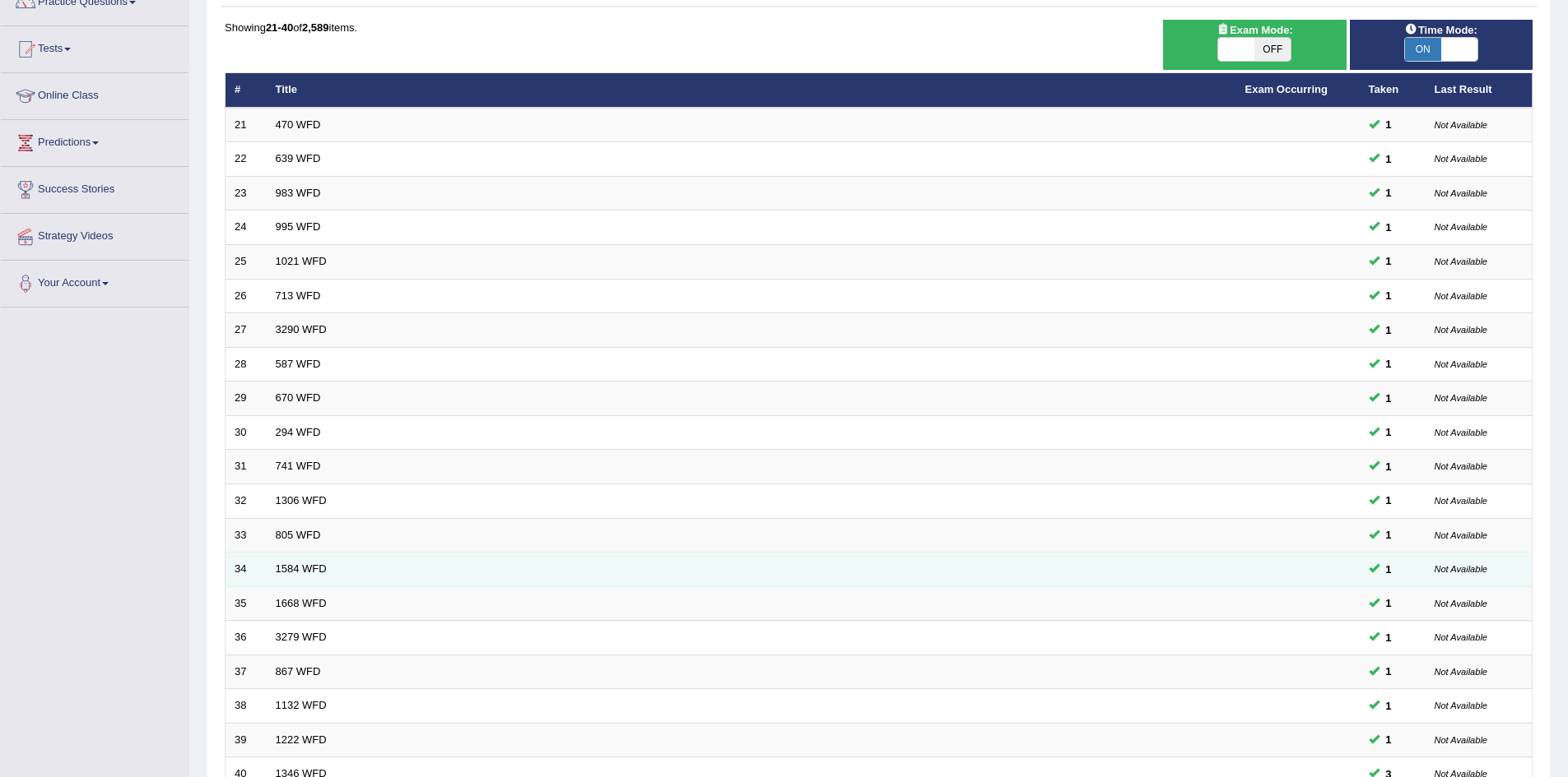
scroll to position [312, 0]
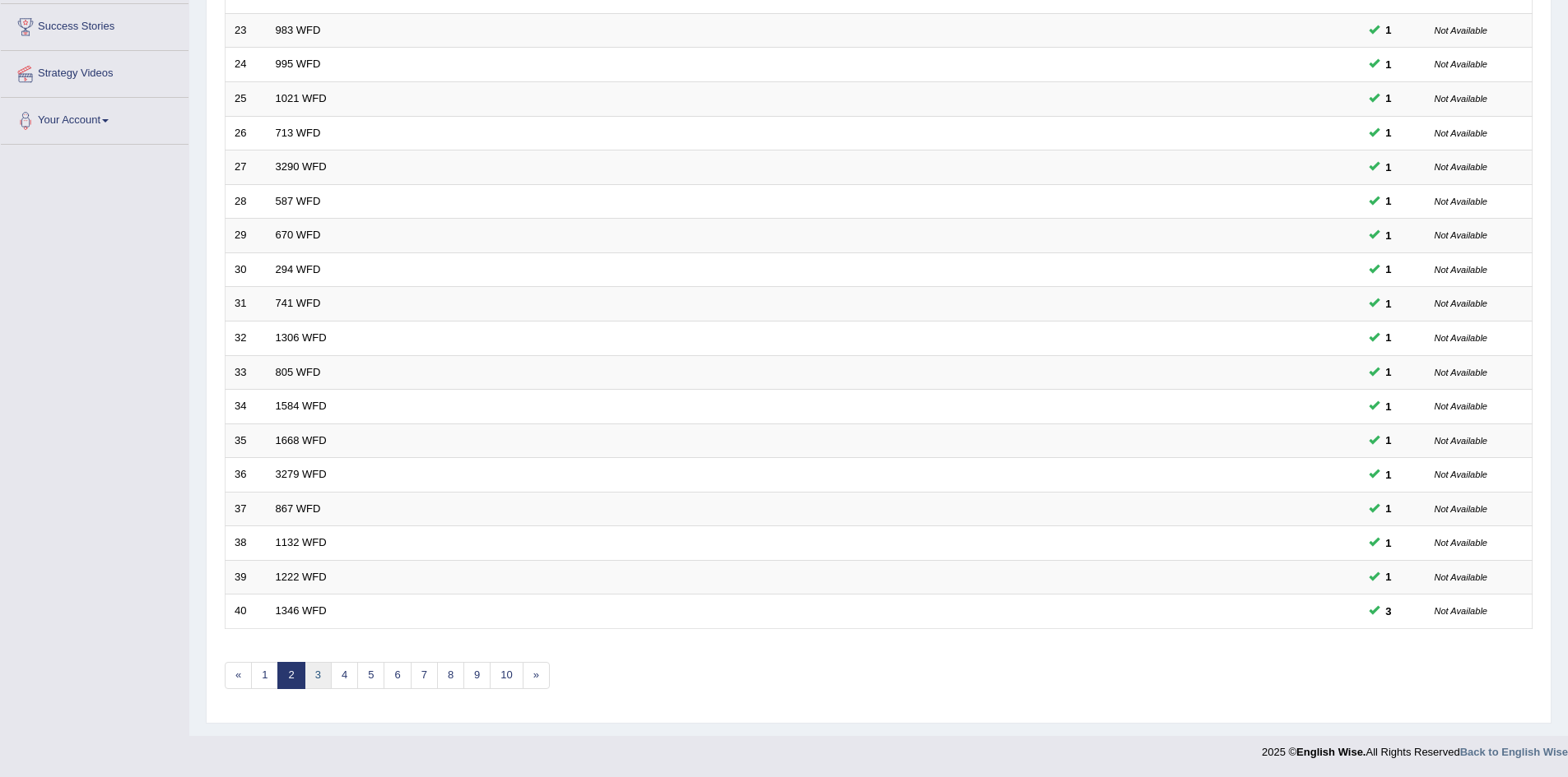
click at [323, 684] on link "3" at bounding box center [318, 676] width 28 height 27
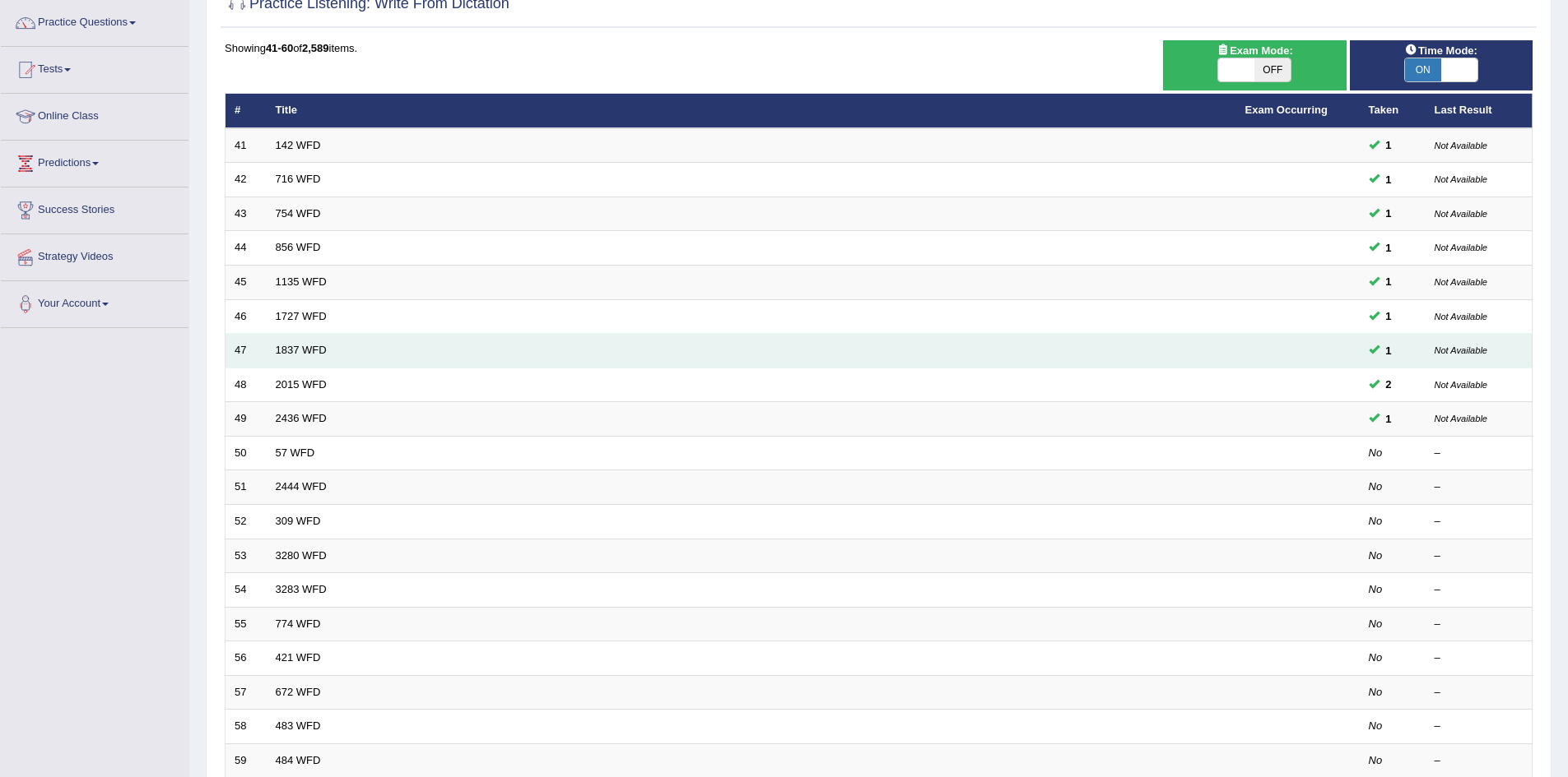
scroll to position [312, 0]
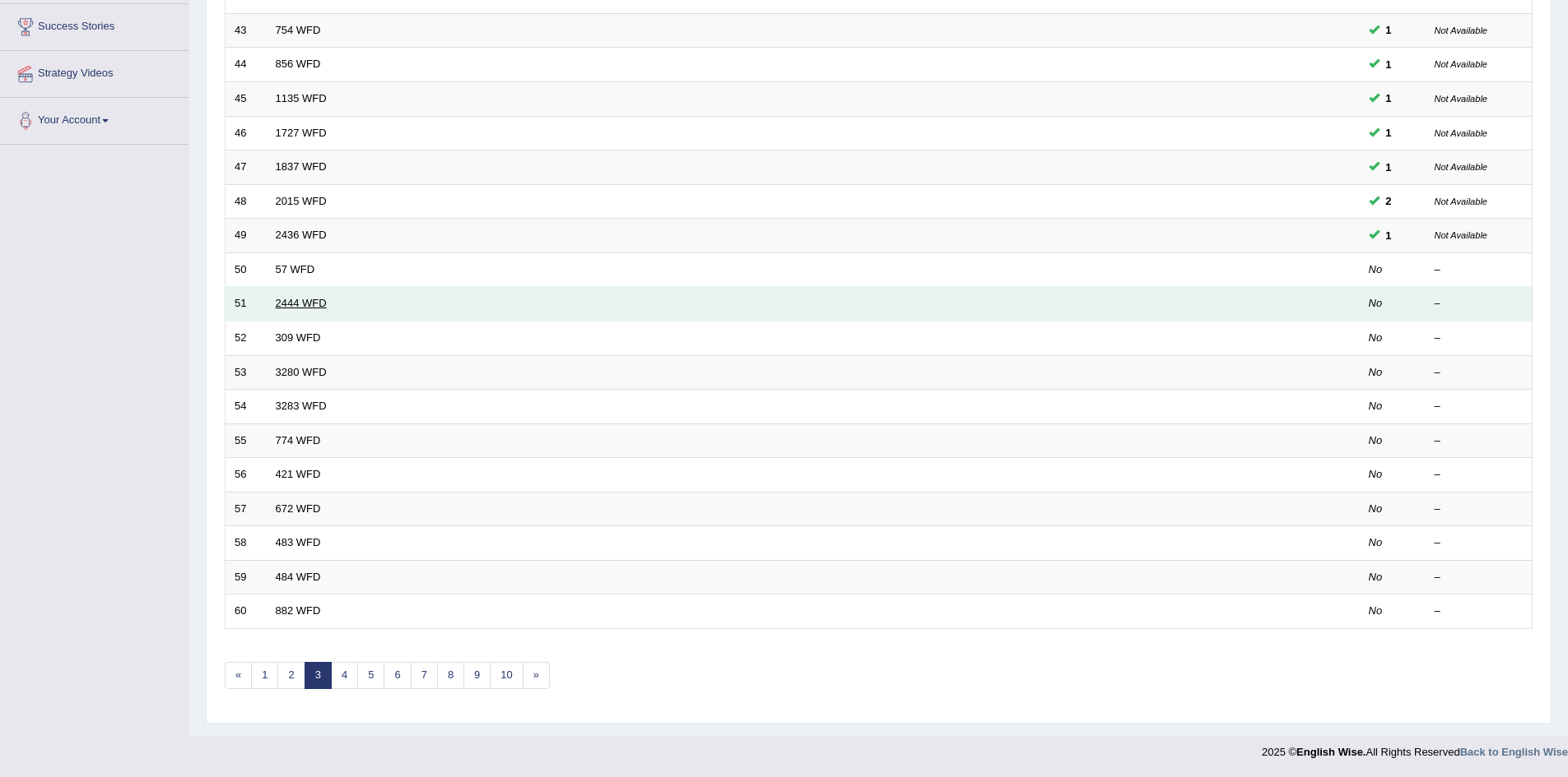
click at [303, 302] on link "2444 WFD" at bounding box center [302, 303] width 51 height 12
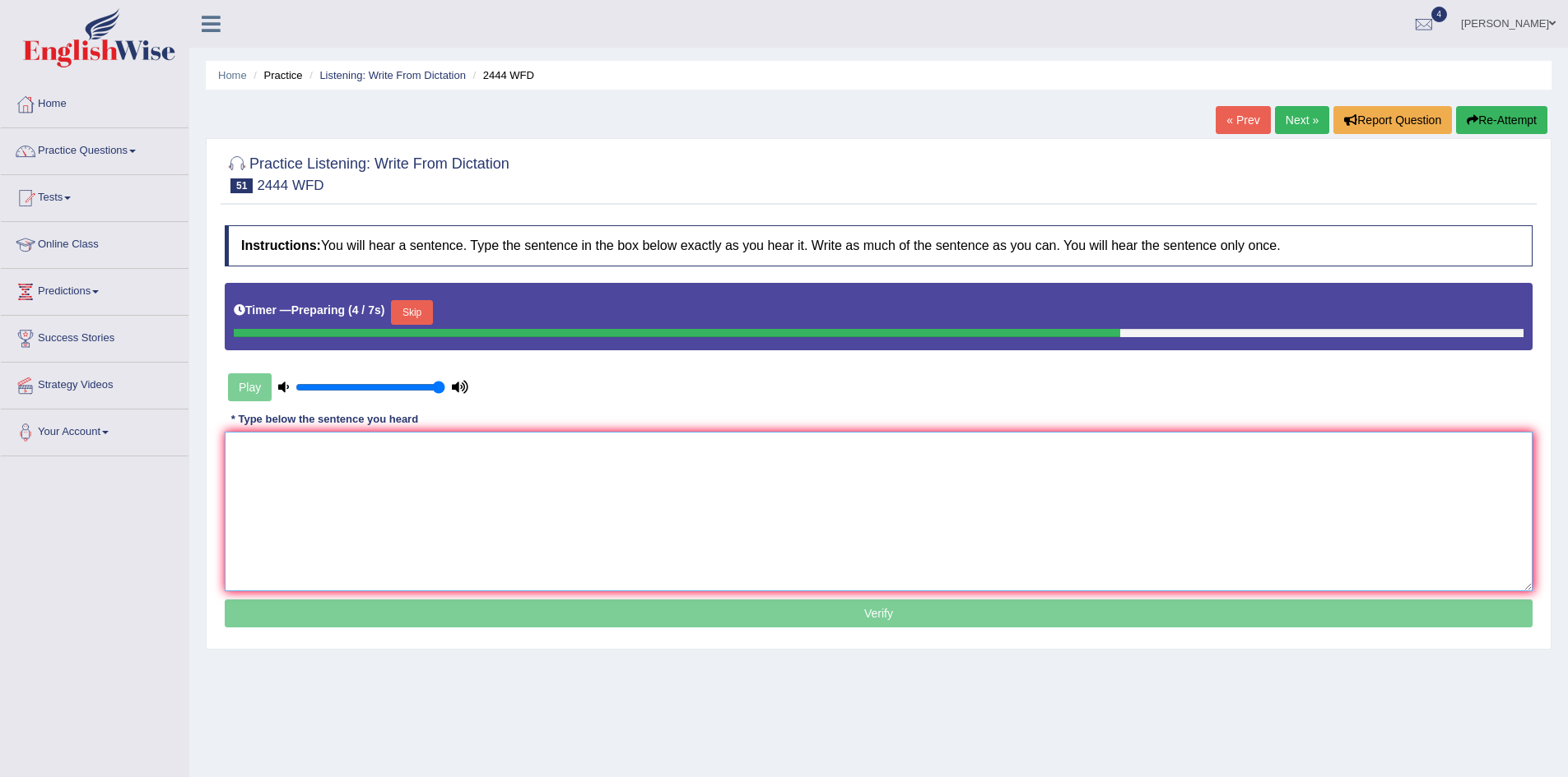
click at [991, 570] on textarea at bounding box center [879, 512] width 1308 height 160
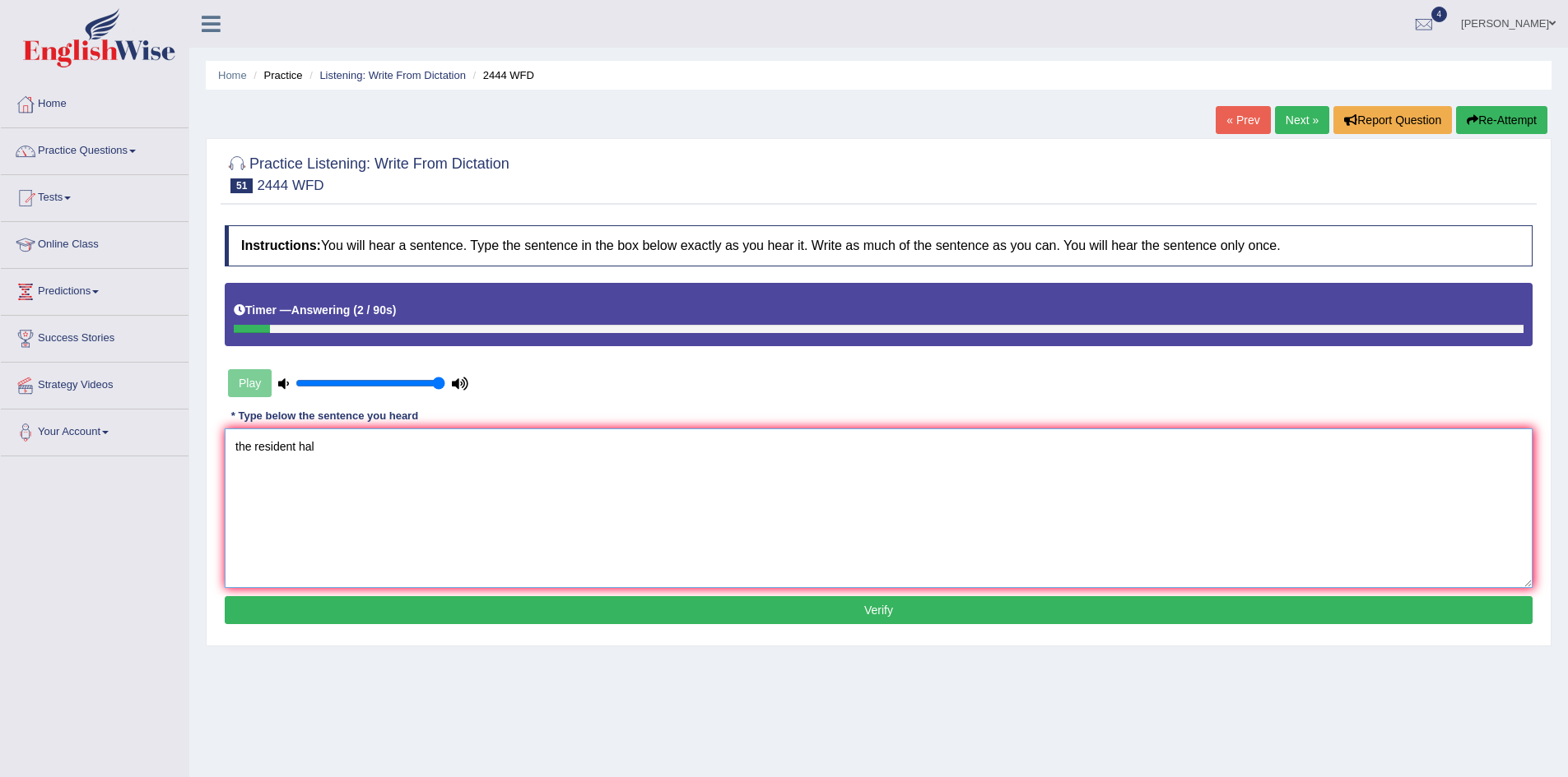
type textarea "the resident hal"
click at [1533, 103] on div "Home Practice Listening: Write From Dictation 2444 WFD « Prev Next » Report Que…" at bounding box center [879, 411] width 1379 height 822
click at [1535, 122] on button "Re-Attempt" at bounding box center [1501, 121] width 91 height 28
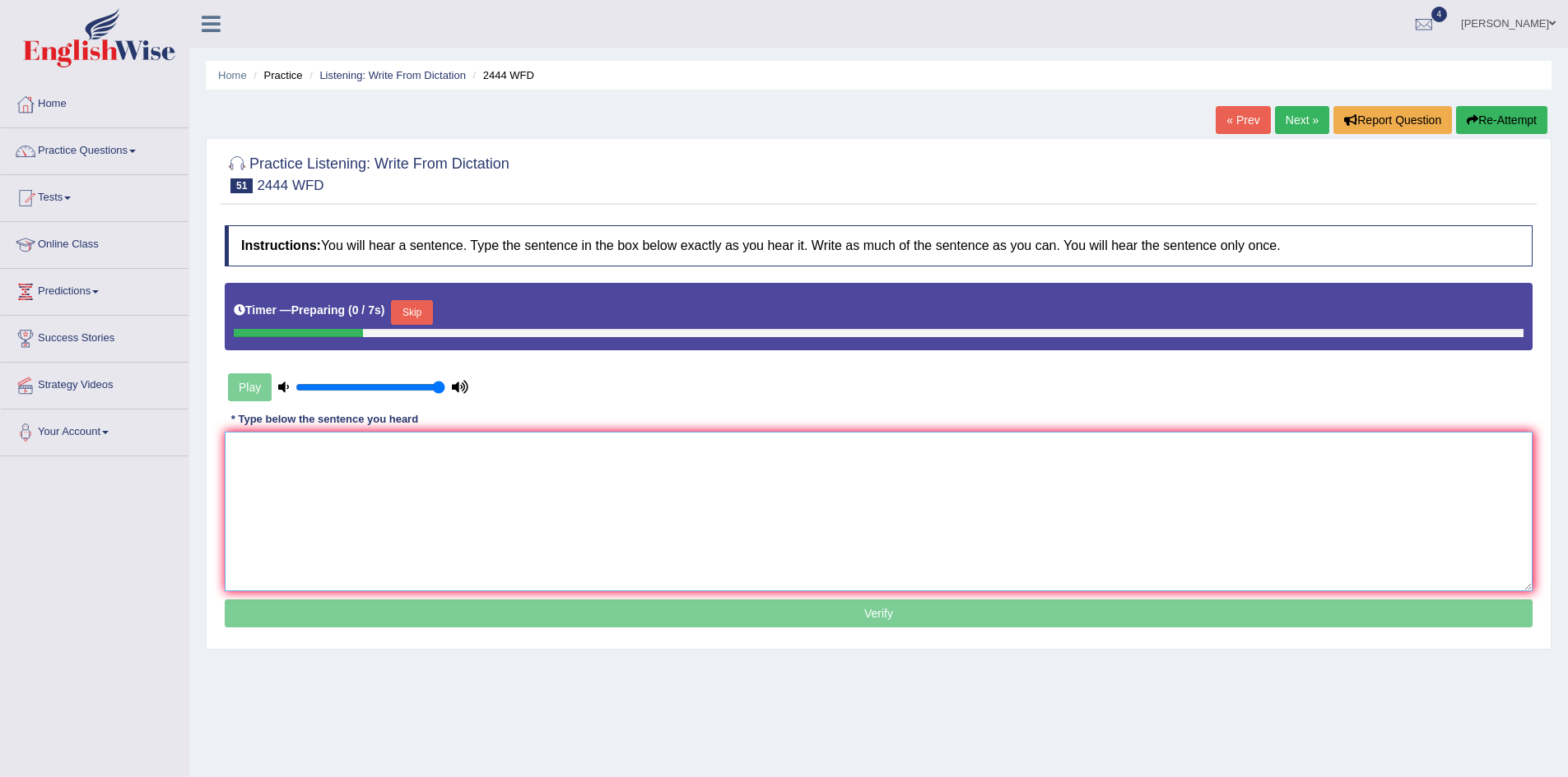
click at [319, 476] on textarea at bounding box center [879, 512] width 1308 height 160
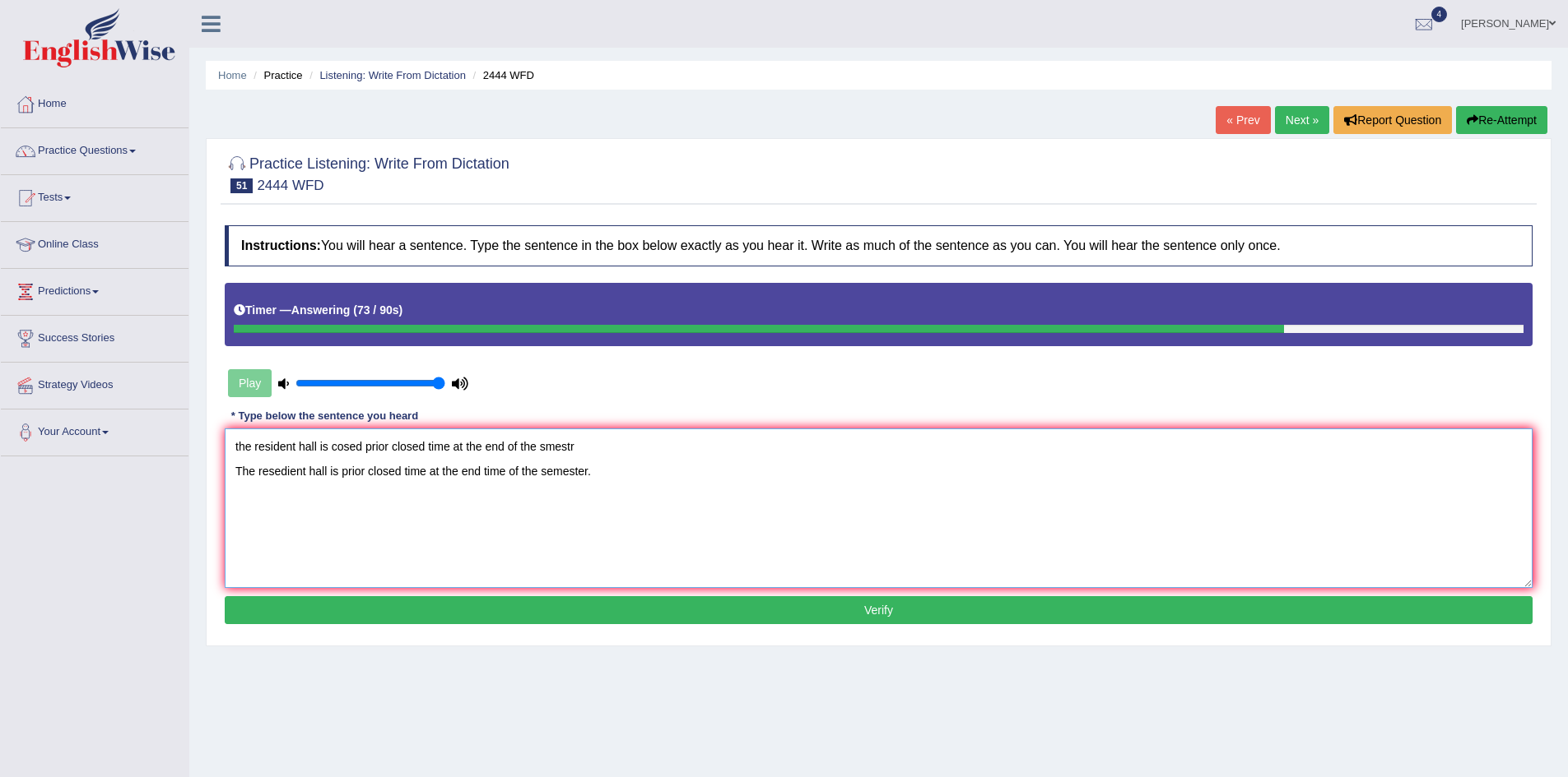
drag, startPoint x: 236, startPoint y: 481, endPoint x: 225, endPoint y: 428, distance: 54.1
click at [225, 428] on textarea "the resident hall is cosed prior closed time at the end of the smestr The resed…" at bounding box center [879, 508] width 1308 height 160
type textarea "The resedient hall is prior closed time at the end time of the semester."
click at [819, 620] on button "Verify" at bounding box center [879, 610] width 1308 height 28
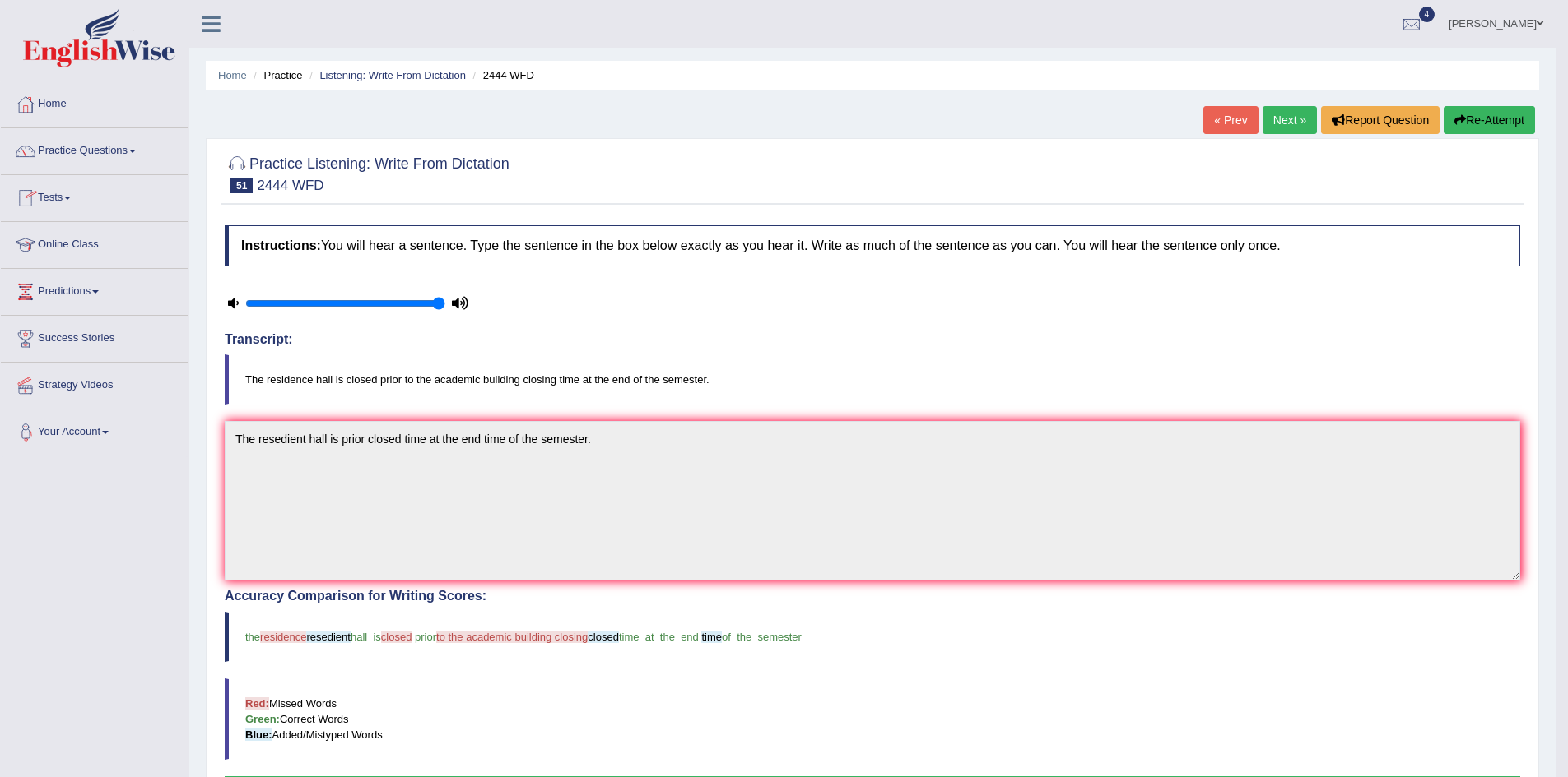
click at [1513, 27] on link "Maha Edris" at bounding box center [1495, 21] width 119 height 43
click at [1446, 216] on link "Log out" at bounding box center [1465, 214] width 177 height 38
